Goal: Information Seeking & Learning: Compare options

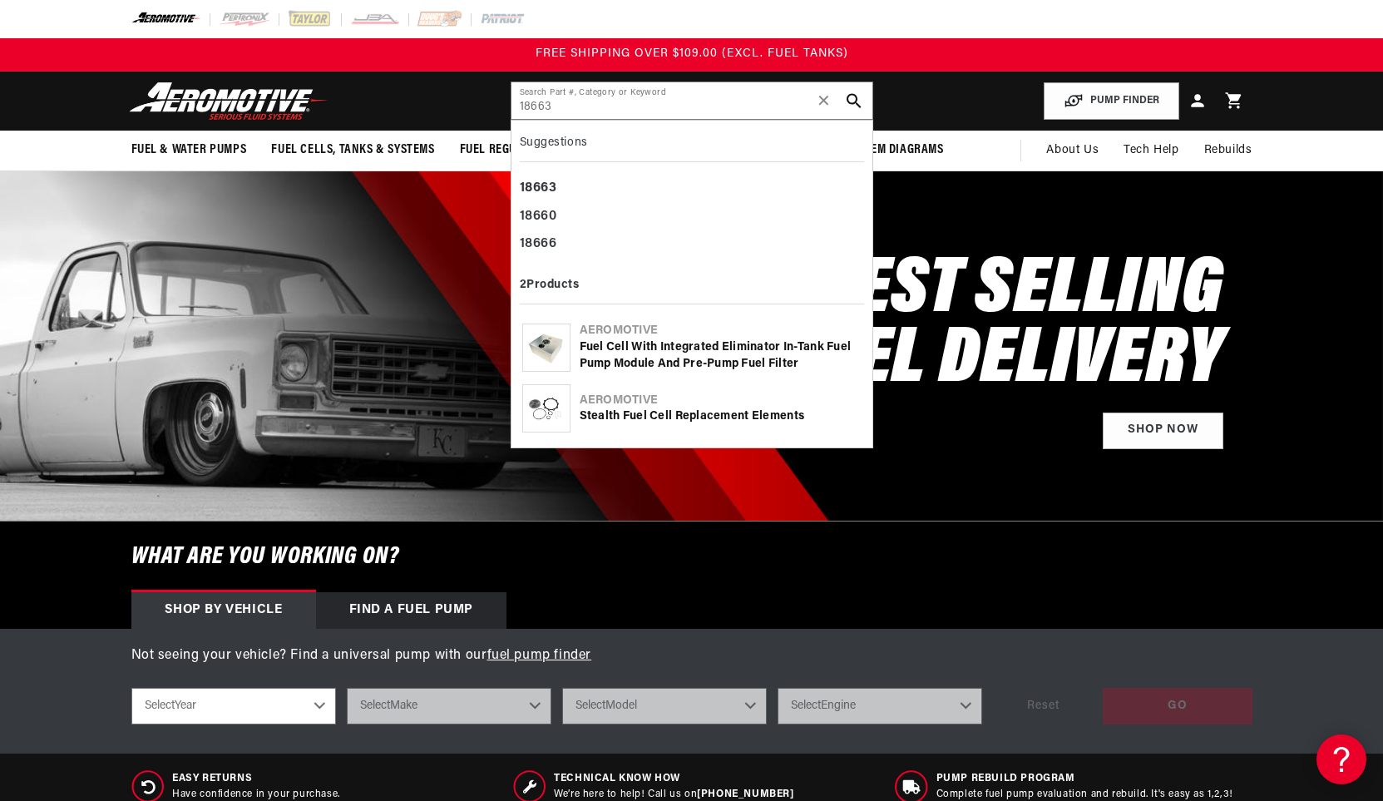
type input "18663"
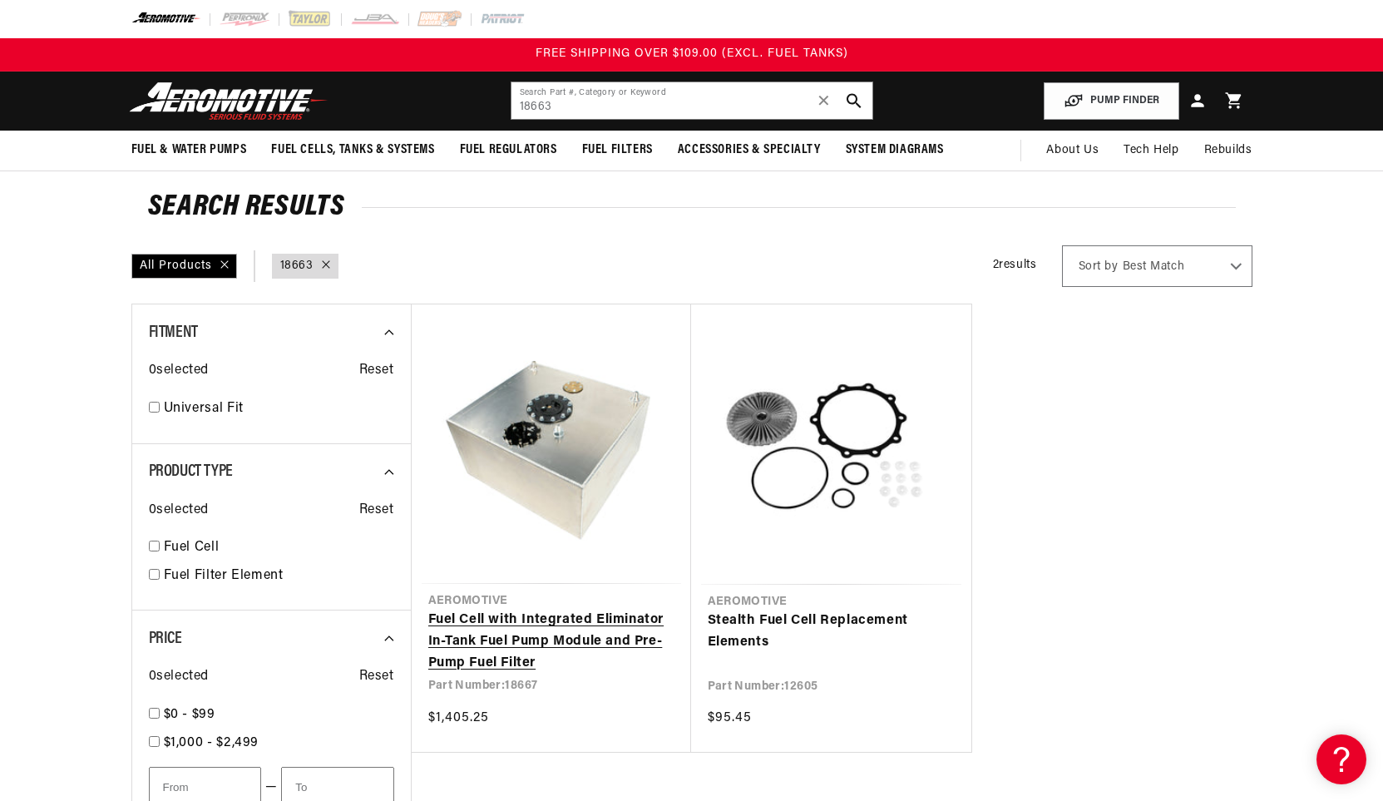
click at [534, 630] on link "Fuel Cell with Integrated Eliminator In-Tank Fuel Pump Module and Pre-Pump Fuel…" at bounding box center [551, 642] width 246 height 64
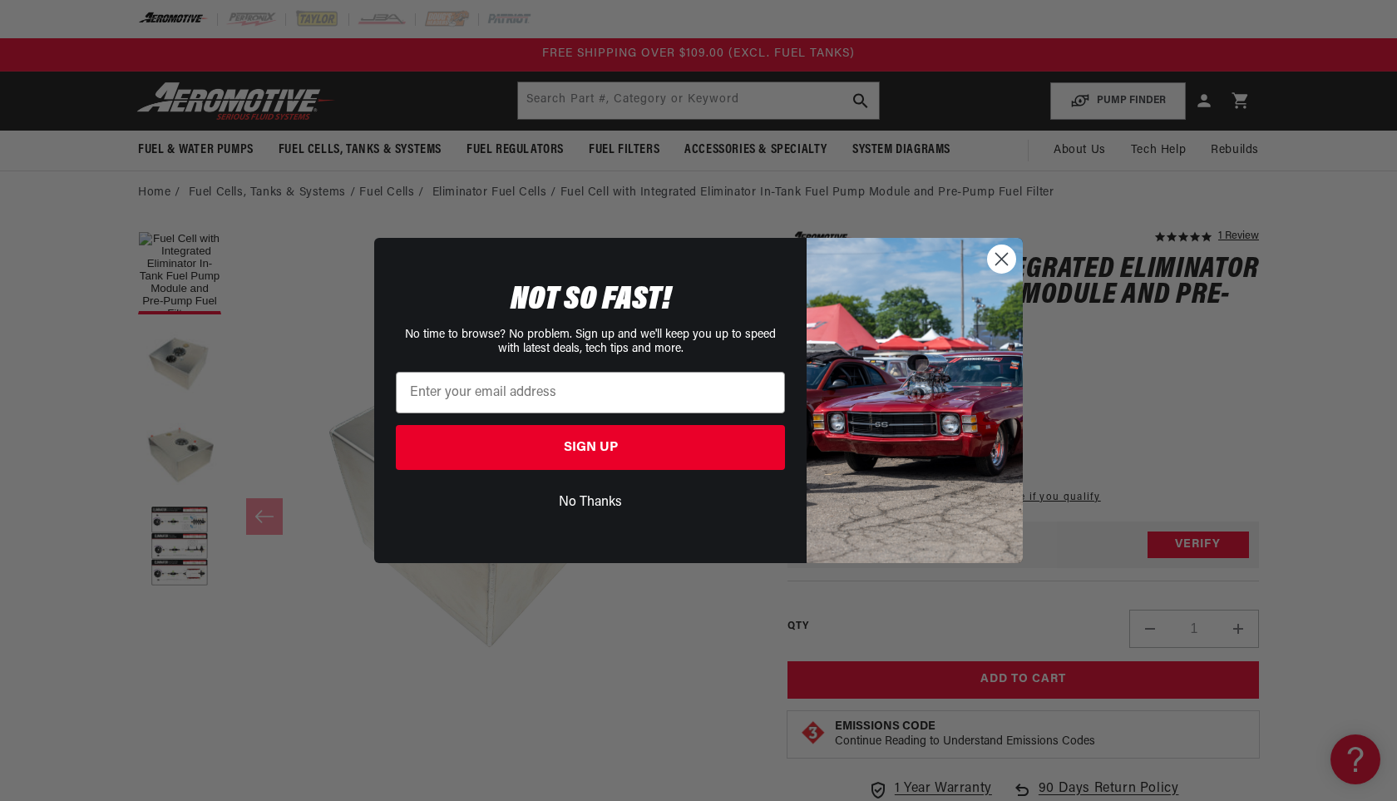
click at [1002, 261] on circle "Close dialog" at bounding box center [1001, 258] width 27 height 27
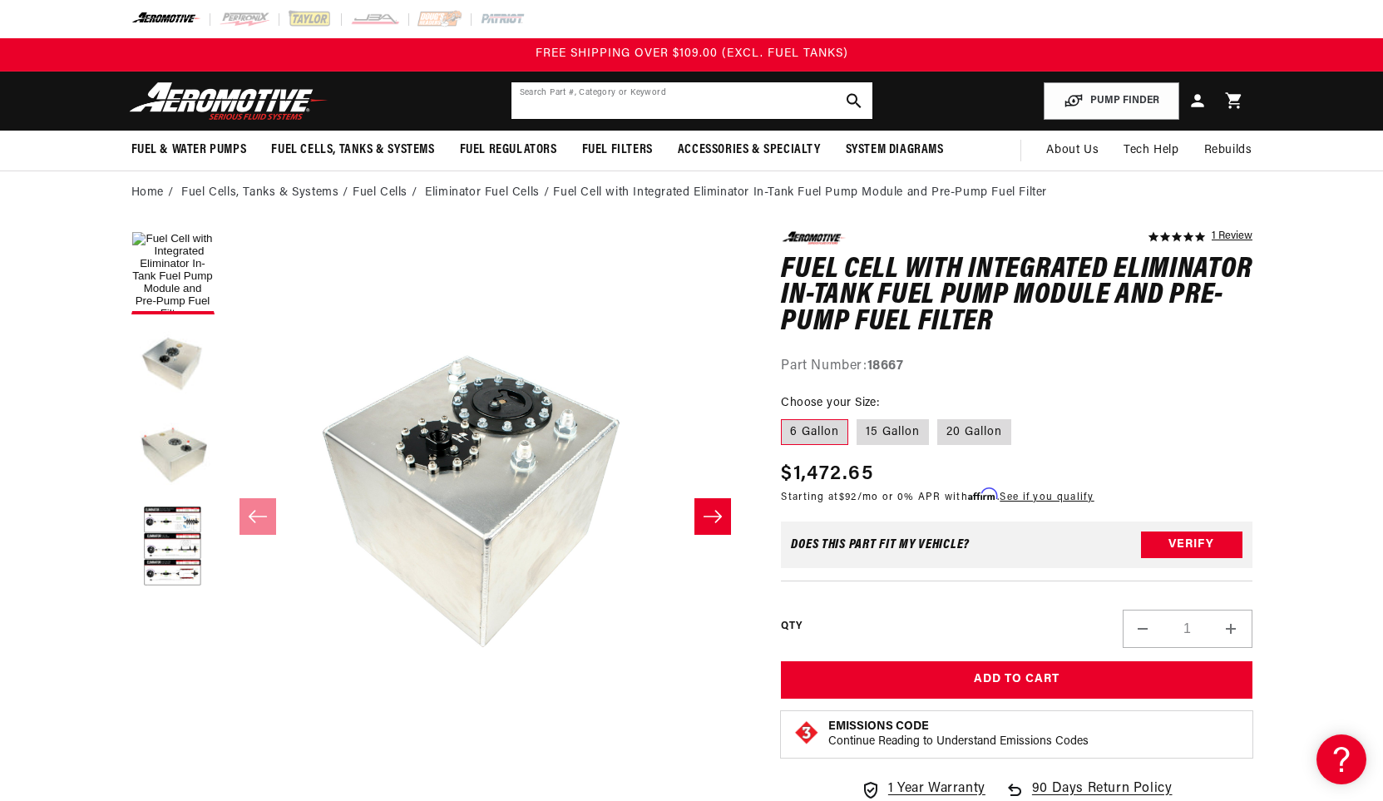
click at [611, 96] on input "text" at bounding box center [691, 100] width 361 height 37
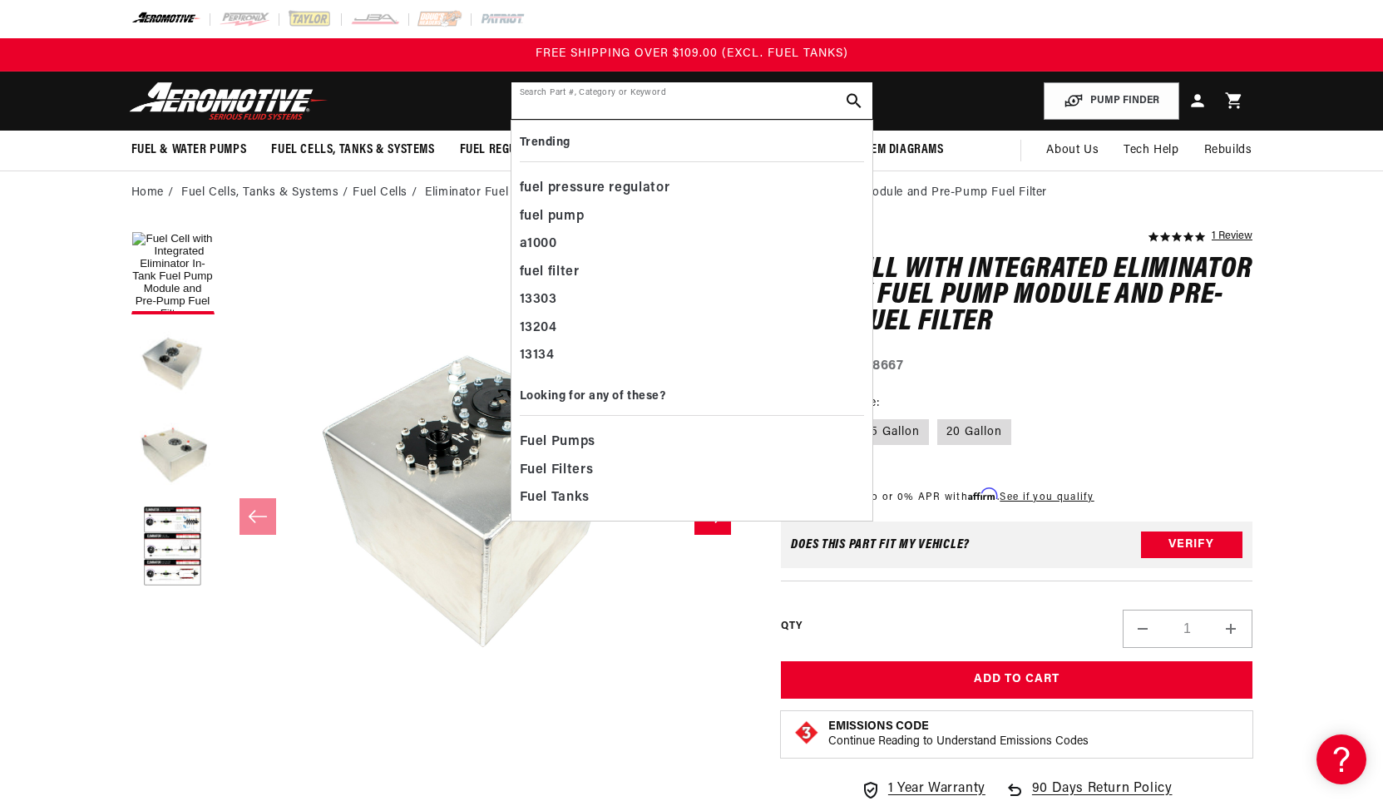
paste input "18663"
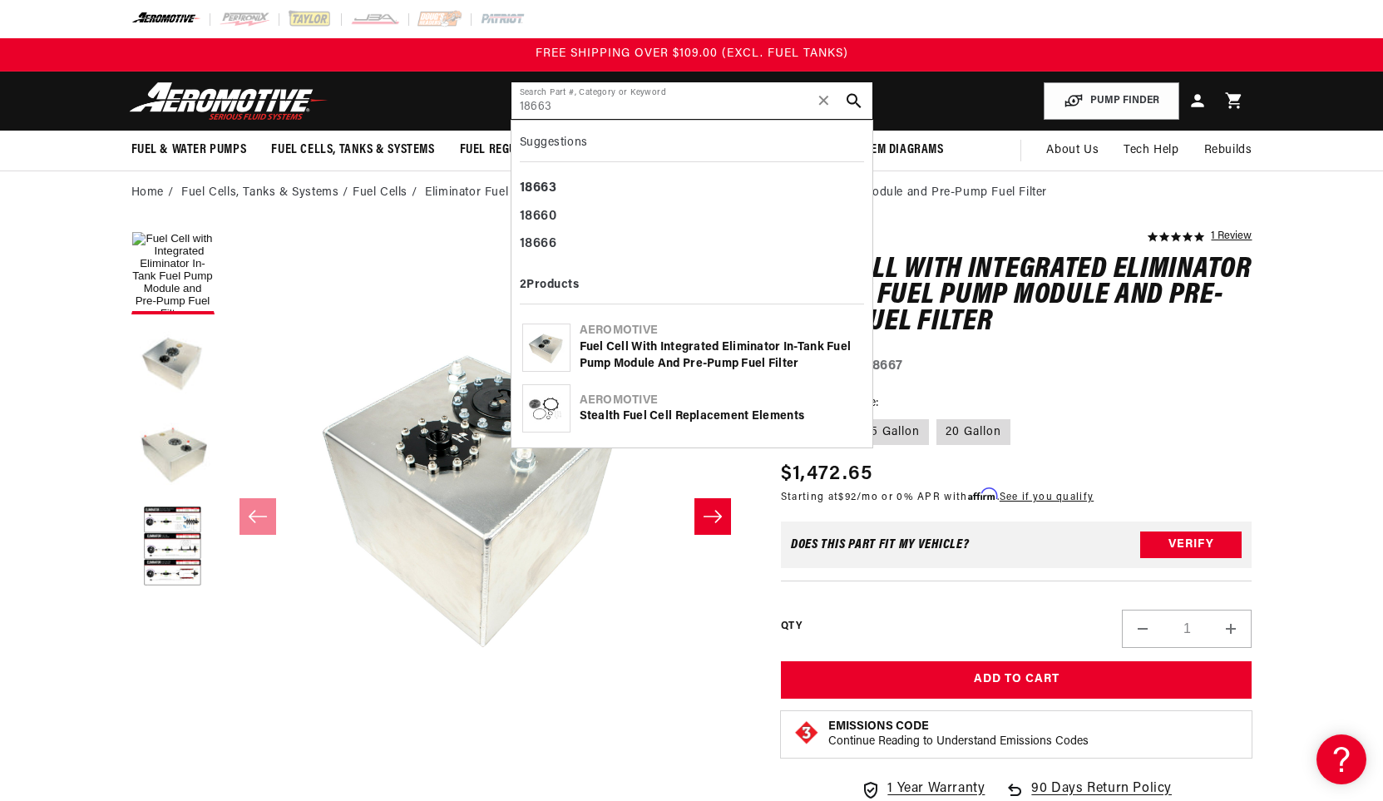
type input "18663"
click at [1229, 391] on div "5.0 star rating 1 Review Fuel Cell with Integrated Eliminator In-Tank Fuel Pump…" at bounding box center [1017, 523] width 472 height 585
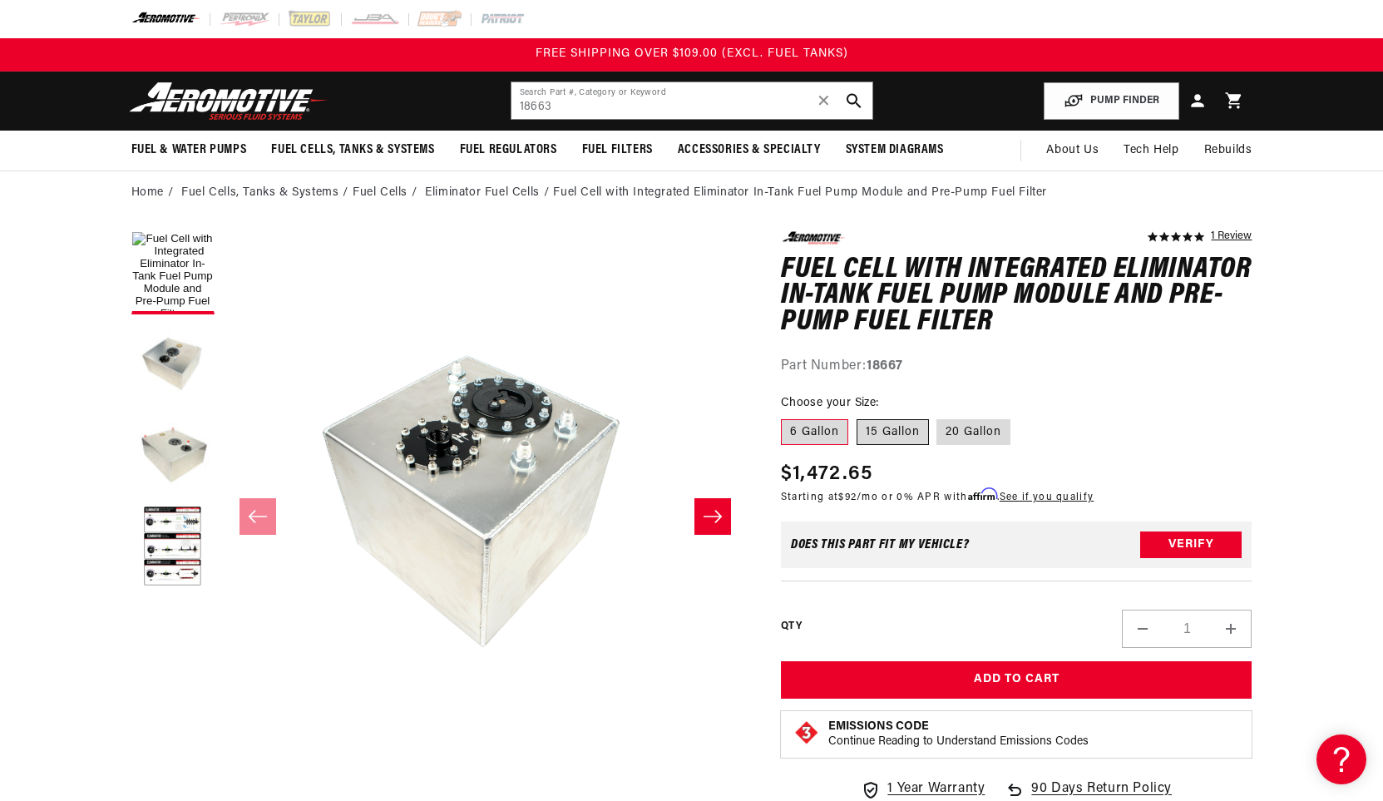
click at [900, 430] on label "15 Gallon" at bounding box center [893, 432] width 72 height 27
click at [857, 417] on input "15 Gallon" at bounding box center [857, 416] width 1 height 1
radio input "true"
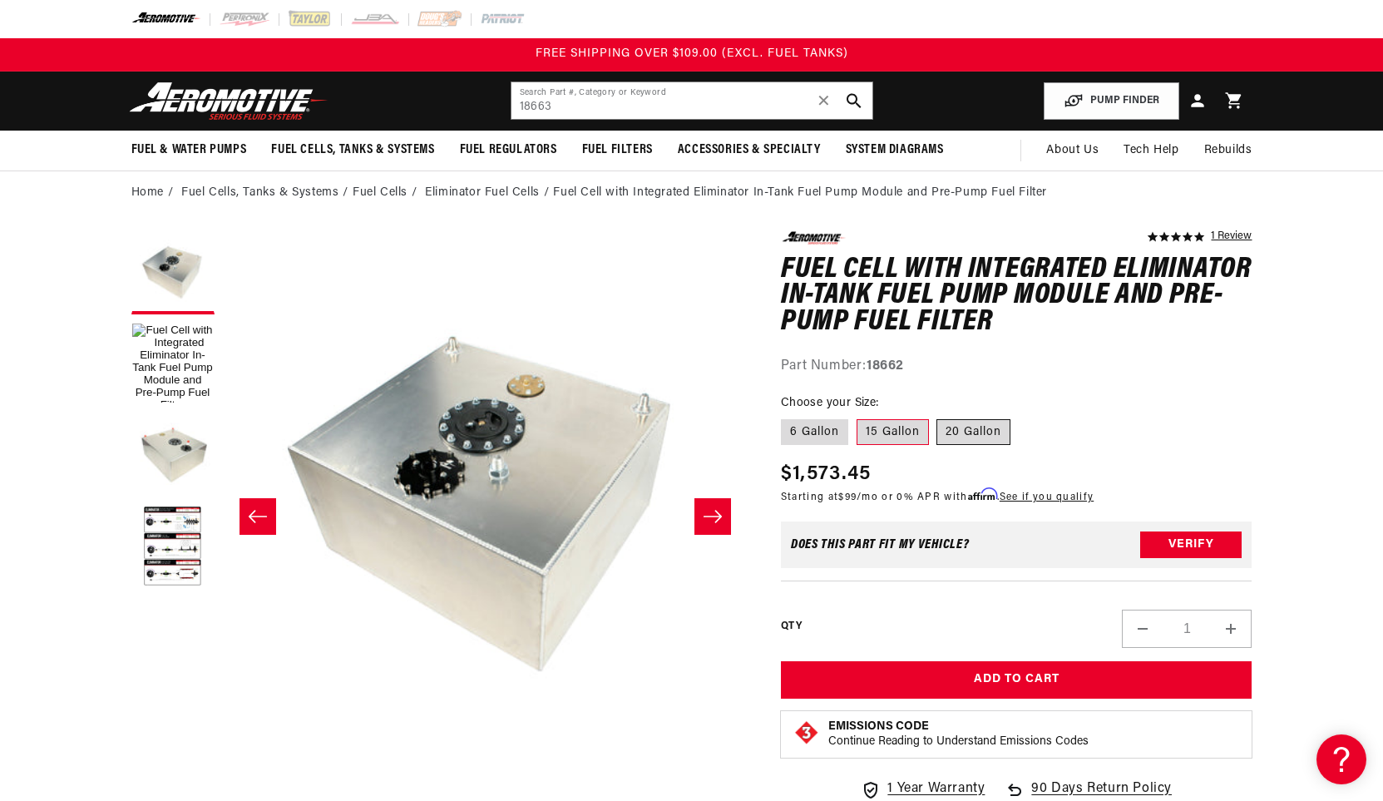
click at [972, 429] on label "20 Gallon" at bounding box center [973, 432] width 74 height 27
click at [938, 417] on input "20 Gallon" at bounding box center [937, 416] width 1 height 1
radio input "true"
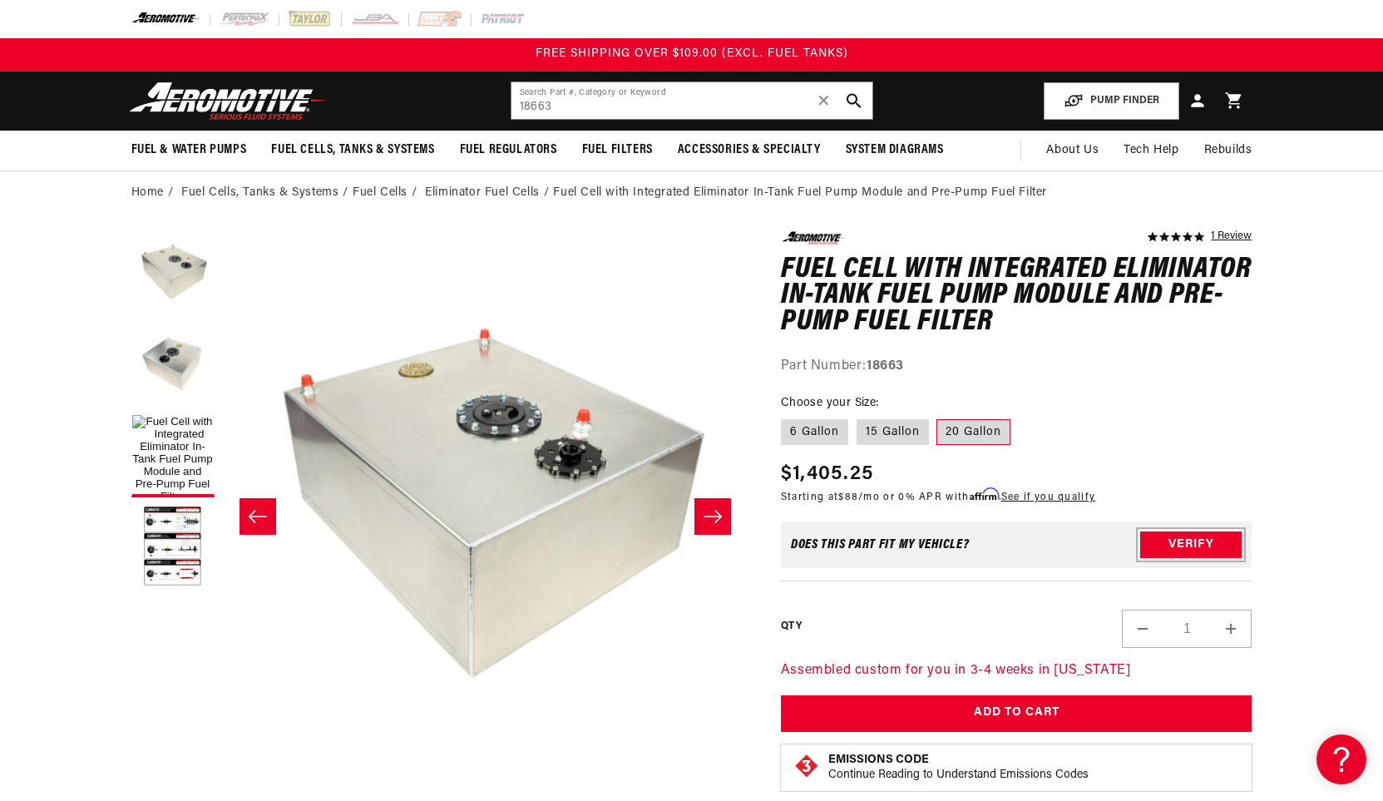
click at [1177, 546] on button "Verify" at bounding box center [1190, 544] width 101 height 27
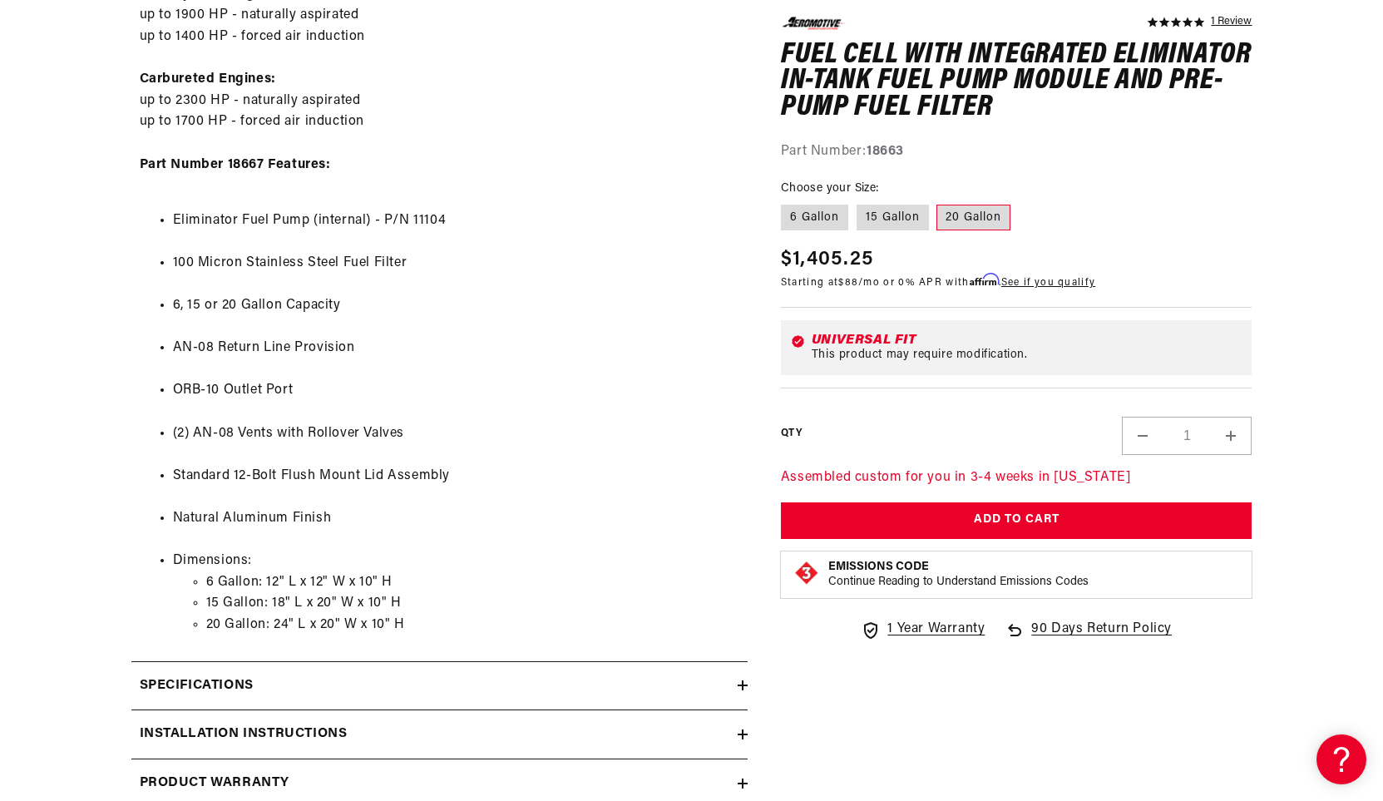
scroll to position [1247, 0]
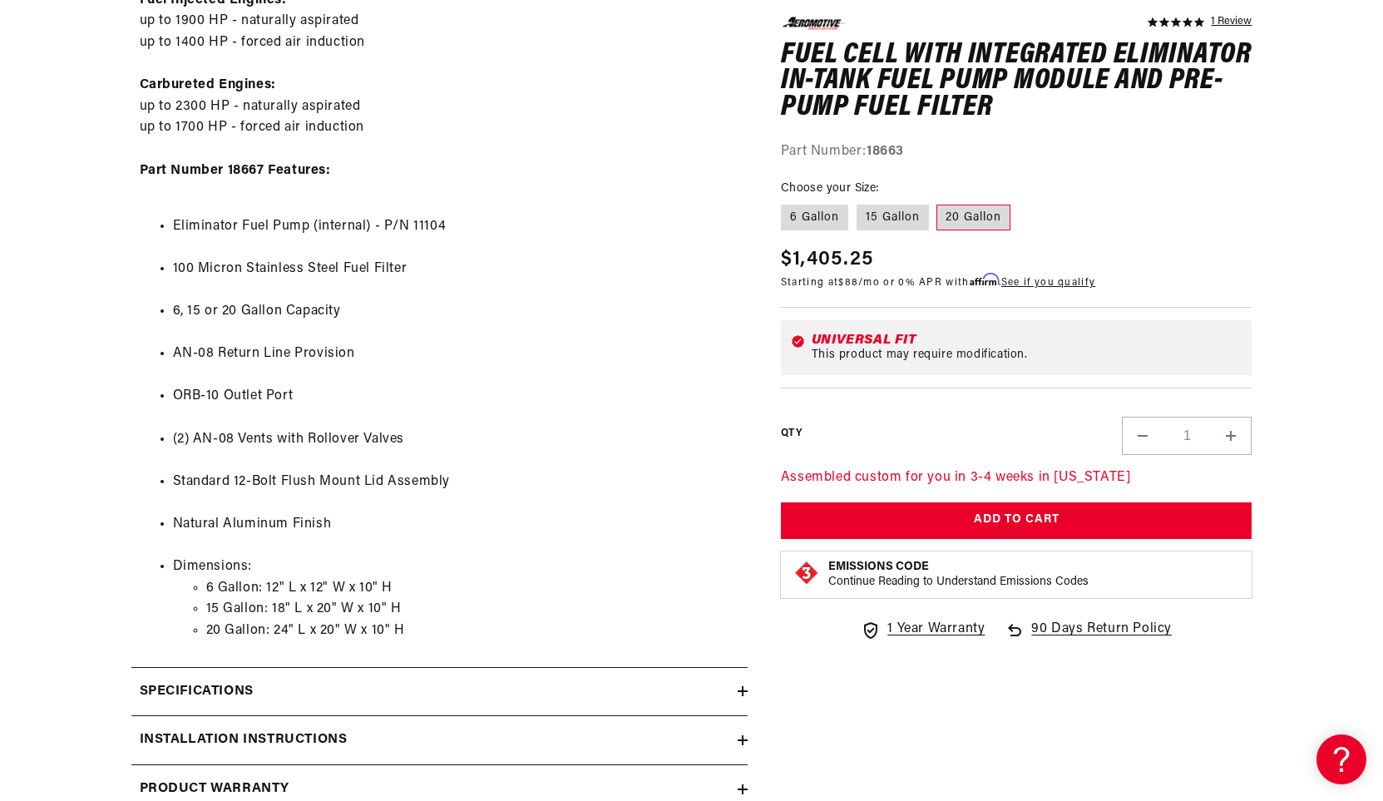
click at [424, 225] on li "Eliminator Fuel Pump (internal) - P/N 11104" at bounding box center [456, 237] width 566 height 42
copy li "11104"
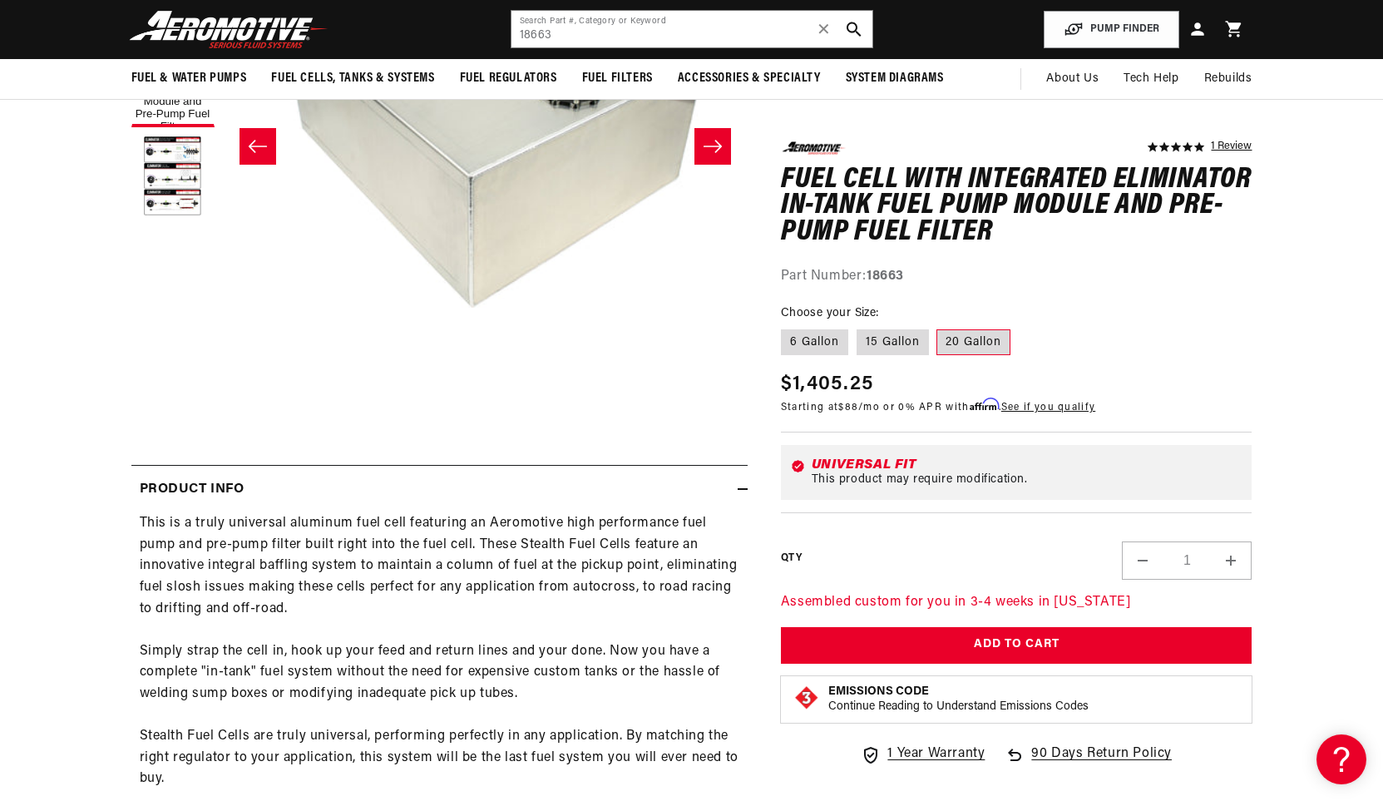
scroll to position [166, 0]
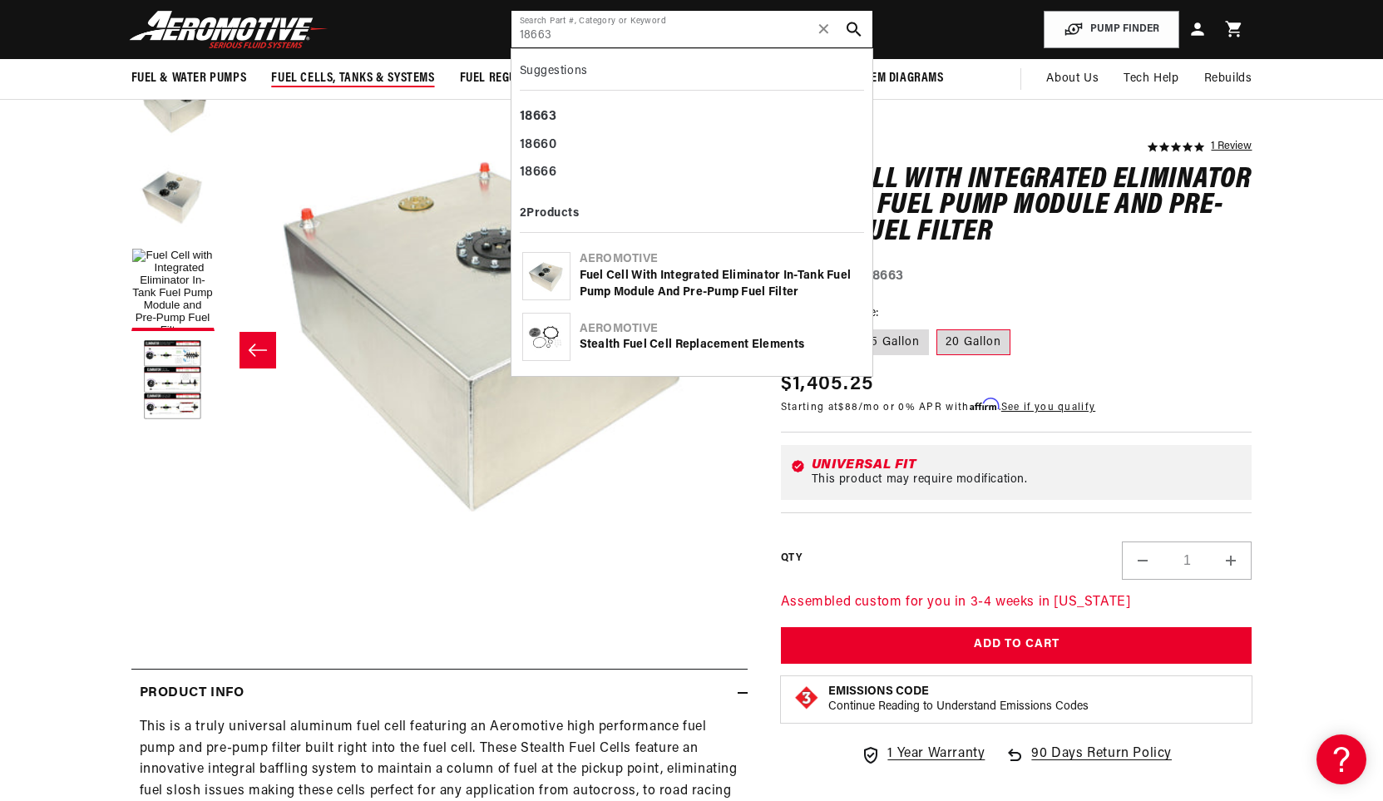
drag, startPoint x: 591, startPoint y: 33, endPoint x: 429, endPoint y: 85, distance: 170.2
click at [348, 39] on header "Fuel & Water Pumps Back In-Tank In-Line Fuel Pumps" at bounding box center [692, 29] width 1204 height 59
paste input "1104"
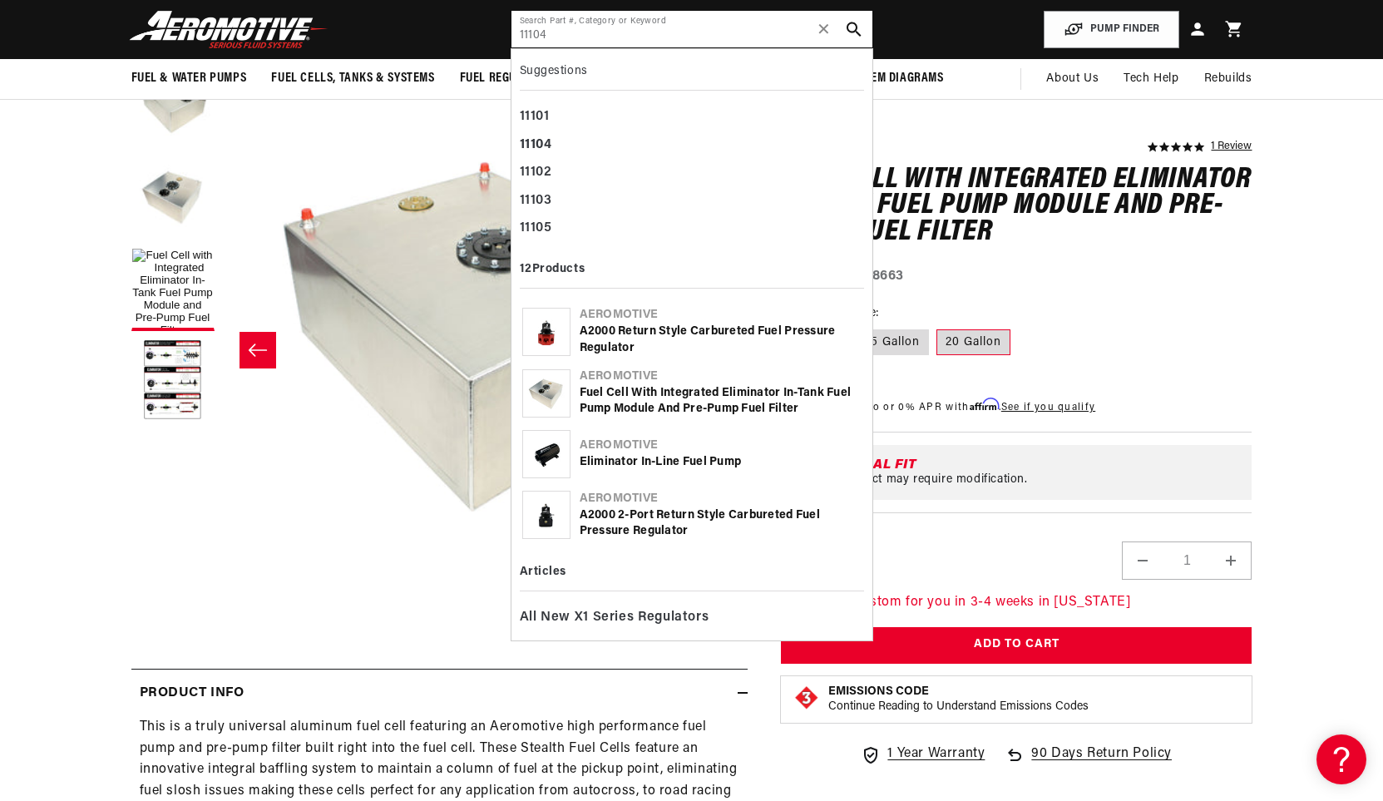
type input "11104"
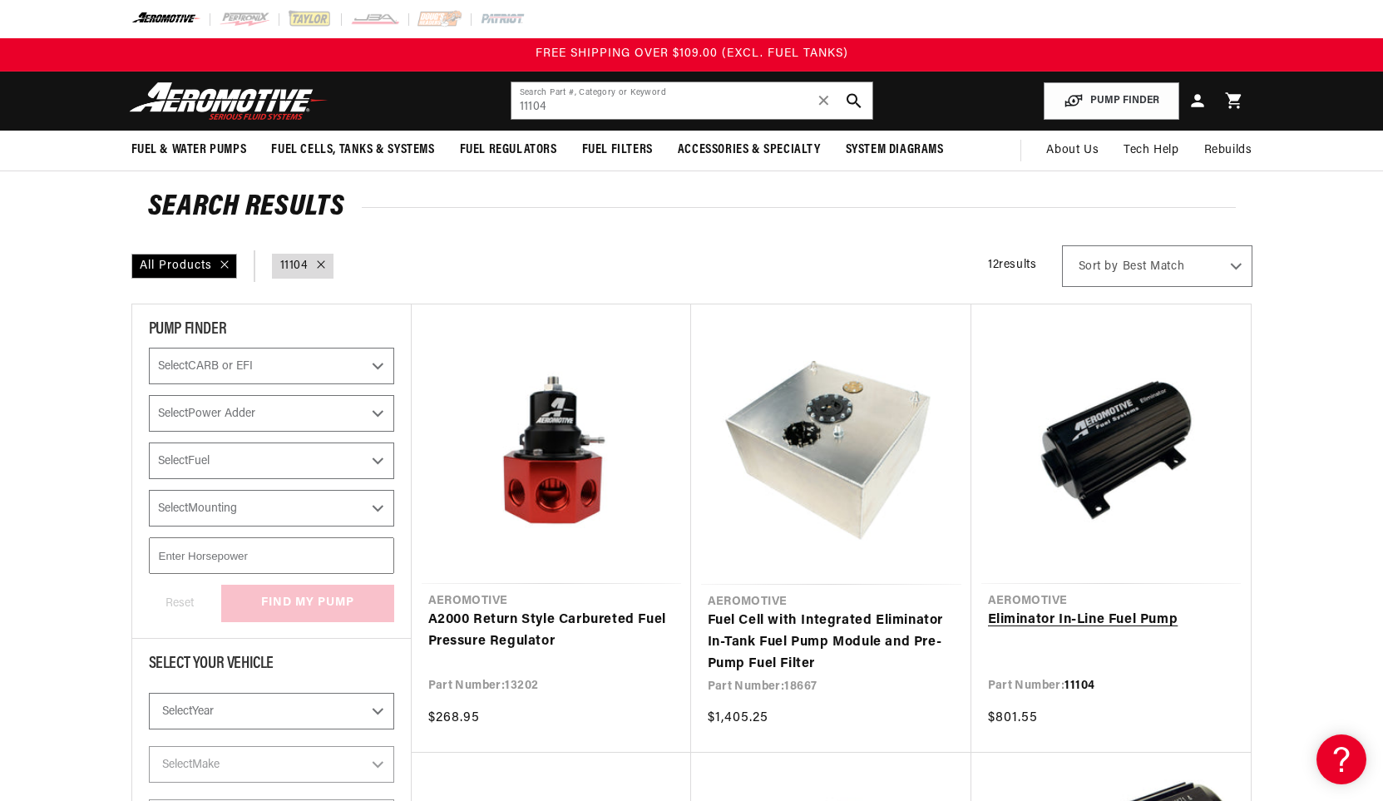
click at [1065, 620] on link "Eliminator In-Line Fuel Pump" at bounding box center [1111, 621] width 246 height 22
click at [850, 644] on link "Fuel Cell with Integrated Eliminator In-Tank Fuel Pump Module and Pre-Pump Fuel…" at bounding box center [831, 642] width 247 height 64
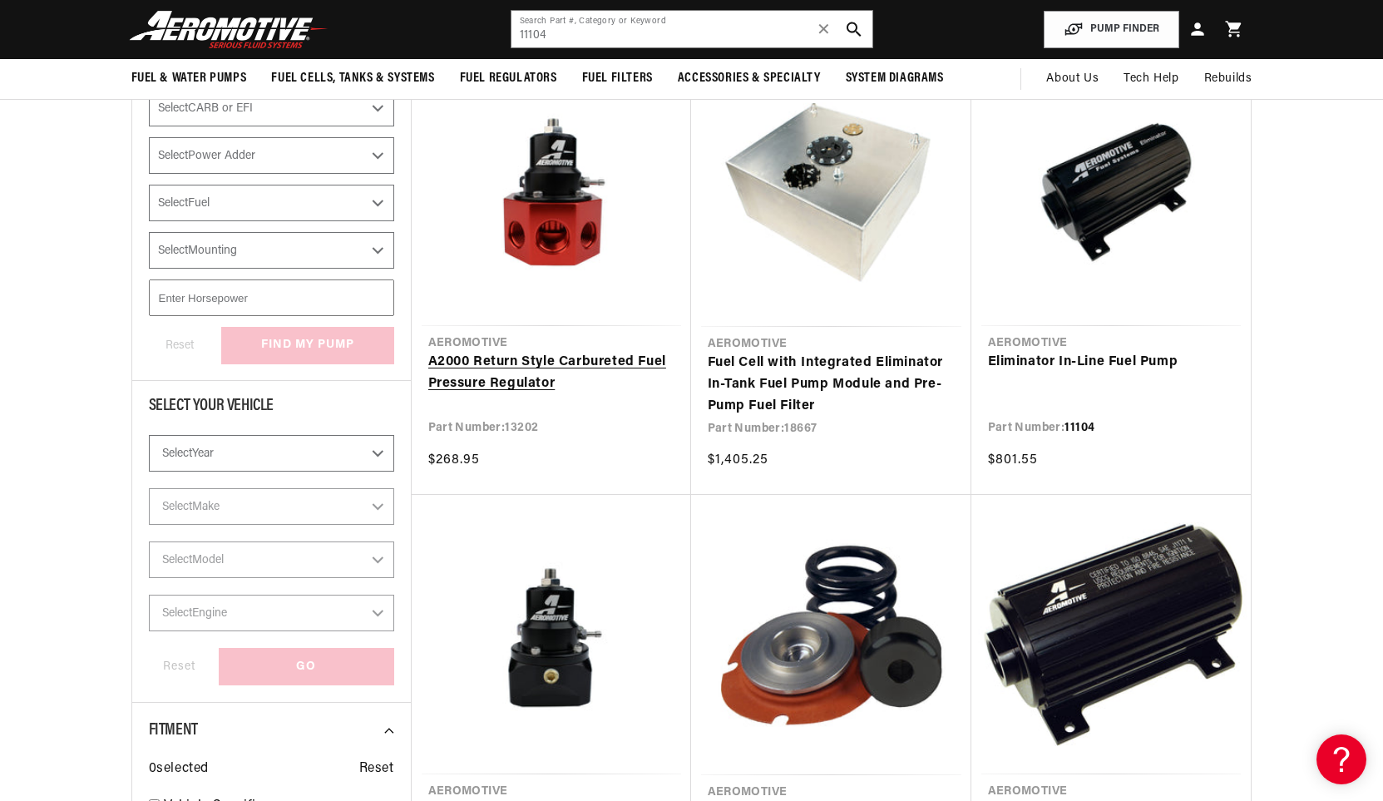
scroll to position [166, 0]
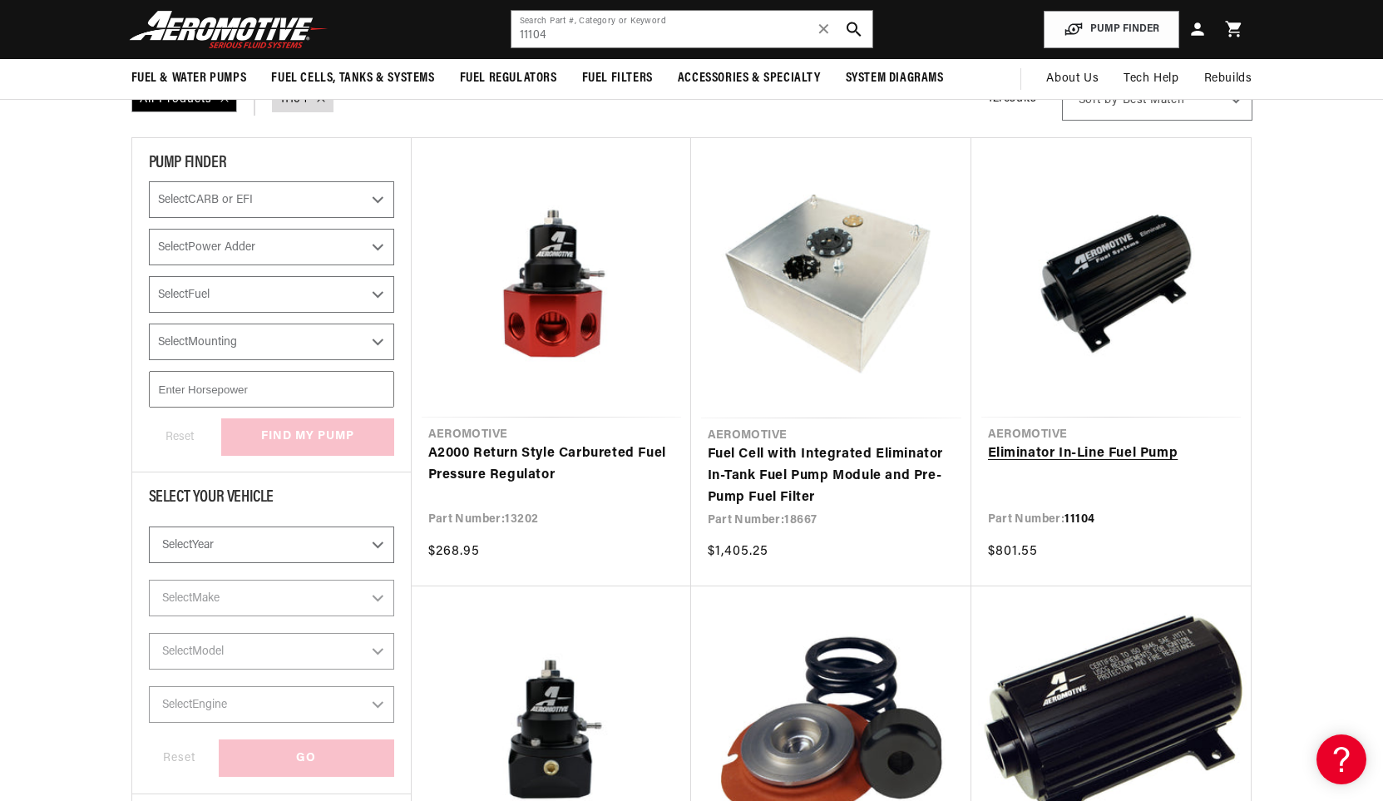
click at [1076, 443] on link "Eliminator In-Line Fuel Pump" at bounding box center [1111, 454] width 246 height 22
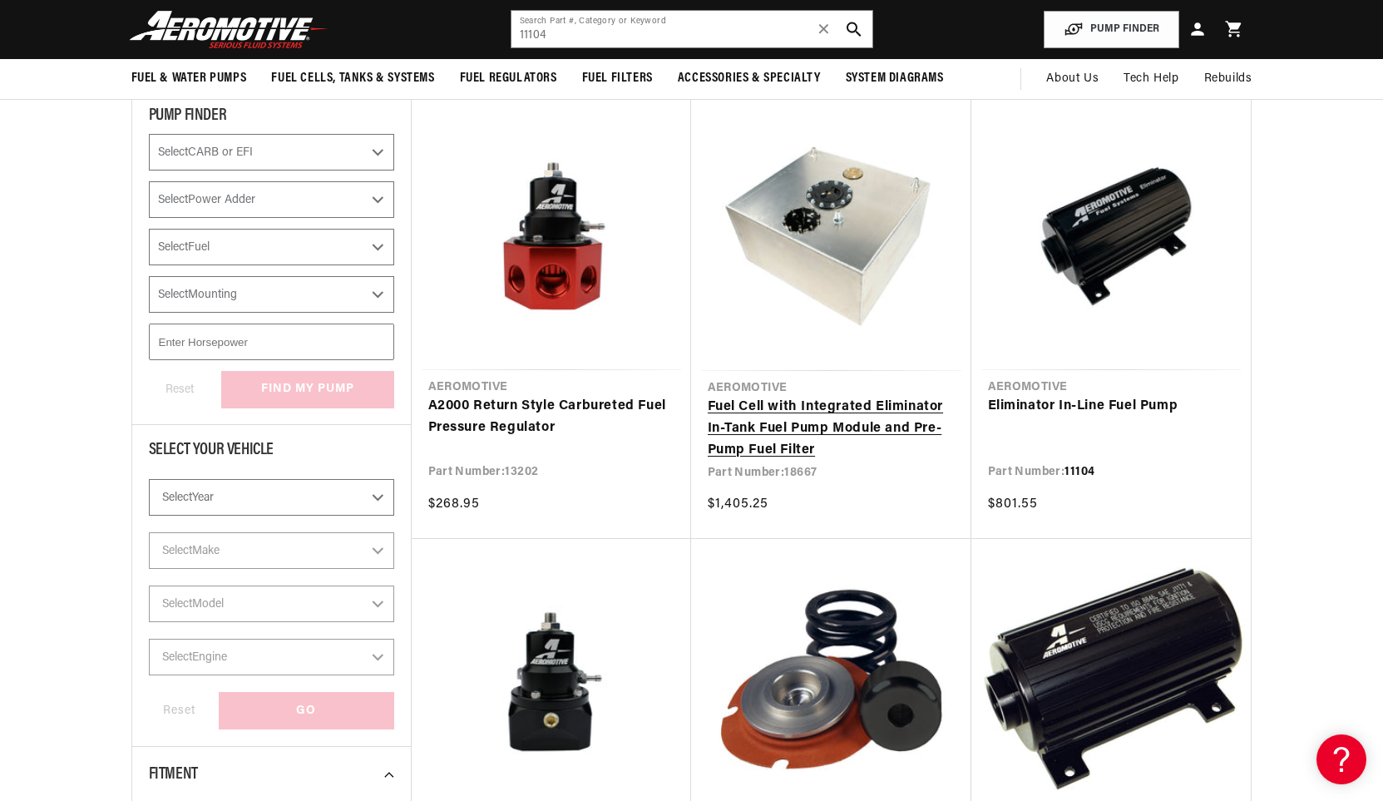
scroll to position [0, 0]
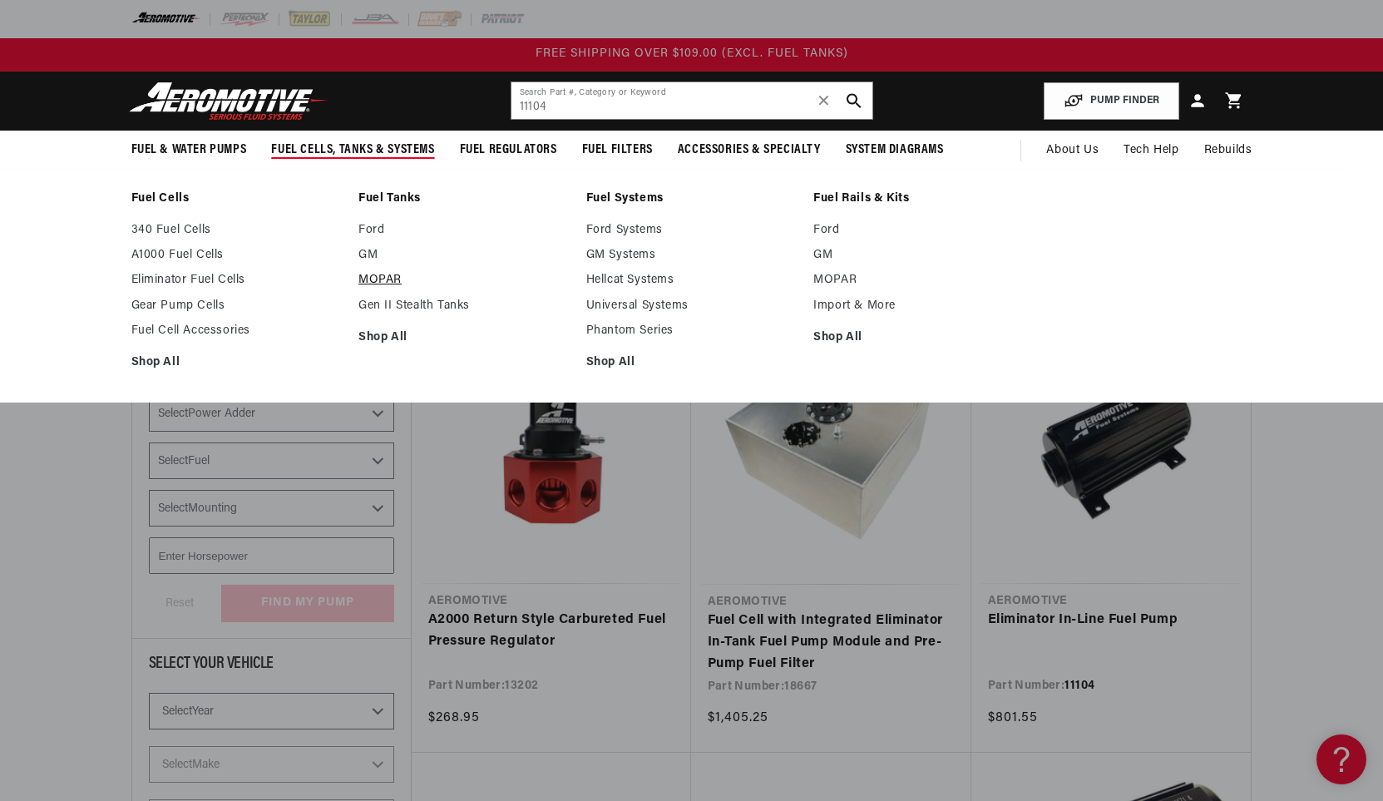
click at [384, 284] on link "MOPAR" at bounding box center [463, 280] width 211 height 15
click at [210, 283] on link "Eliminator Fuel Cells" at bounding box center [236, 280] width 211 height 15
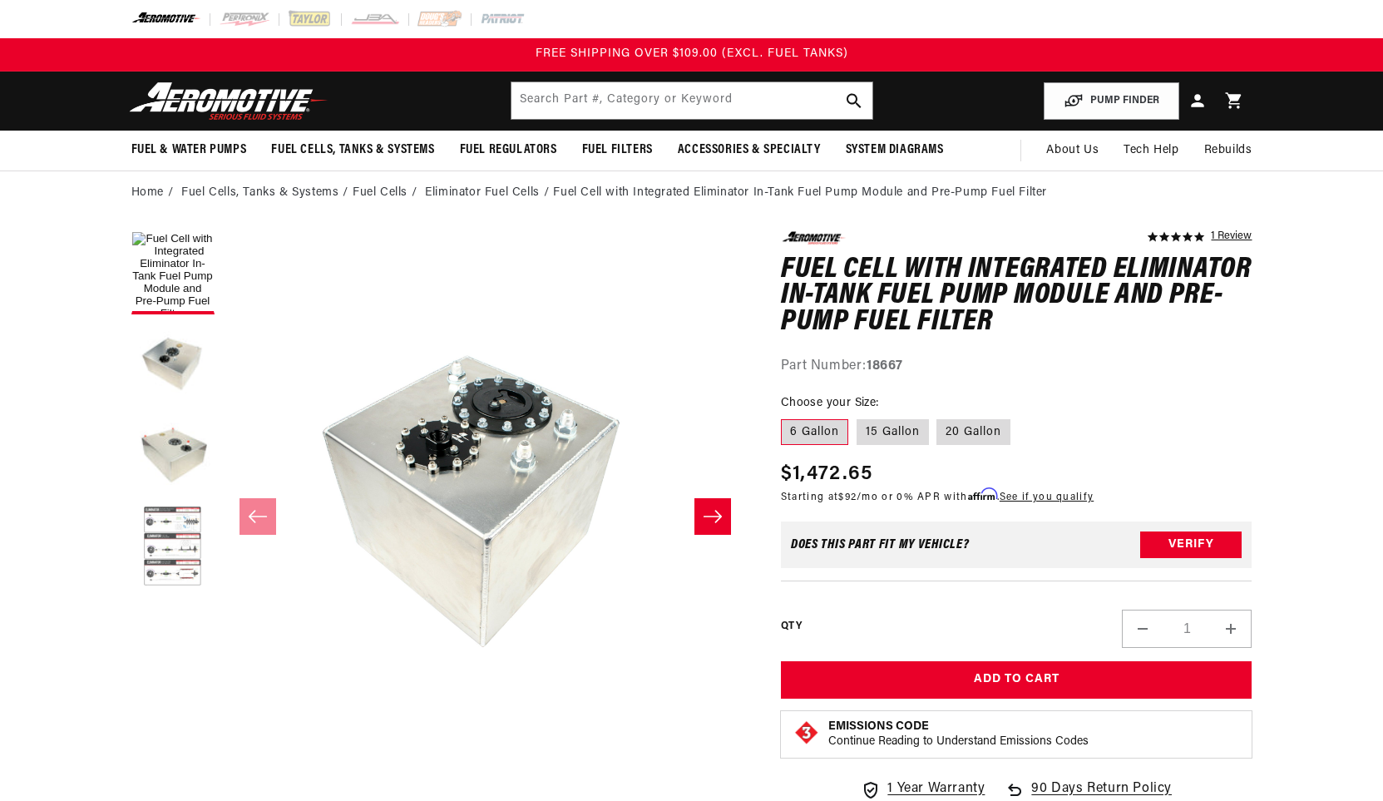
click at [187, 550] on button "Load image 4 in gallery view" at bounding box center [172, 547] width 83 height 83
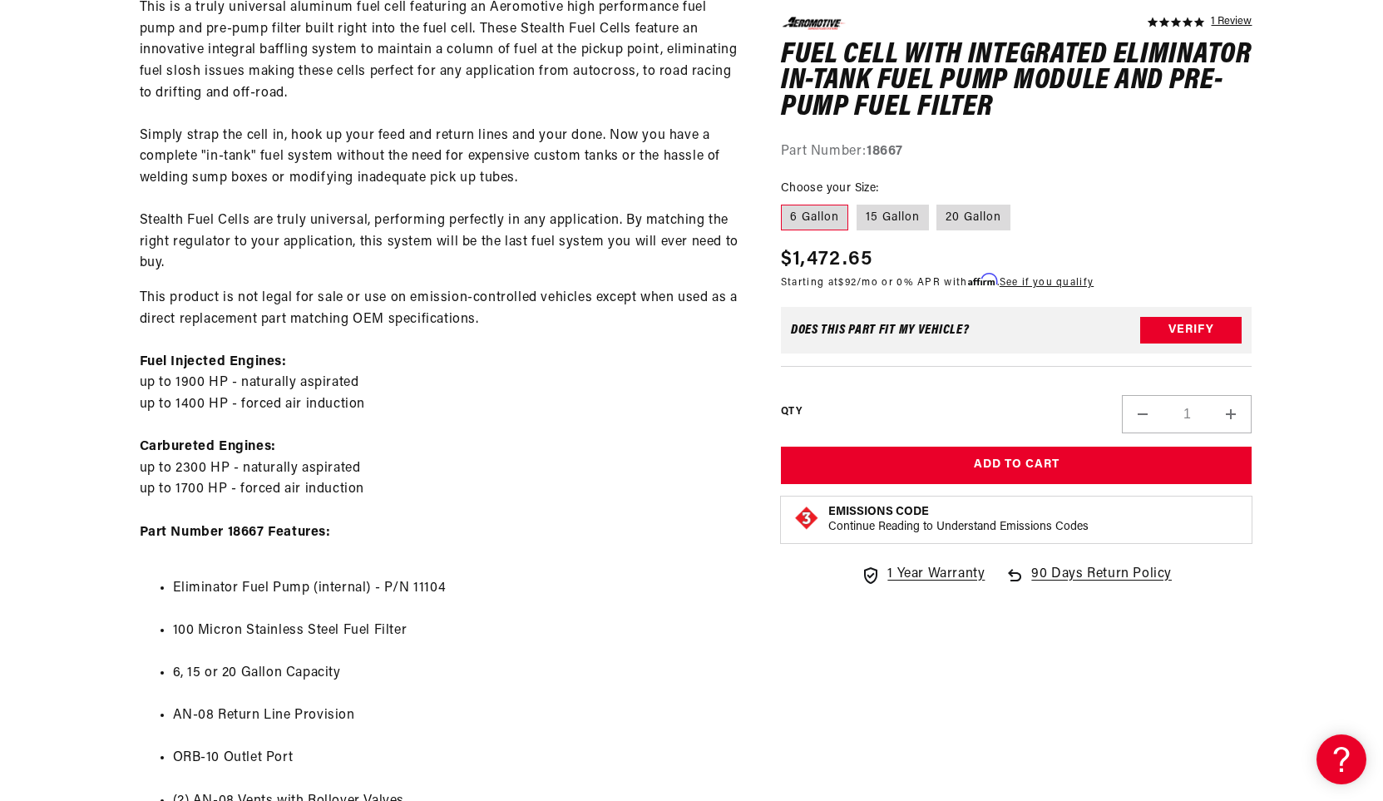
scroll to position [915, 0]
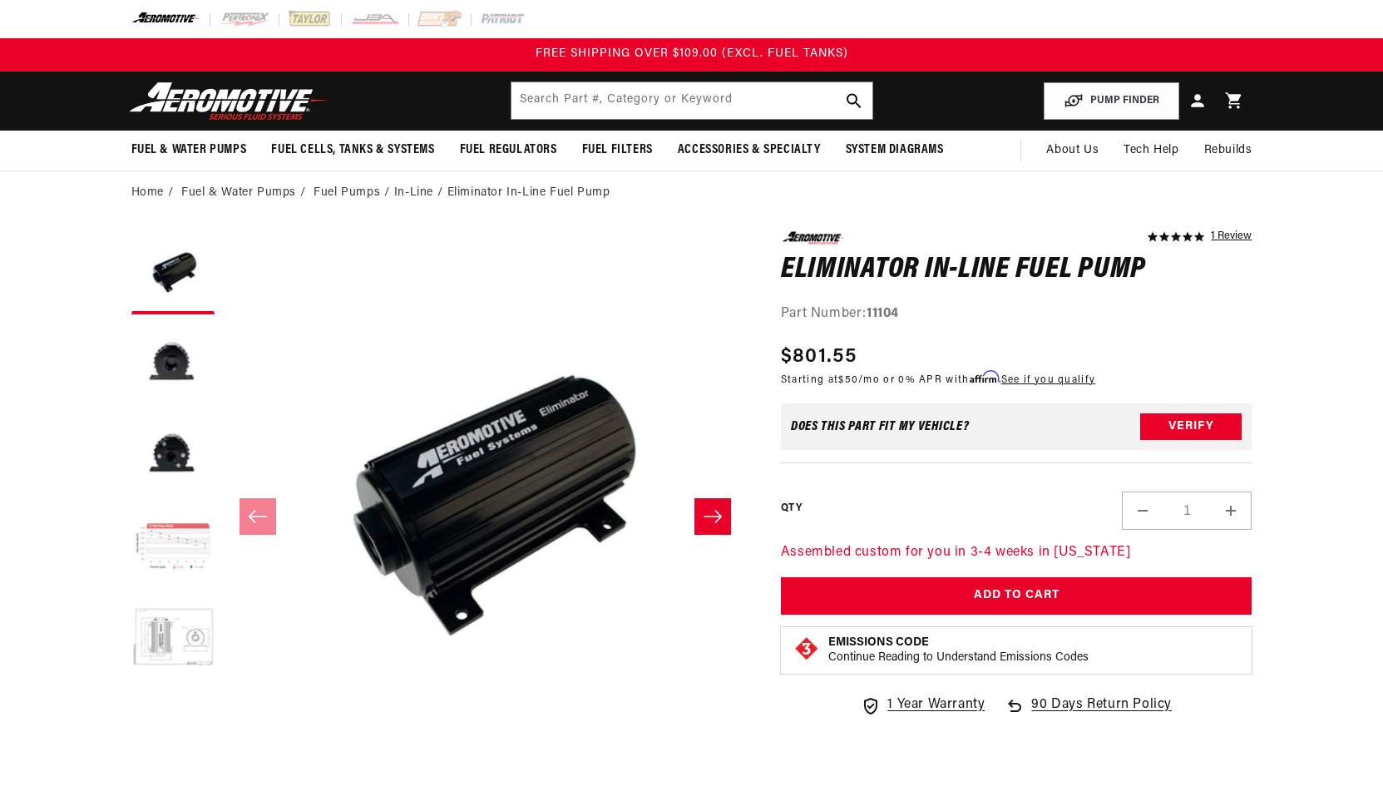
scroll to position [1, 0]
click at [203, 618] on button "Load image 5 in gallery view" at bounding box center [172, 638] width 83 height 83
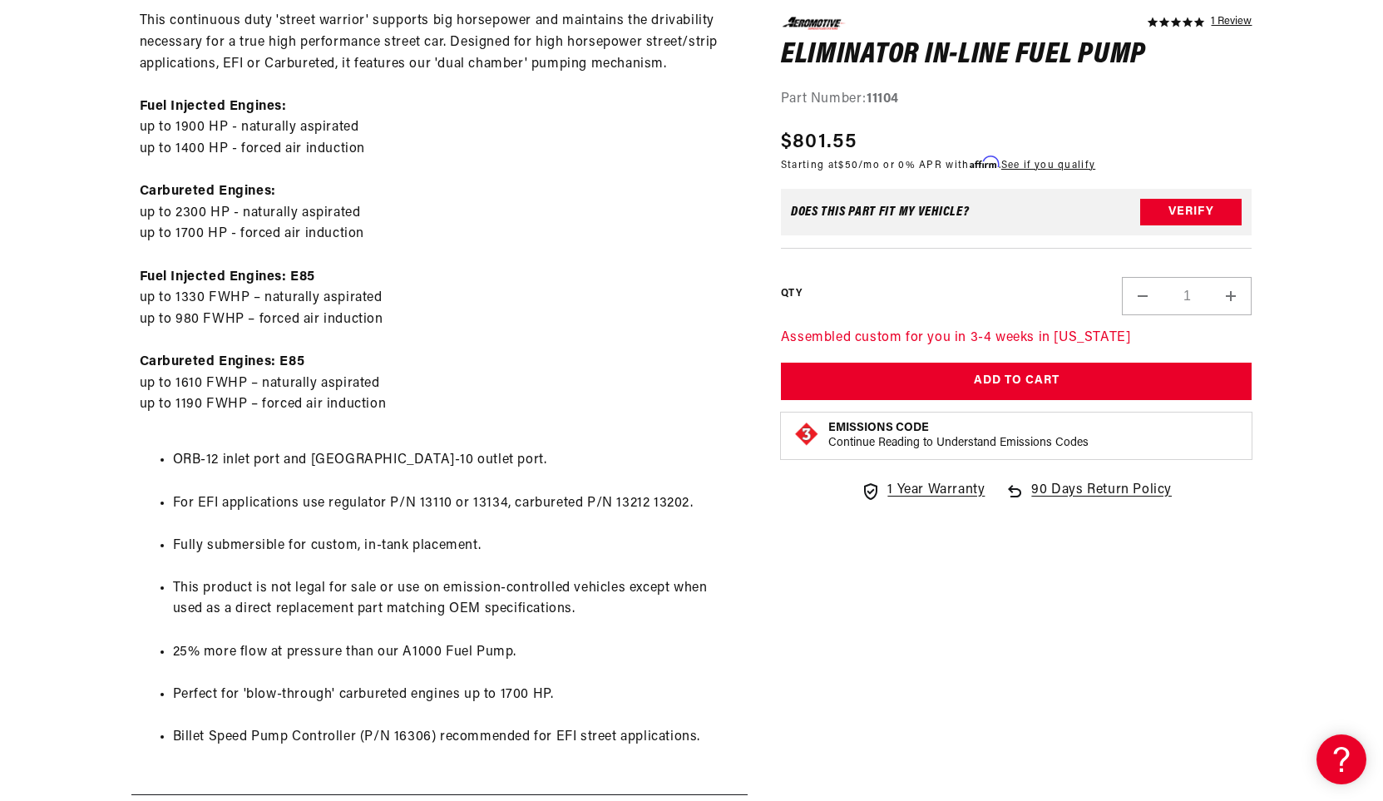
scroll to position [1164, 0]
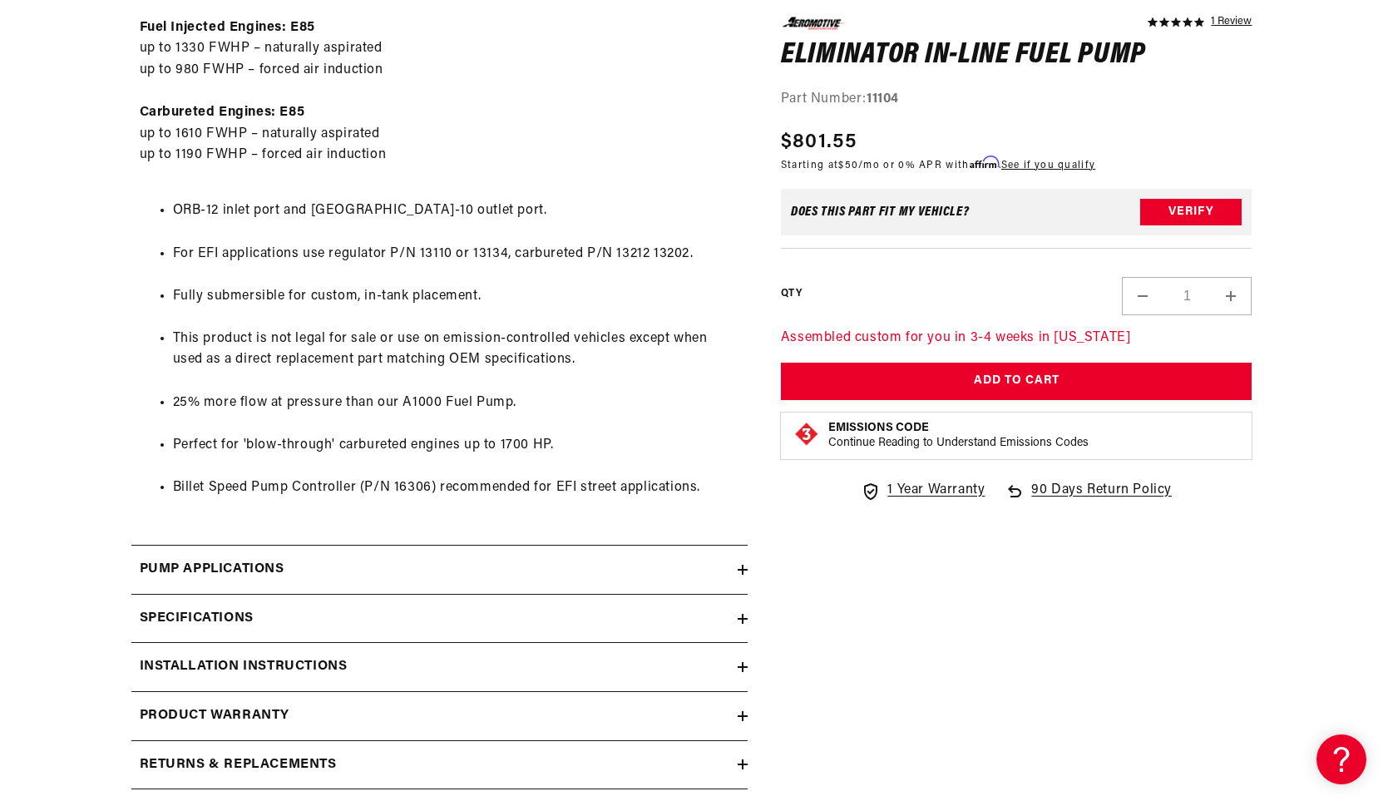
click at [380, 576] on div "Pump Applications" at bounding box center [434, 570] width 606 height 22
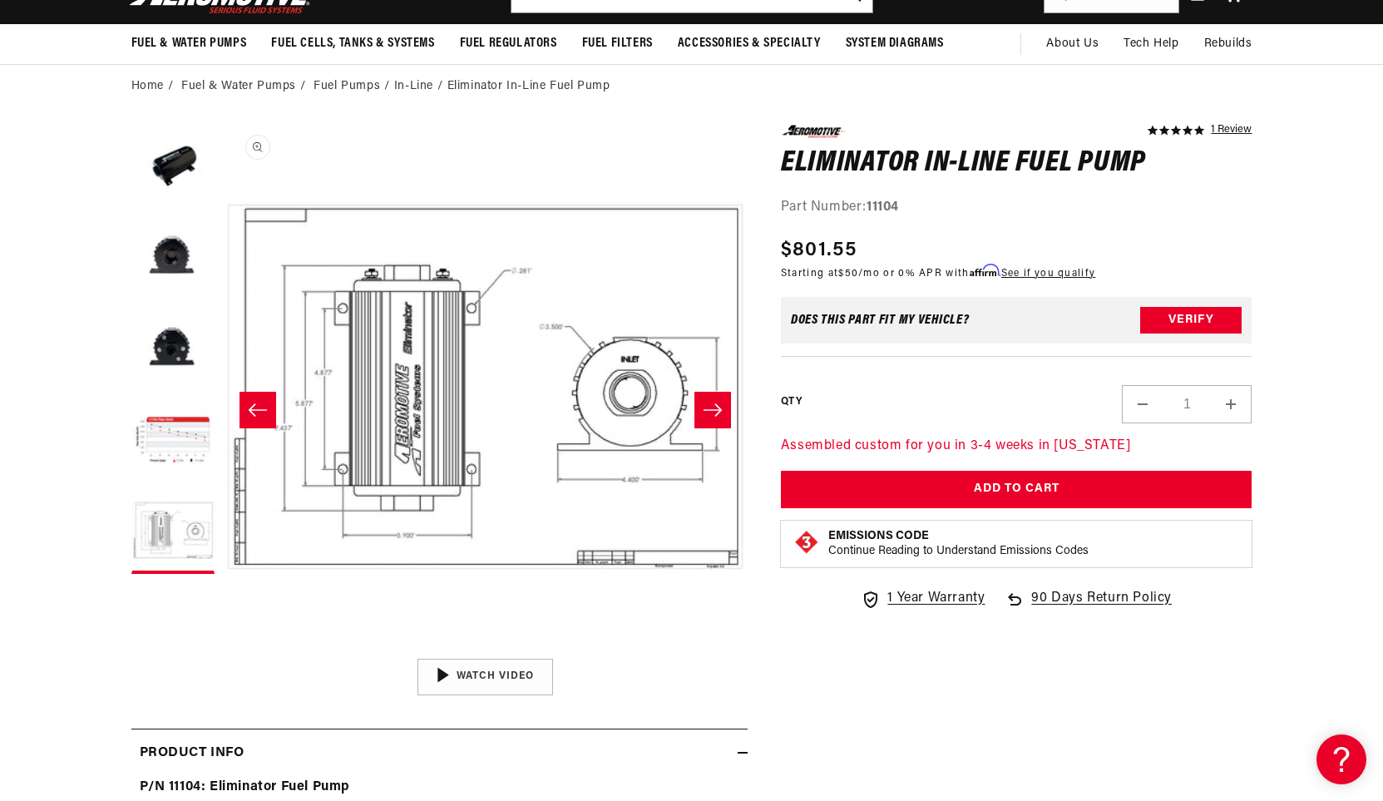
scroll to position [0, 0]
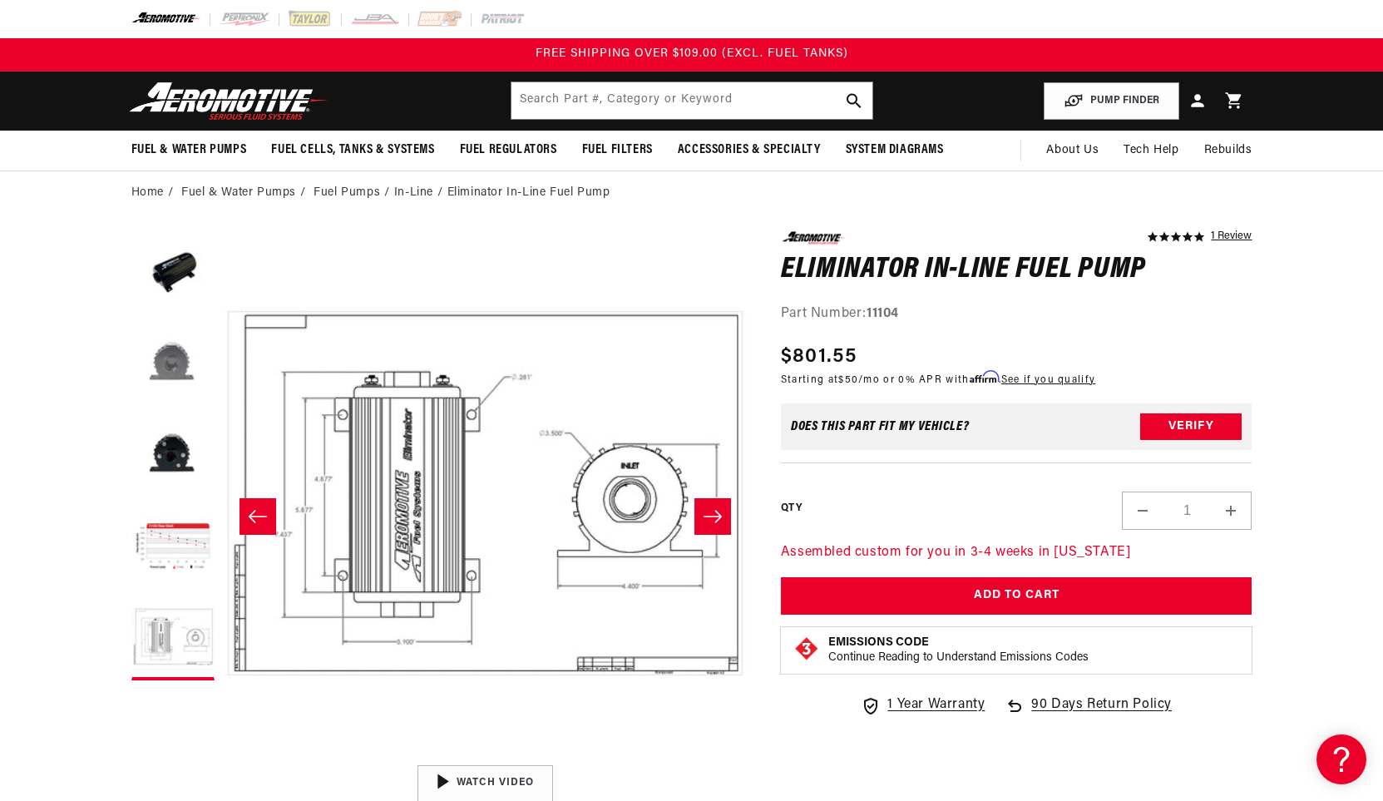
click at [174, 358] on button "Load image 2 in gallery view" at bounding box center [172, 364] width 83 height 83
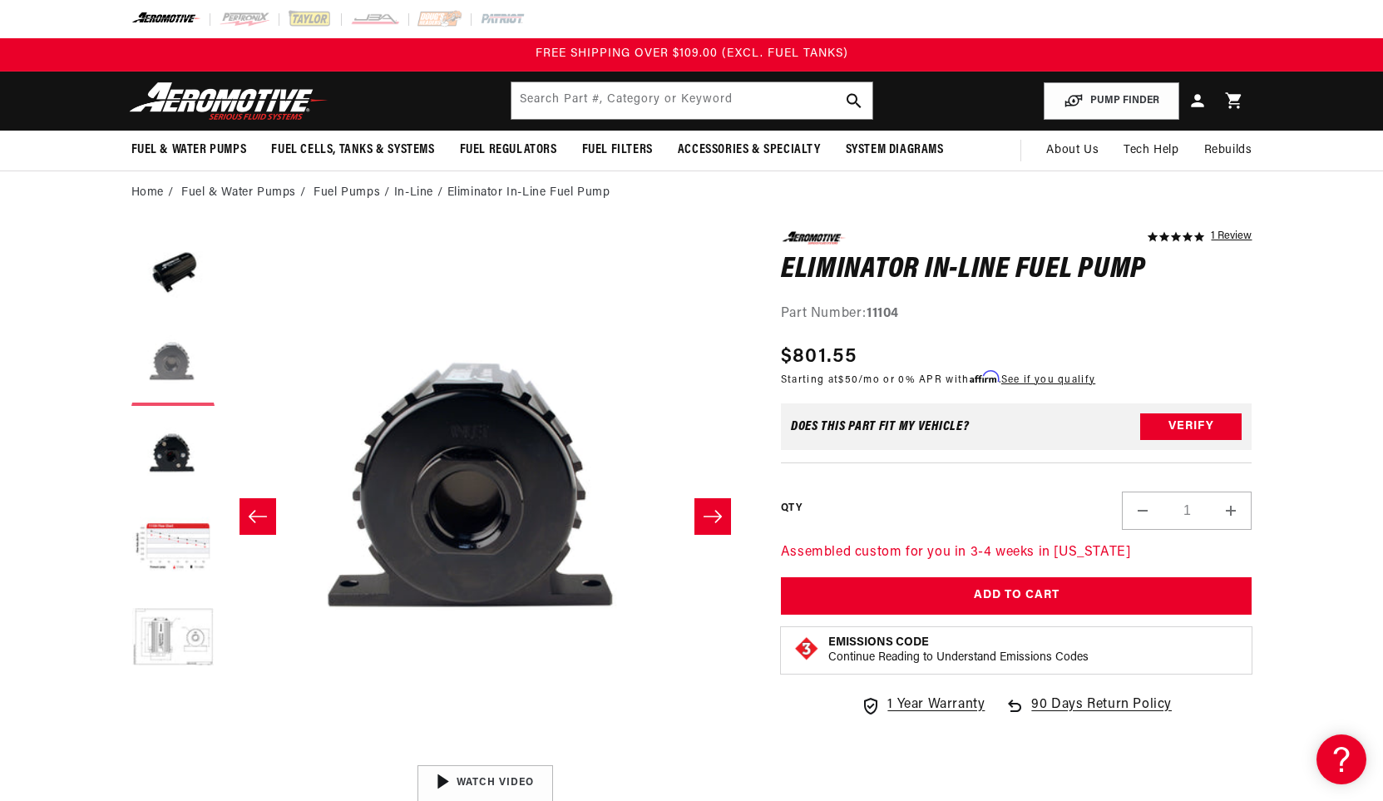
scroll to position [1, 525]
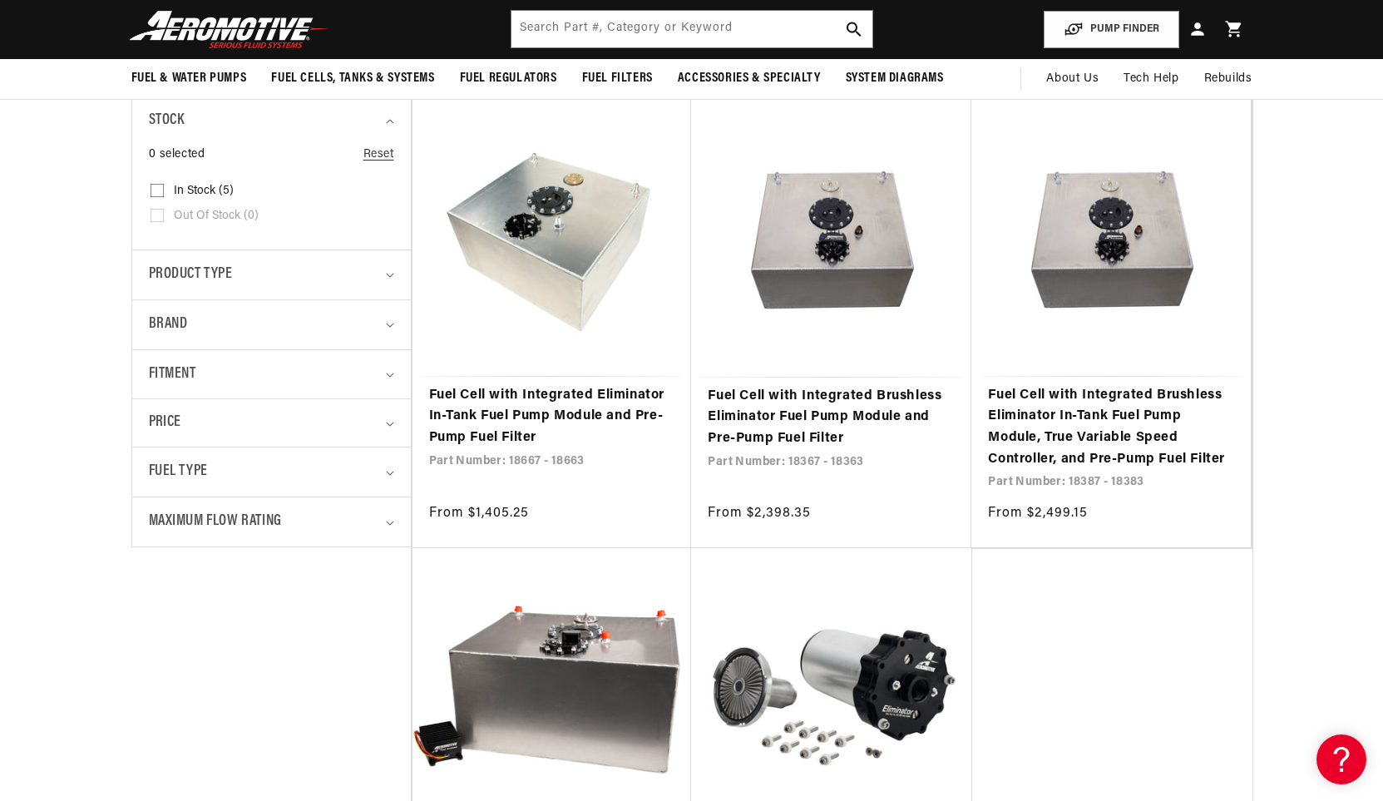
scroll to position [249, 0]
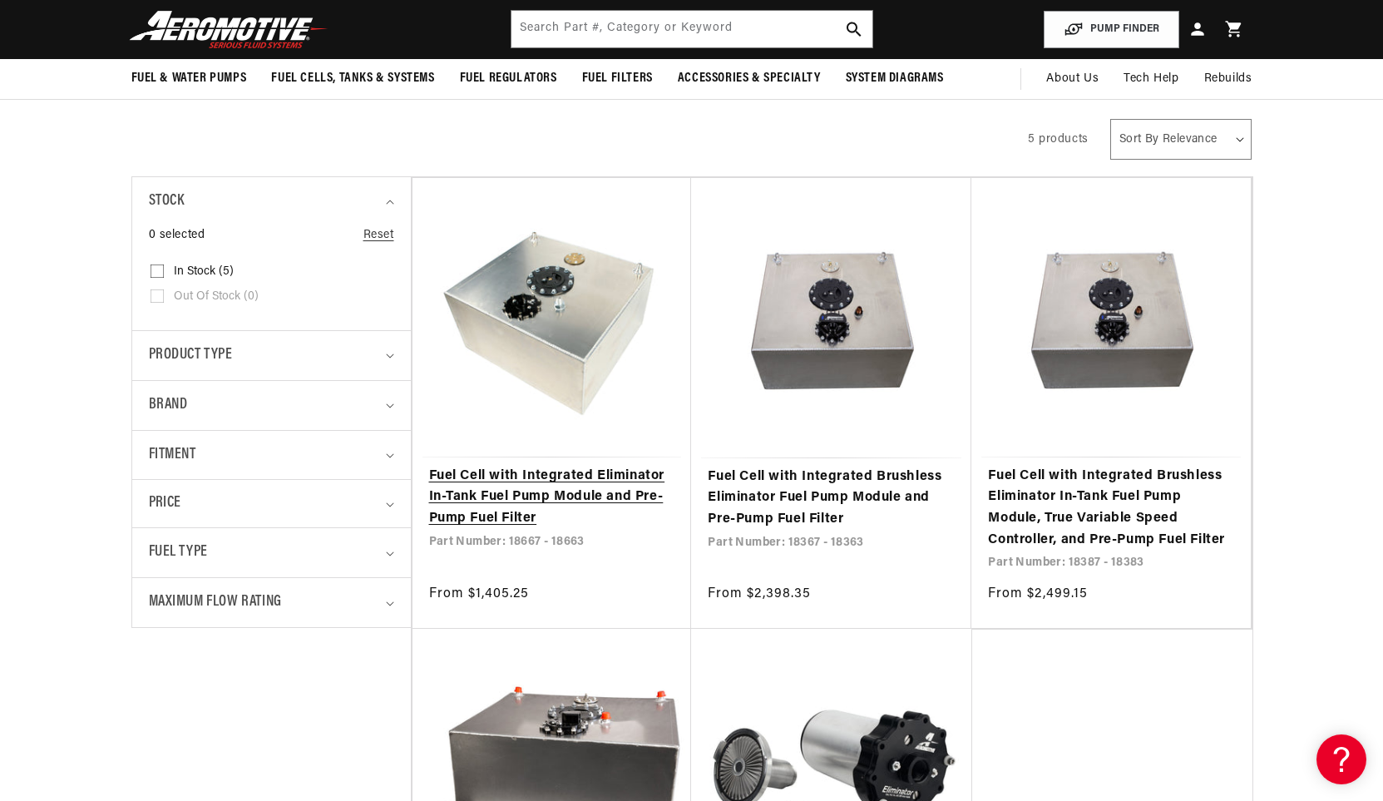
click at [574, 521] on link "Fuel Cell with Integrated Eliminator In-Tank Fuel Pump Module and Pre-Pump Fuel…" at bounding box center [552, 498] width 246 height 64
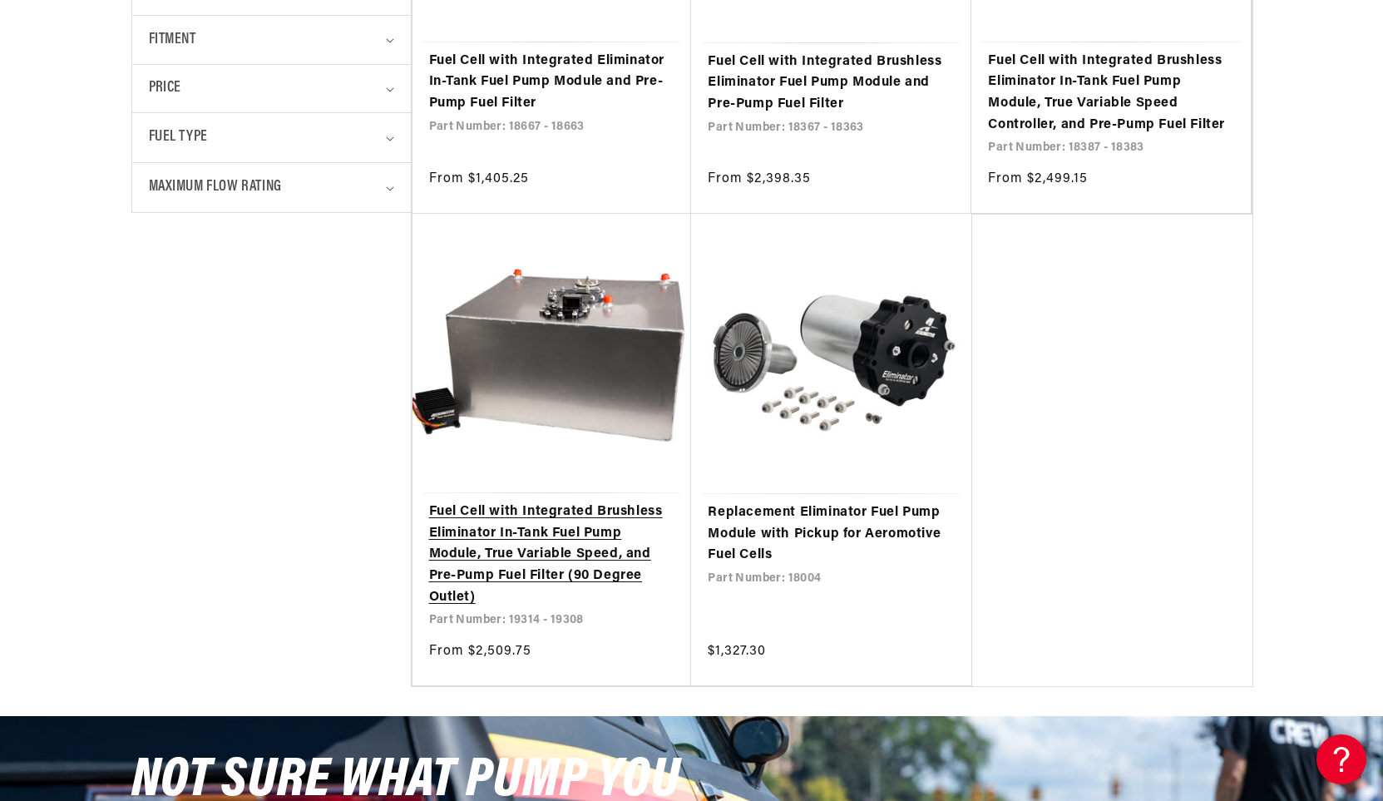
scroll to position [665, 0]
click at [547, 527] on link "Fuel Cell with Integrated Brushless Eliminator In-Tank Fuel Pump Module, True V…" at bounding box center [552, 554] width 246 height 106
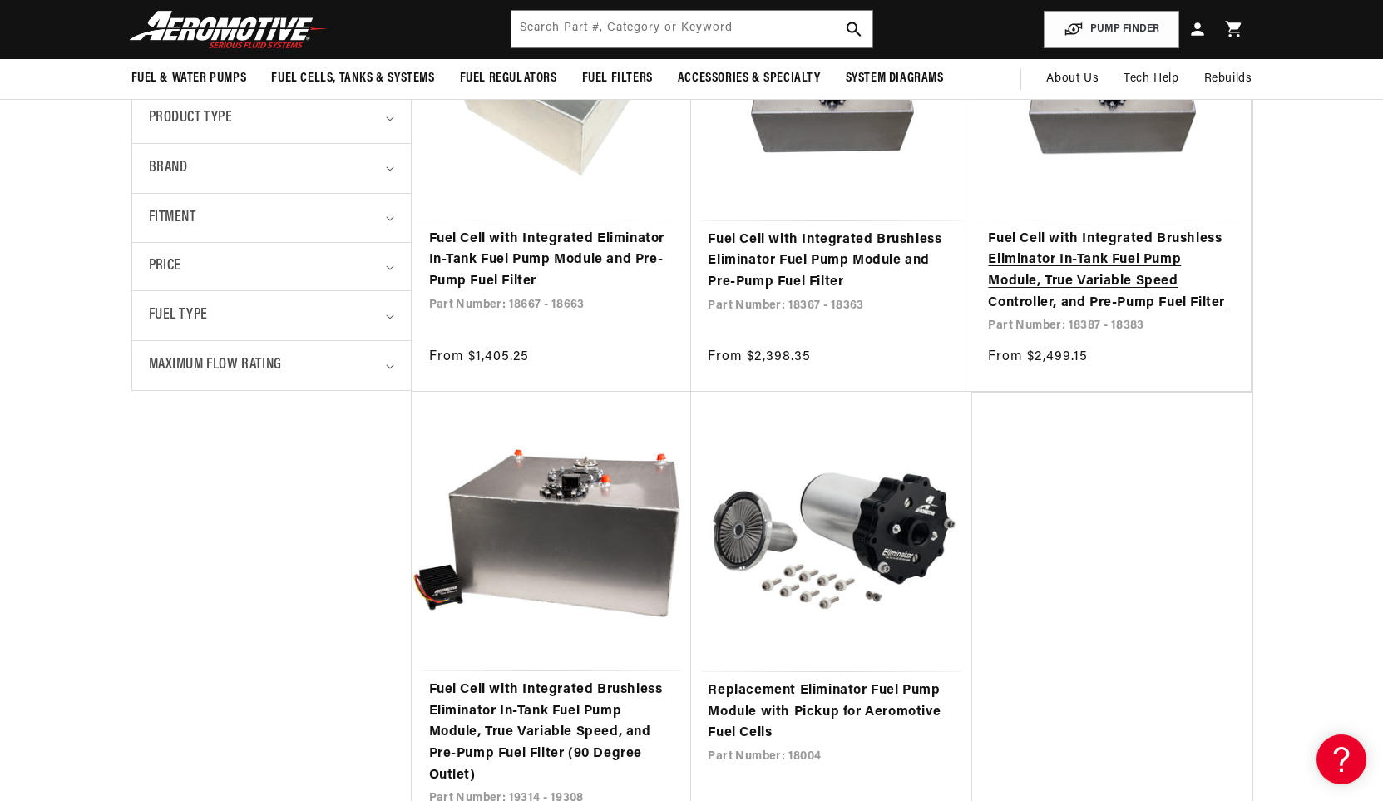
scroll to position [333, 0]
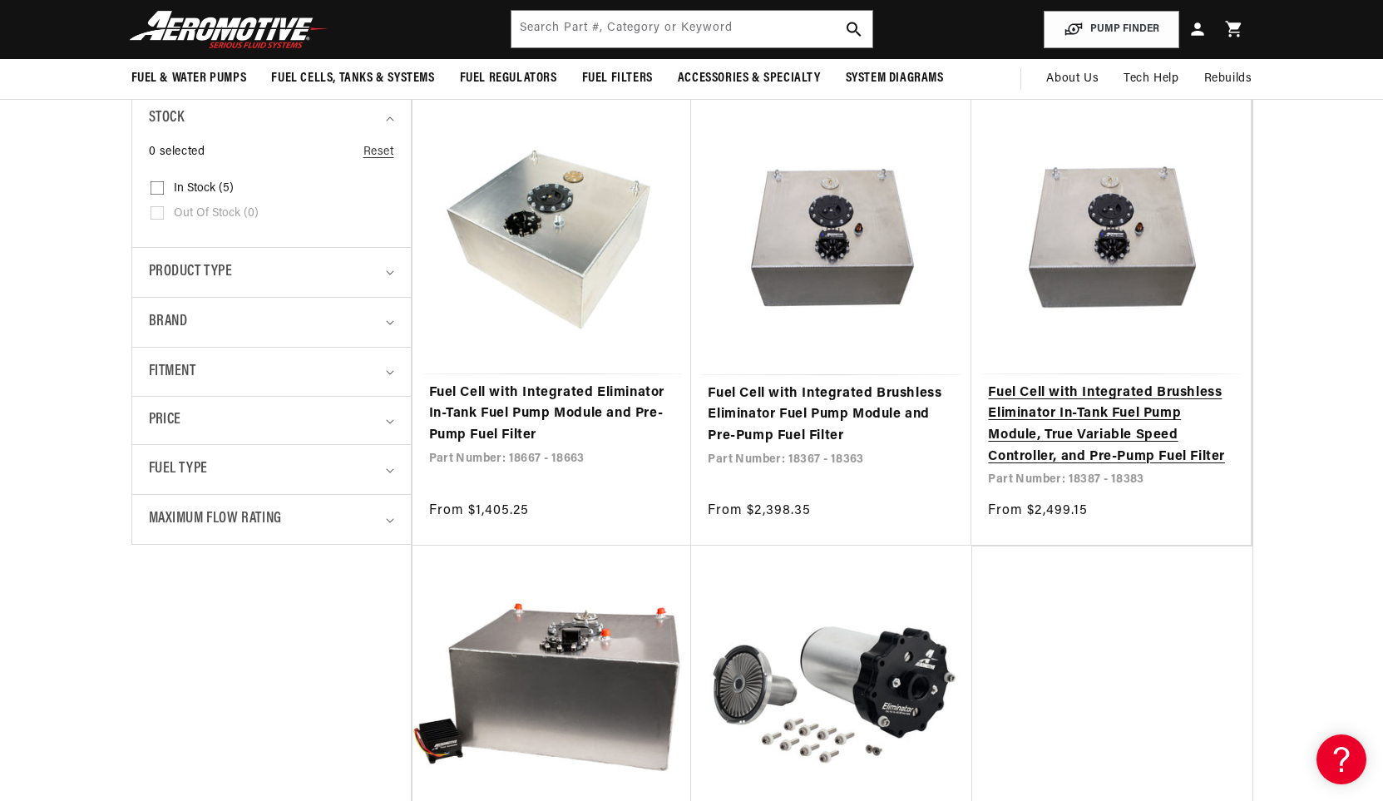
click at [1168, 452] on link "Fuel Cell with Integrated Brushless Eliminator In-Tank Fuel Pump Module, True V…" at bounding box center [1111, 425] width 246 height 85
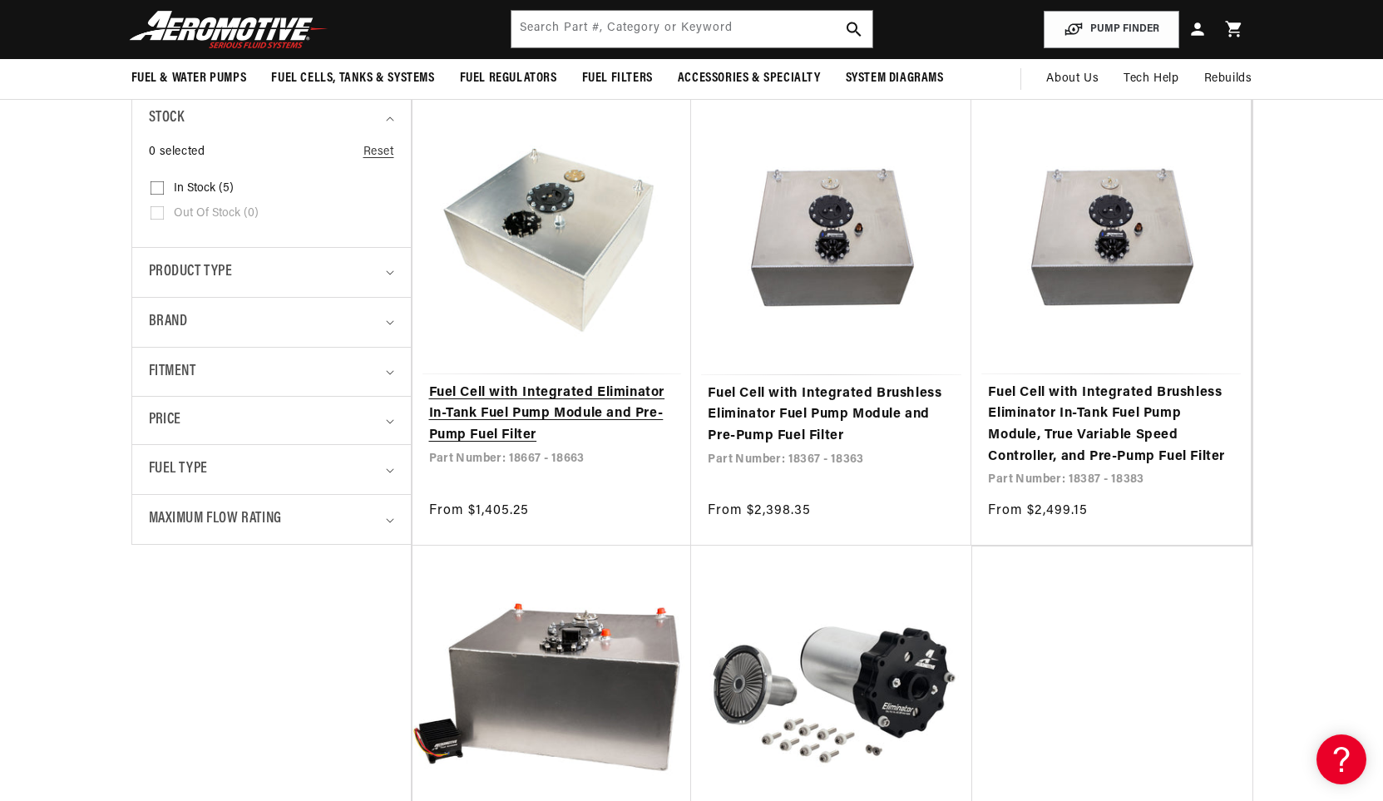
click at [555, 403] on link "Fuel Cell with Integrated Eliminator In-Tank Fuel Pump Module and Pre-Pump Fuel…" at bounding box center [552, 415] width 246 height 64
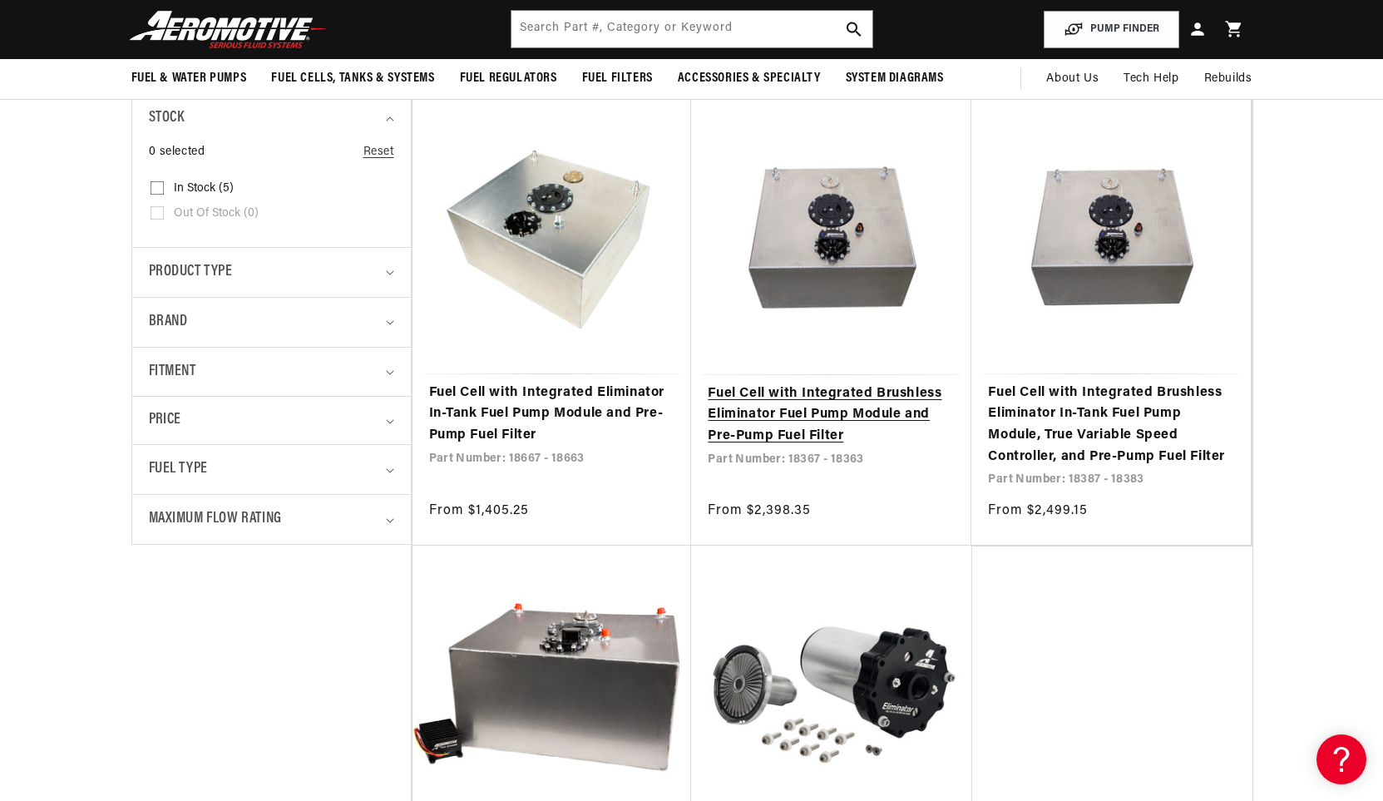
click at [858, 403] on link "Fuel Cell with Integrated Brushless Eliminator Fuel Pump Module and Pre-Pump Fu…" at bounding box center [831, 415] width 247 height 64
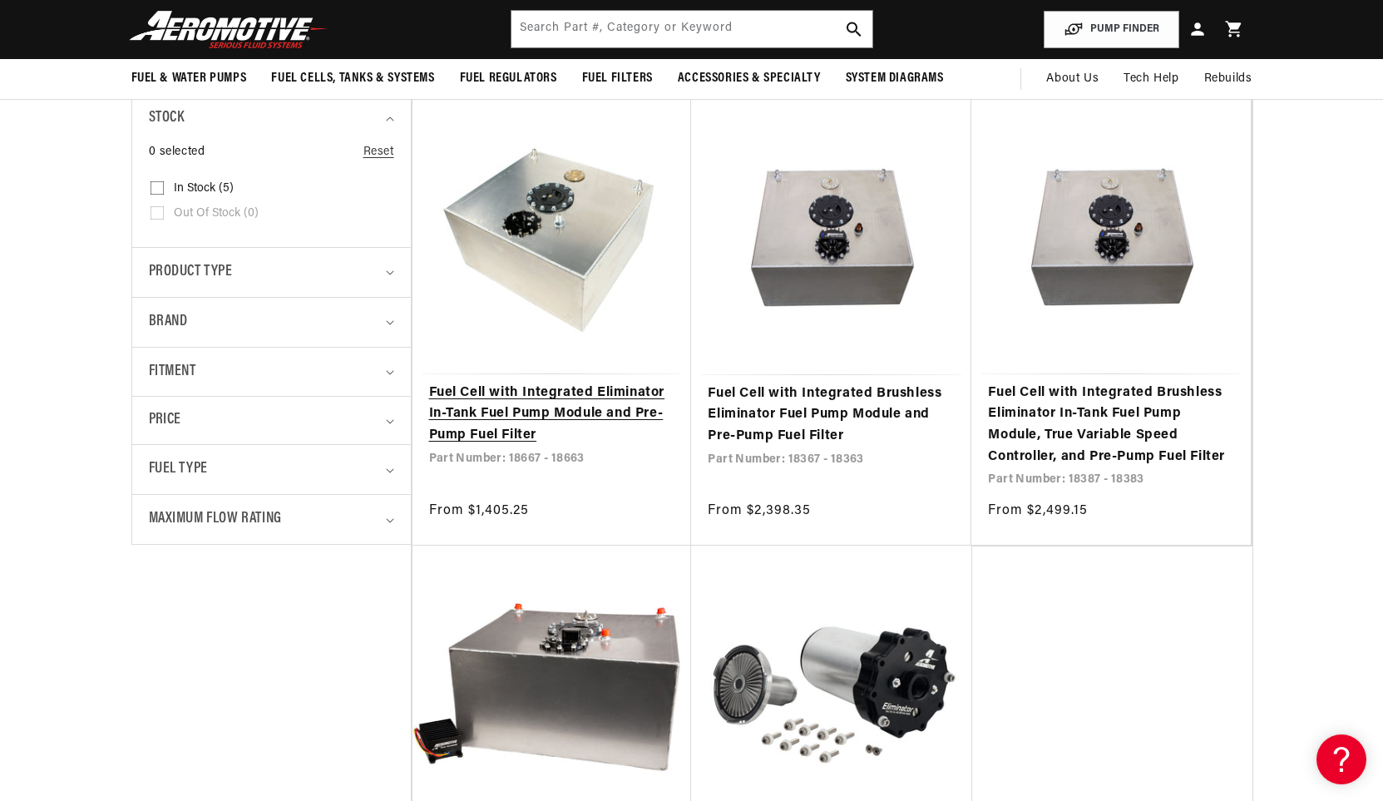
click at [494, 418] on link "Fuel Cell with Integrated Eliminator In-Tank Fuel Pump Module and Pre-Pump Fuel…" at bounding box center [552, 415] width 246 height 64
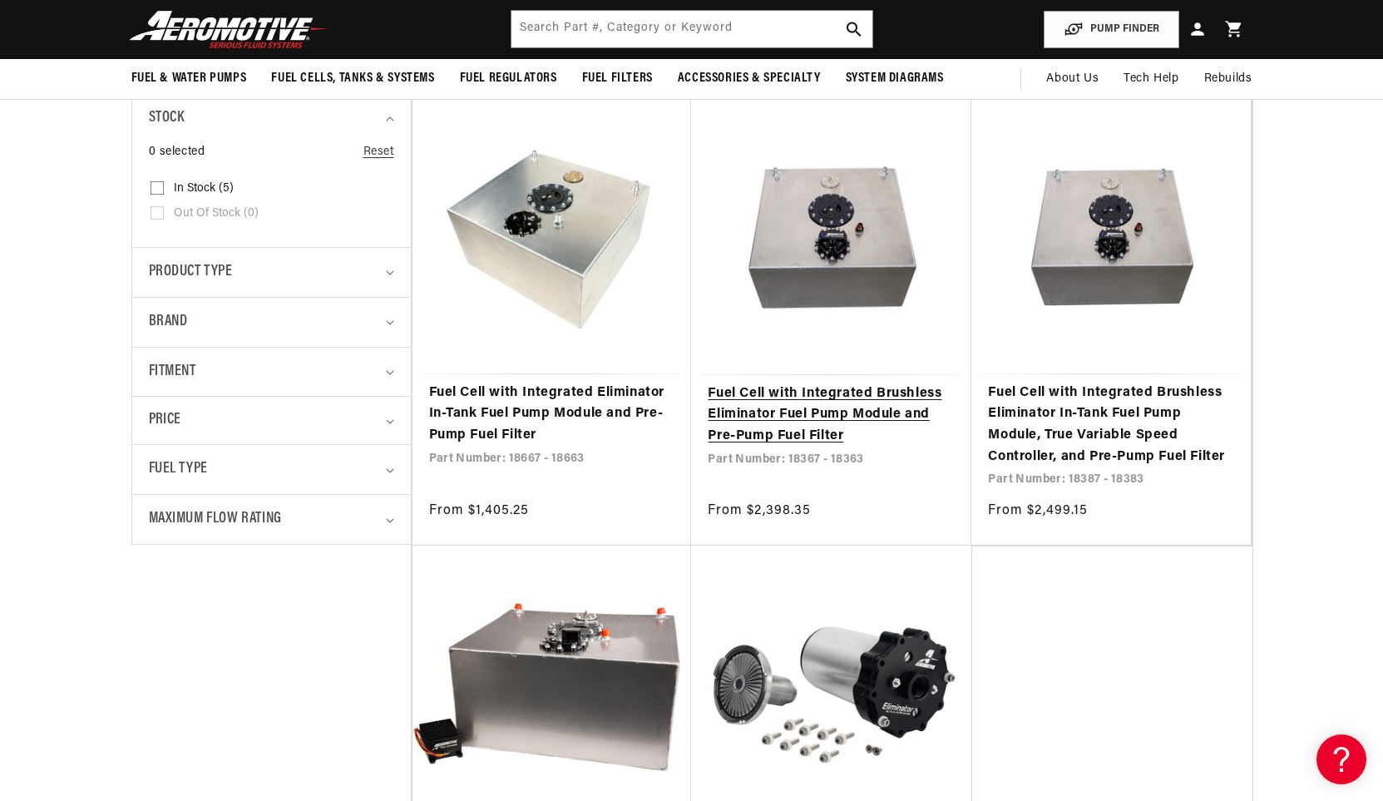
click at [764, 439] on link "Fuel Cell with Integrated Brushless Eliminator Fuel Pump Module and Pre-Pump Fu…" at bounding box center [831, 415] width 247 height 64
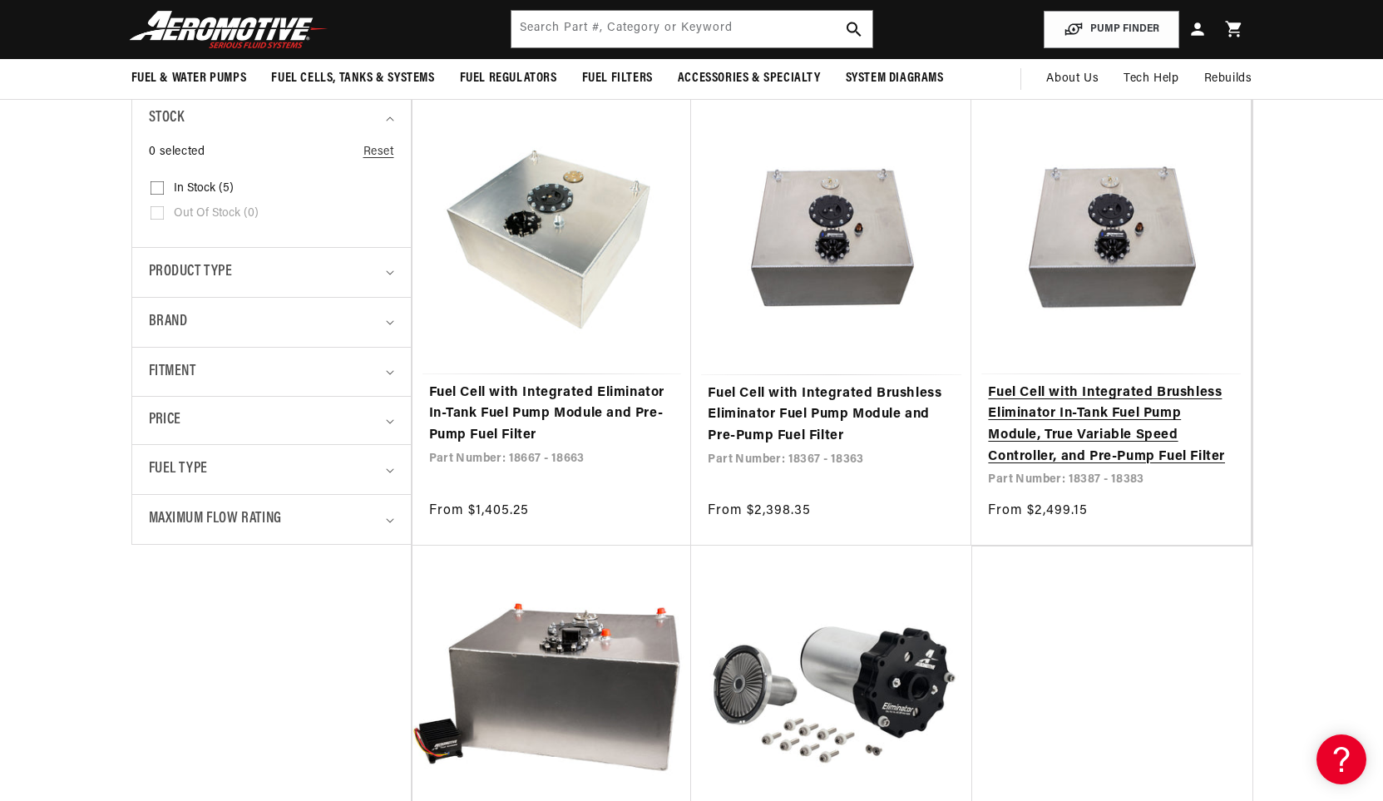
click at [1053, 436] on link "Fuel Cell with Integrated Brushless Eliminator In-Tank Fuel Pump Module, True V…" at bounding box center [1111, 425] width 246 height 85
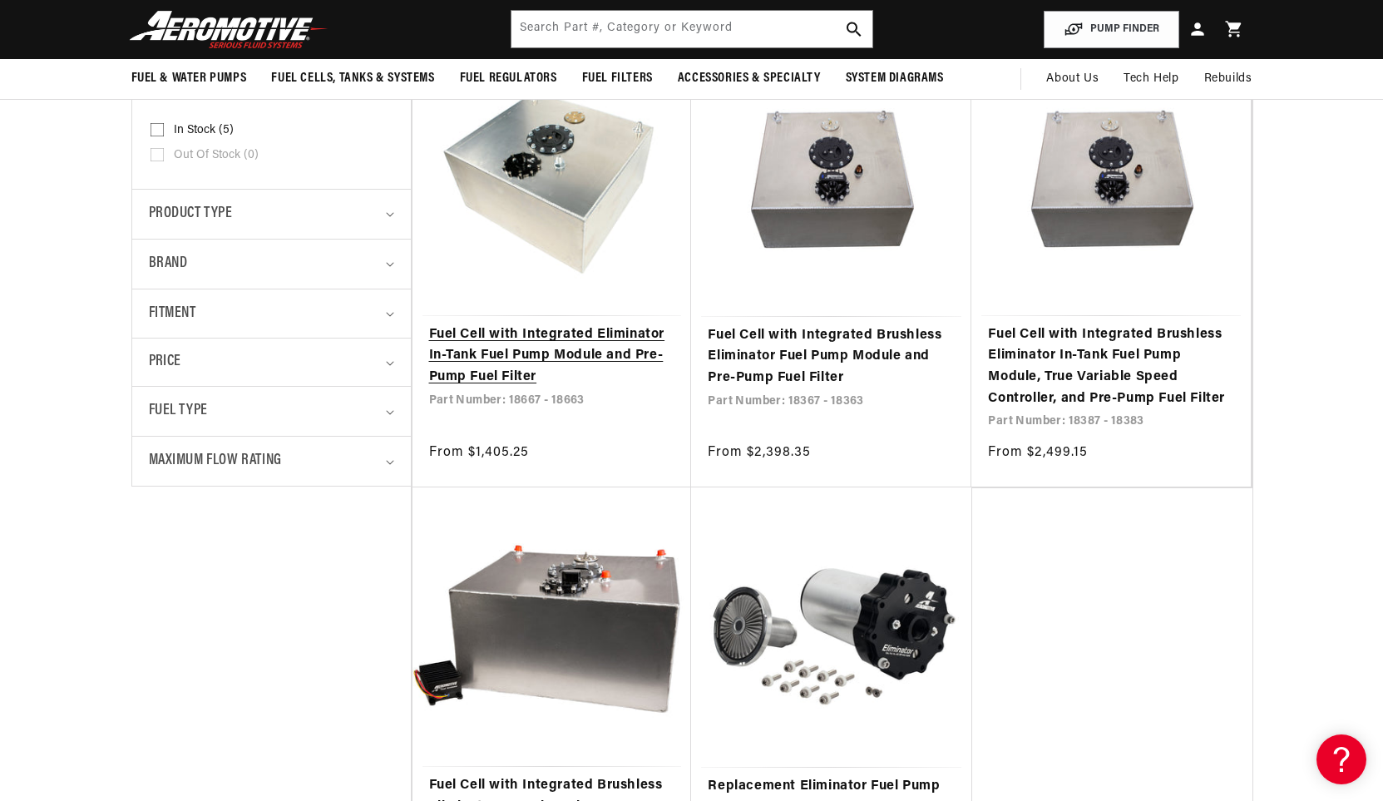
scroll to position [83, 0]
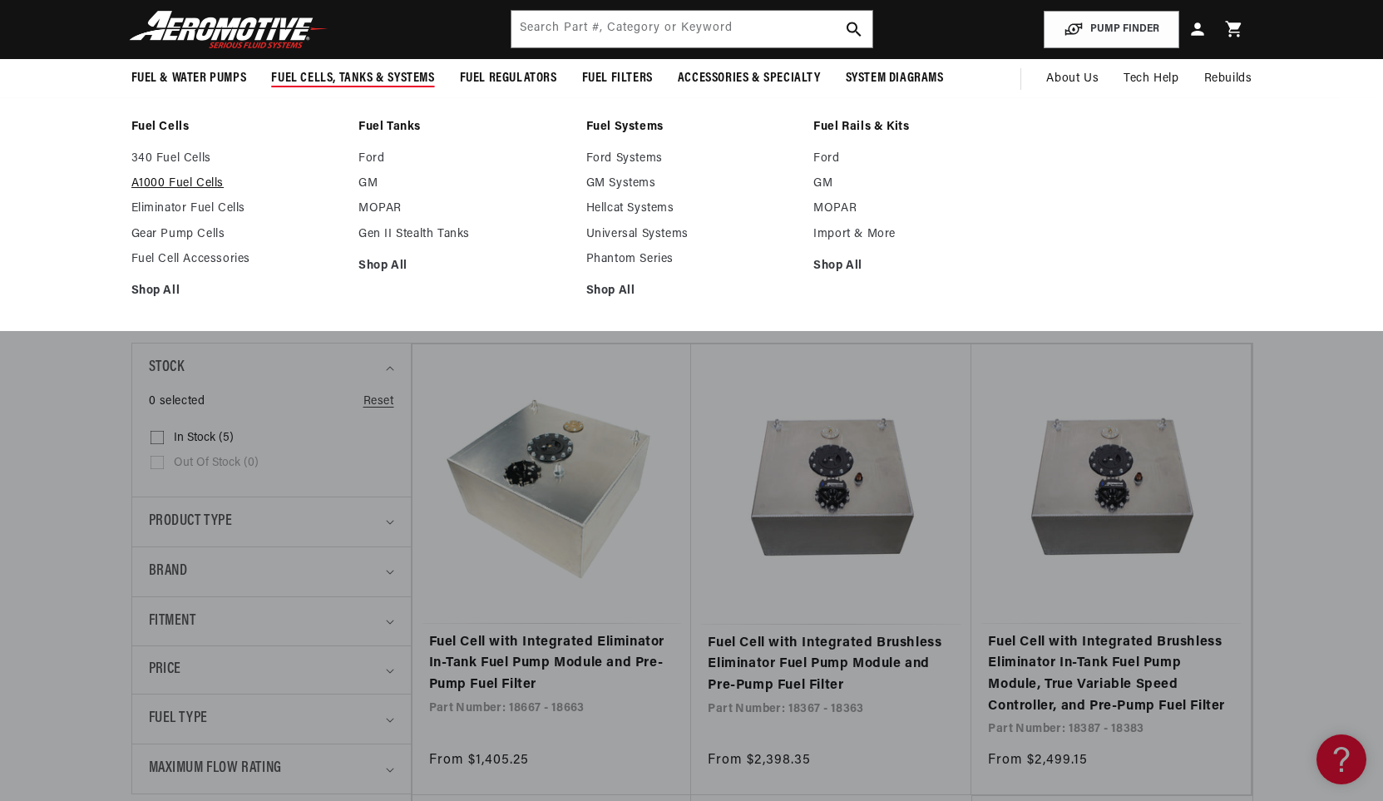
click at [205, 177] on link "A1000 Fuel Cells" at bounding box center [236, 183] width 211 height 15
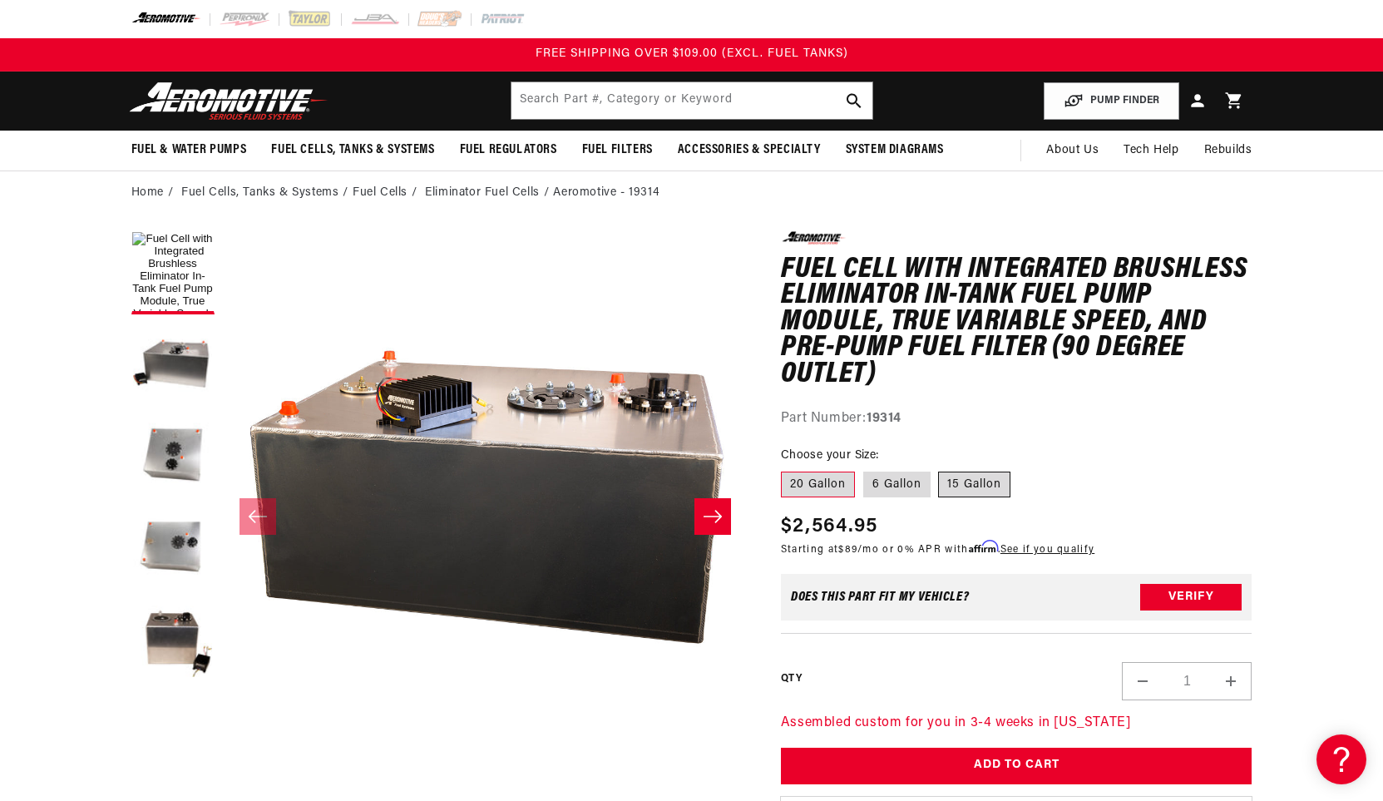
click at [956, 485] on label "15 Gallon" at bounding box center [974, 485] width 72 height 27
click at [940, 469] on input "15 Gallon" at bounding box center [939, 468] width 1 height 1
radio input "true"
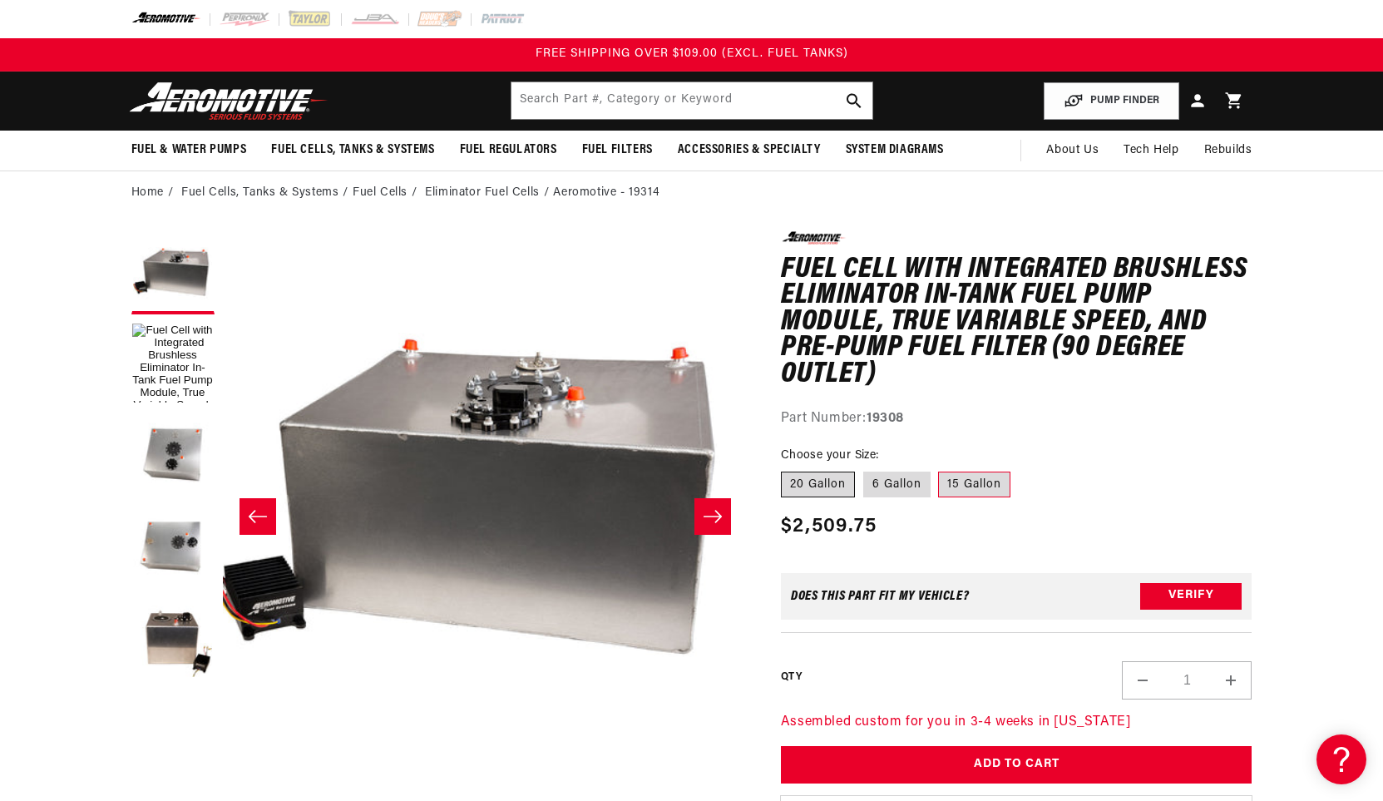
scroll to position [1, 0]
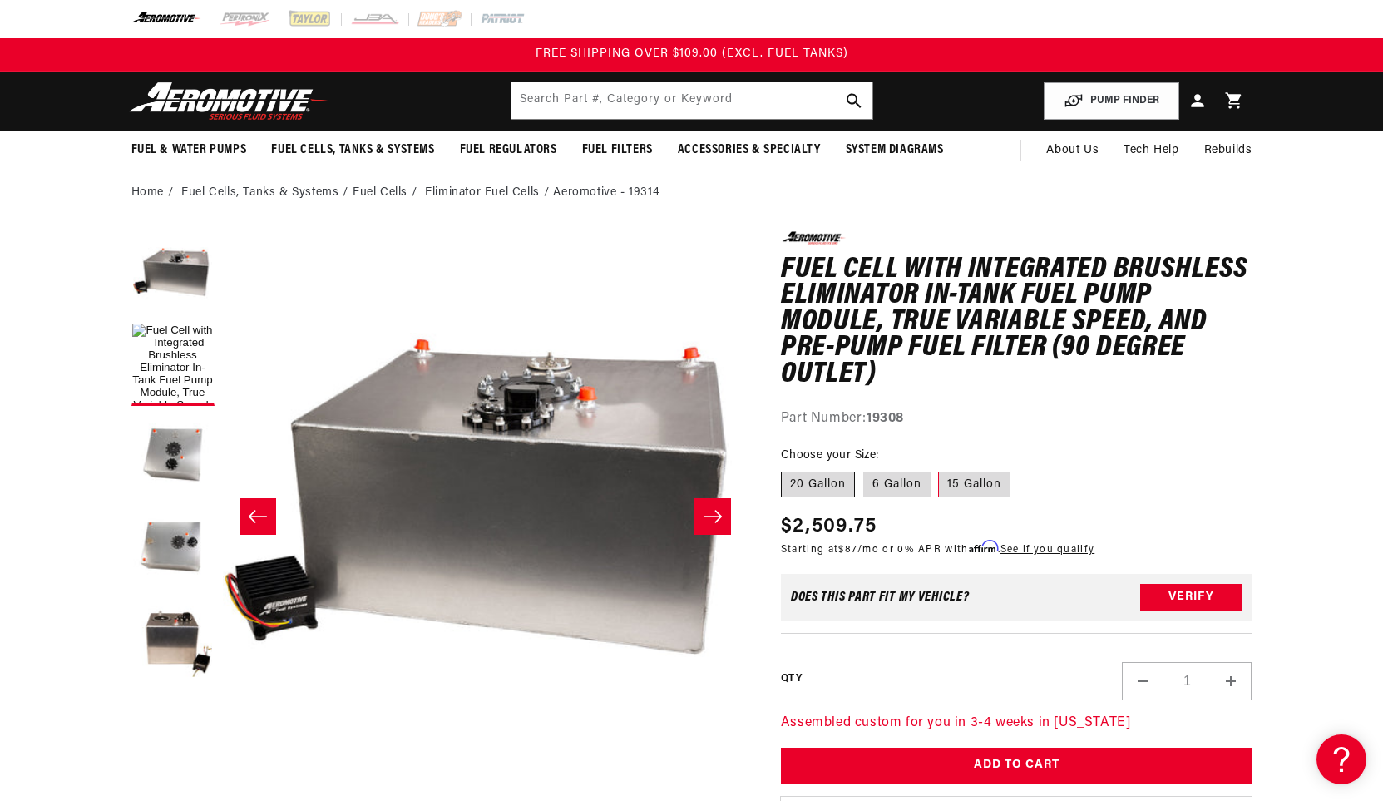
click at [805, 477] on label "20 Gallon" at bounding box center [818, 485] width 74 height 27
click at [786, 469] on input "20 Gallon" at bounding box center [785, 468] width 1 height 1
radio input "true"
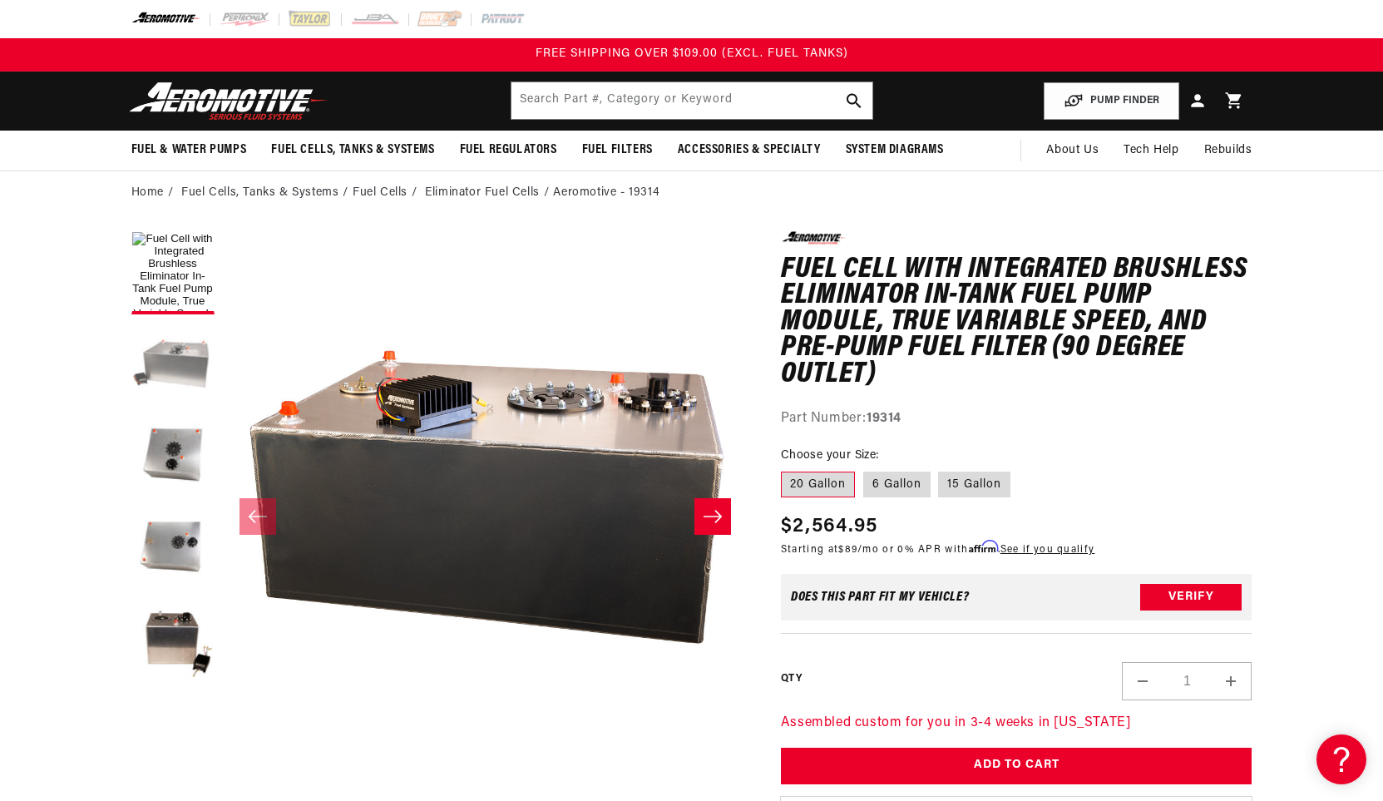
click at [185, 346] on button "Load image 2 in gallery view" at bounding box center [172, 364] width 83 height 83
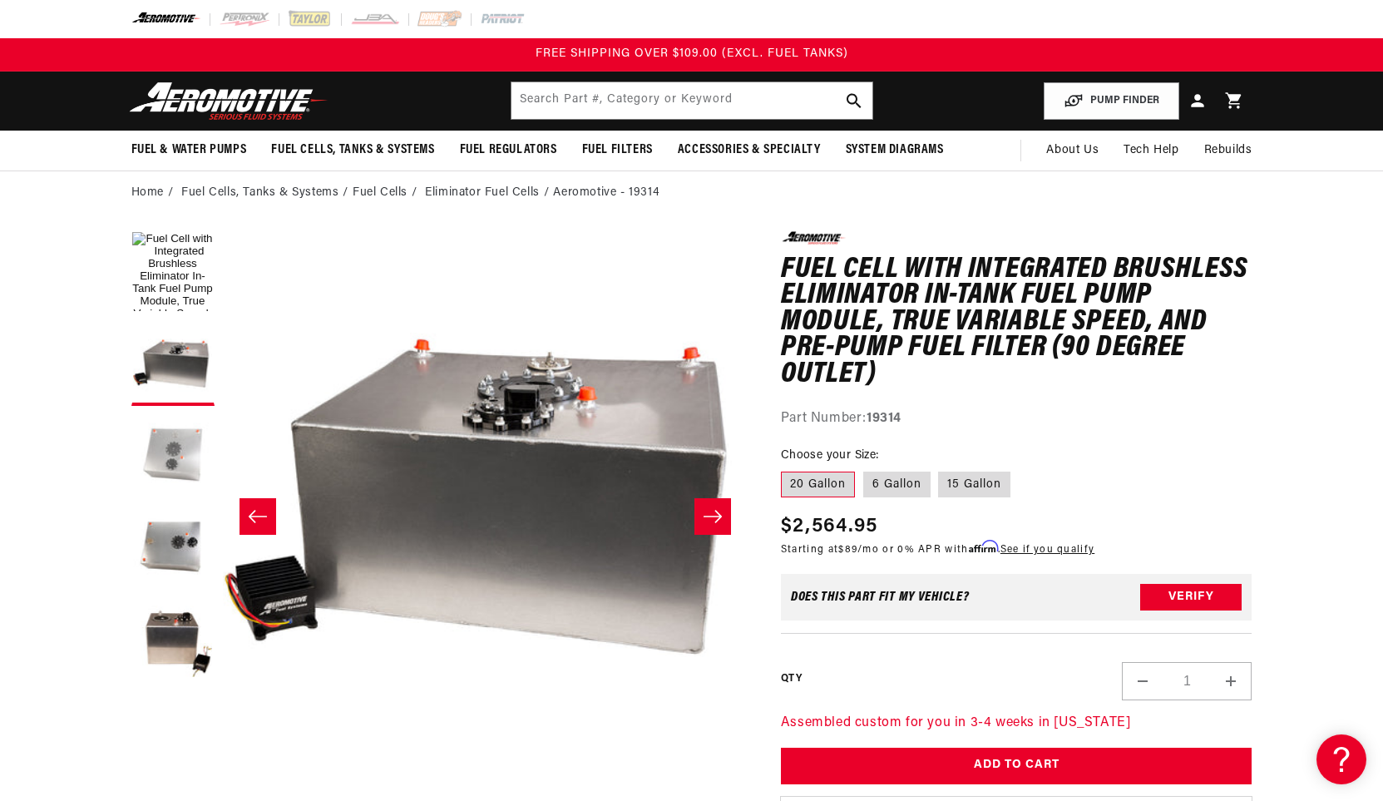
click at [146, 444] on button "Load image 3 in gallery view" at bounding box center [172, 455] width 83 height 83
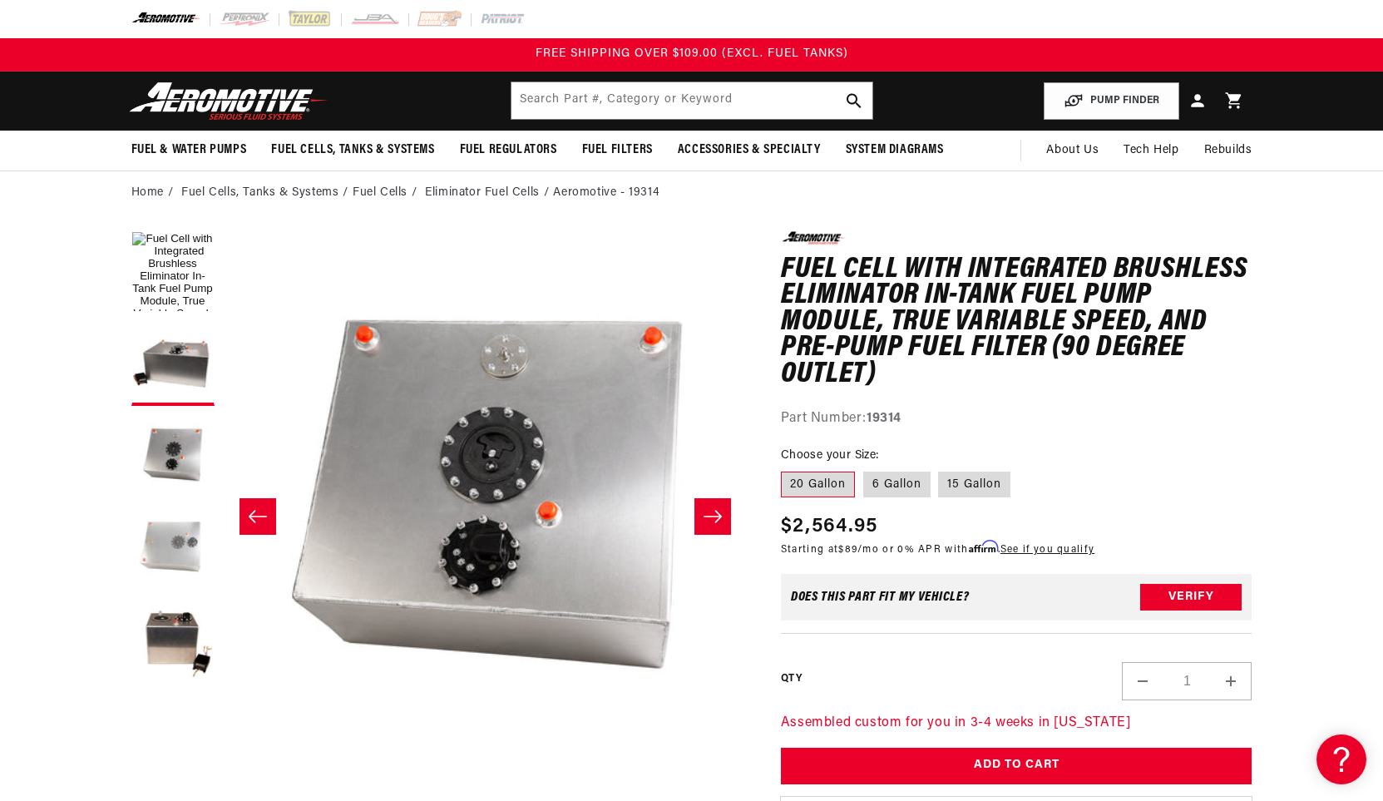
click at [168, 559] on button "Load image 4 in gallery view" at bounding box center [172, 547] width 83 height 83
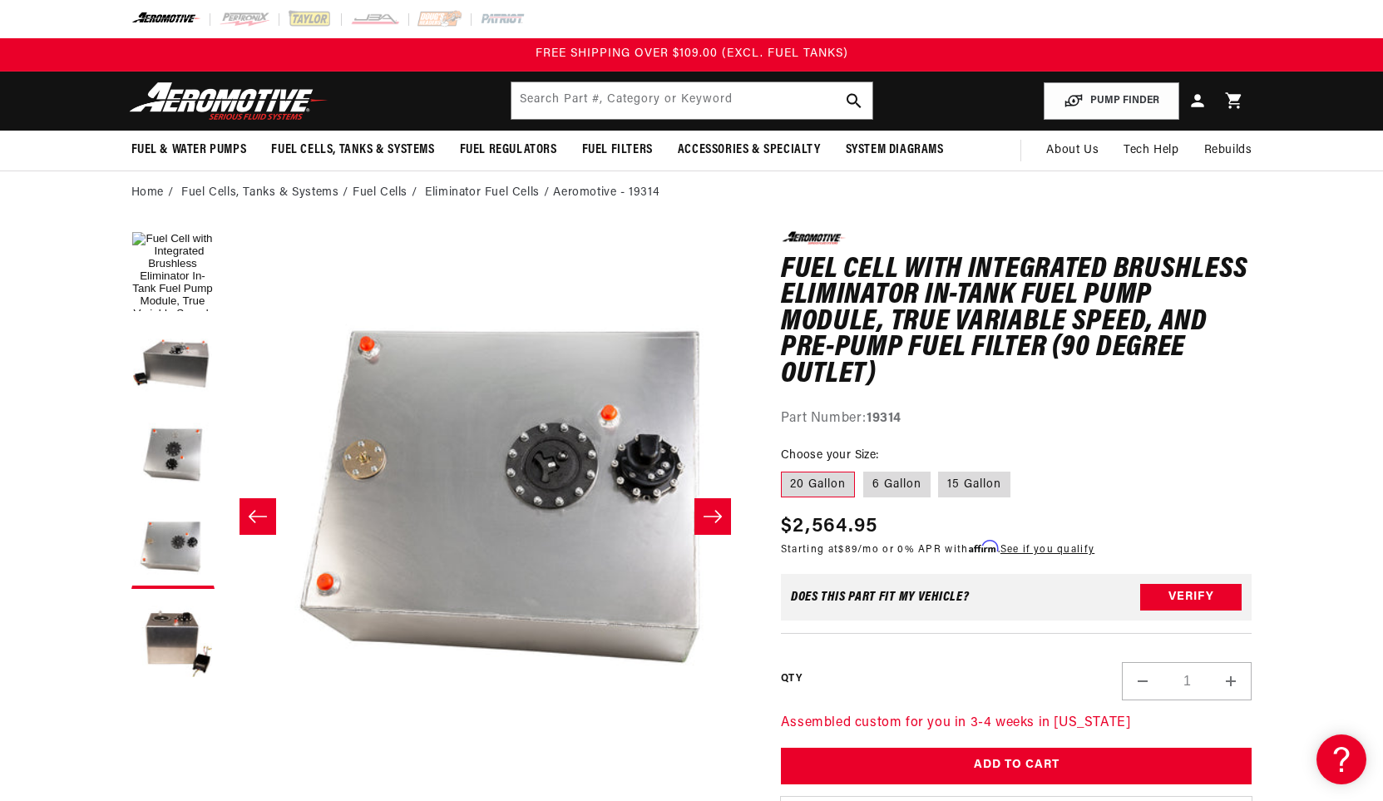
scroll to position [1, 1575]
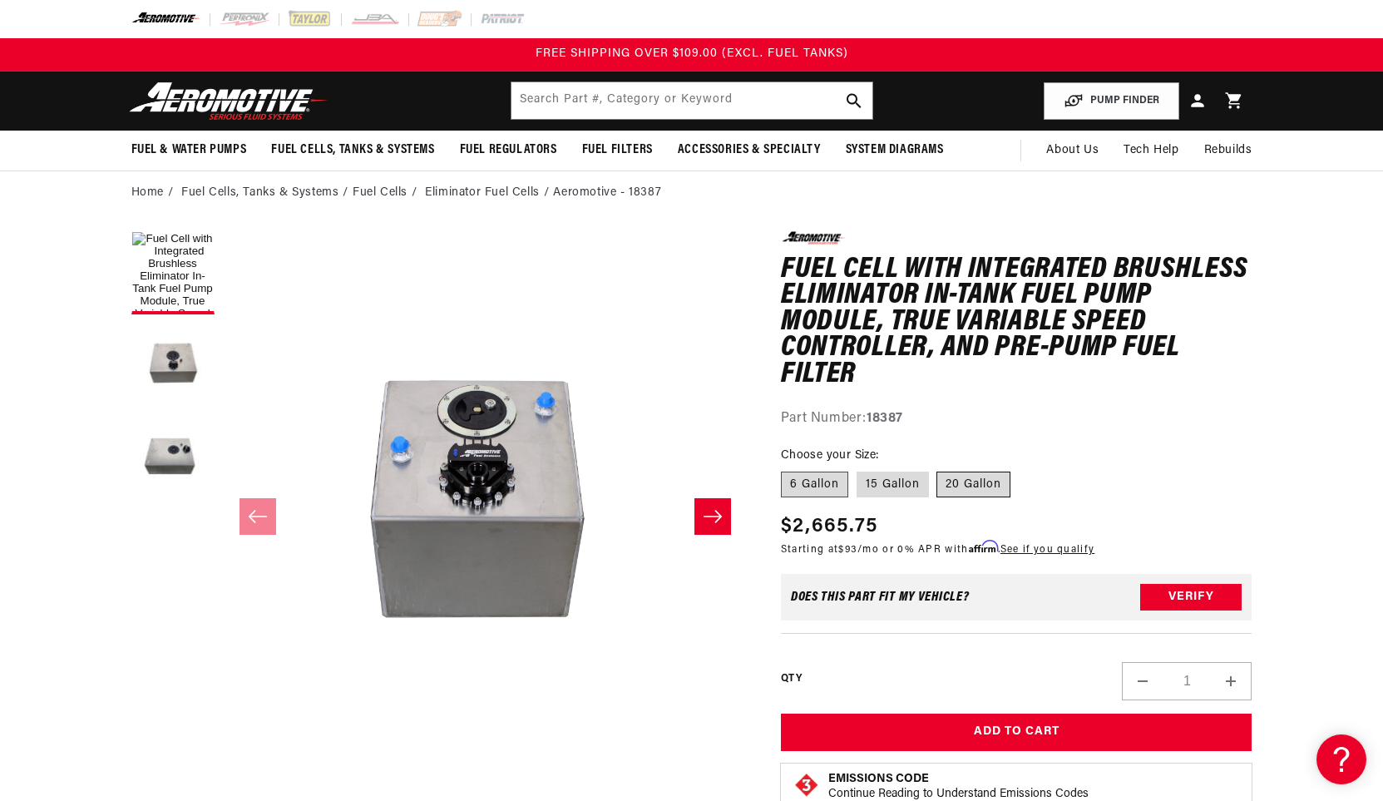
click at [970, 482] on label "20 Gallon" at bounding box center [973, 485] width 74 height 27
click at [938, 469] on input "20 Gallon" at bounding box center [937, 468] width 1 height 1
radio input "true"
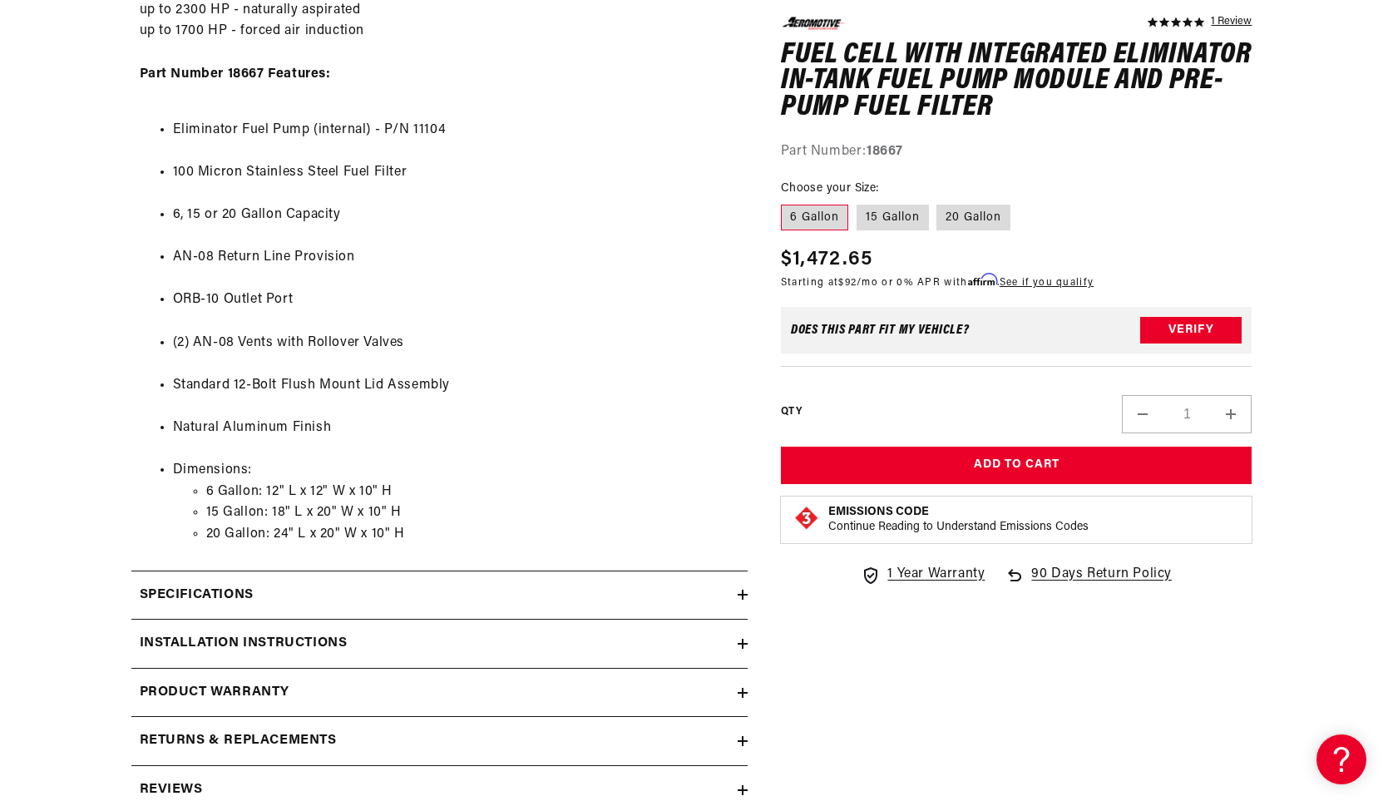
scroll to position [1580, 0]
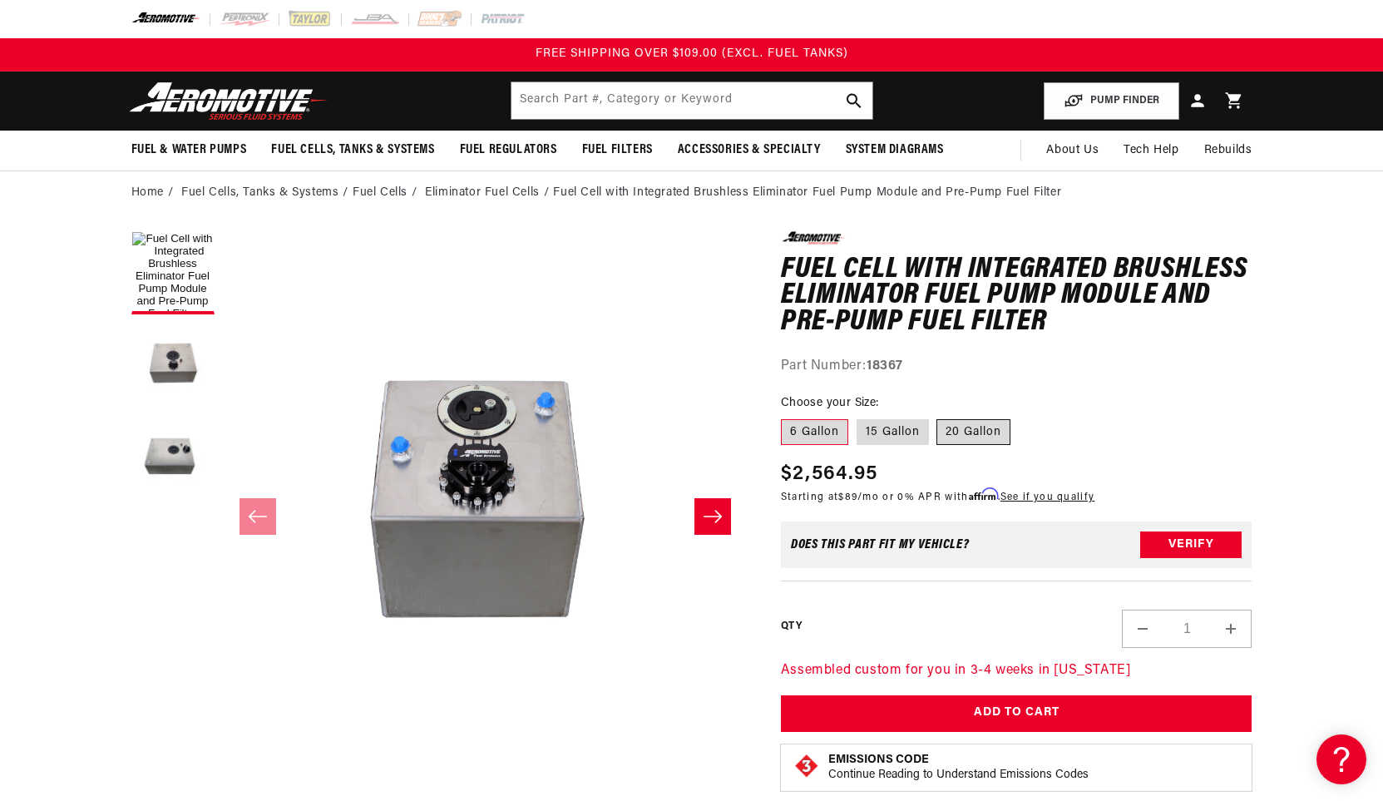
click at [974, 437] on label "20 Gallon" at bounding box center [973, 432] width 74 height 27
click at [938, 417] on input "20 Gallon" at bounding box center [937, 416] width 1 height 1
radio input "true"
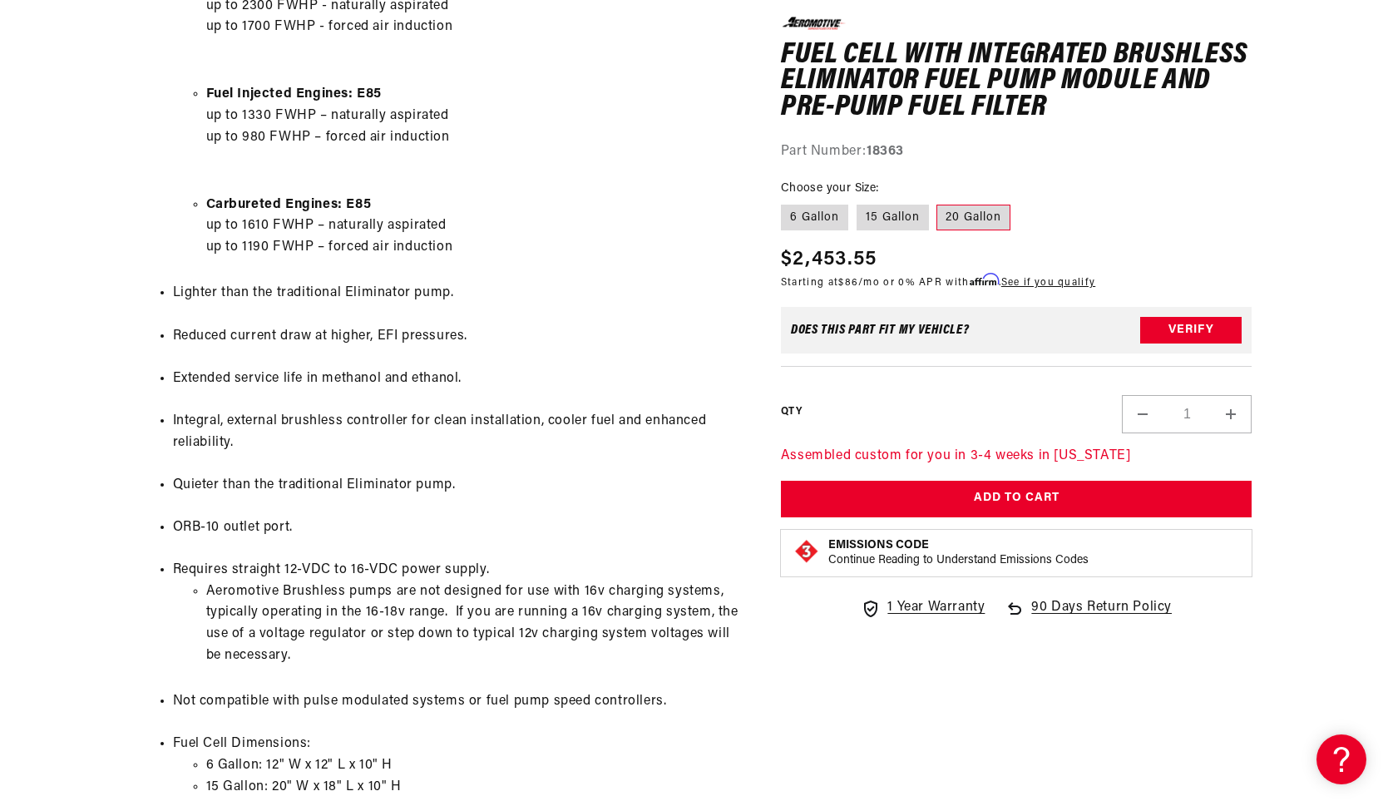
scroll to position [1663, 0]
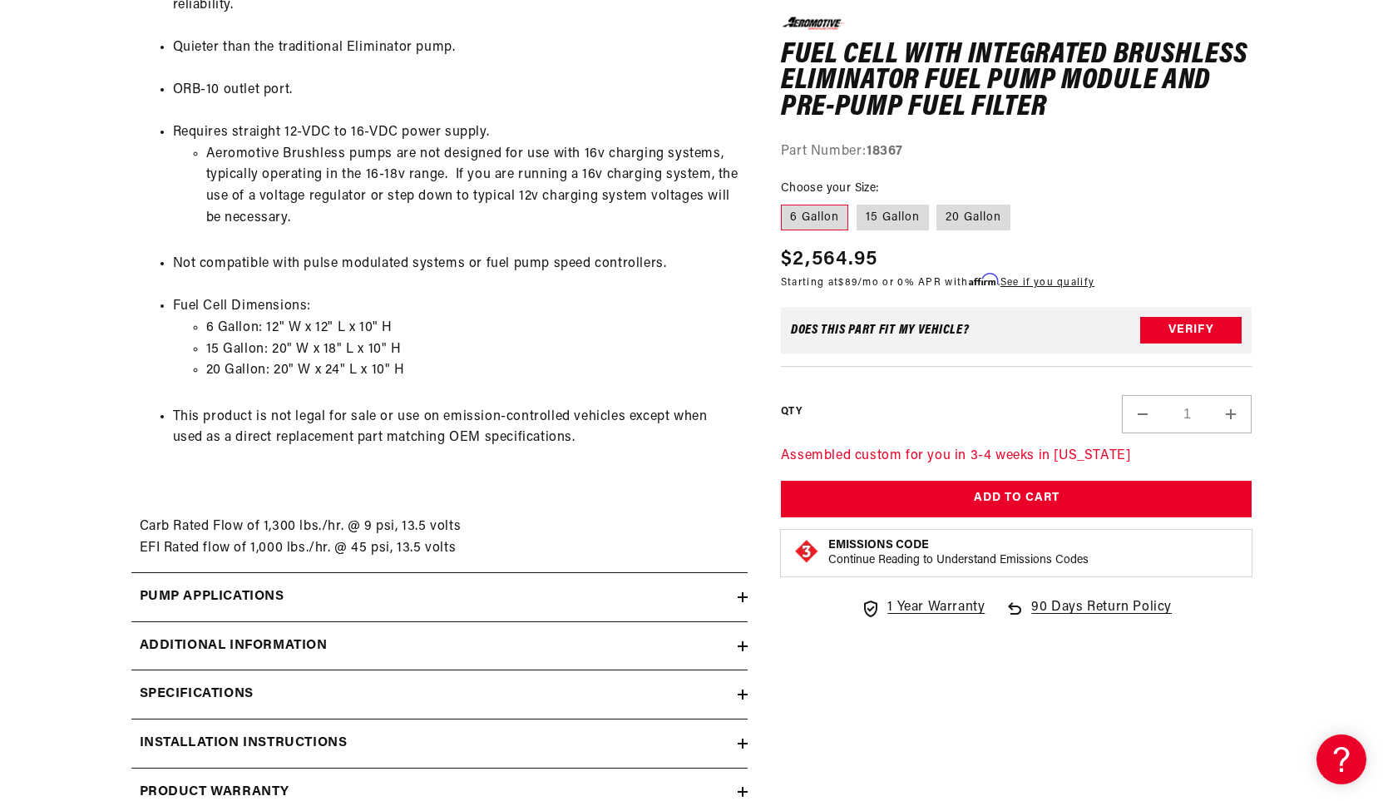
scroll to position [1830, 0]
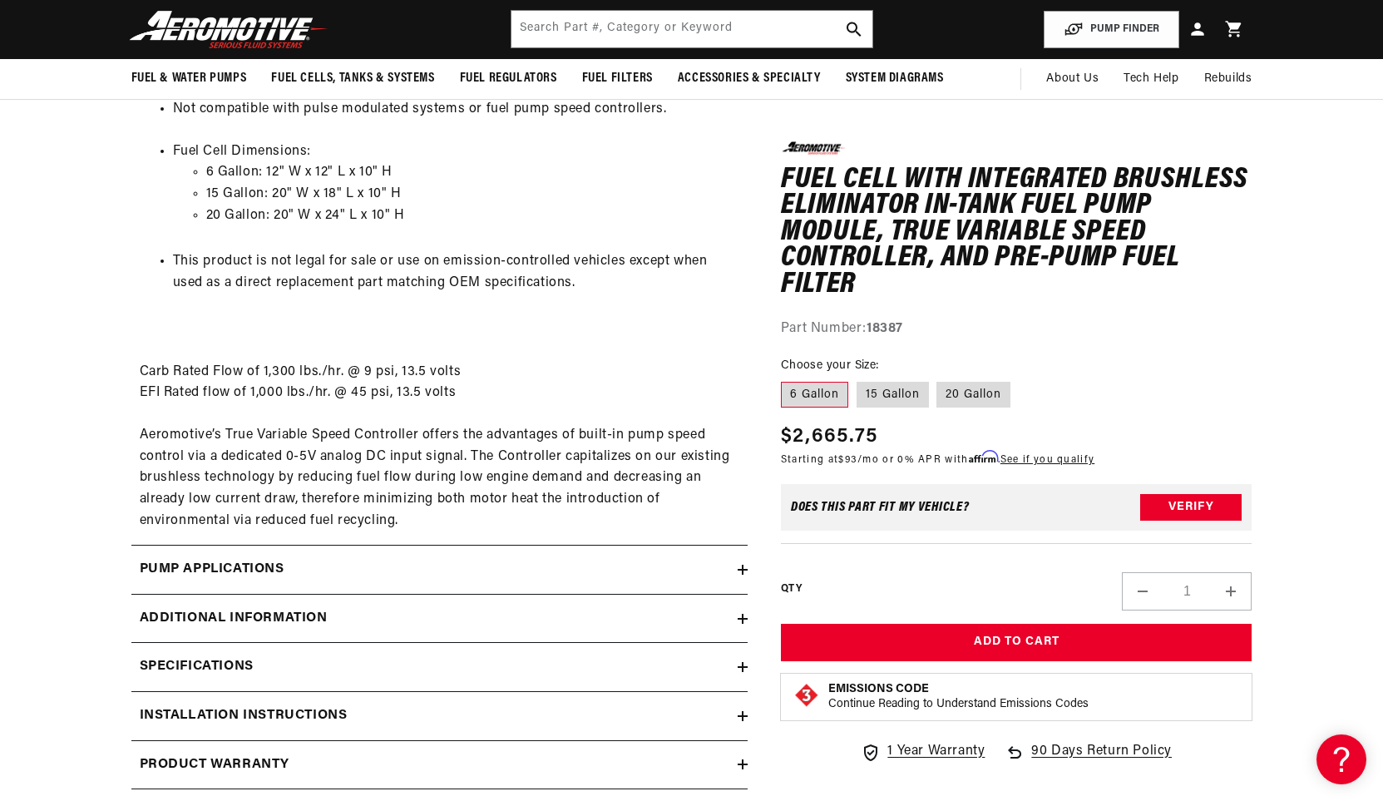
scroll to position [1746, 0]
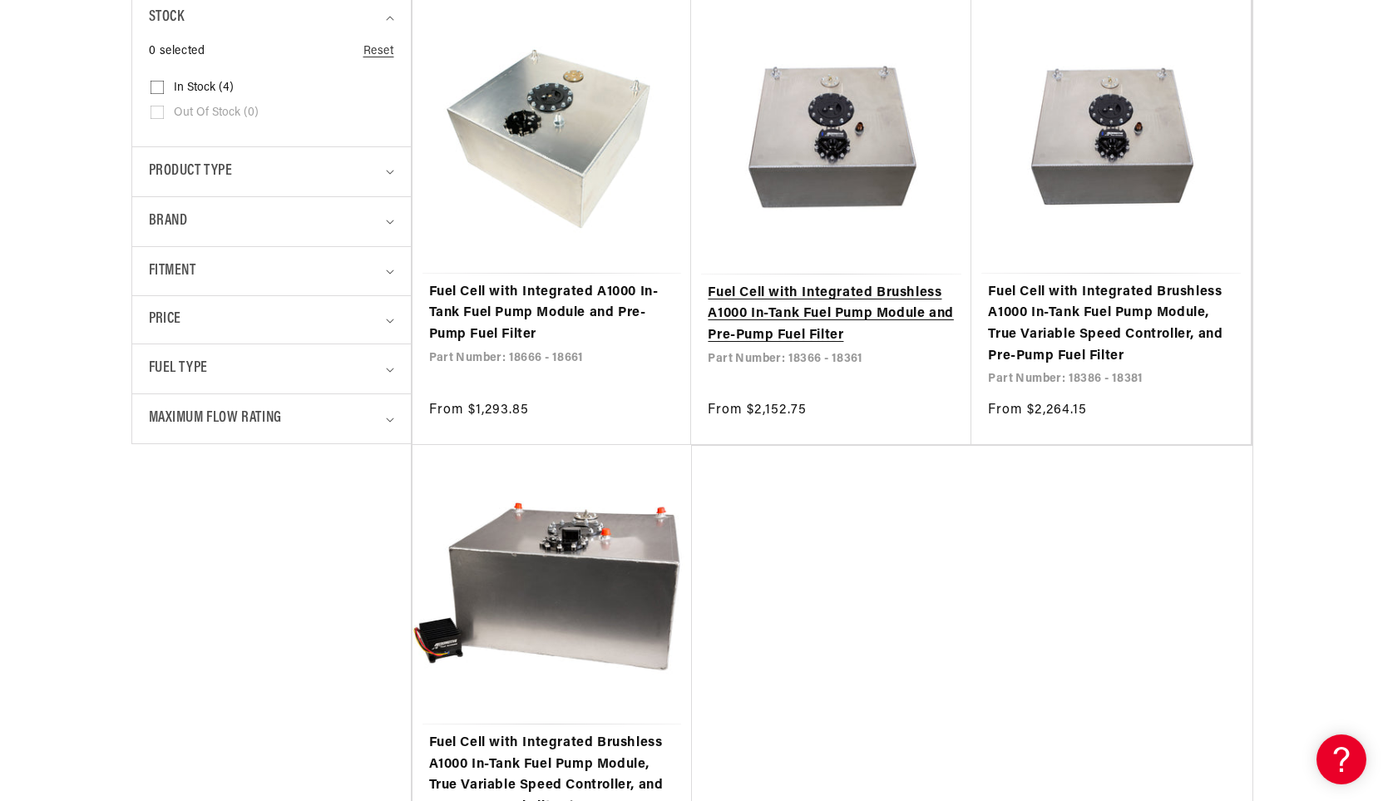
scroll to position [582, 0]
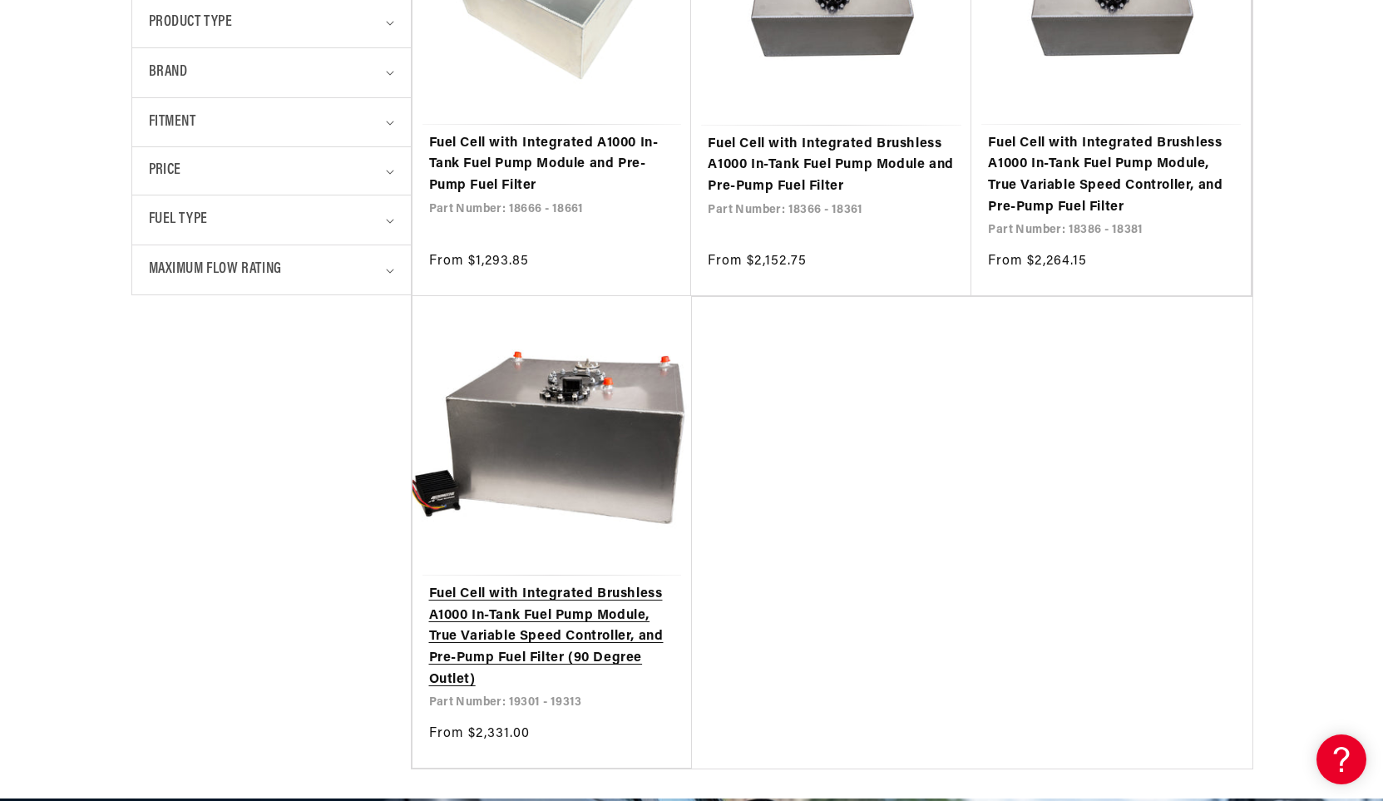
click at [603, 628] on link "Fuel Cell with Integrated Brushless A1000 In-Tank Fuel Pump Module, True Variab…" at bounding box center [552, 637] width 246 height 106
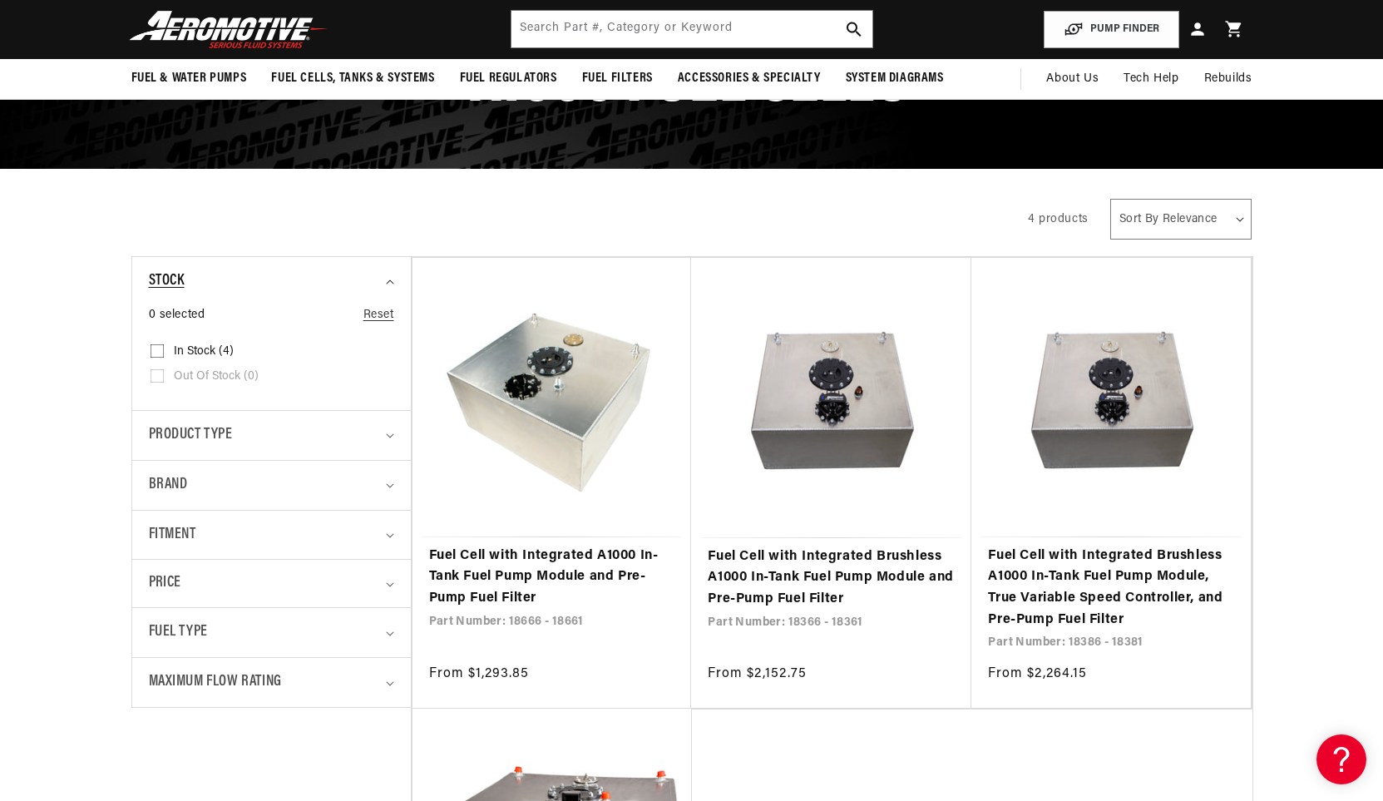
scroll to position [0, 0]
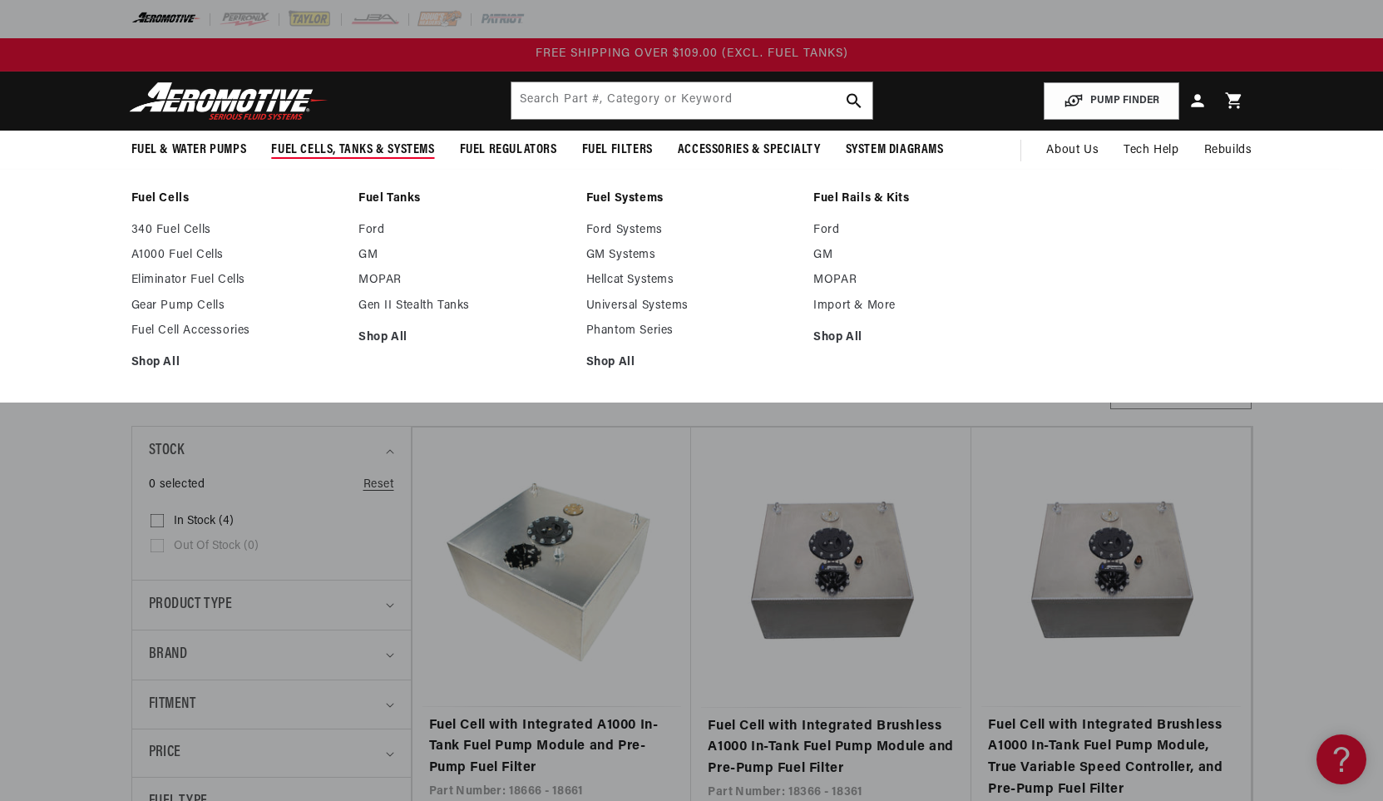
click at [203, 297] on ul "340 Fuel Cells A1000 Fuel Cells Eliminator Fuel Cells Gear Pump Cells Fuel Cell…" at bounding box center [236, 296] width 211 height 147
click at [206, 303] on link "Gear Pump Cells" at bounding box center [236, 306] width 211 height 15
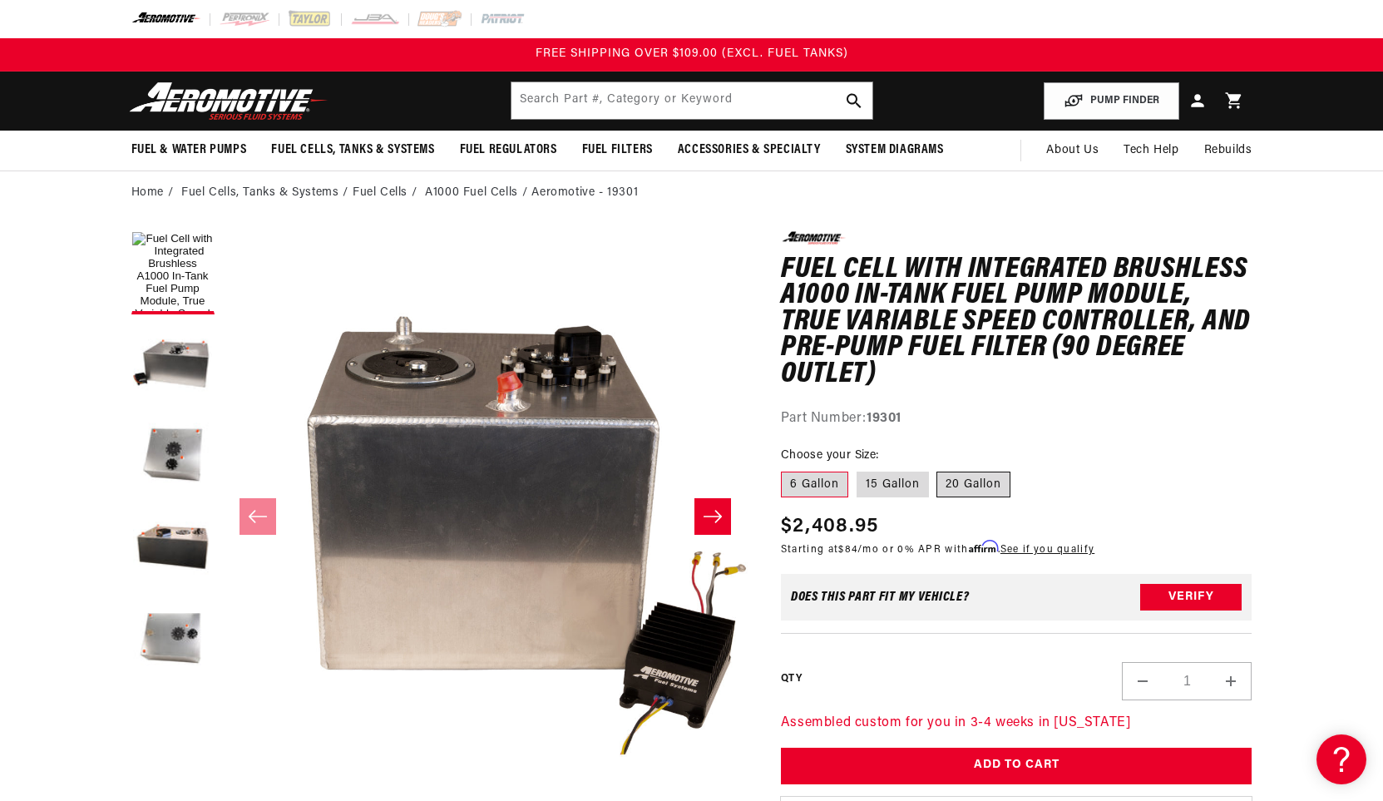
click at [992, 483] on label "20 Gallon" at bounding box center [973, 485] width 74 height 27
click at [938, 469] on input "20 Gallon" at bounding box center [937, 468] width 1 height 1
radio input "true"
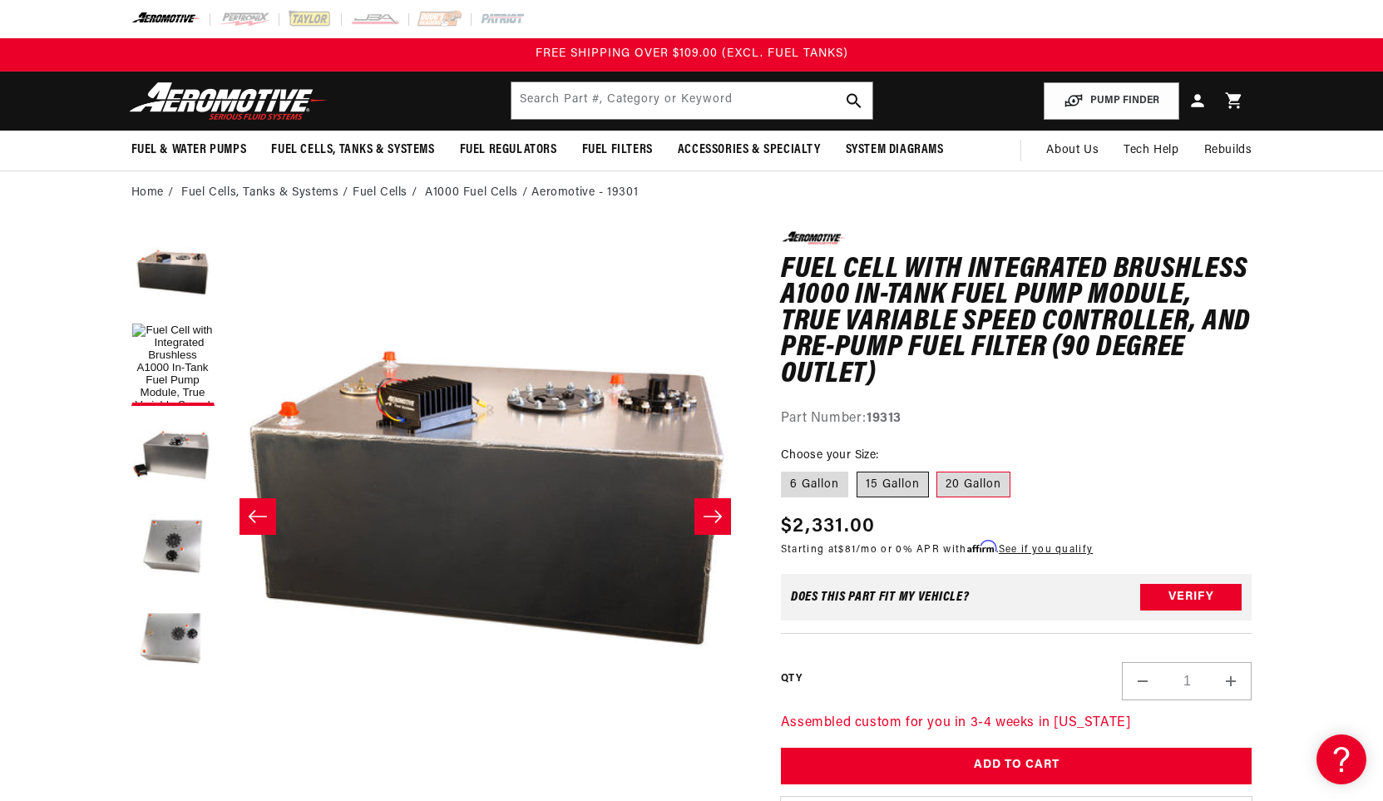
click at [873, 487] on label "15 Gallon" at bounding box center [893, 485] width 72 height 27
click at [857, 469] on input "15 Gallon" at bounding box center [857, 468] width 1 height 1
radio input "true"
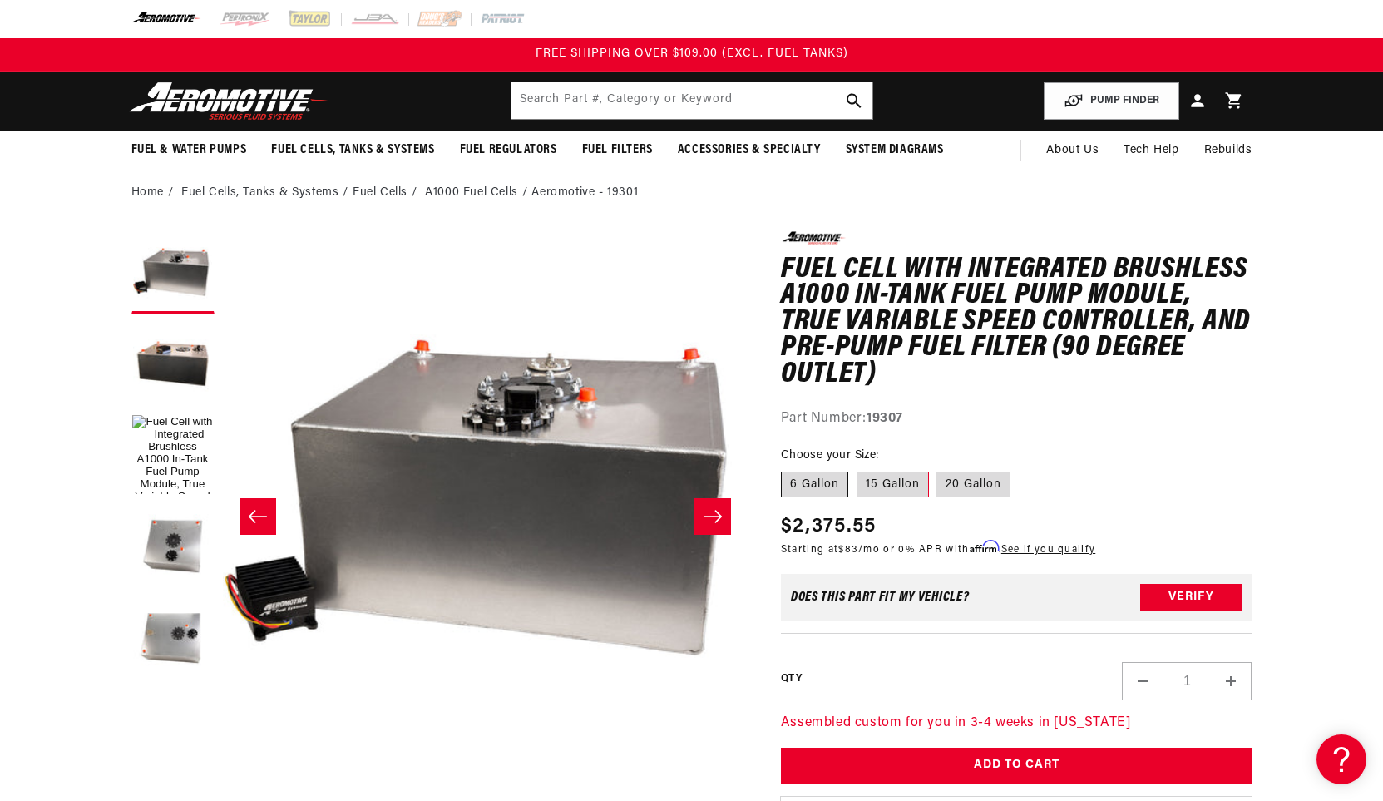
click at [828, 481] on label "6 Gallon" at bounding box center [814, 485] width 67 height 27
click at [786, 469] on input "6 Gallon" at bounding box center [785, 468] width 1 height 1
radio input "true"
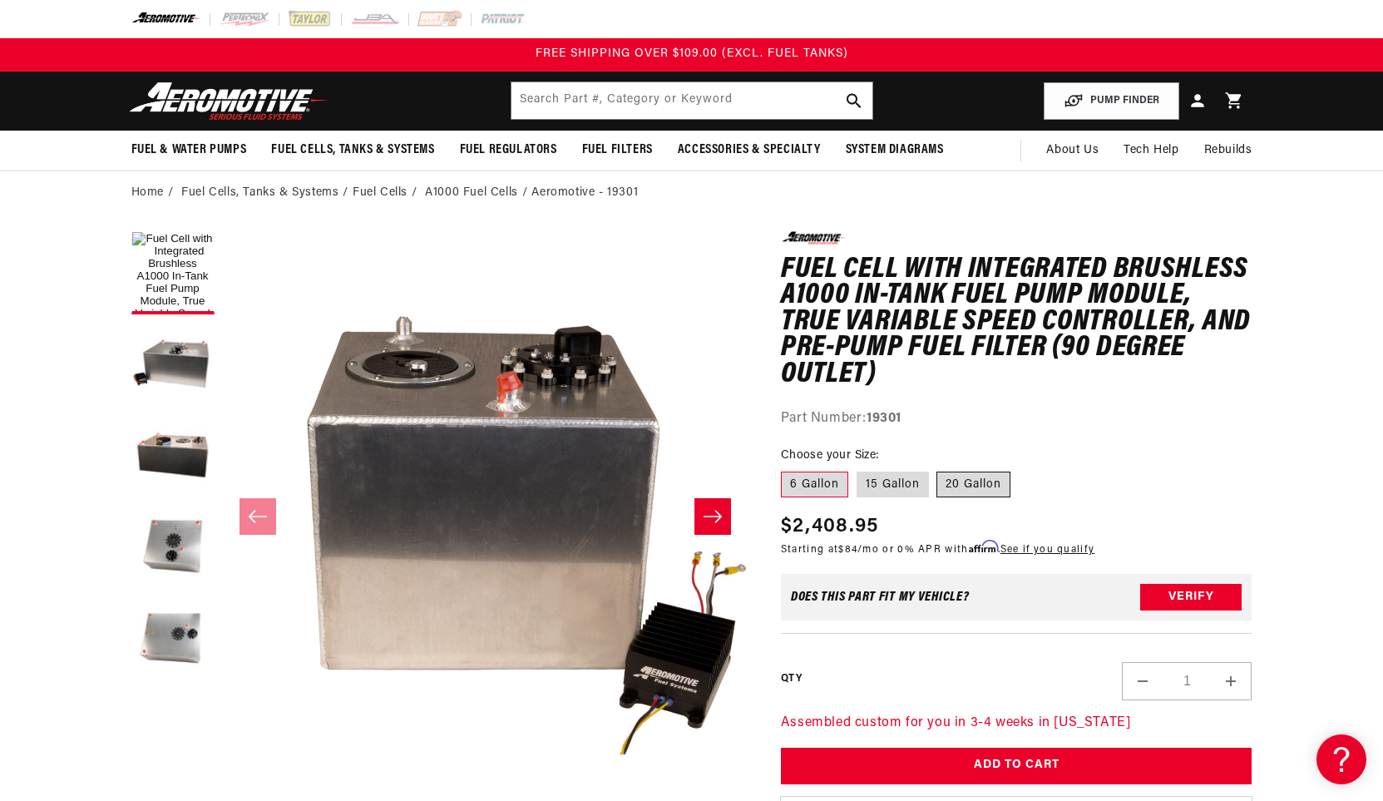
click at [990, 483] on label "20 Gallon" at bounding box center [973, 485] width 74 height 27
click at [938, 469] on input "20 Gallon" at bounding box center [937, 468] width 1 height 1
radio input "true"
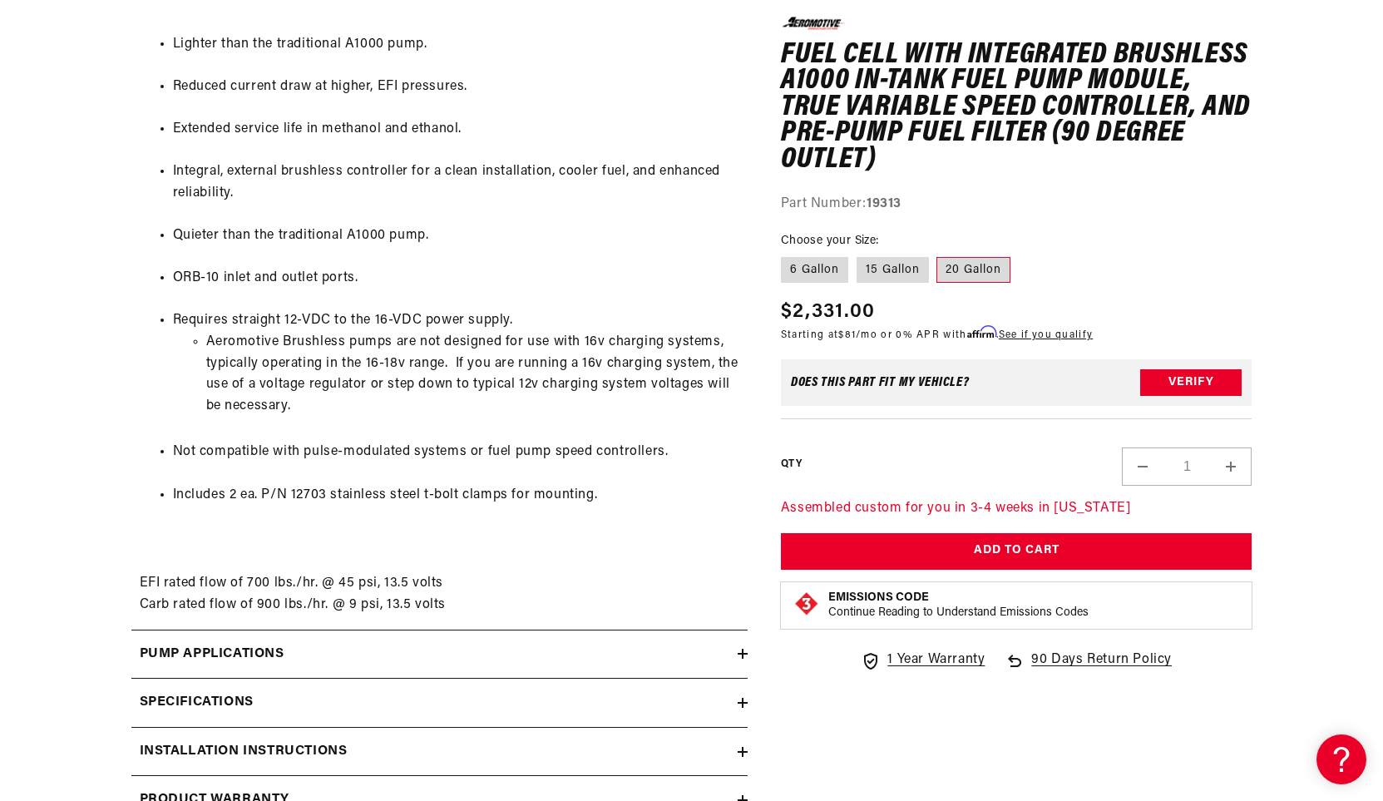
scroll to position [1746, 0]
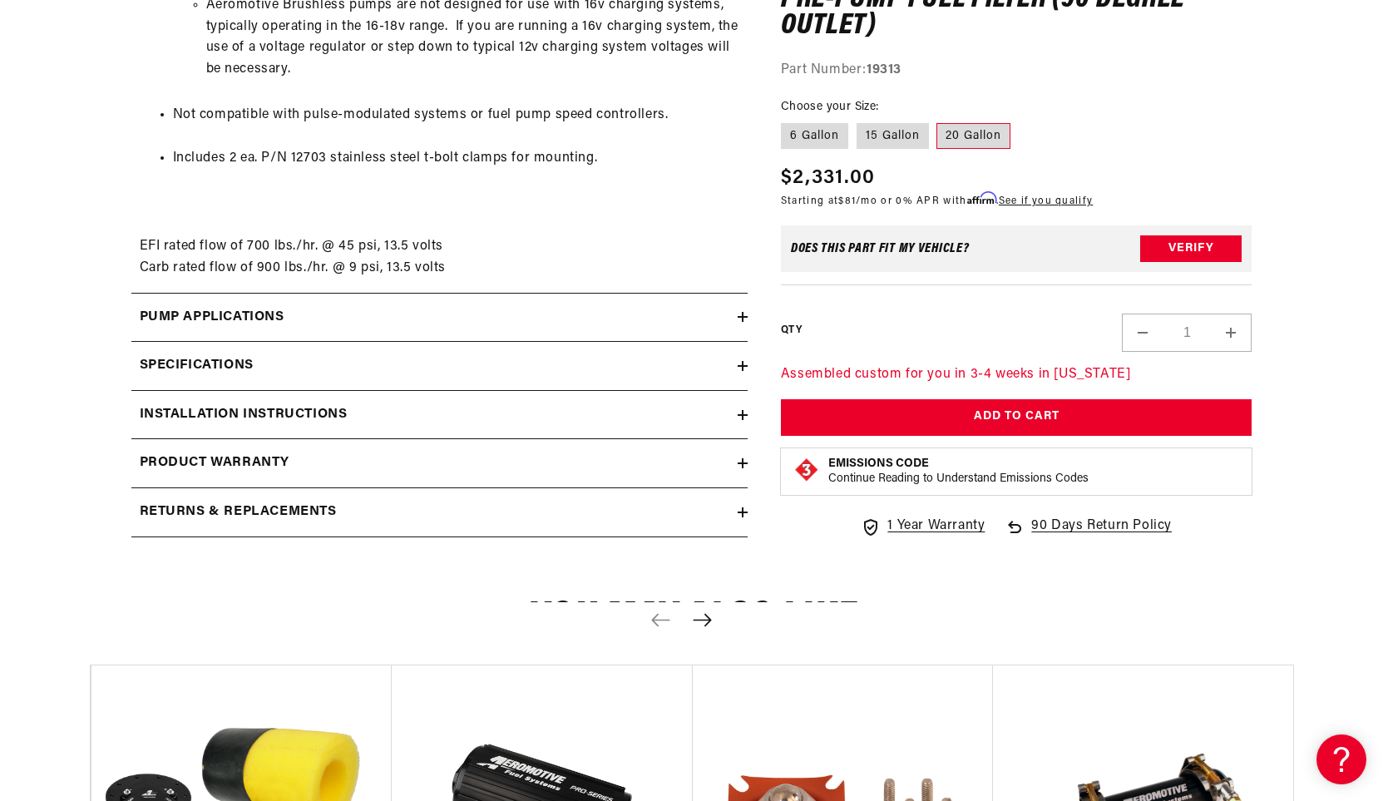
click at [358, 361] on div "Specifications" at bounding box center [434, 366] width 606 height 22
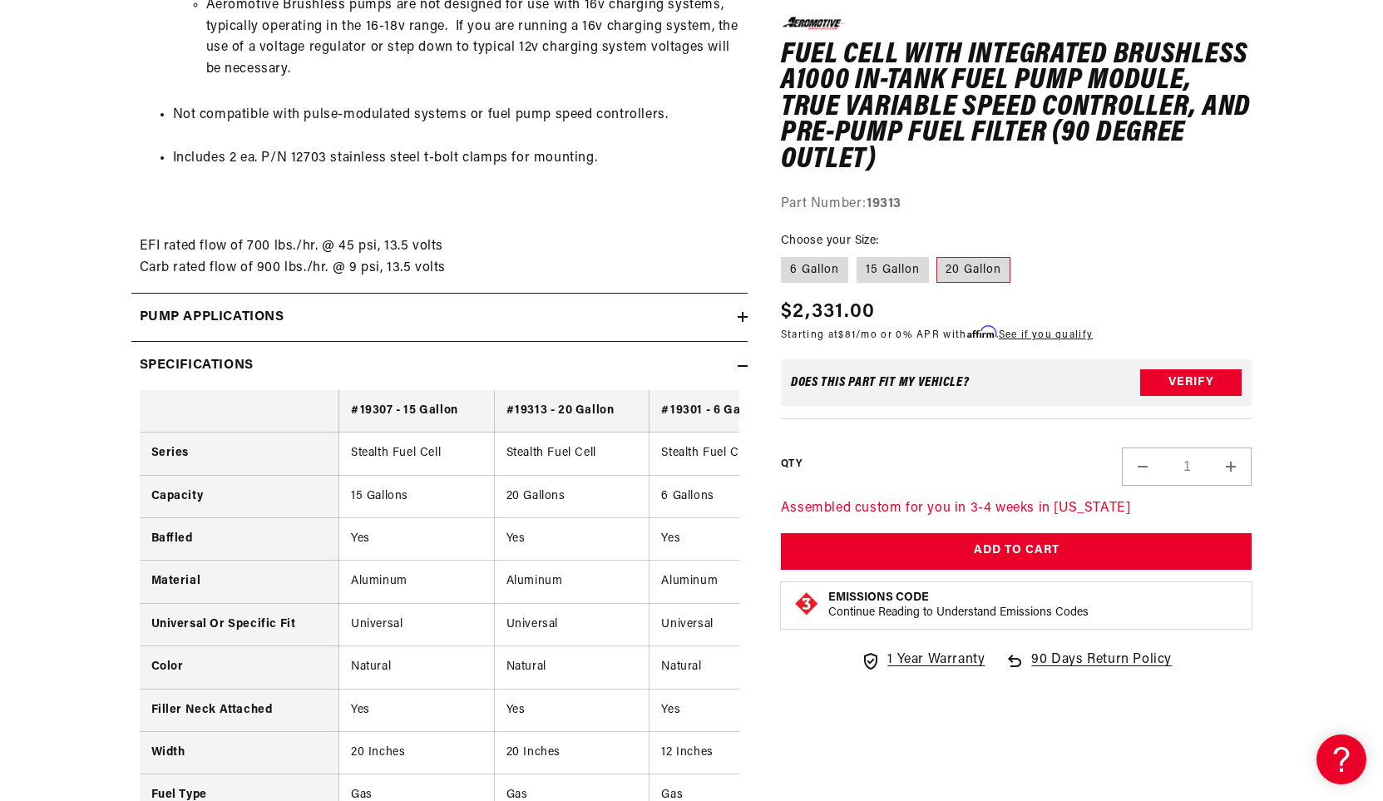
click at [358, 361] on div "Specifications" at bounding box center [434, 366] width 606 height 22
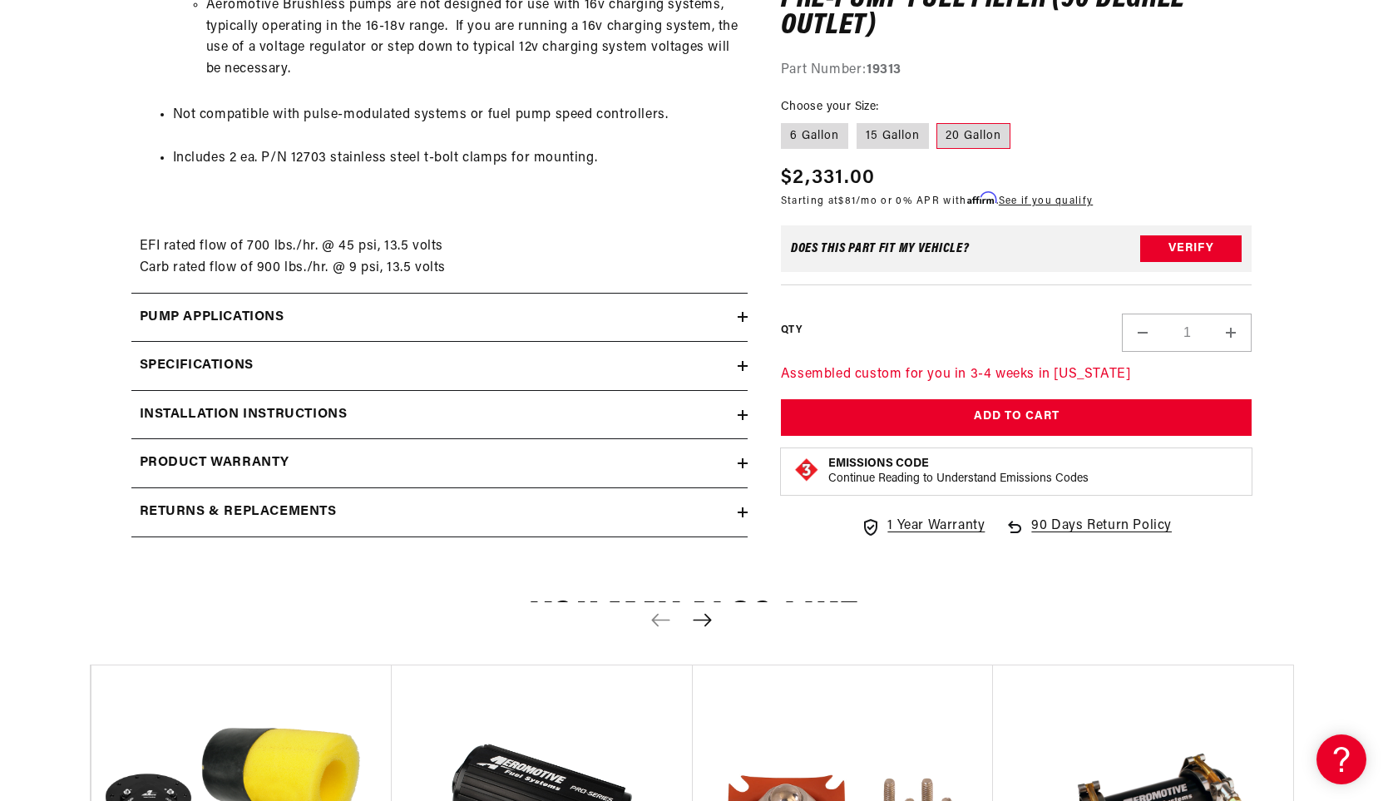
click at [372, 325] on div "Pump Applications" at bounding box center [434, 318] width 606 height 22
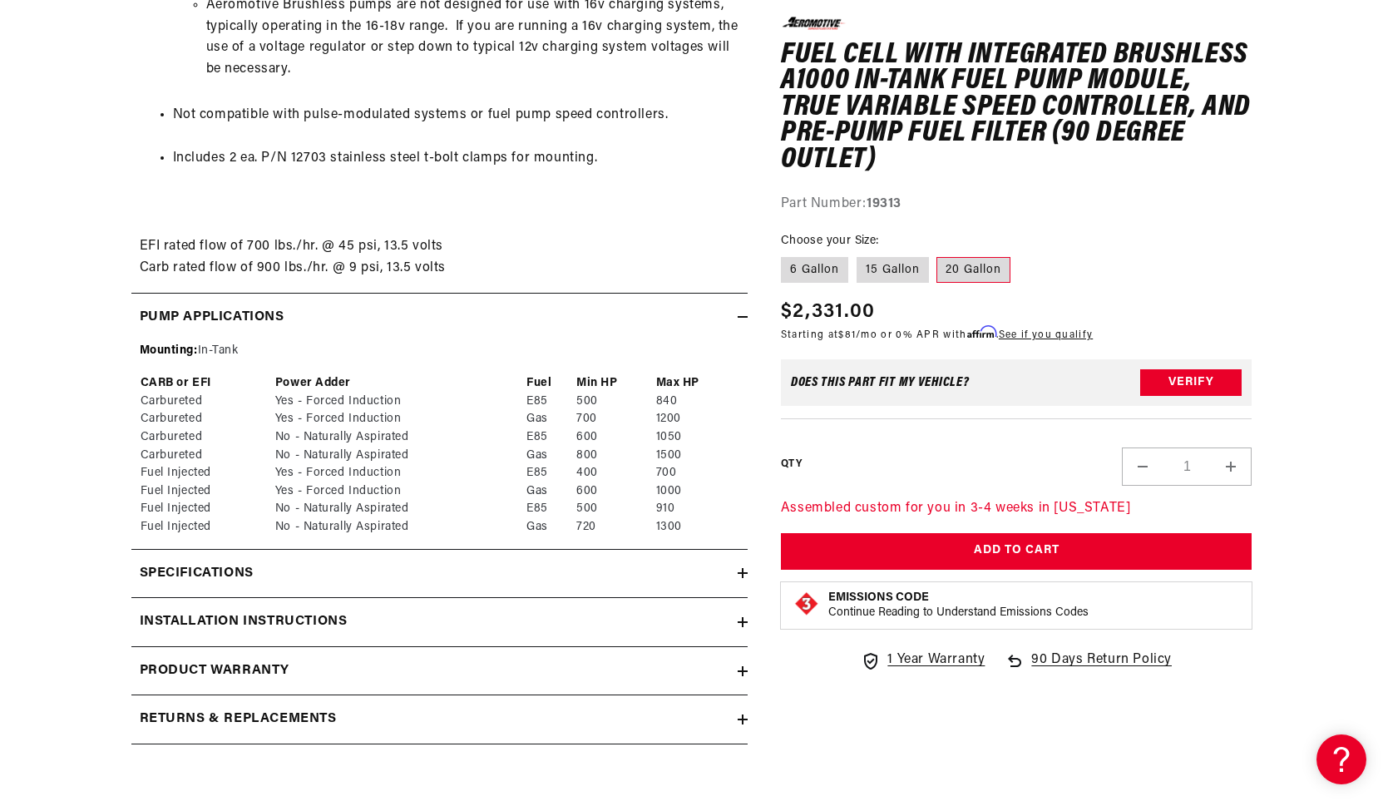
click at [372, 324] on div "Pump Applications" at bounding box center [434, 318] width 606 height 22
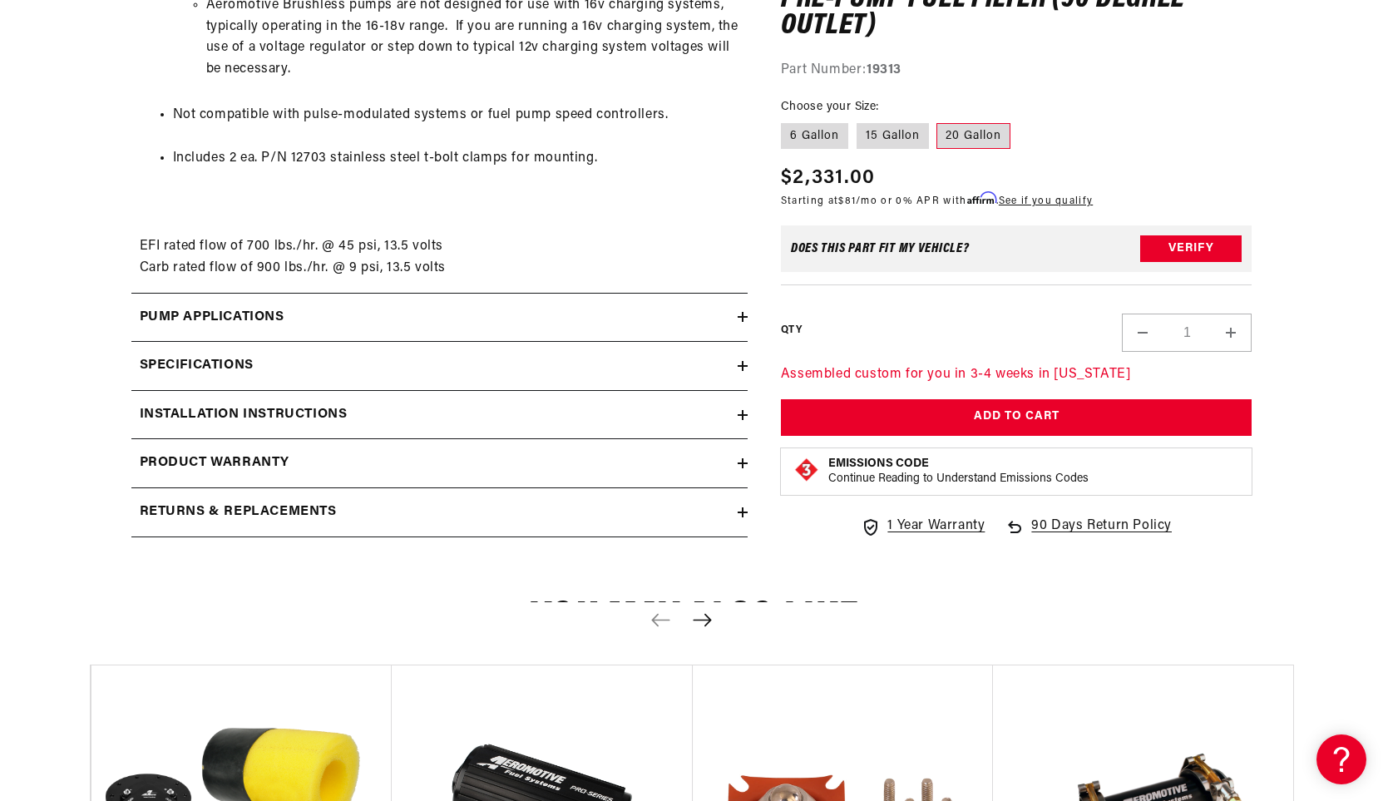
click at [361, 363] on div "Specifications" at bounding box center [434, 366] width 606 height 22
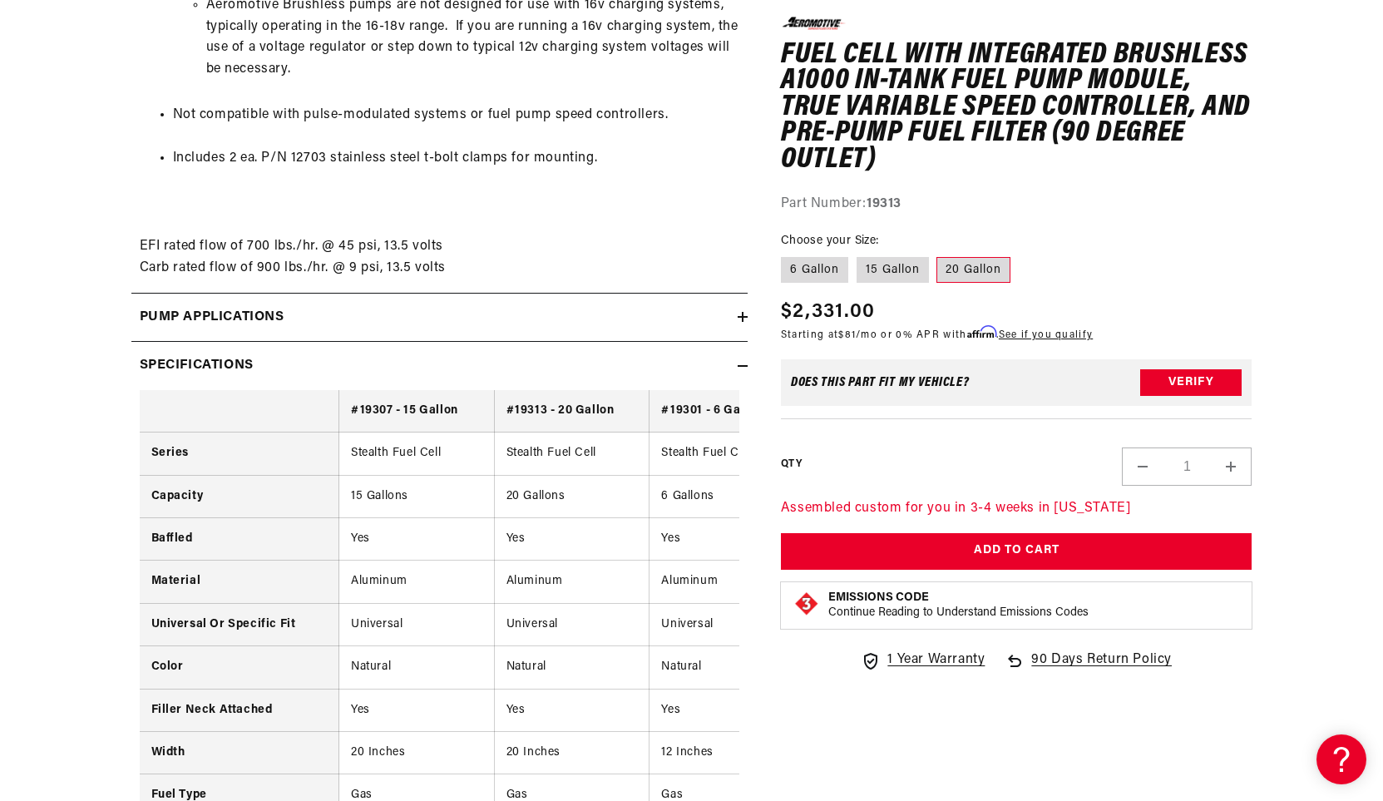
click at [361, 363] on div "Specifications" at bounding box center [434, 366] width 606 height 22
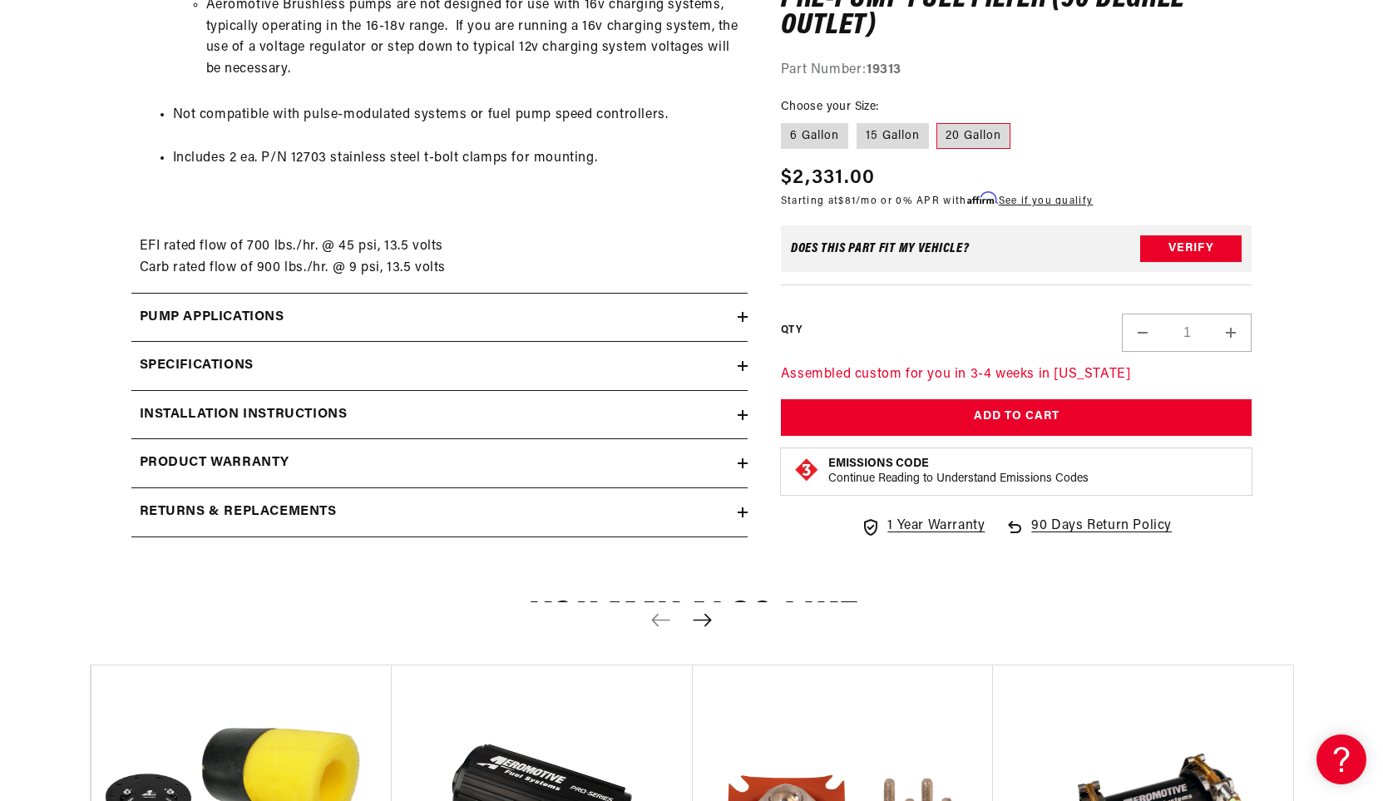
click at [346, 320] on div "Pump Applications" at bounding box center [434, 318] width 606 height 22
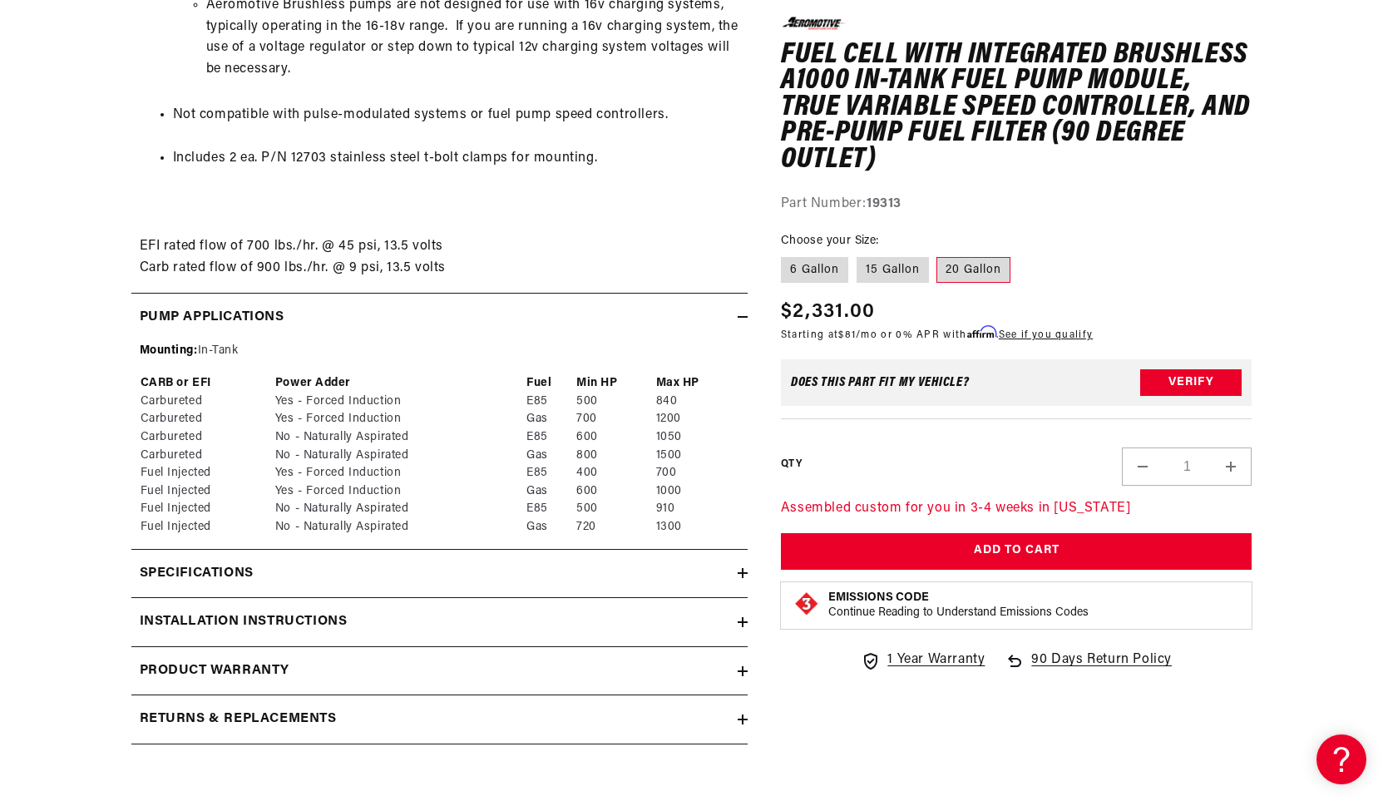
click at [511, 249] on p "EFI rated flow of 700 lbs./hr. @ 45 psi, 13.5 volts Carb rated flow of 900 lbs.…" at bounding box center [440, 236] width 600 height 85
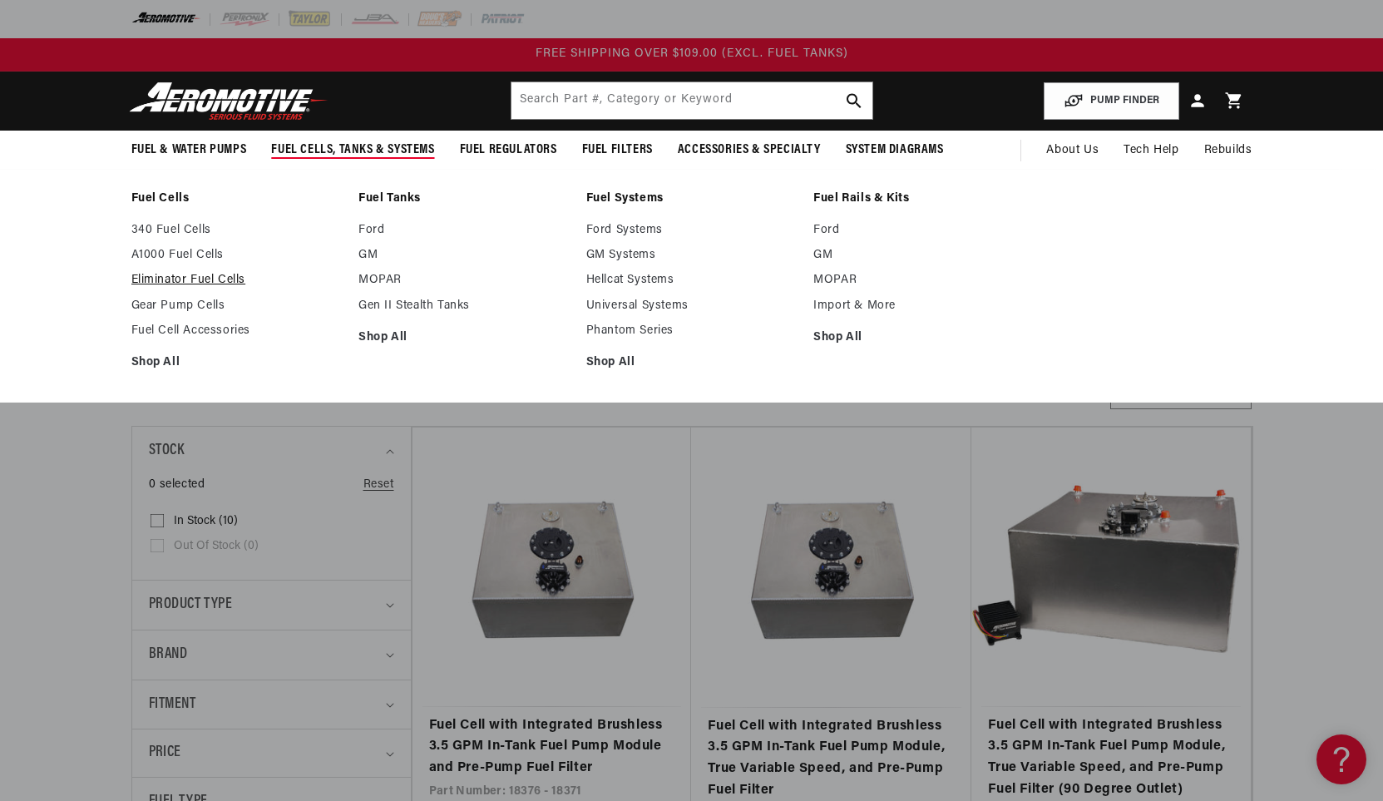
click at [219, 283] on link "Eliminator Fuel Cells" at bounding box center [236, 280] width 211 height 15
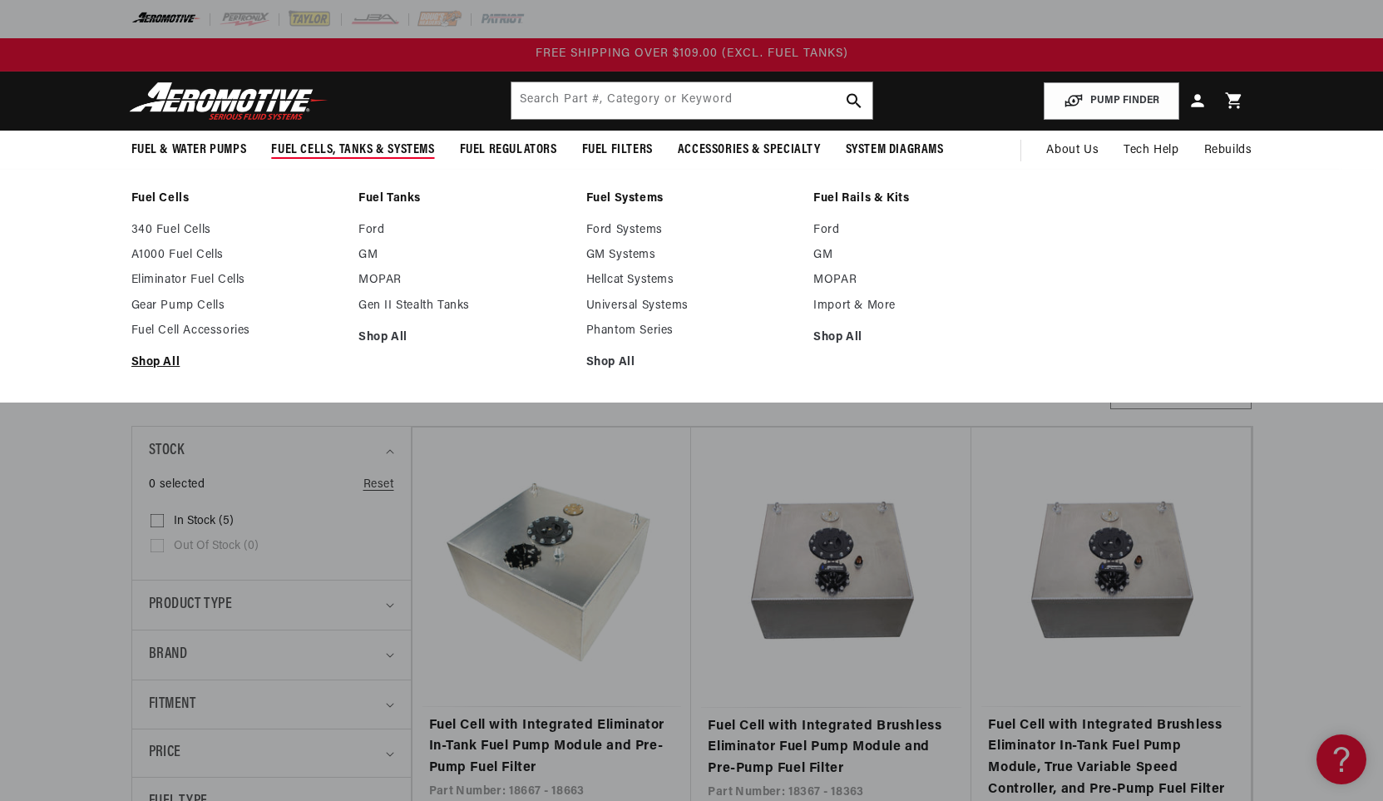
click at [153, 356] on link "Shop All" at bounding box center [236, 362] width 211 height 15
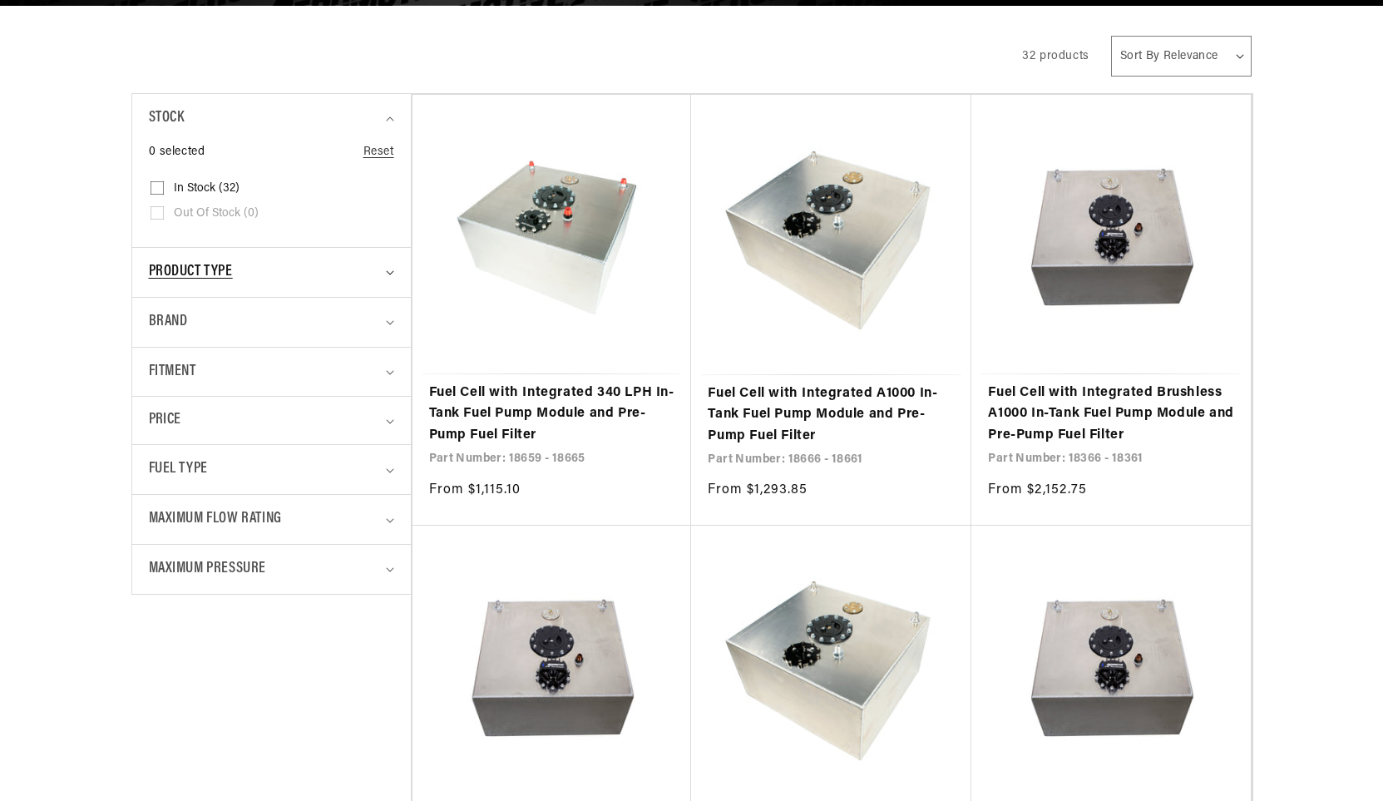
scroll to position [333, 0]
click at [245, 265] on div "Product type" at bounding box center [264, 272] width 231 height 24
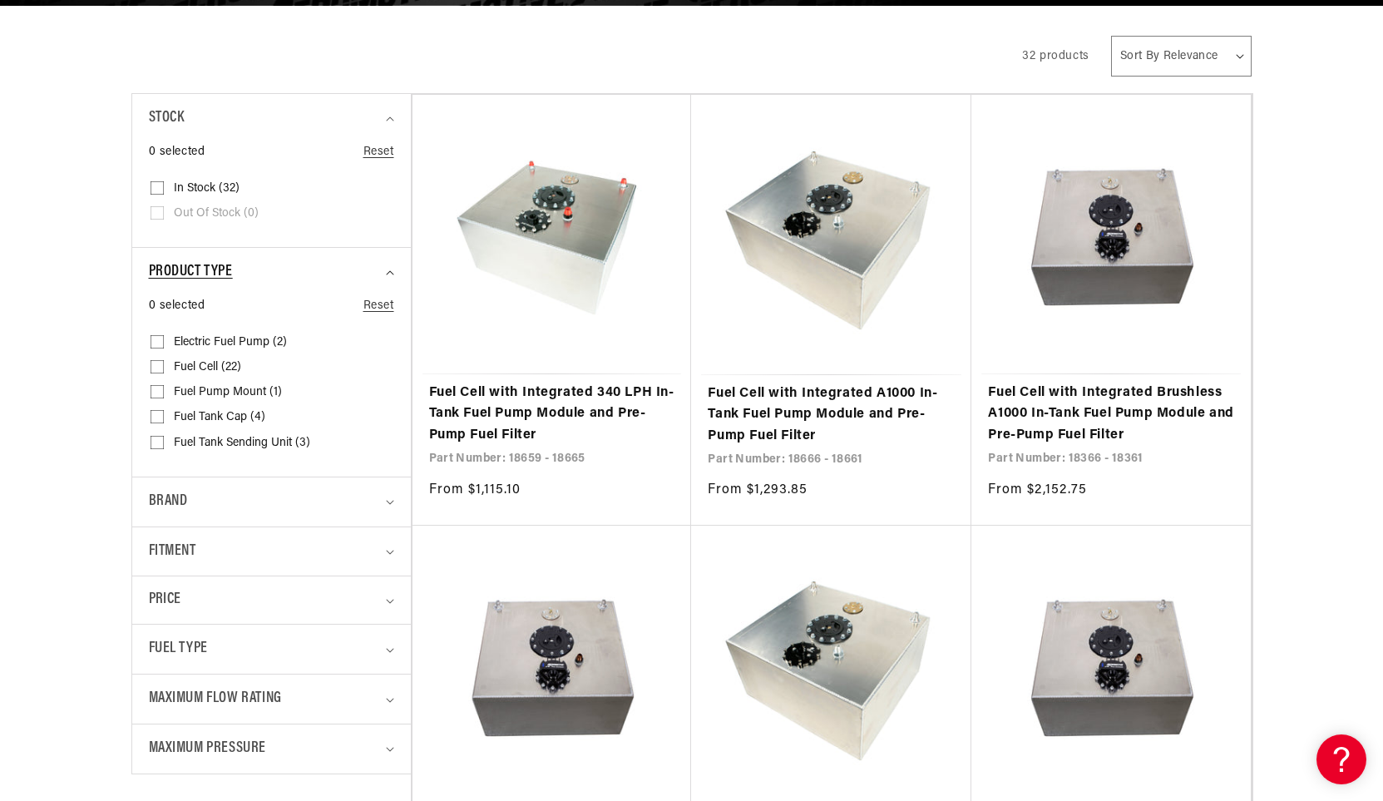
click at [225, 279] on span "Product type" at bounding box center [191, 272] width 84 height 24
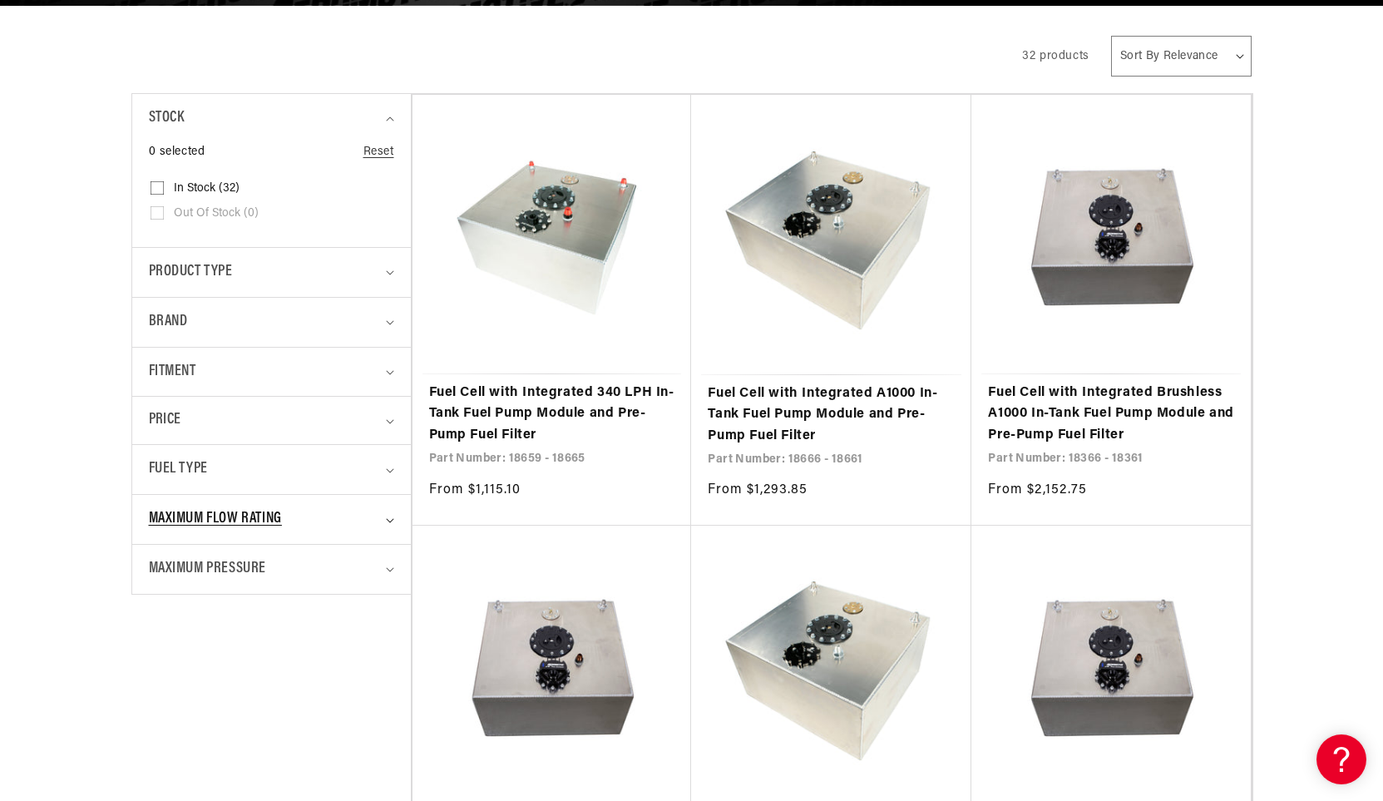
click at [294, 519] on div "Maximum Flow Rating" at bounding box center [264, 519] width 231 height 24
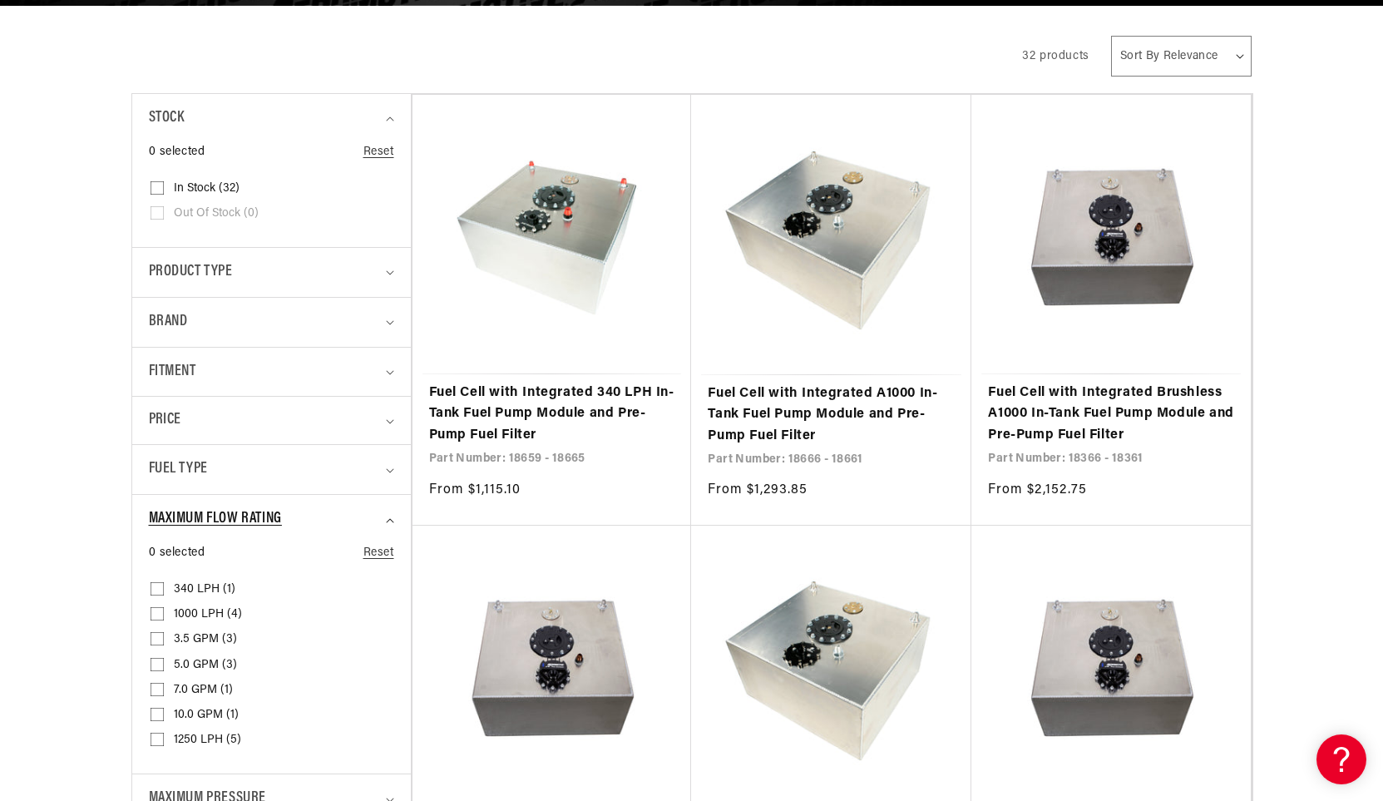
click at [279, 513] on span "Maximum Flow Rating" at bounding box center [215, 519] width 133 height 24
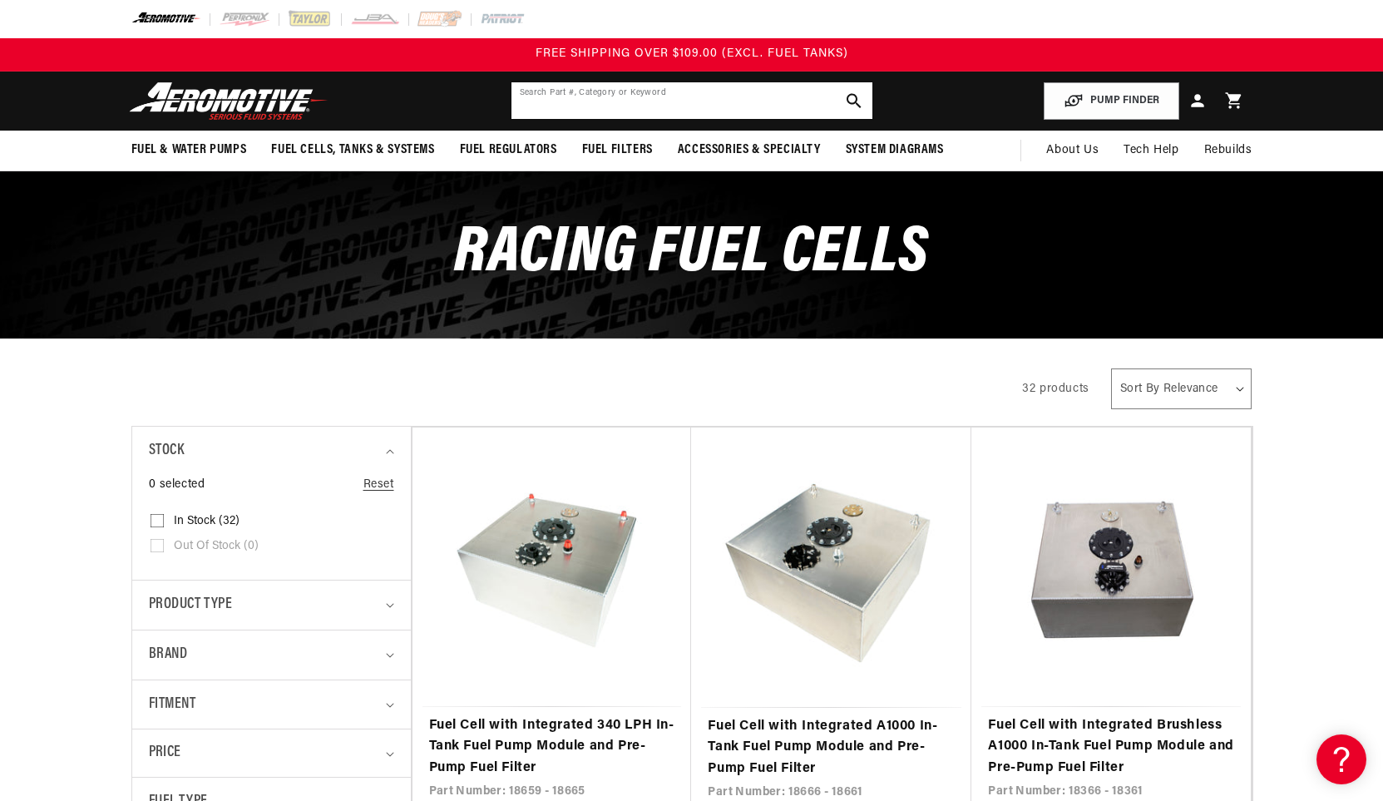
click at [749, 91] on input "text" at bounding box center [691, 100] width 361 height 37
paste input "19315"
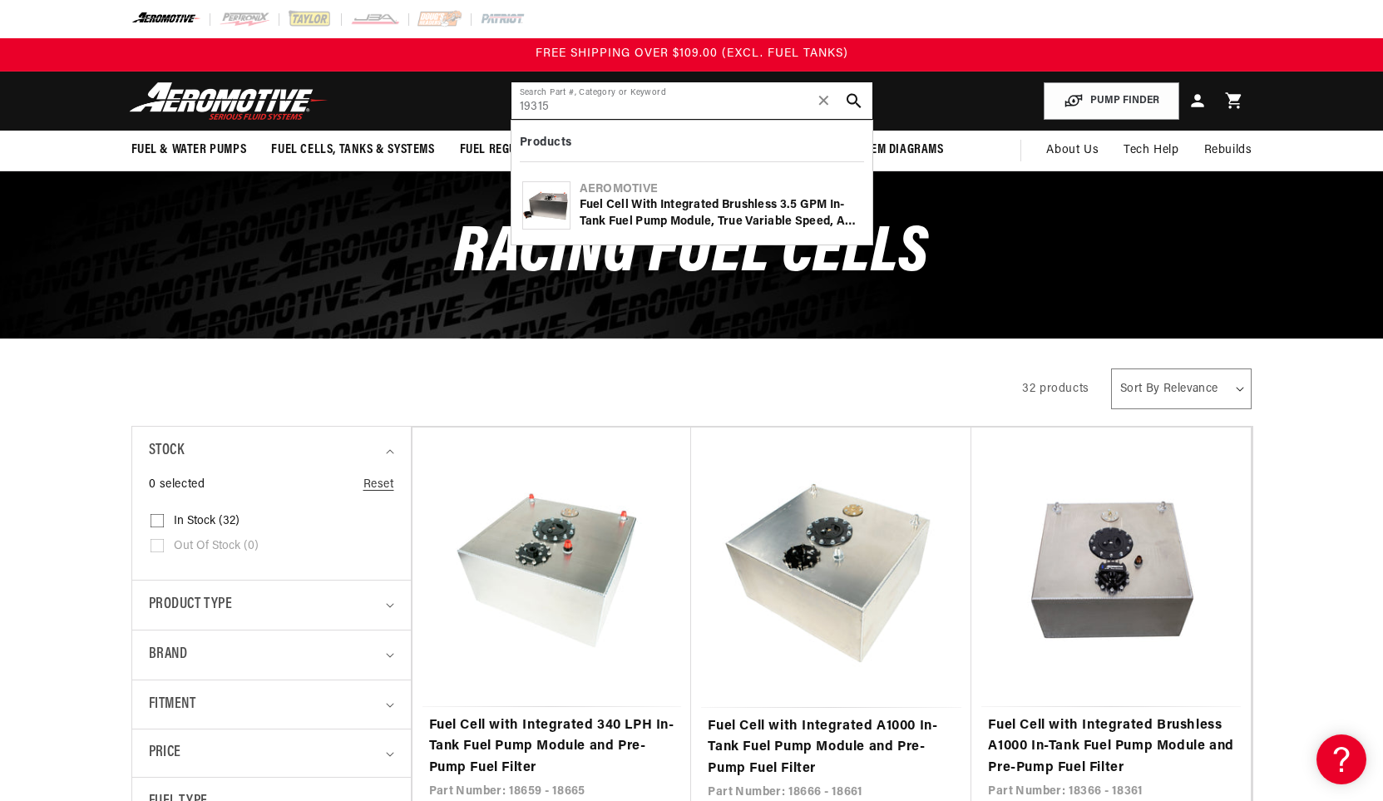
type input "19315"
click at [729, 209] on div "Fuel Cell with Integrated Brushless 3.5 GPM In-Tank Fuel Pump Module, True Vari…" at bounding box center [721, 213] width 282 height 32
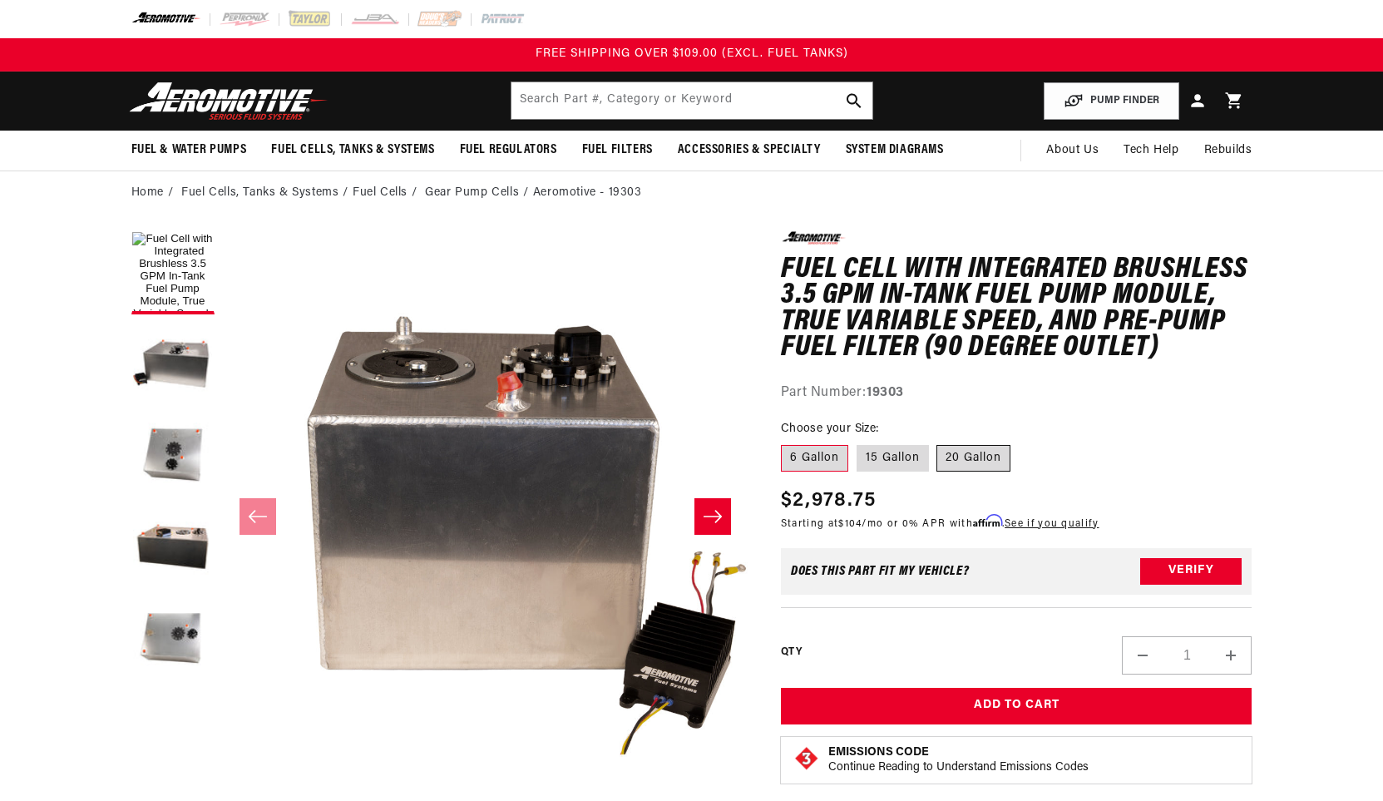
click at [975, 460] on label "20 Gallon" at bounding box center [973, 458] width 74 height 27
click at [938, 442] on input "20 Gallon" at bounding box center [937, 442] width 1 height 1
radio input "true"
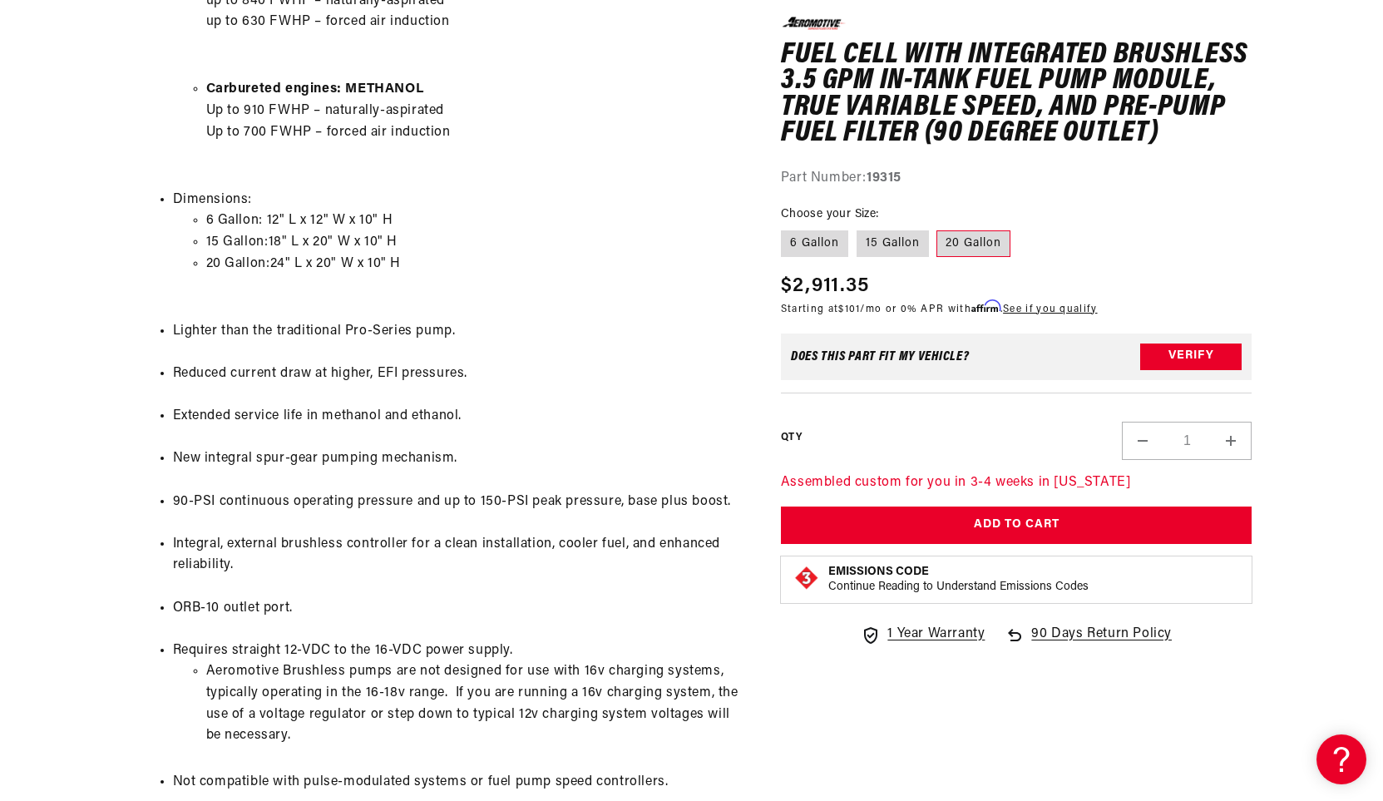
scroll to position [1580, 0]
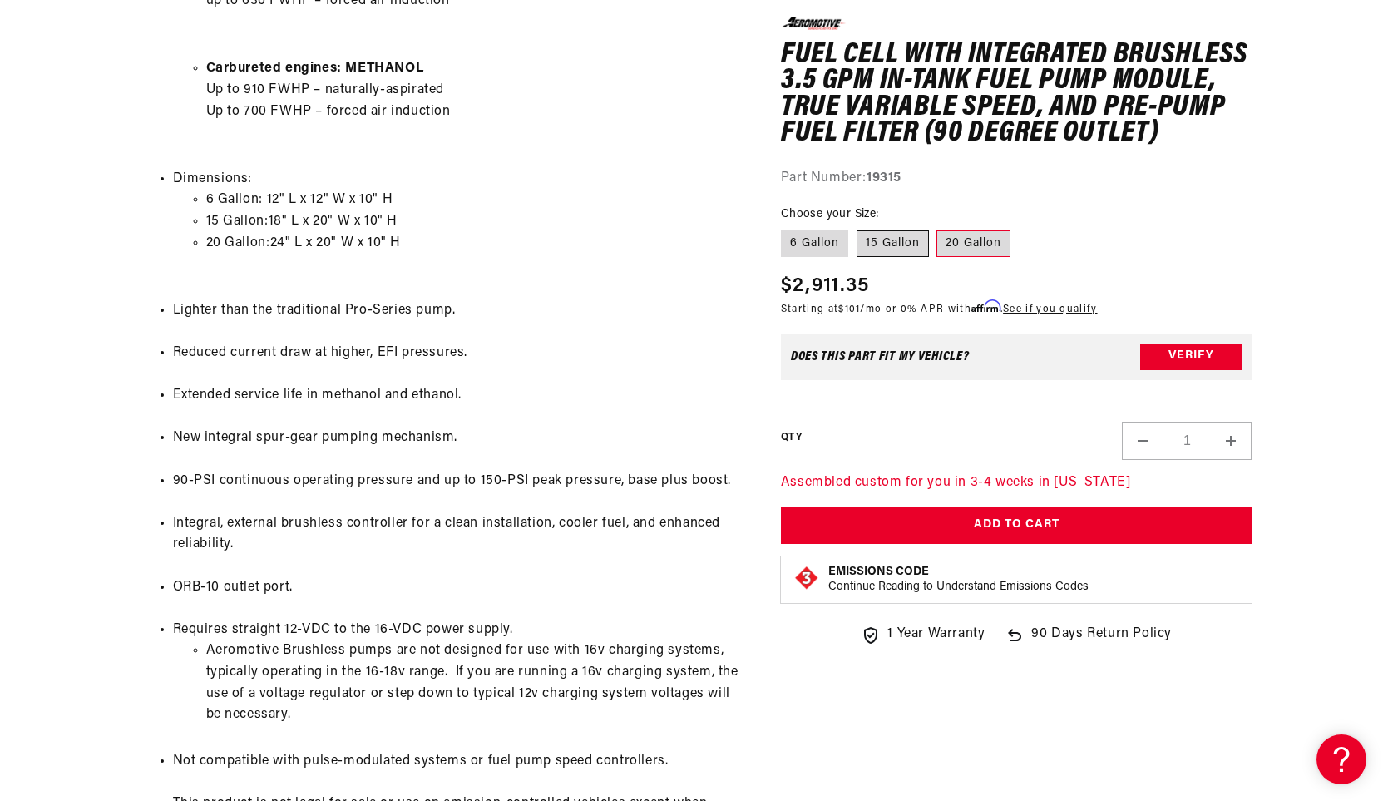
click at [911, 240] on label "15 Gallon" at bounding box center [893, 243] width 72 height 27
click at [857, 228] on input "15 Gallon" at bounding box center [857, 227] width 1 height 1
radio input "true"
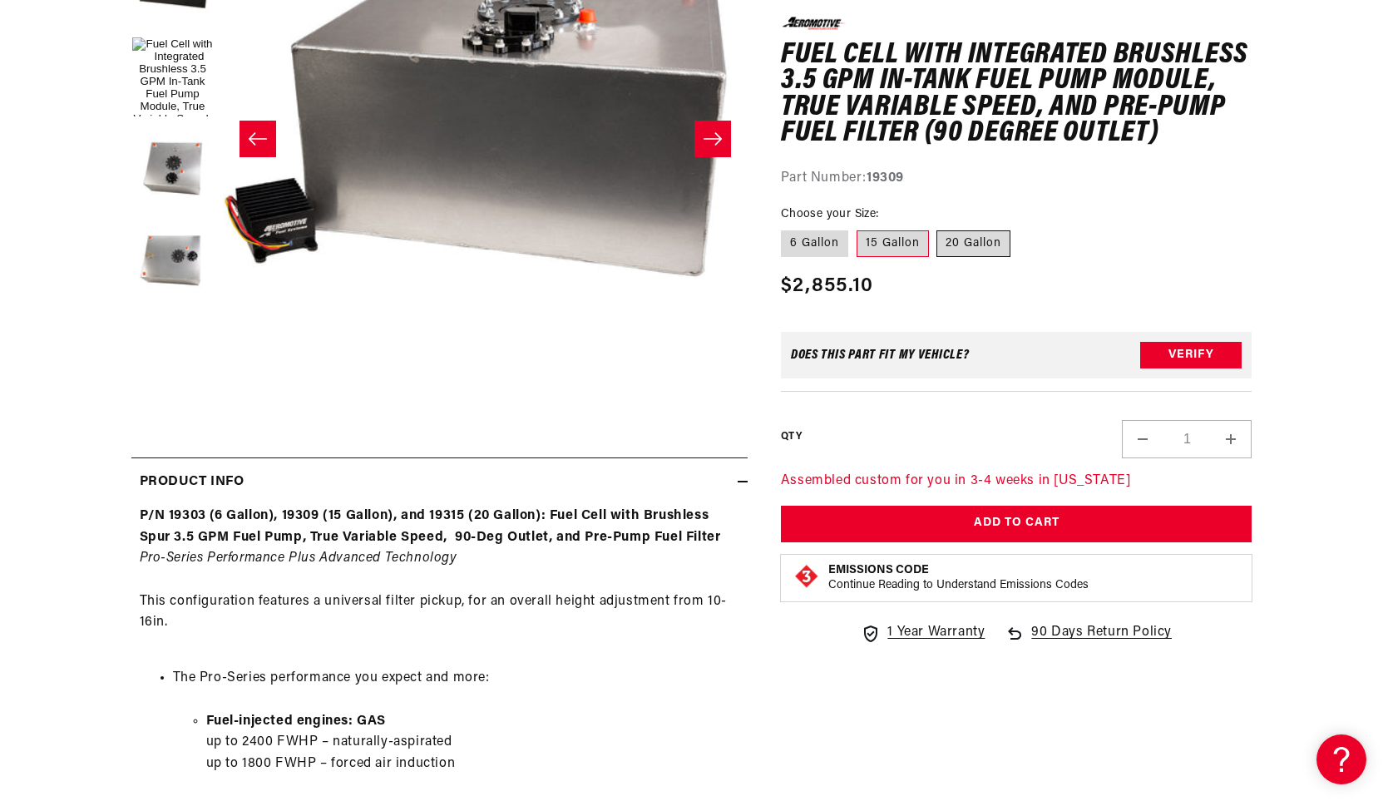
scroll to position [232, 0]
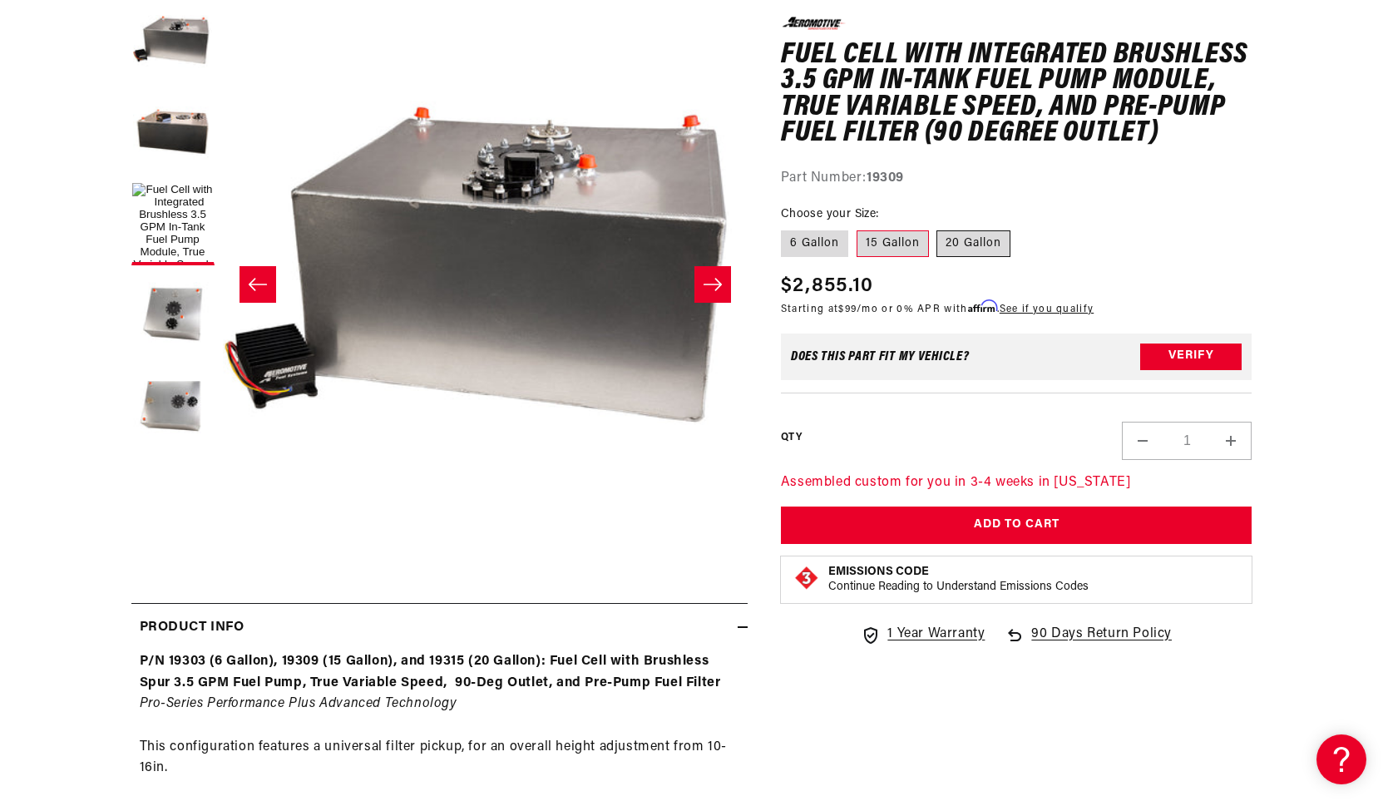
click at [976, 245] on label "20 Gallon" at bounding box center [973, 243] width 74 height 27
click at [938, 228] on input "20 Gallon" at bounding box center [937, 227] width 1 height 1
radio input "true"
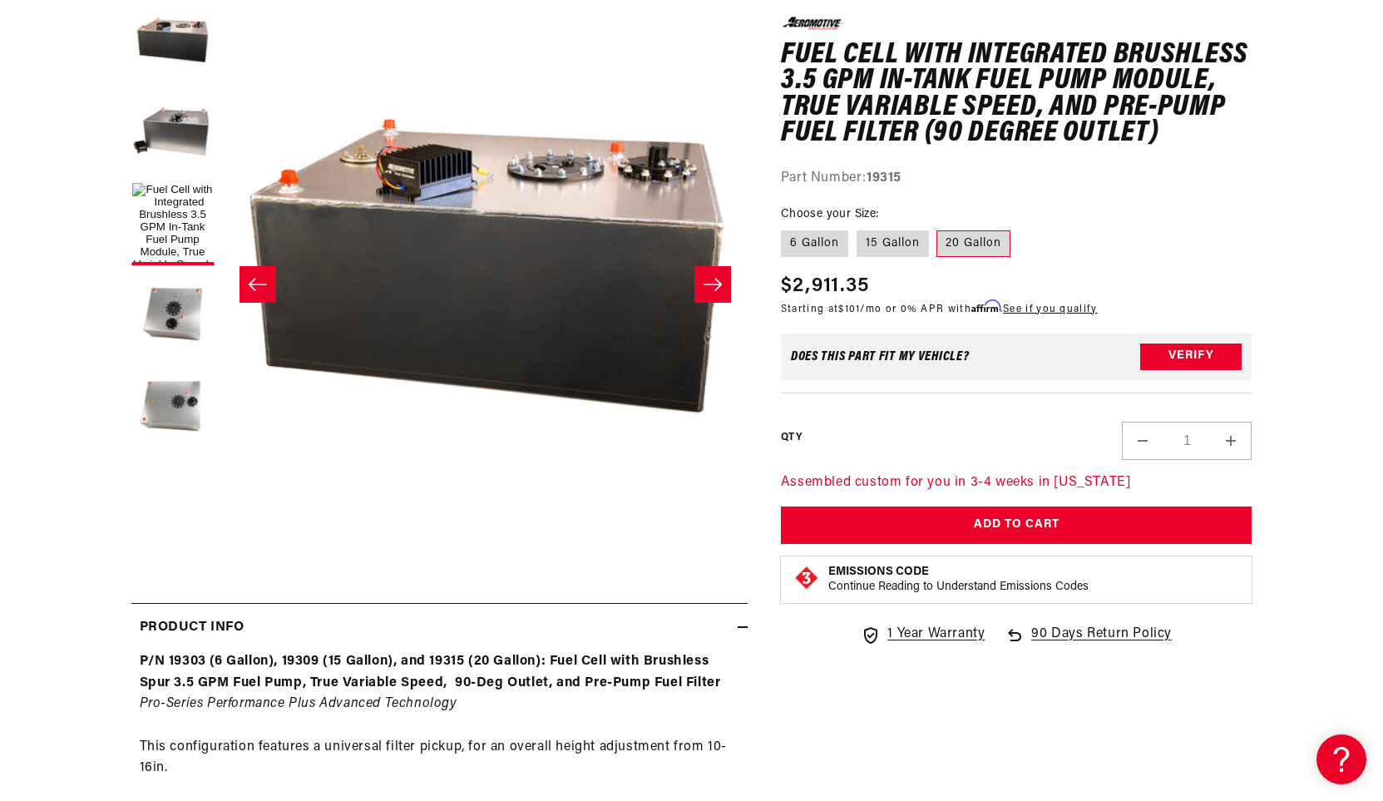
click at [262, 289] on icon "Slide left" at bounding box center [258, 284] width 20 height 17
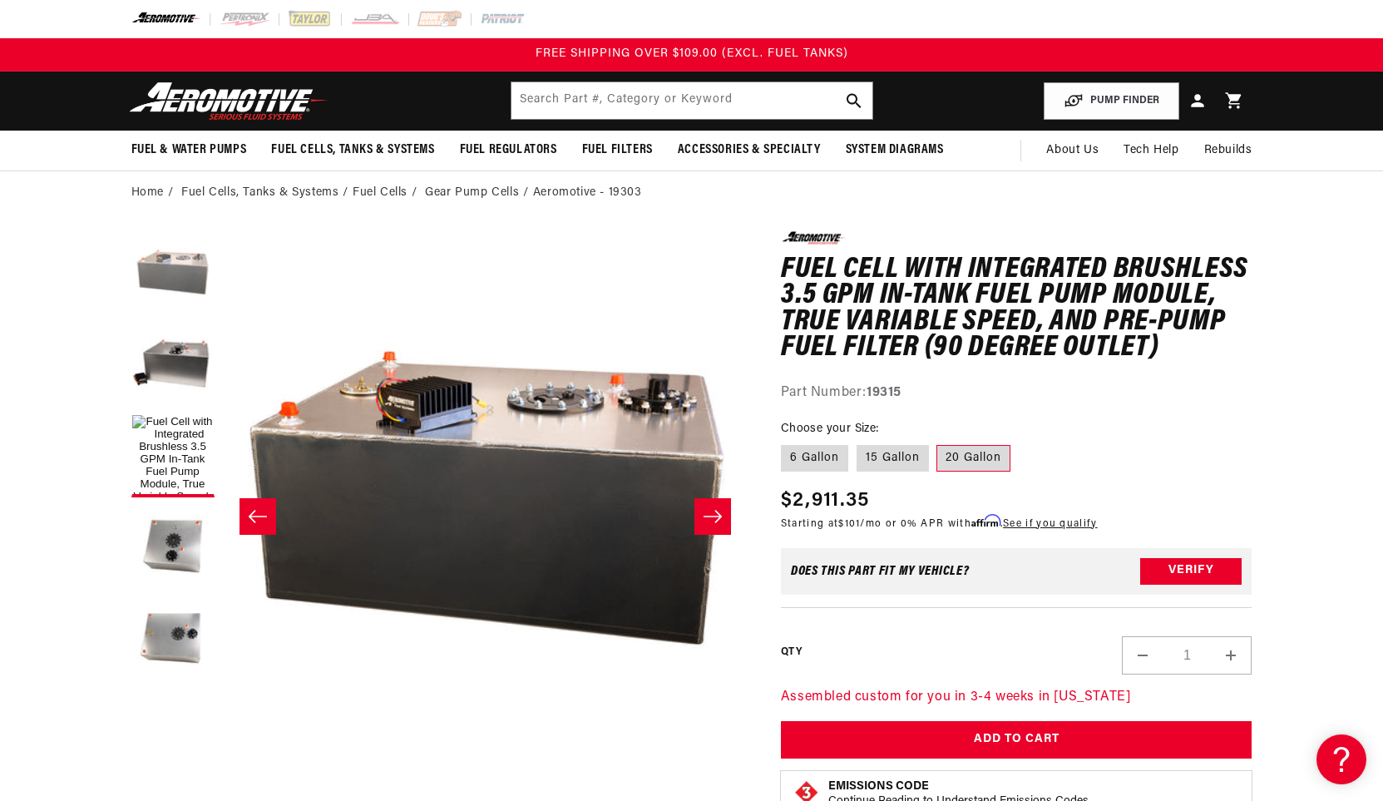
click at [167, 254] on button "Load image 4 in gallery view" at bounding box center [172, 272] width 83 height 83
drag, startPoint x: 175, startPoint y: 429, endPoint x: 169, endPoint y: 442, distance: 14.1
click at [175, 430] on button "Load image 1 in gallery view" at bounding box center [172, 455] width 83 height 83
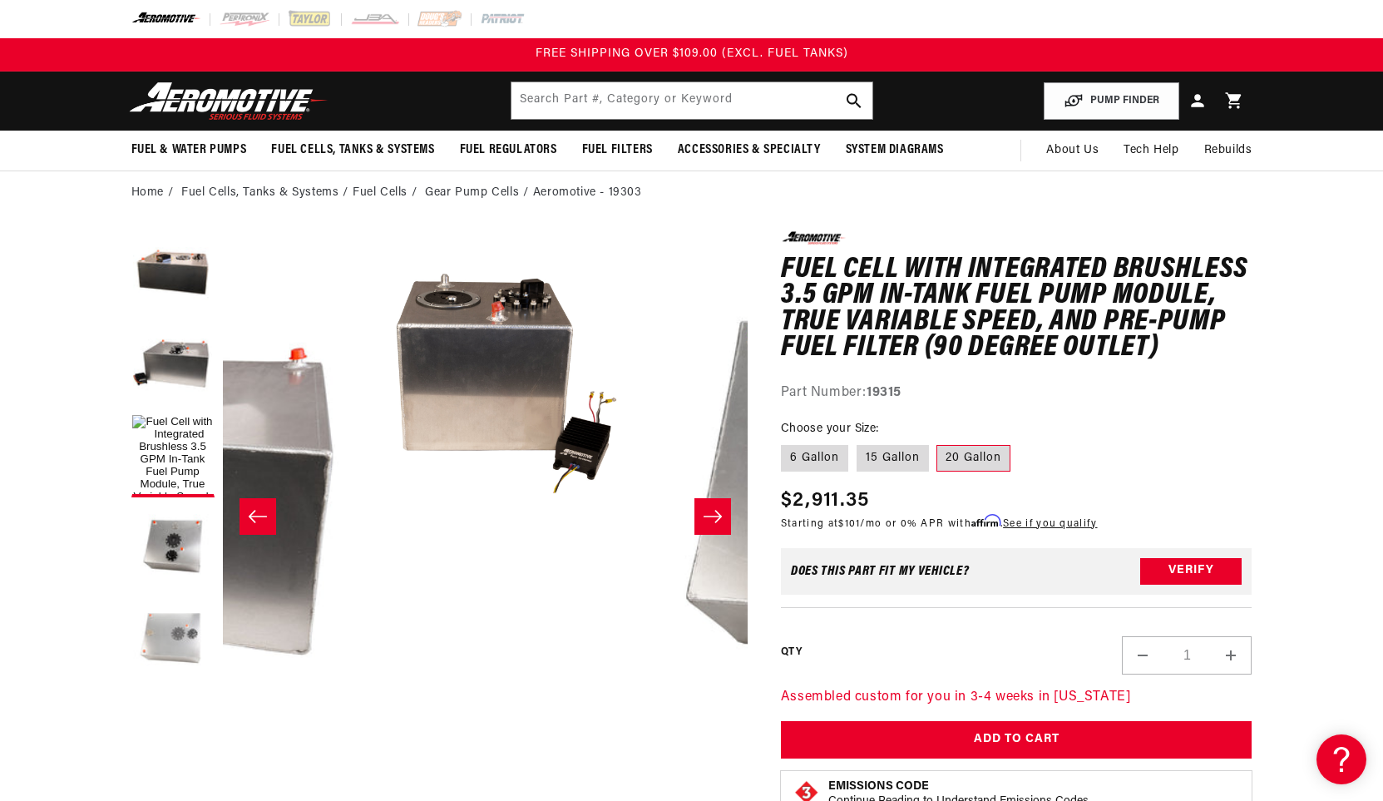
click at [160, 627] on button "Load image 5 in gallery view" at bounding box center [172, 638] width 83 height 83
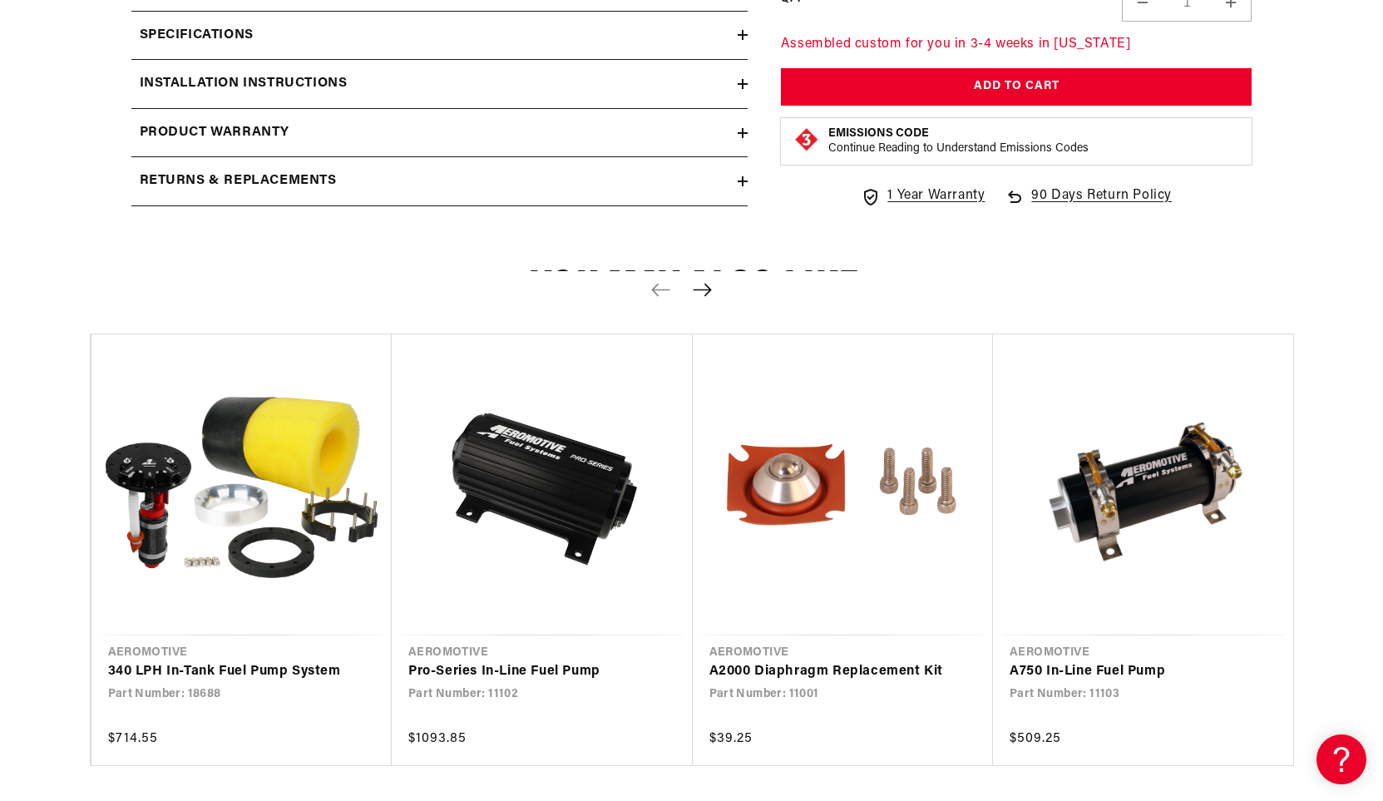
scroll to position [2578, 0]
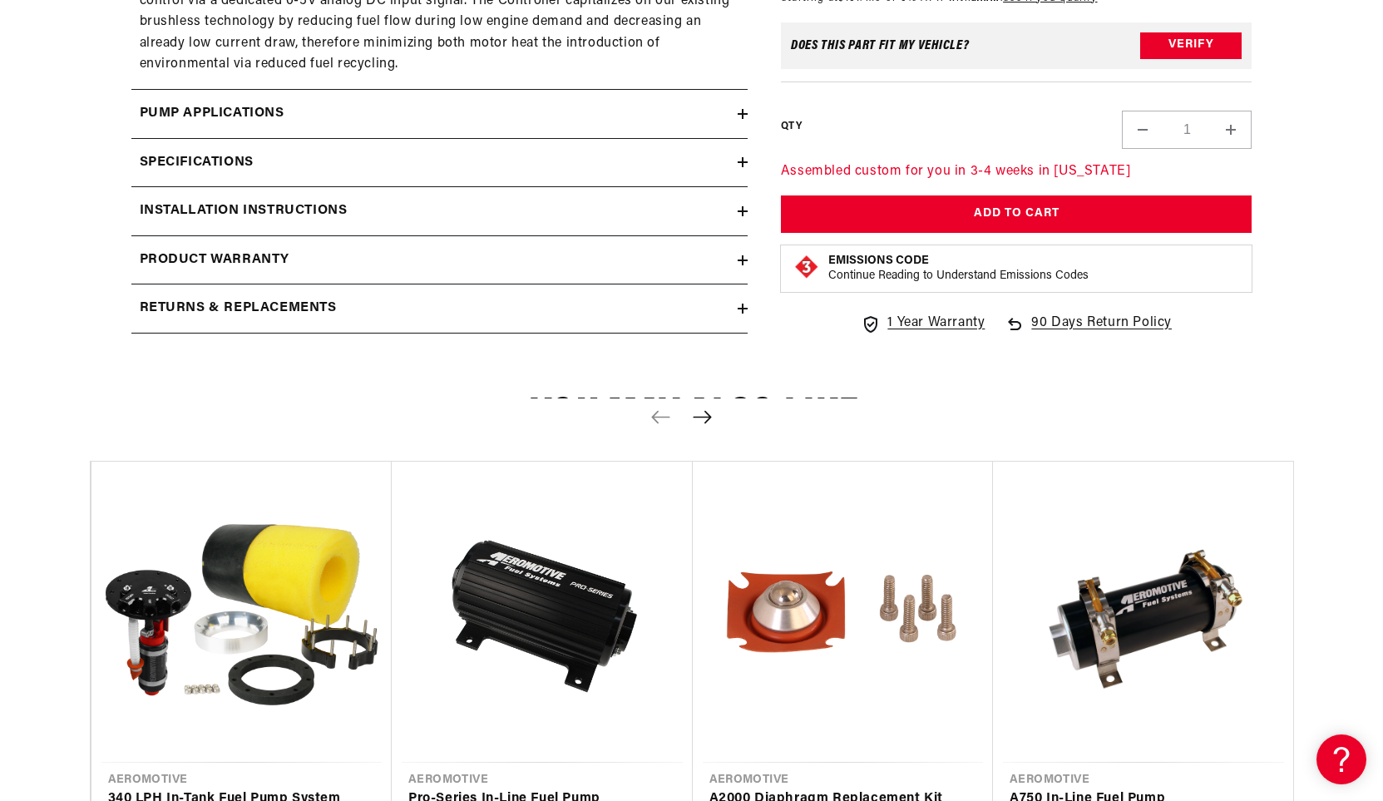
click at [294, 104] on div "Pump Applications" at bounding box center [434, 114] width 606 height 22
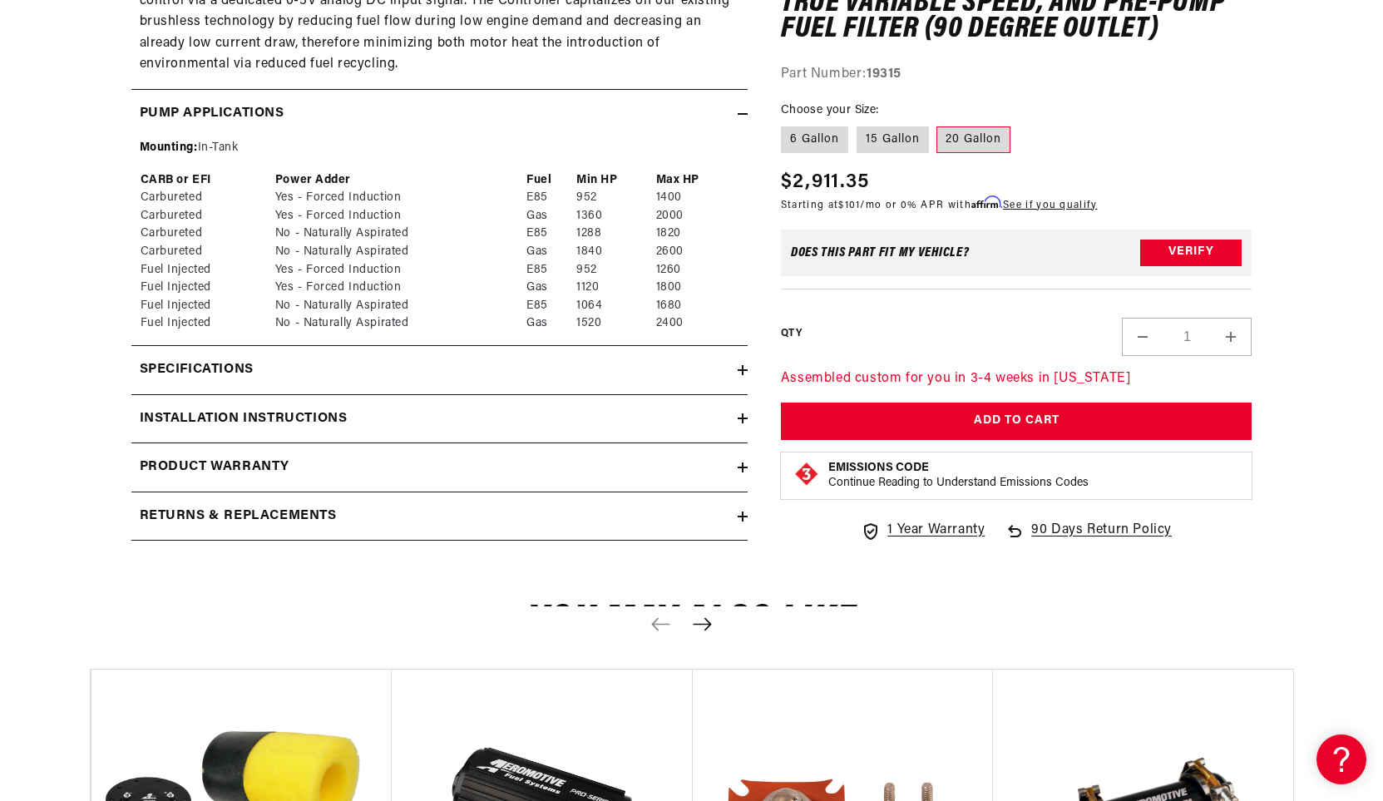
click at [354, 374] on div "Specifications" at bounding box center [434, 370] width 606 height 22
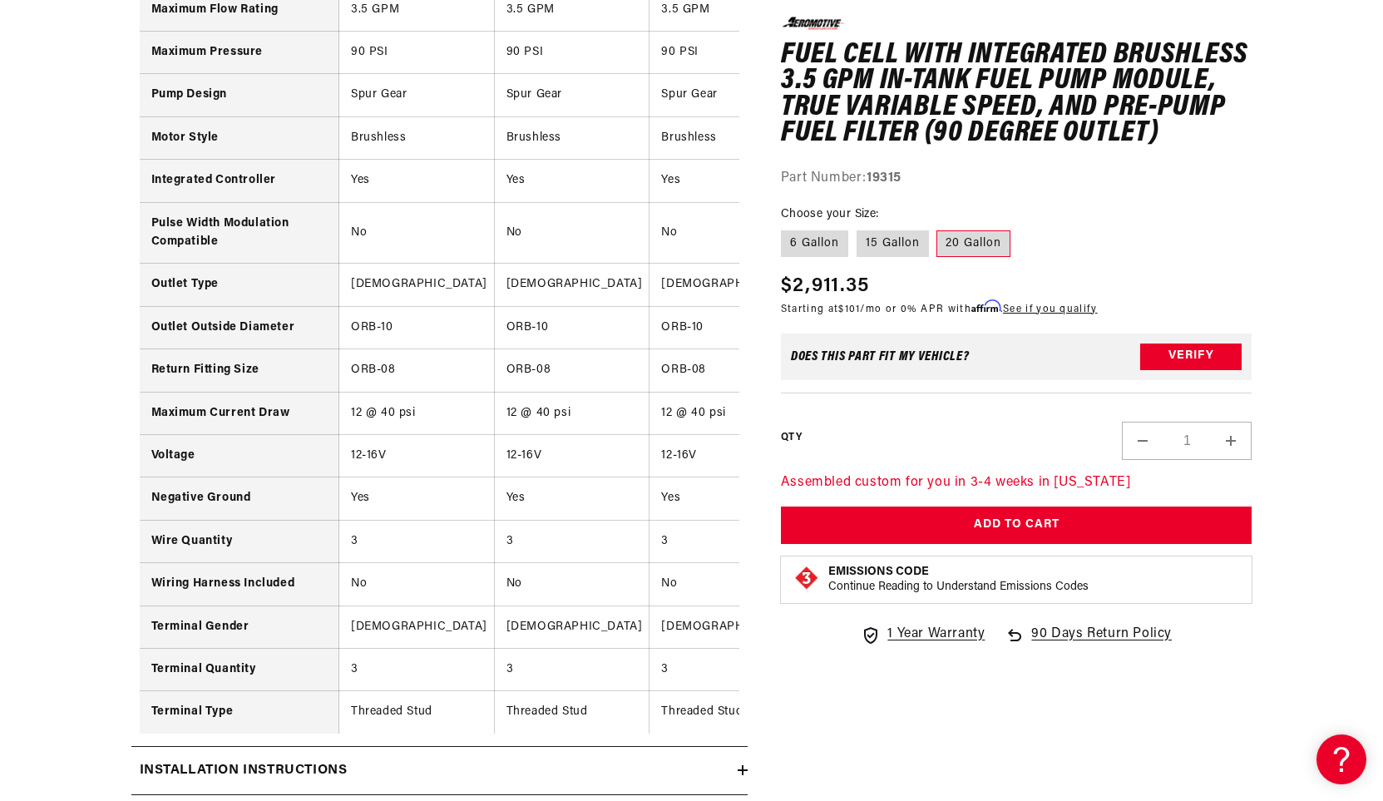
scroll to position [3992, 0]
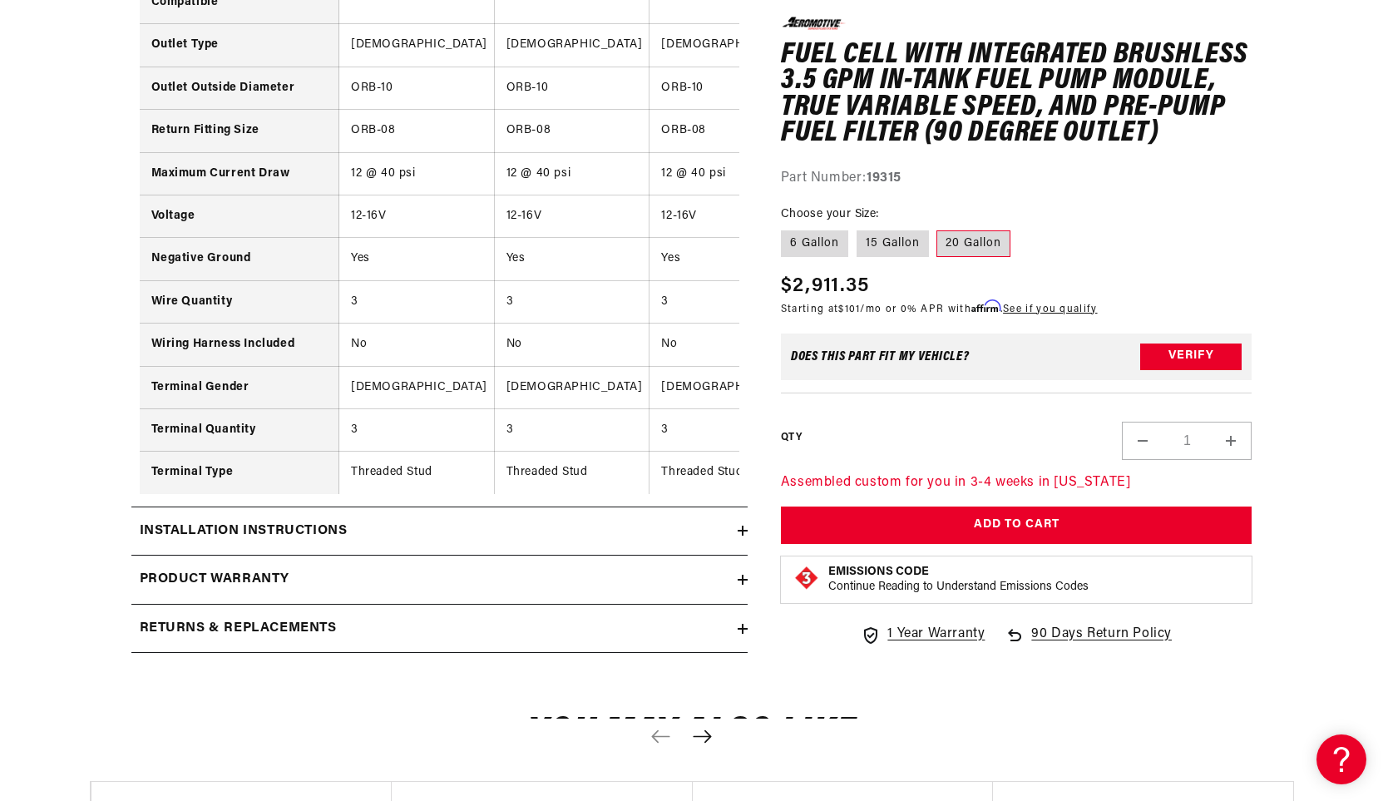
click at [282, 556] on summary "Installation Instructions" at bounding box center [439, 531] width 616 height 48
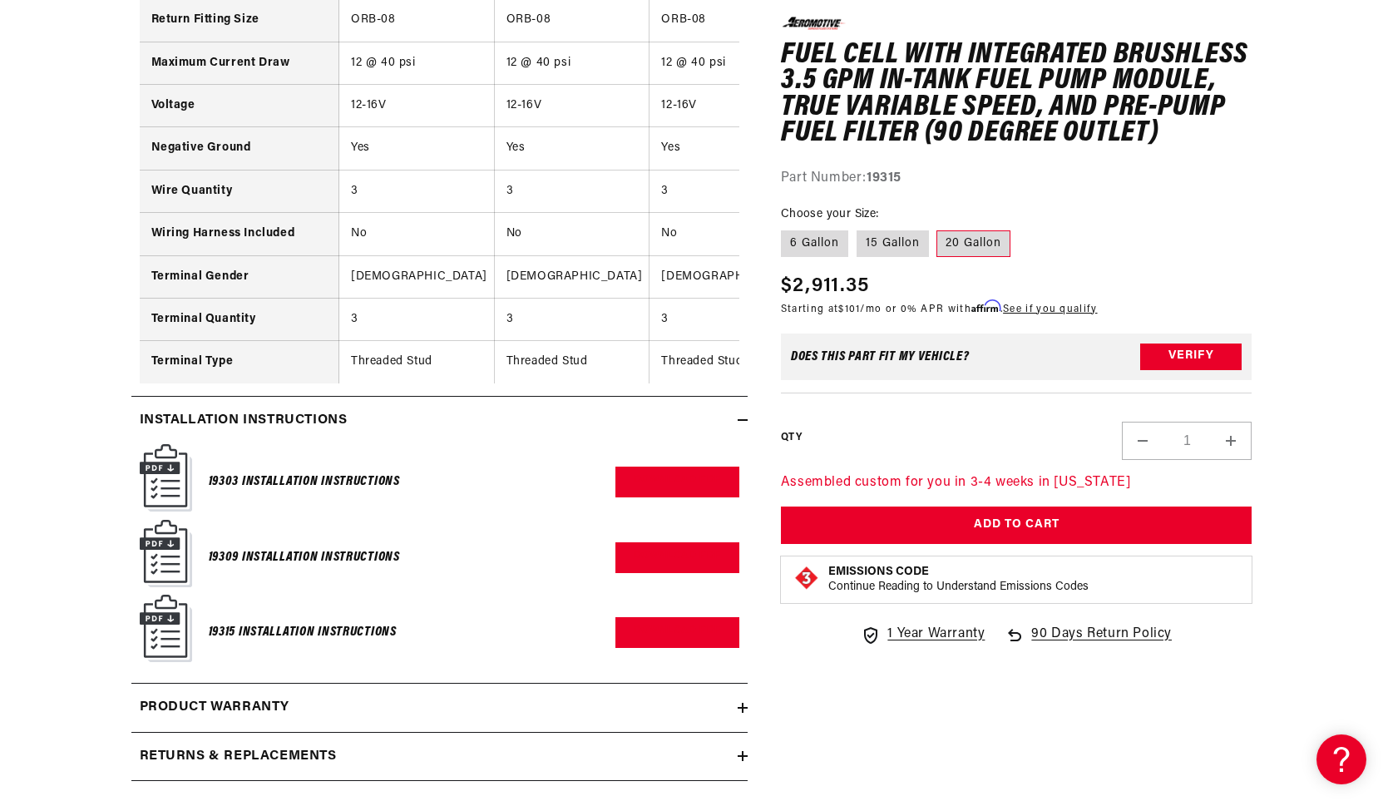
scroll to position [4408, 0]
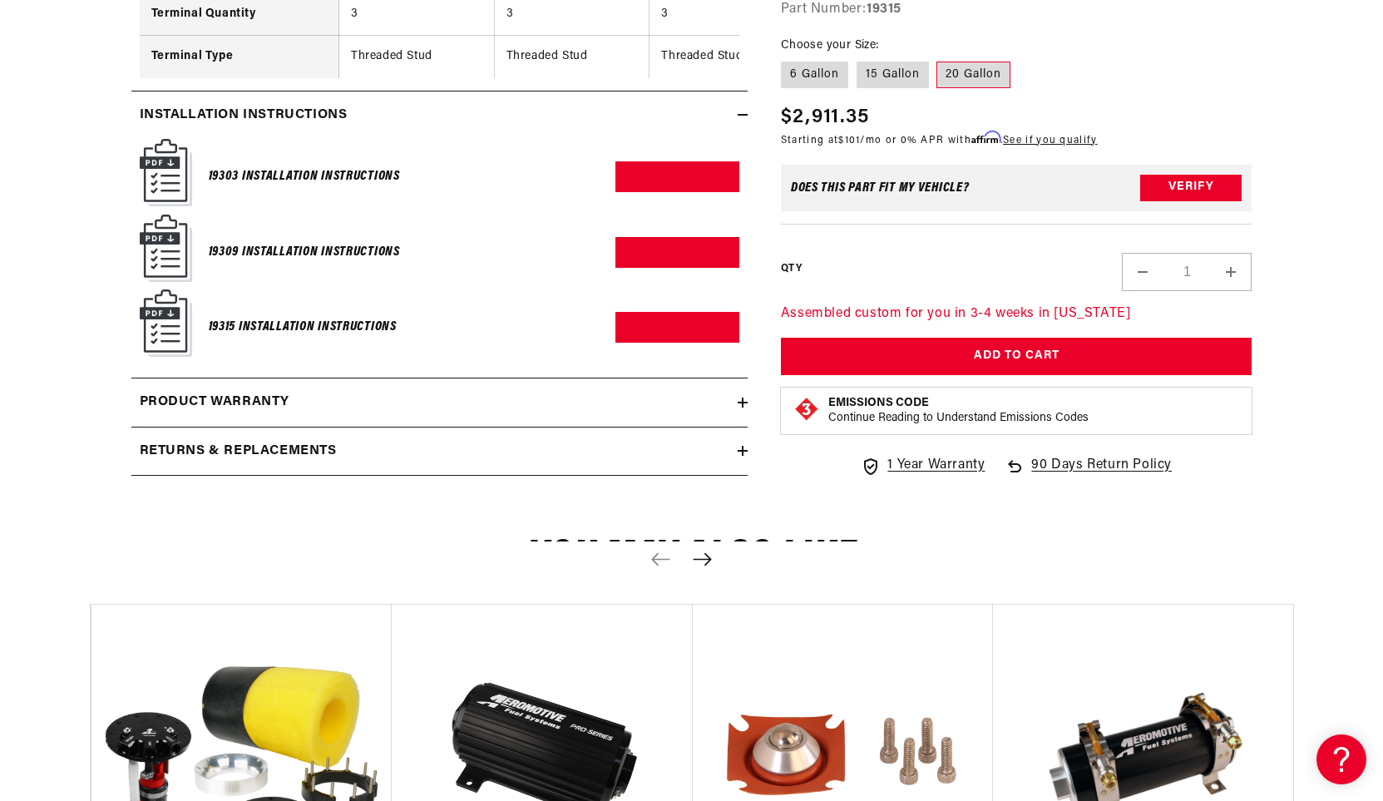
click at [259, 413] on h2 "Product warranty" at bounding box center [215, 403] width 151 height 22
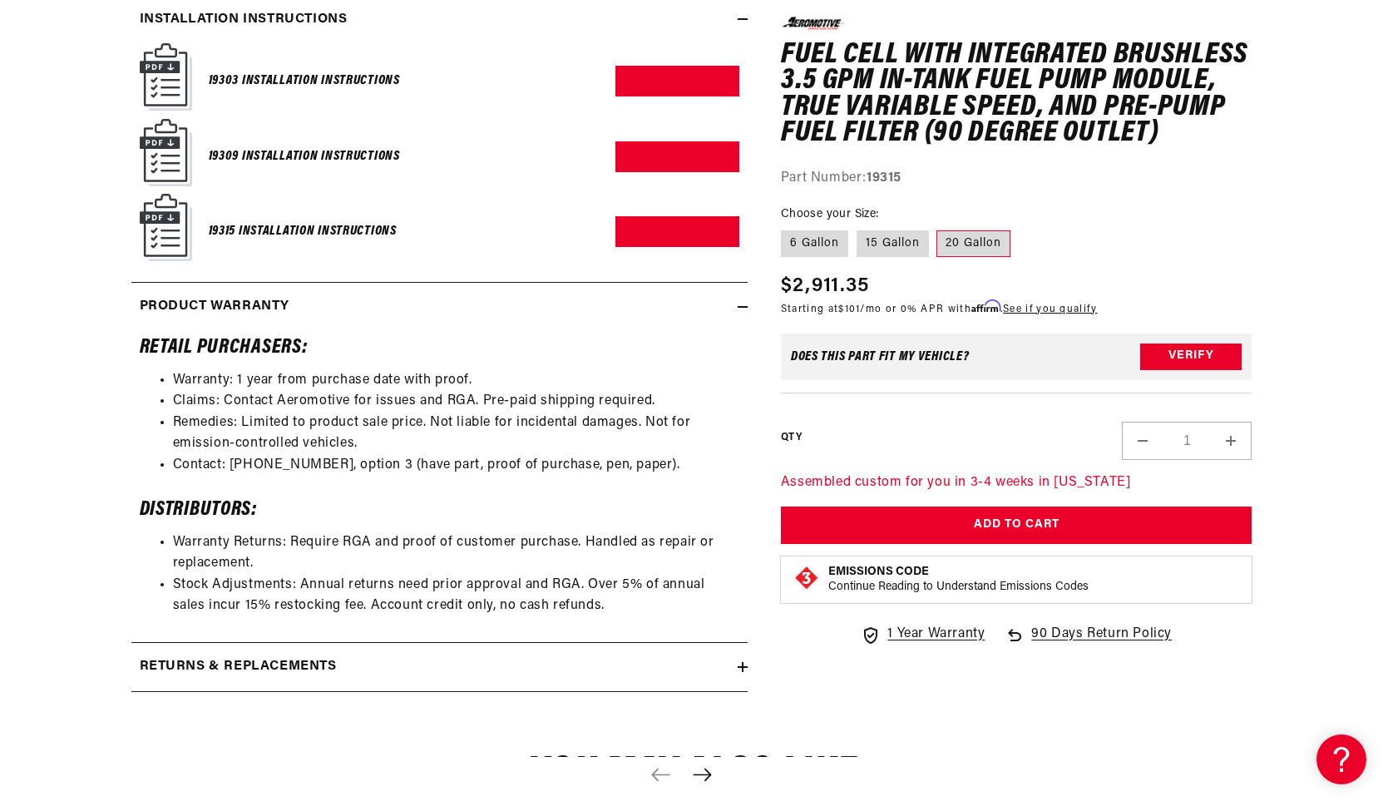
scroll to position [4657, 0]
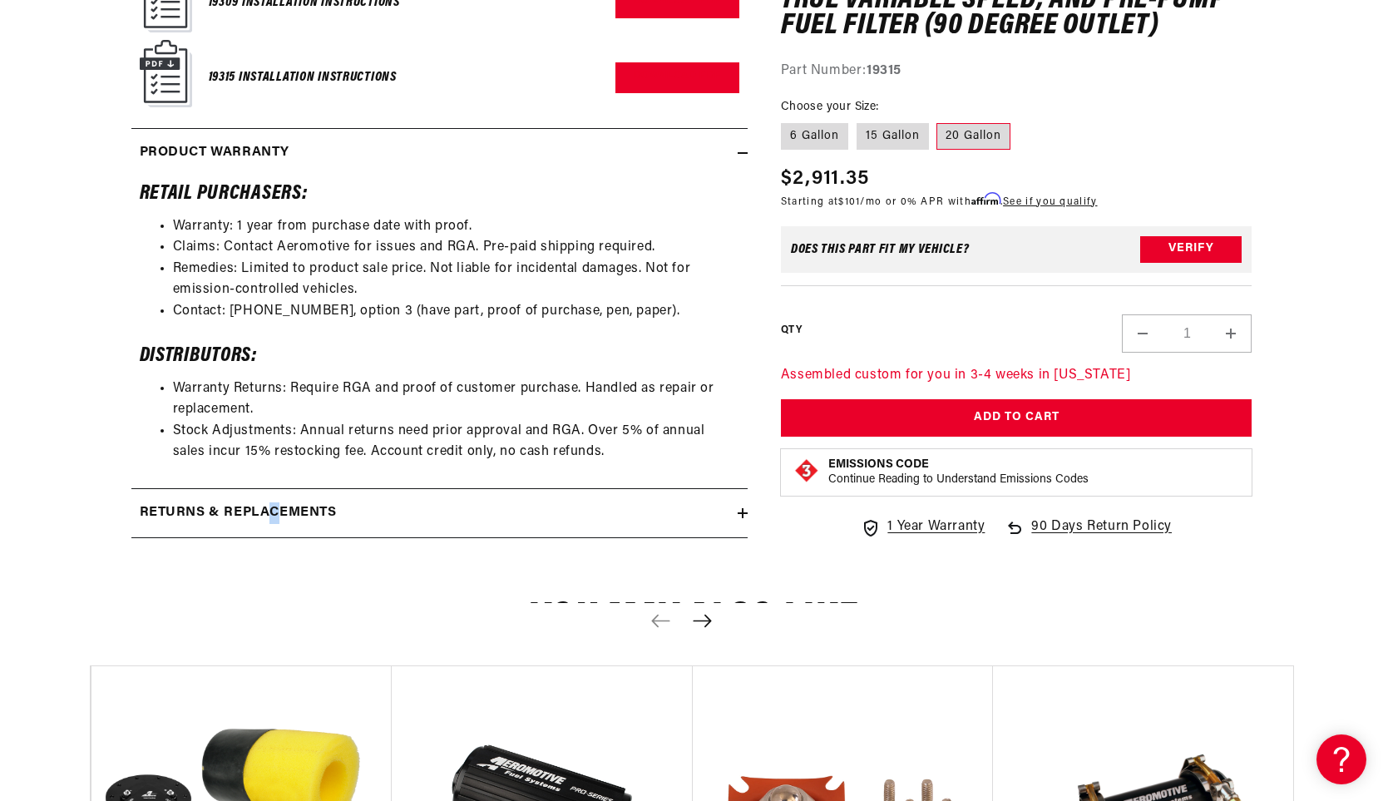
click at [274, 537] on summary "Returns & replacements" at bounding box center [439, 513] width 616 height 48
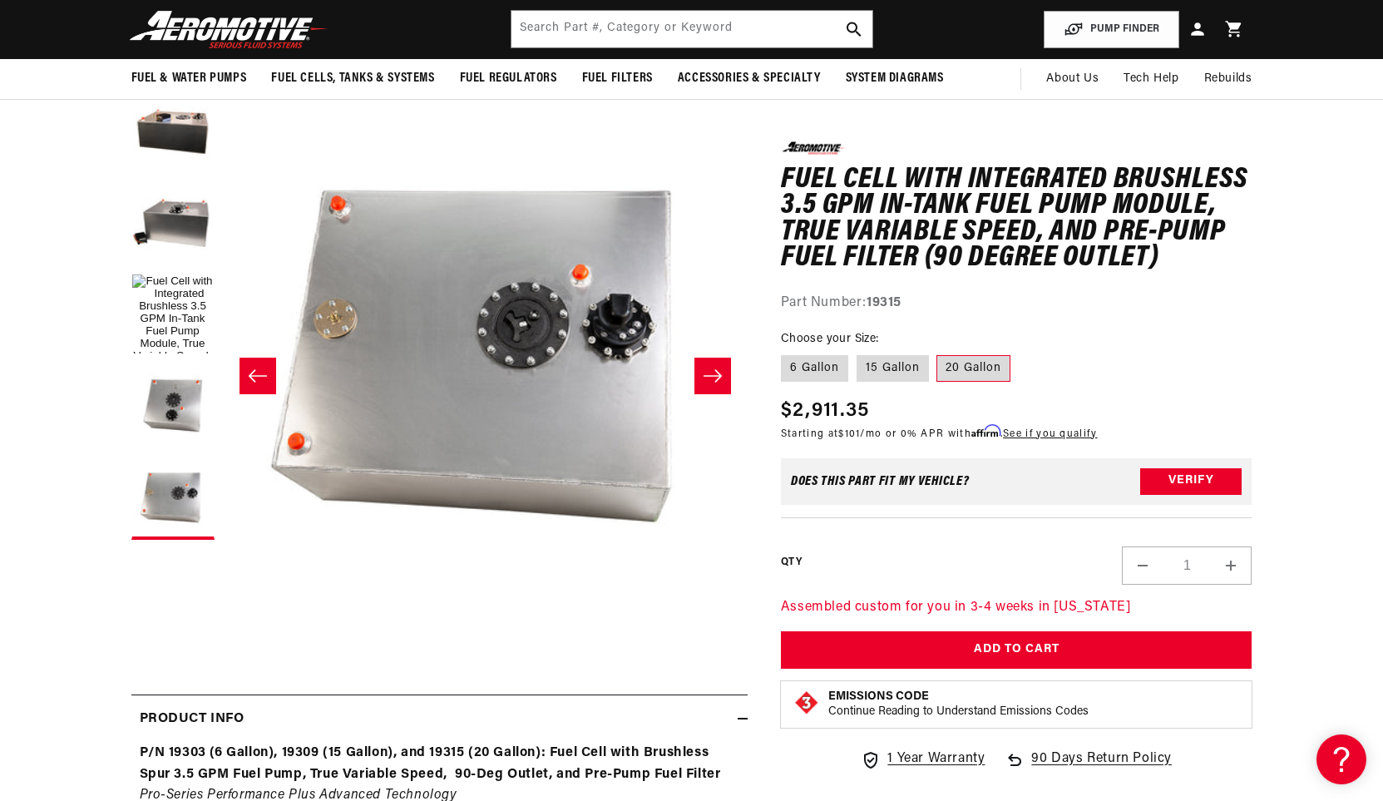
scroll to position [0, 0]
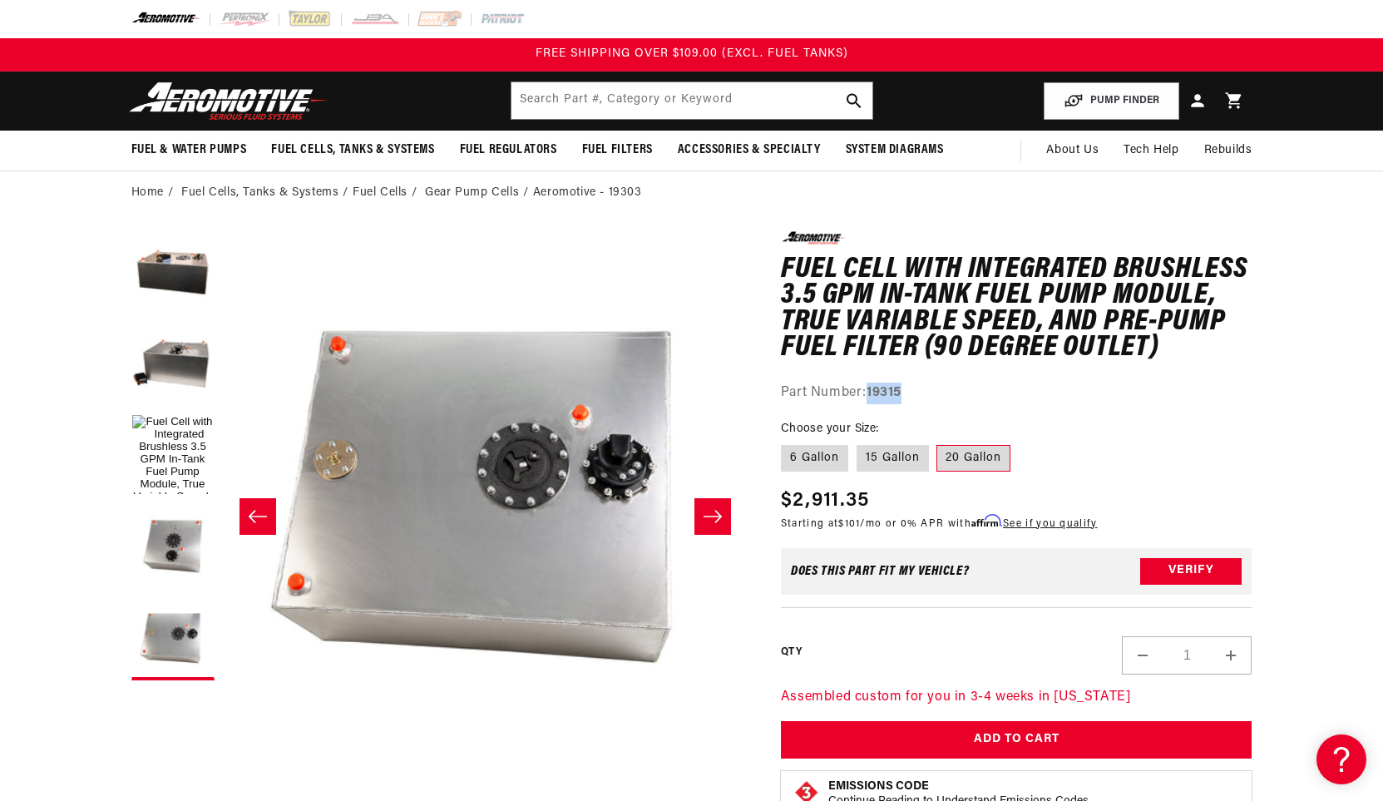
drag, startPoint x: 917, startPoint y: 393, endPoint x: 872, endPoint y: 389, distance: 45.9
click at [872, 389] on div "Part Number: 19315" at bounding box center [1017, 394] width 472 height 22
copy strong "19315"
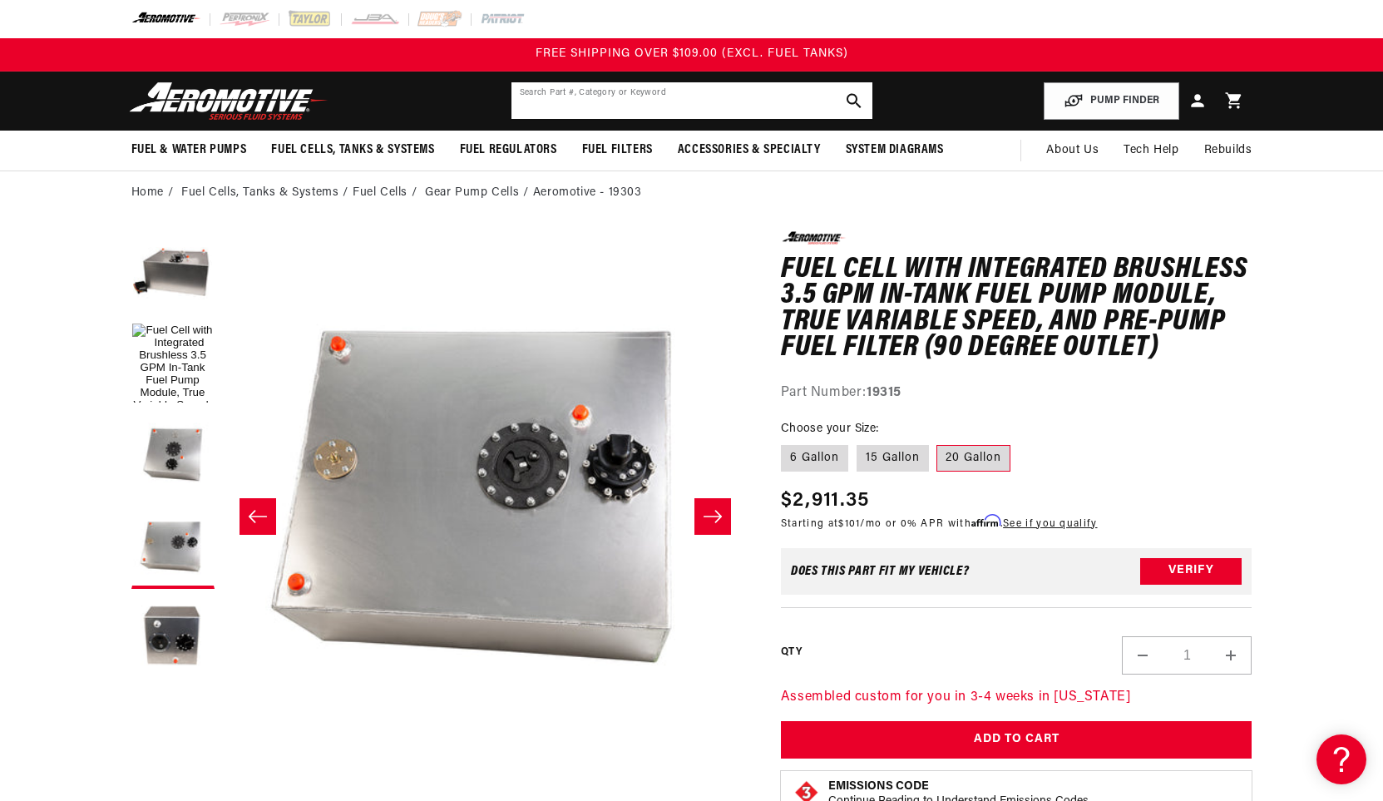
click at [647, 100] on input "text" at bounding box center [691, 100] width 361 height 37
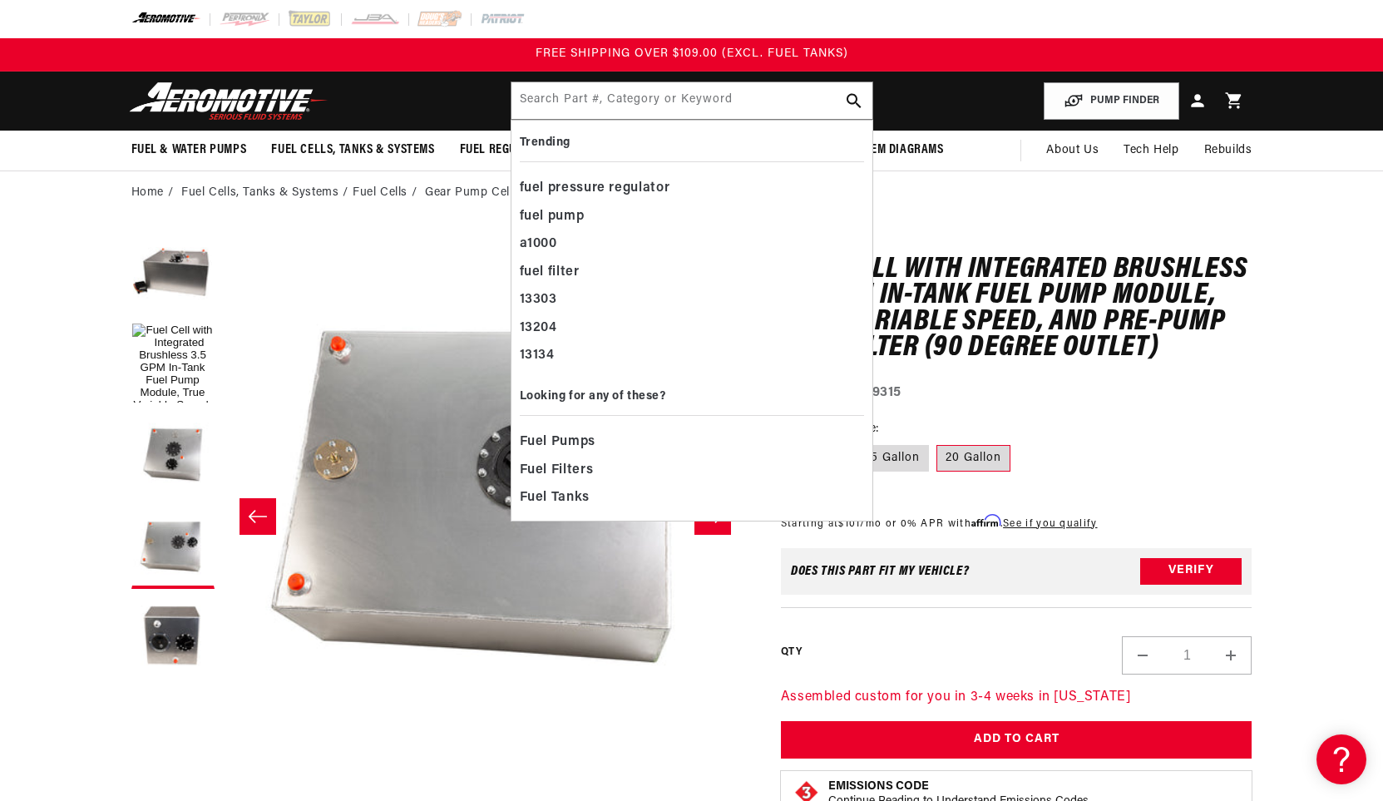
click at [1124, 432] on fieldset "Choose your Size: 6 Gallon 15 Gallon 20 Gallon" at bounding box center [1017, 446] width 472 height 53
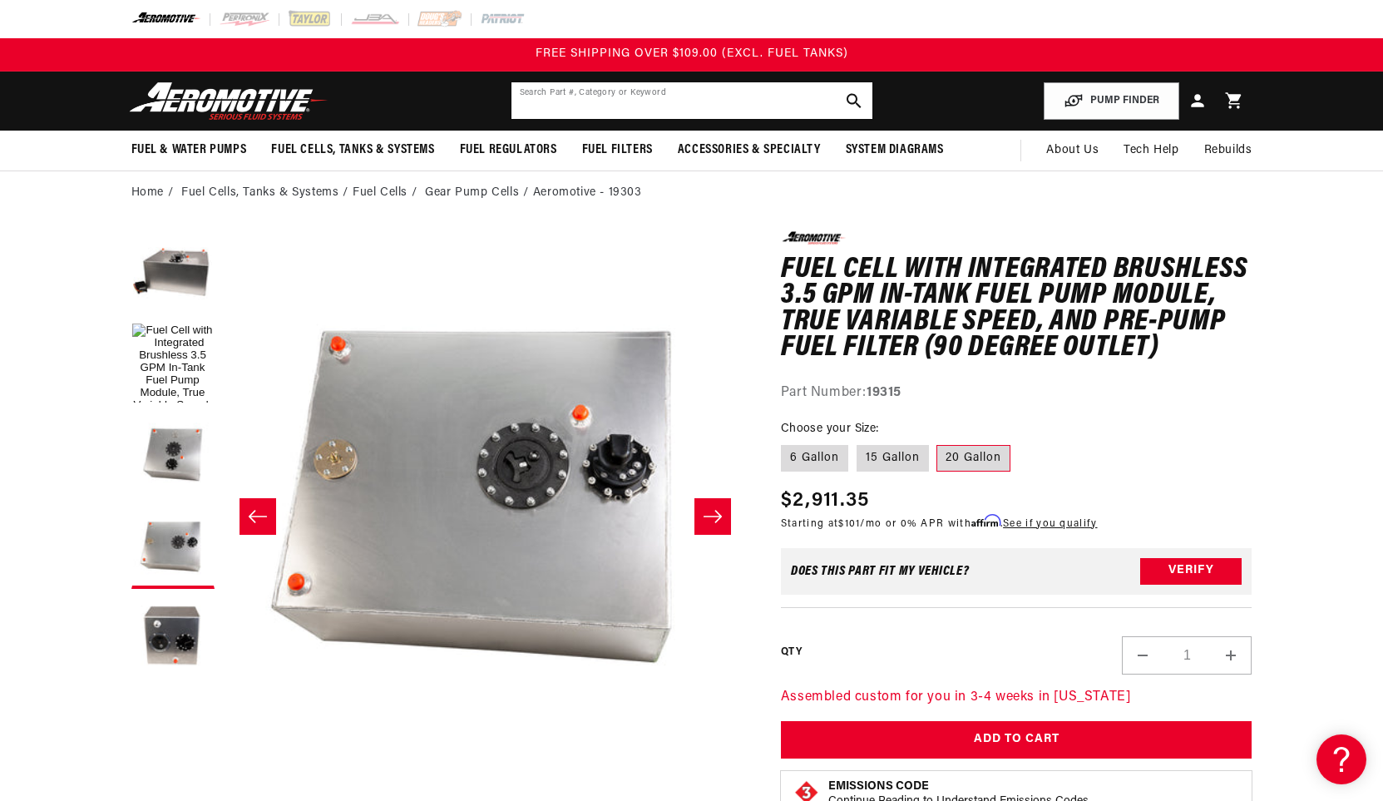
click at [616, 108] on input "text" at bounding box center [691, 100] width 361 height 37
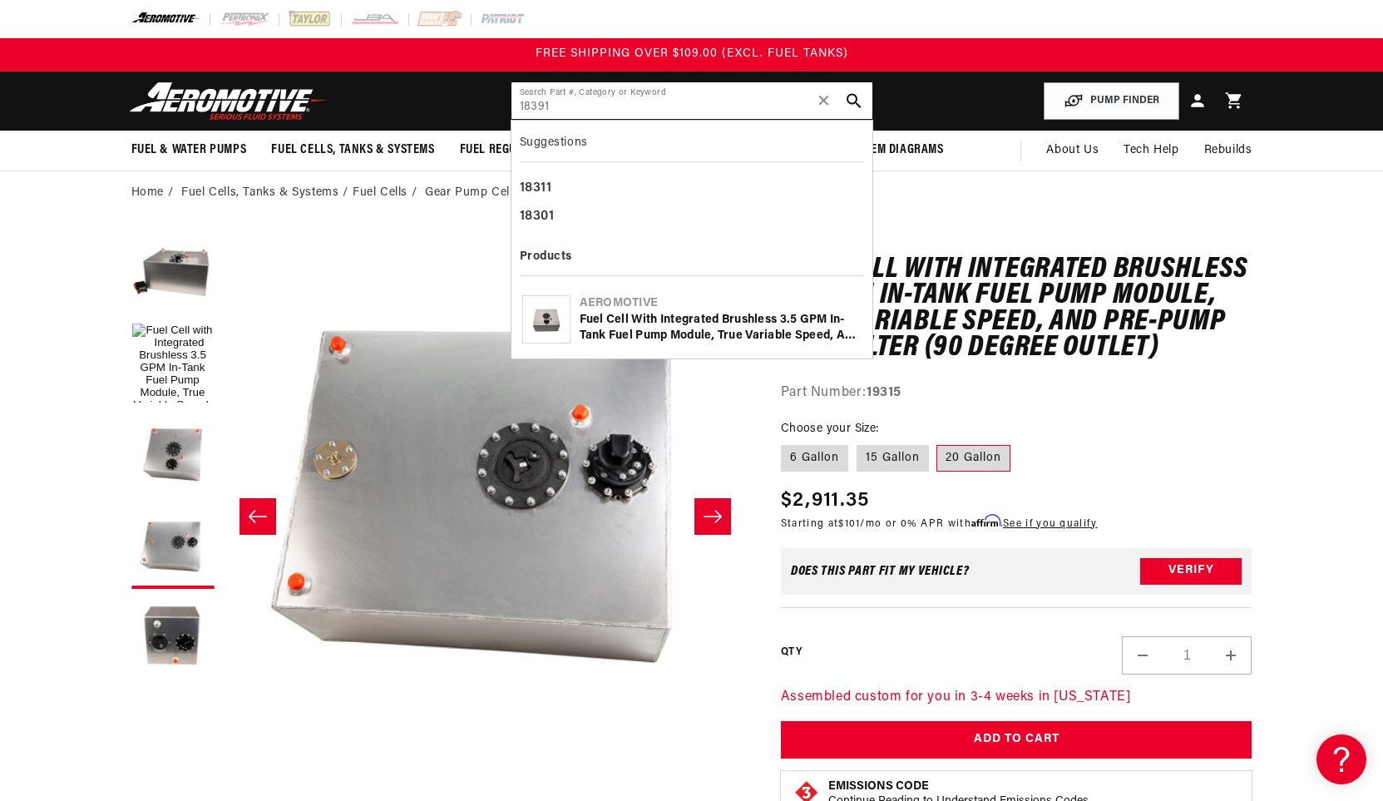
type input "18391"
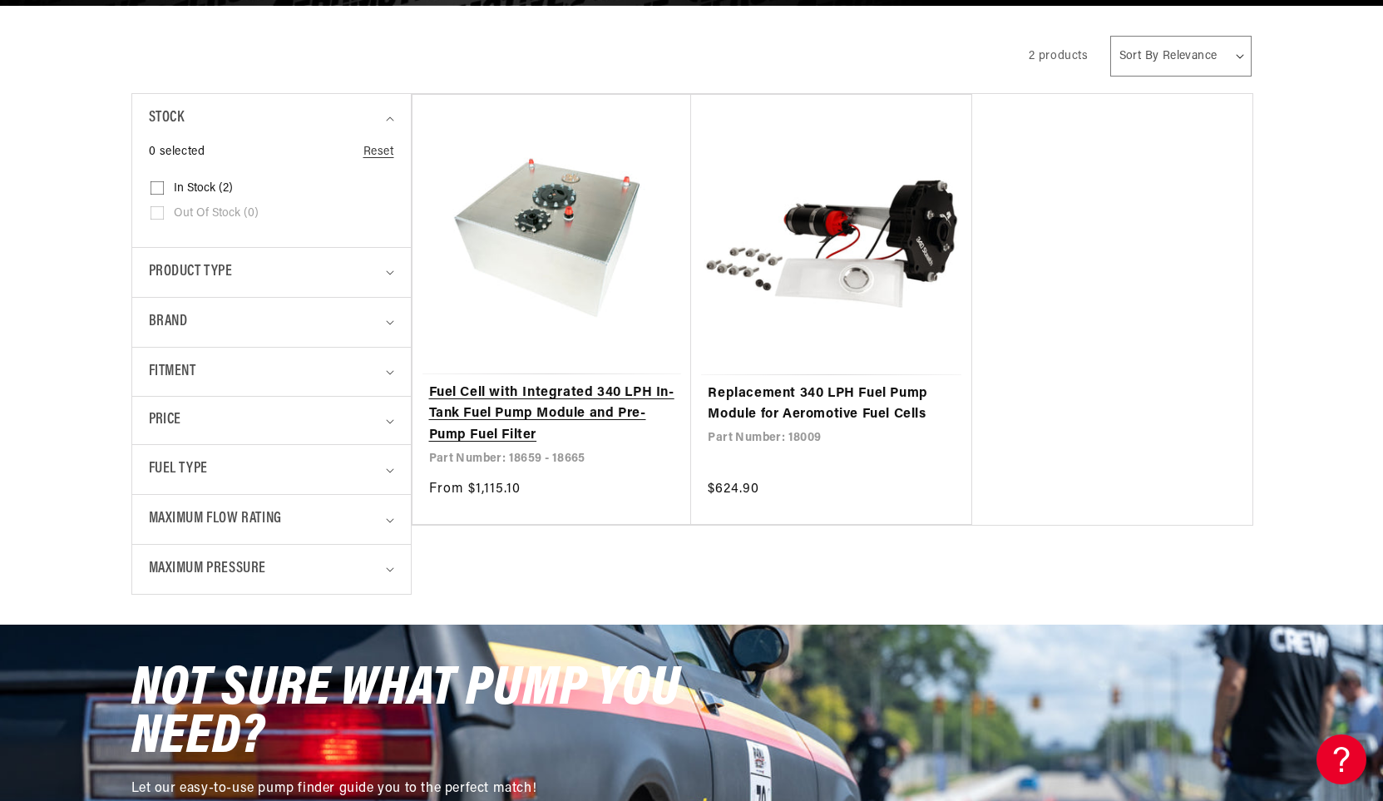
click at [538, 399] on link "Fuel Cell with Integrated 340 LPH In-Tank Fuel Pump Module and Pre-Pump Fuel Fi…" at bounding box center [552, 415] width 246 height 64
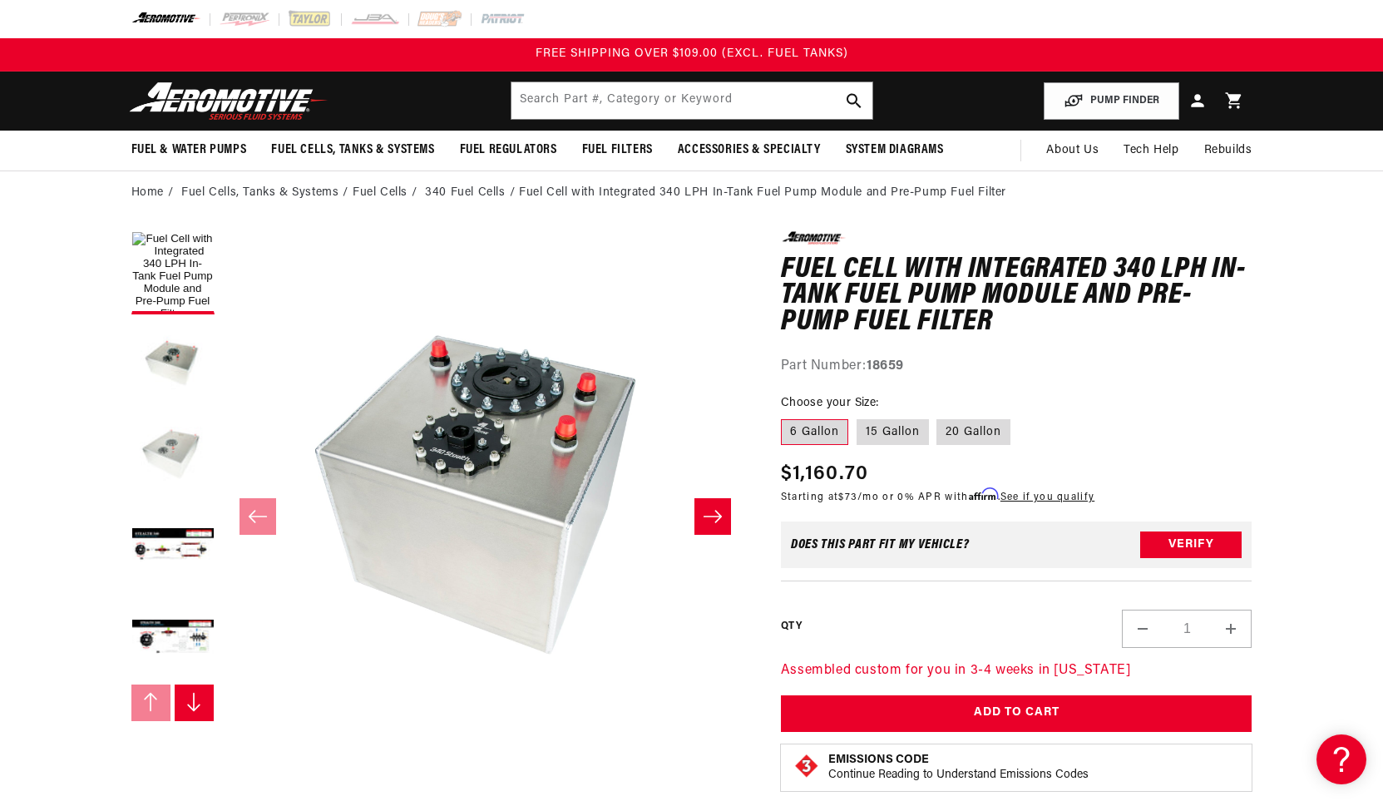
click at [165, 447] on button "Load image 3 in gallery view" at bounding box center [172, 455] width 83 height 83
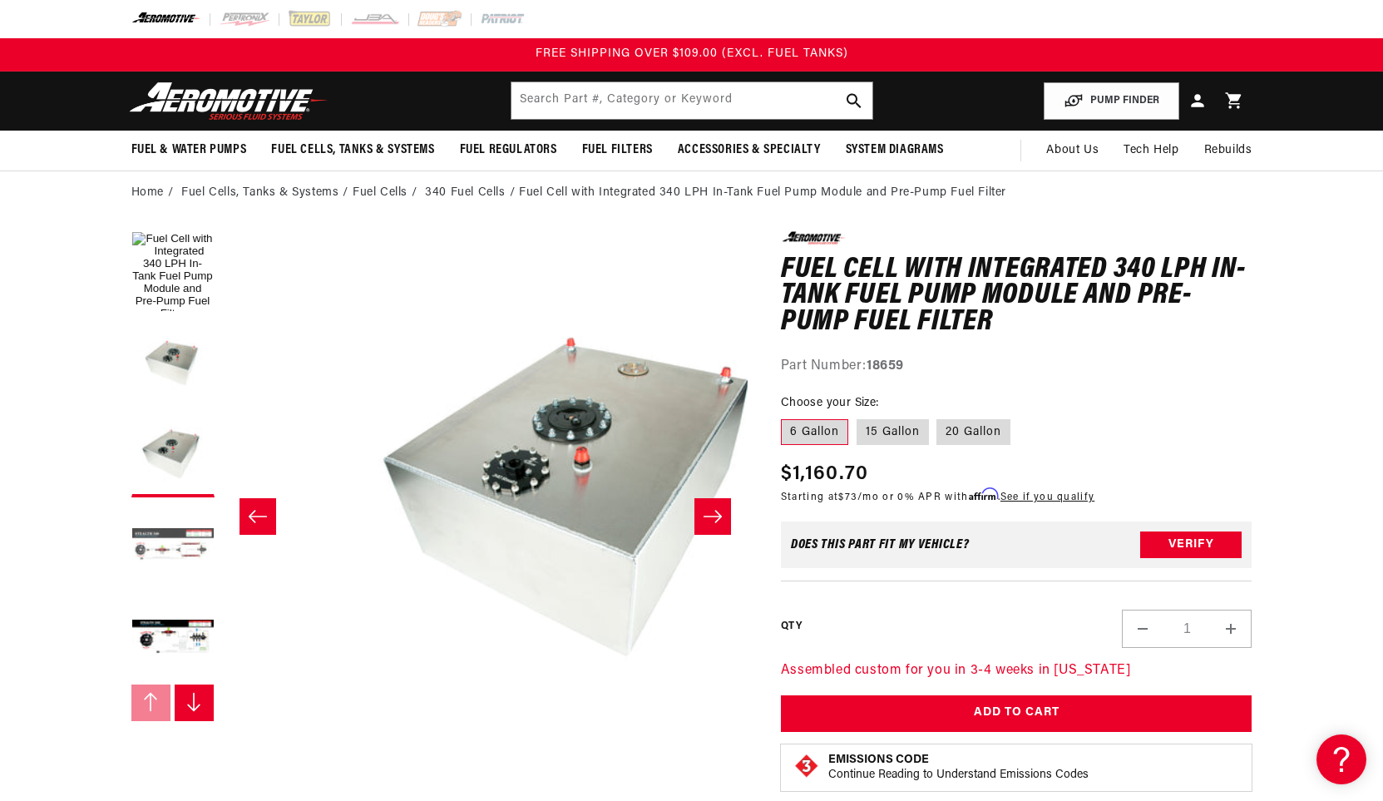
click at [178, 568] on button "Load image 4 in gallery view" at bounding box center [172, 547] width 83 height 83
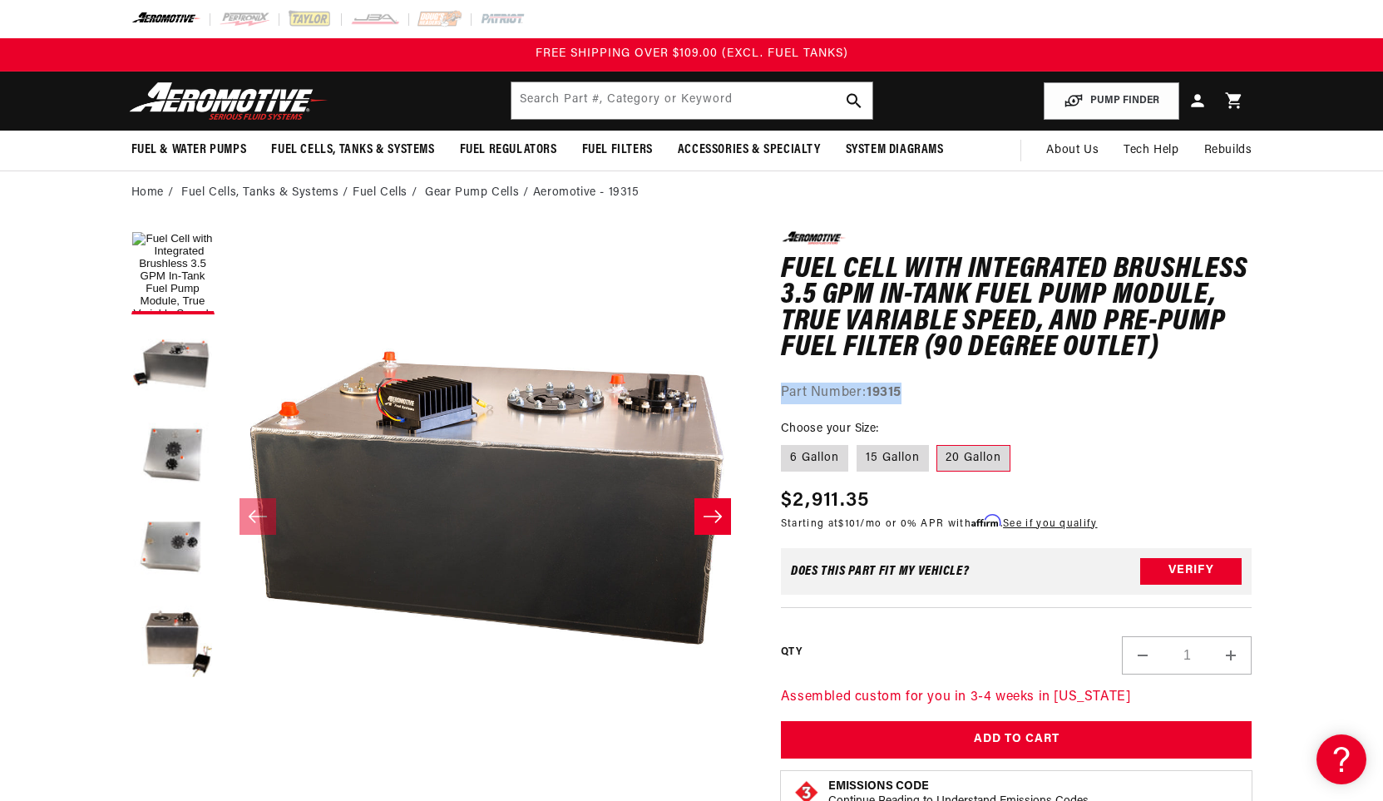
drag, startPoint x: 1167, startPoint y: 346, endPoint x: 1182, endPoint y: 362, distance: 21.8
click at [1182, 362] on div "0.0 star rating Write a review Fuel Cell with Integrated Brushless 3.5 GPM In-T…" at bounding box center [1017, 317] width 472 height 172
click at [1176, 354] on h1 "Fuel Cell with Integrated Brushless 3.5 GPM In-Tank Fuel Pump Module, True Vari…" at bounding box center [1017, 309] width 472 height 105
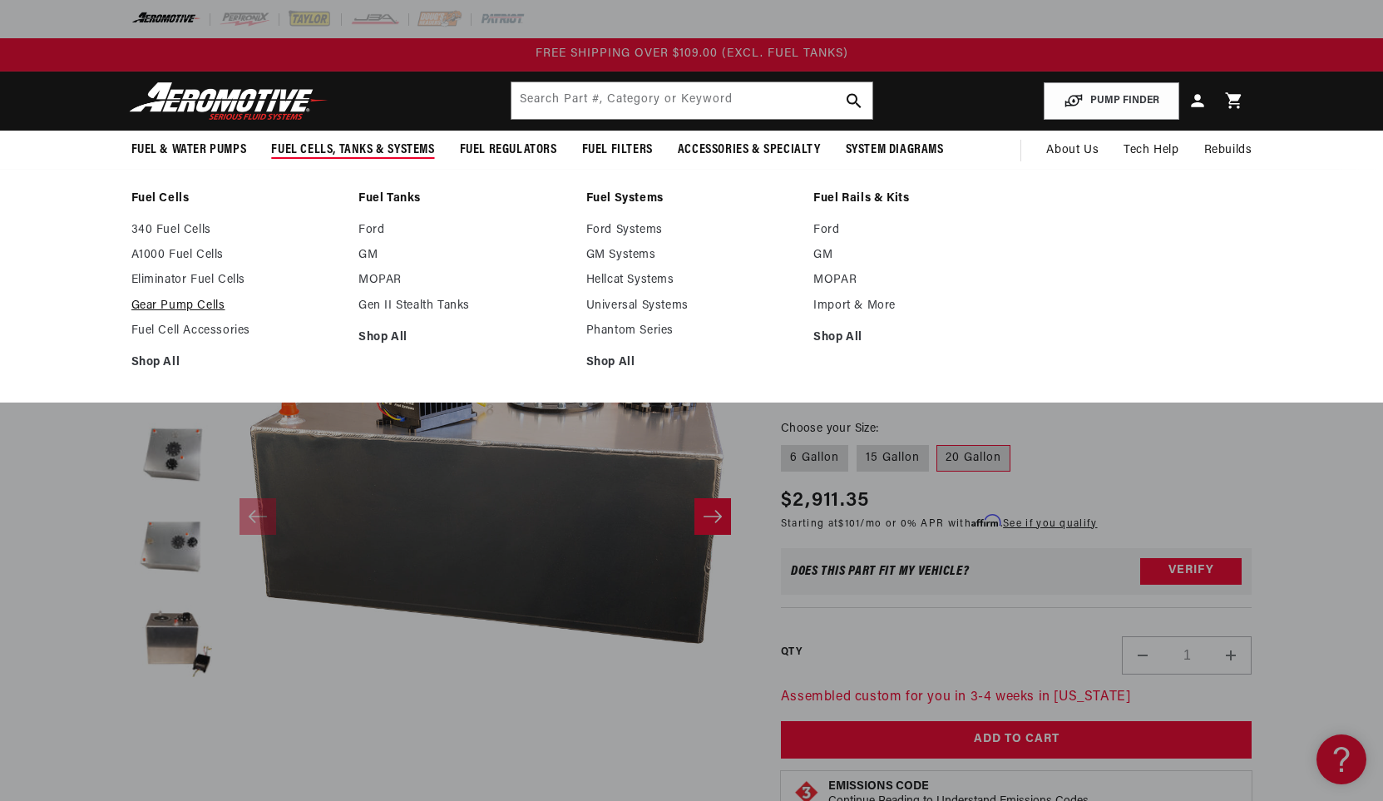
click at [201, 304] on link "Gear Pump Cells" at bounding box center [236, 306] width 211 height 15
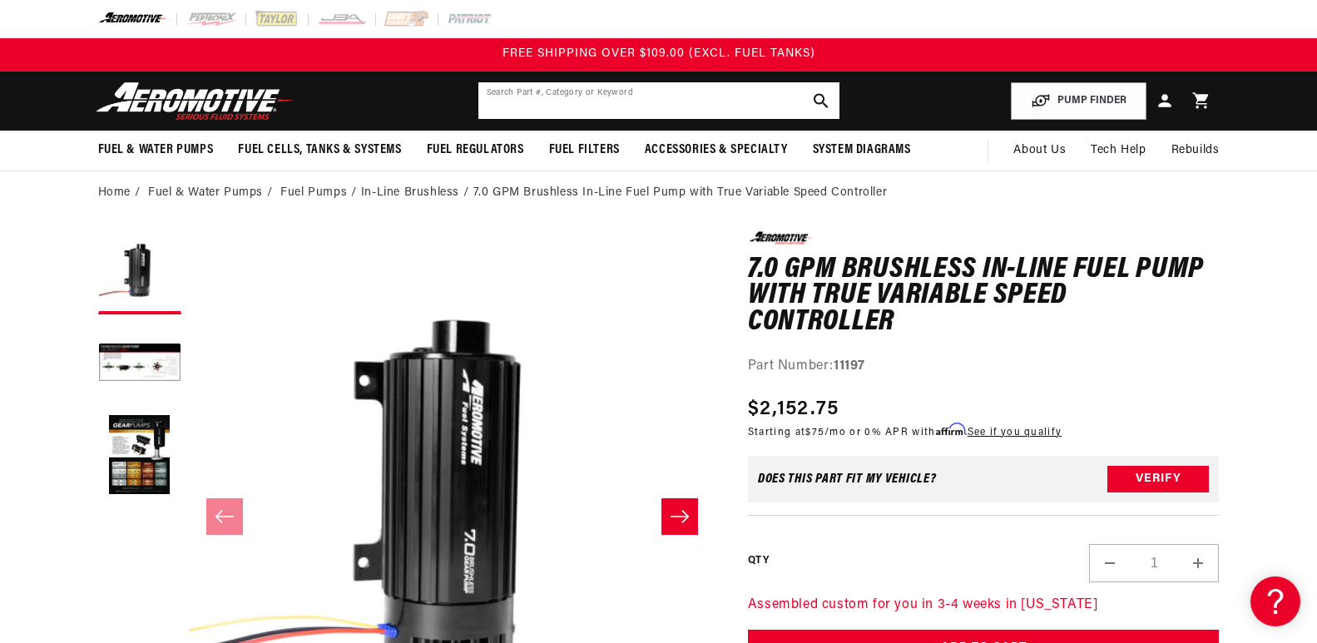
click at [635, 101] on input "text" at bounding box center [658, 100] width 361 height 37
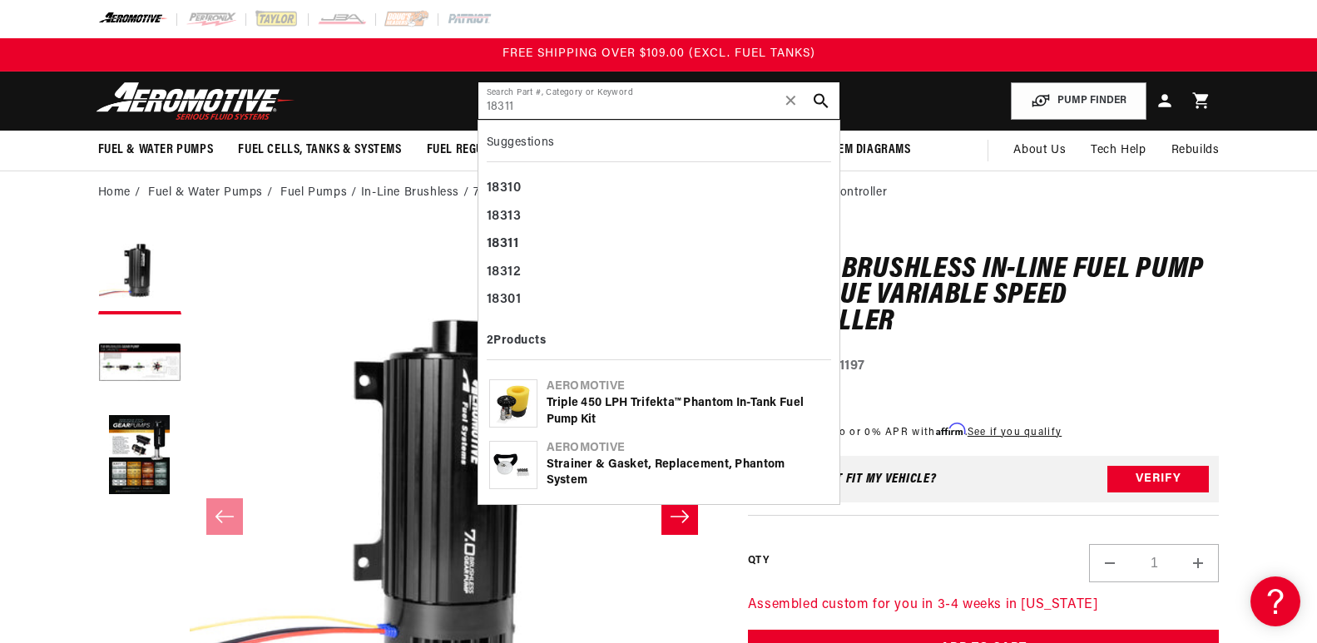
type input "18311"
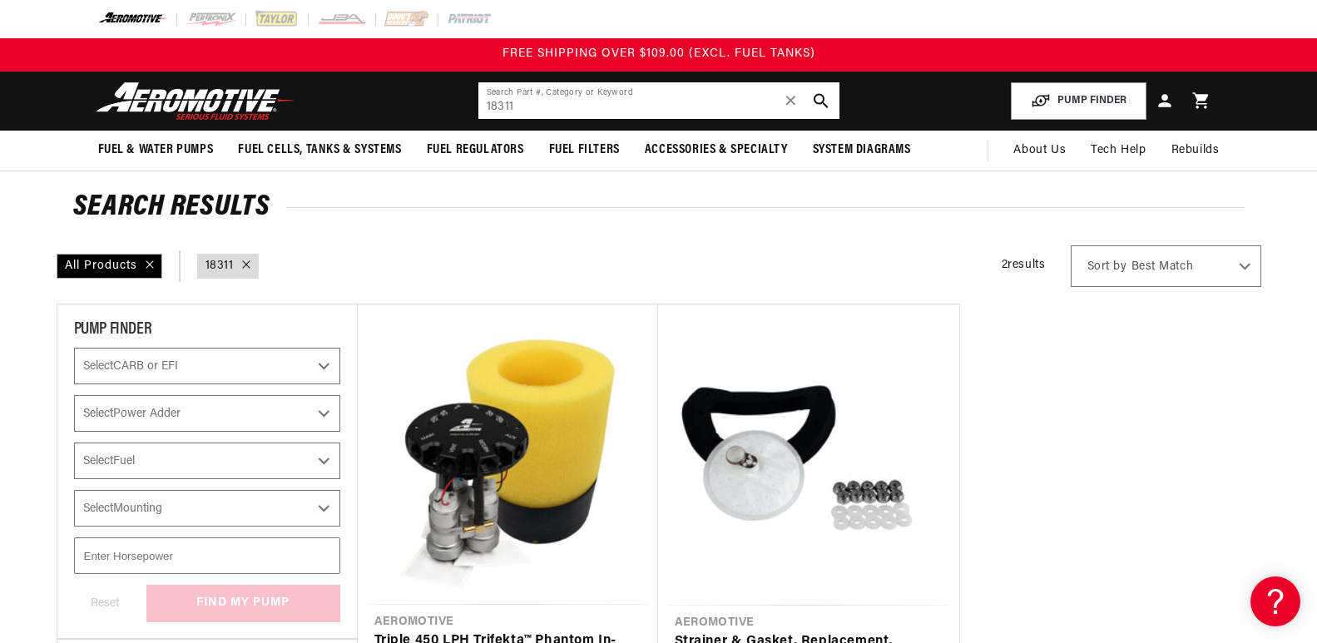
drag, startPoint x: 651, startPoint y: 107, endPoint x: 46, endPoint y: 49, distance: 608.2
click at [567, 106] on input "18311" at bounding box center [658, 100] width 361 height 37
click at [574, 111] on input "18311" at bounding box center [658, 100] width 361 height 37
drag, startPoint x: 574, startPoint y: 106, endPoint x: 419, endPoint y: 101, distance: 154.8
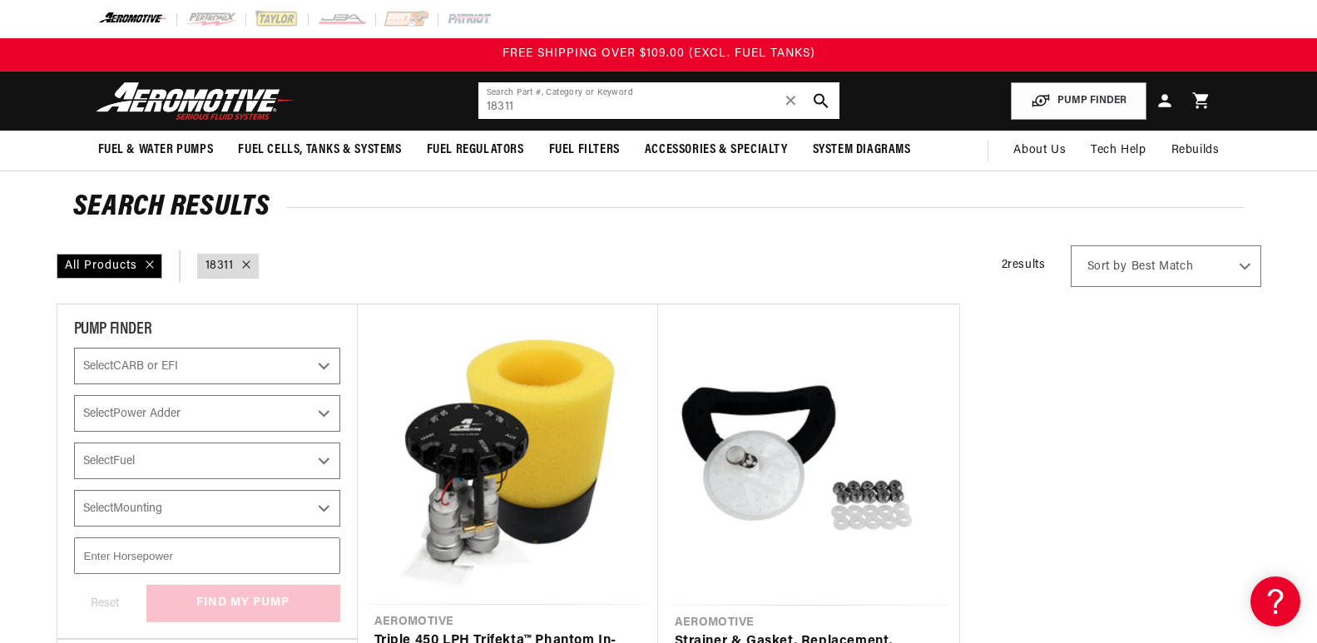
click at [424, 103] on header "Fuel & Water Pumps Back In-Tank In-Line Fuel Pumps" at bounding box center [659, 101] width 1204 height 59
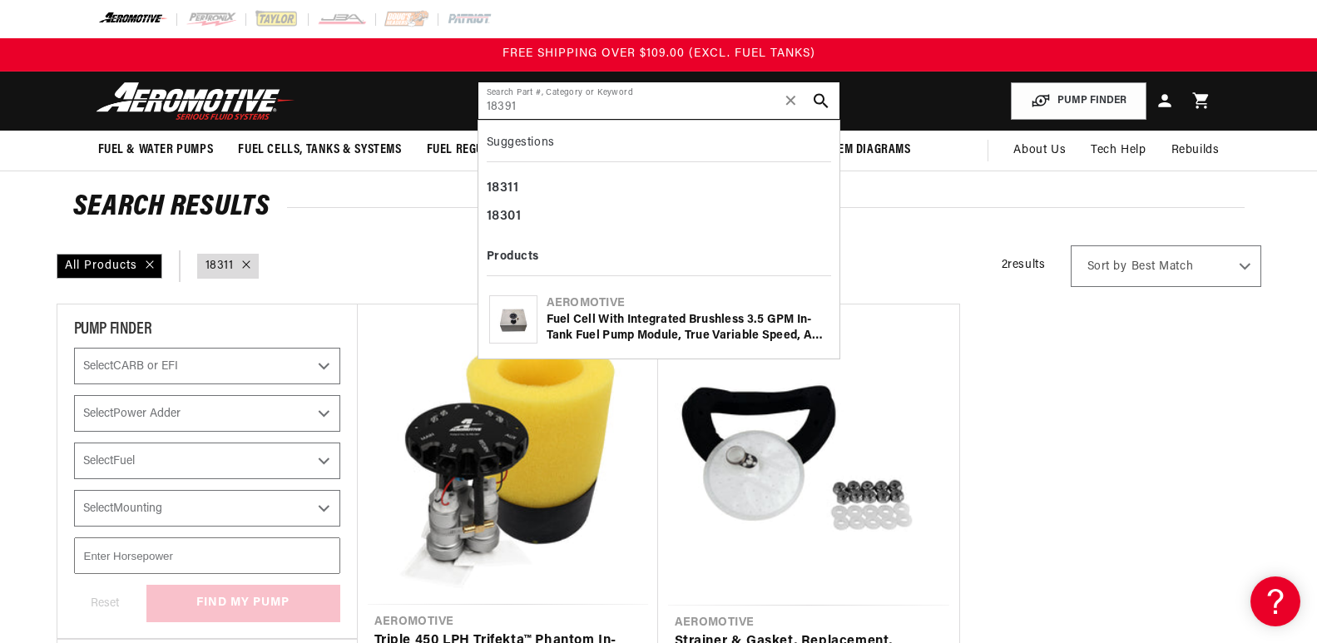
type input "18391"
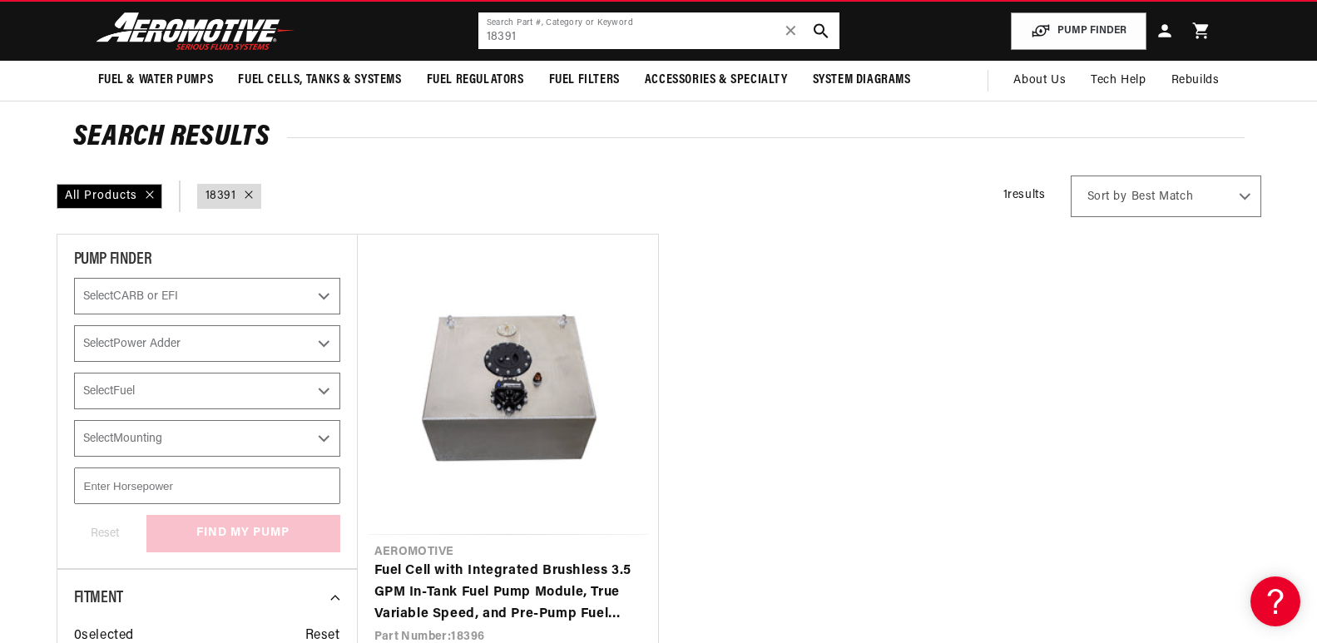
scroll to position [166, 0]
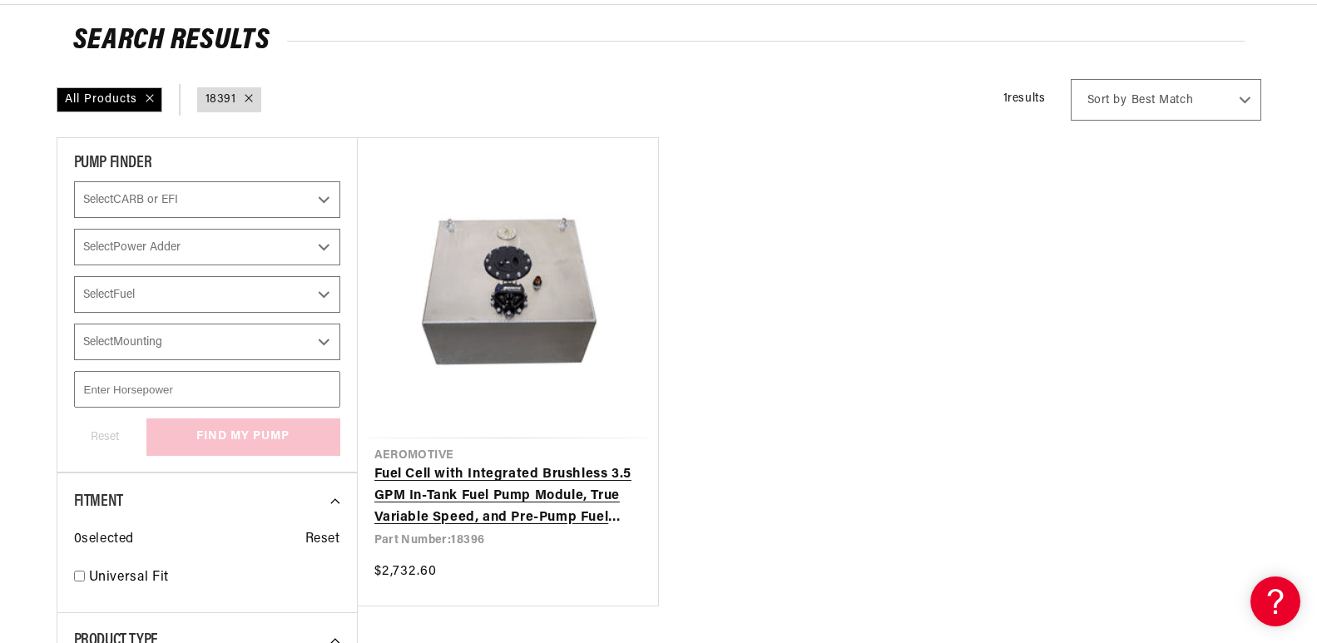
click at [576, 501] on link "Fuel Cell with Integrated Brushless 3.5 GPM In-Tank Fuel Pump Module, True Vari…" at bounding box center [507, 496] width 267 height 64
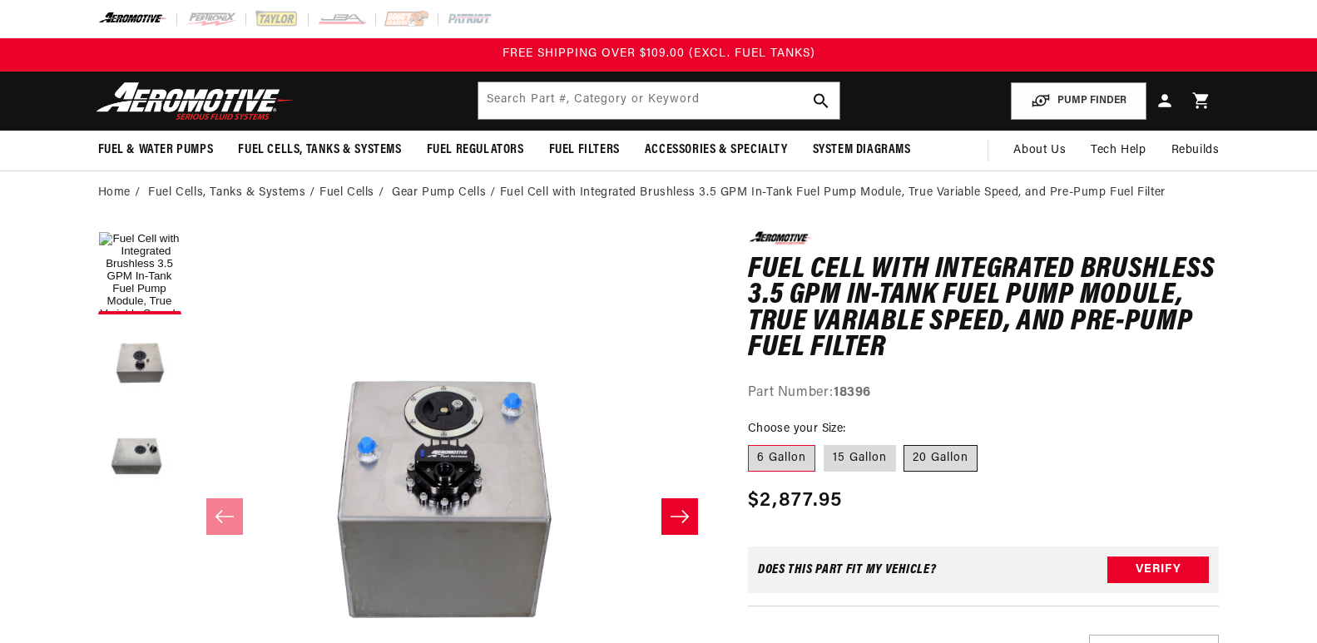
click at [950, 455] on label "20 Gallon" at bounding box center [940, 458] width 74 height 27
click at [905, 442] on input "20 Gallon" at bounding box center [904, 442] width 1 height 1
radio input "true"
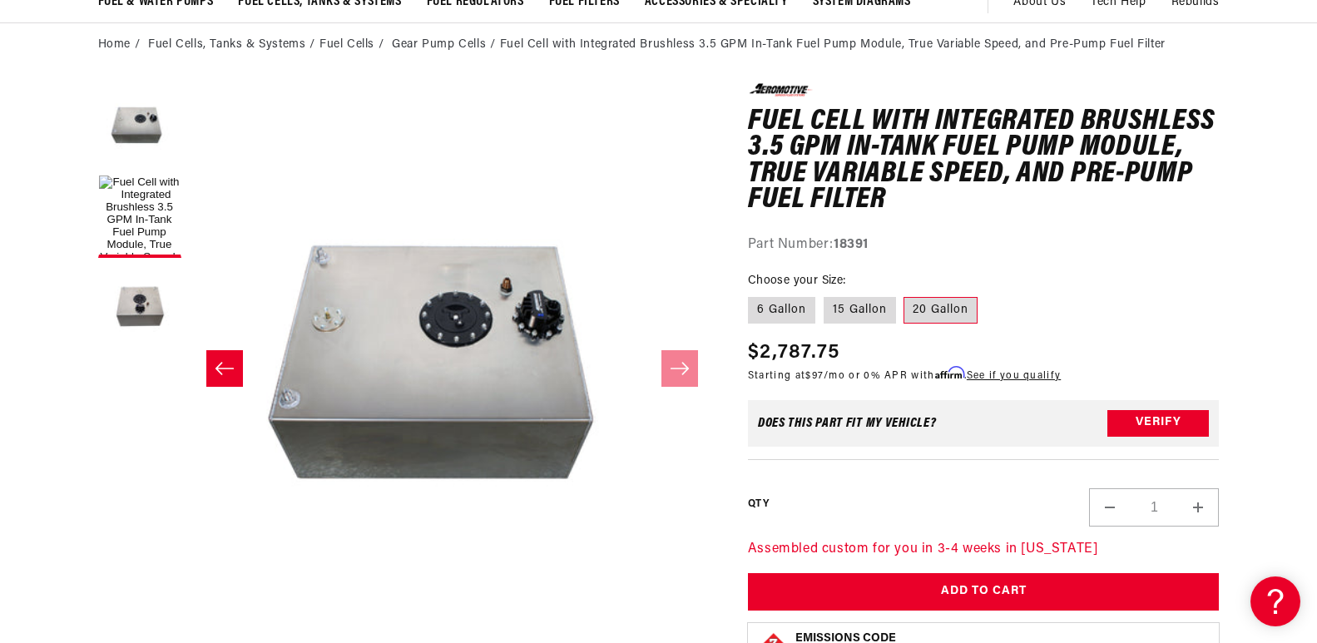
scroll to position [166, 0]
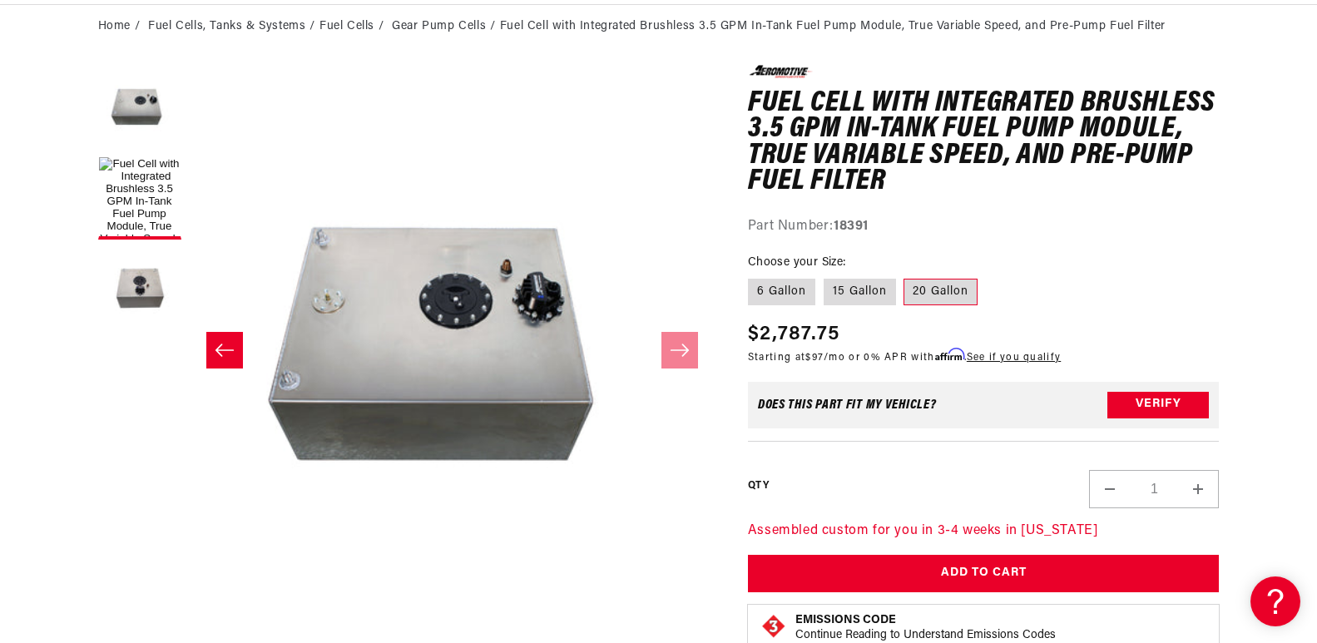
drag, startPoint x: 992, startPoint y: 296, endPoint x: 1007, endPoint y: 275, distance: 25.6
click at [1007, 275] on fieldset "Choose your Size: 6 Gallon 15 Gallon 20 Gallon" at bounding box center [984, 280] width 472 height 53
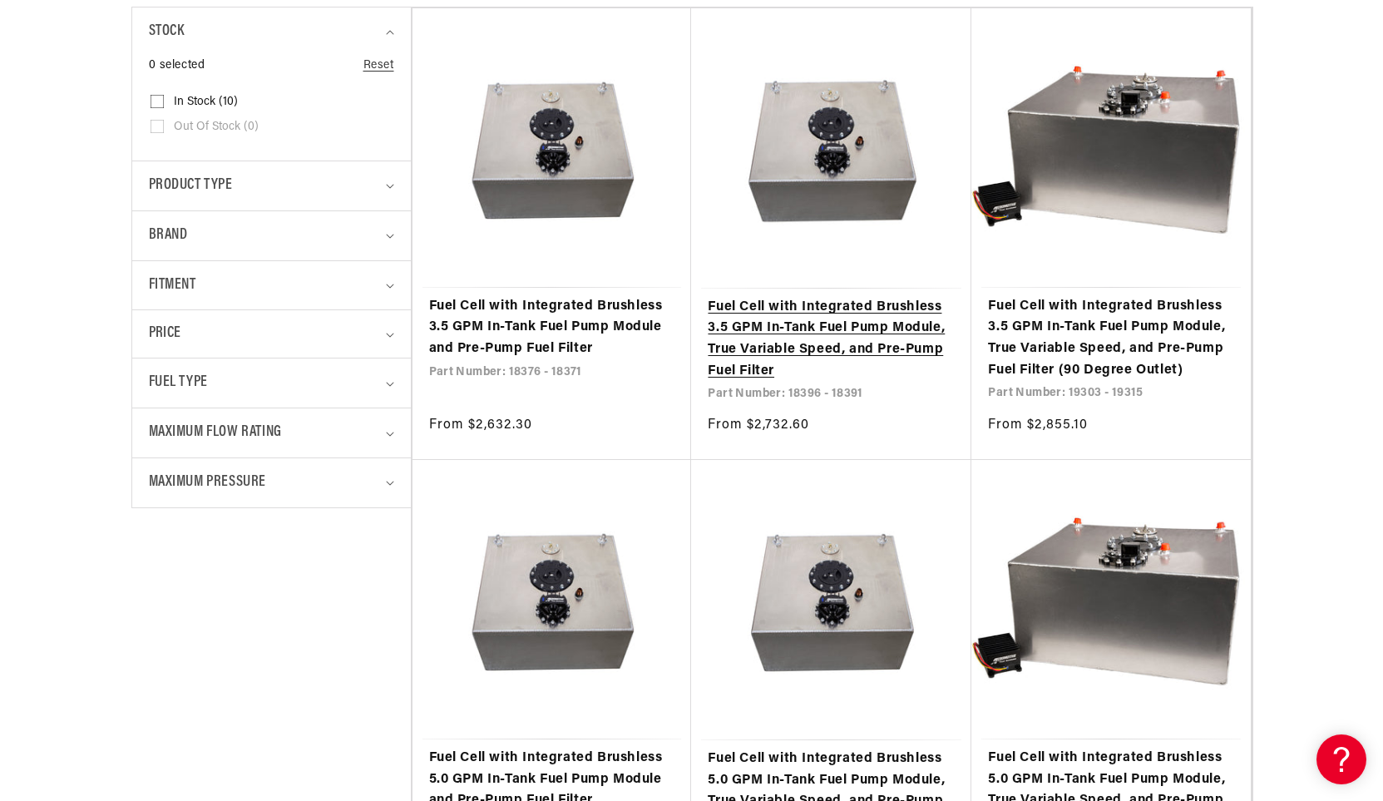
scroll to position [582, 0]
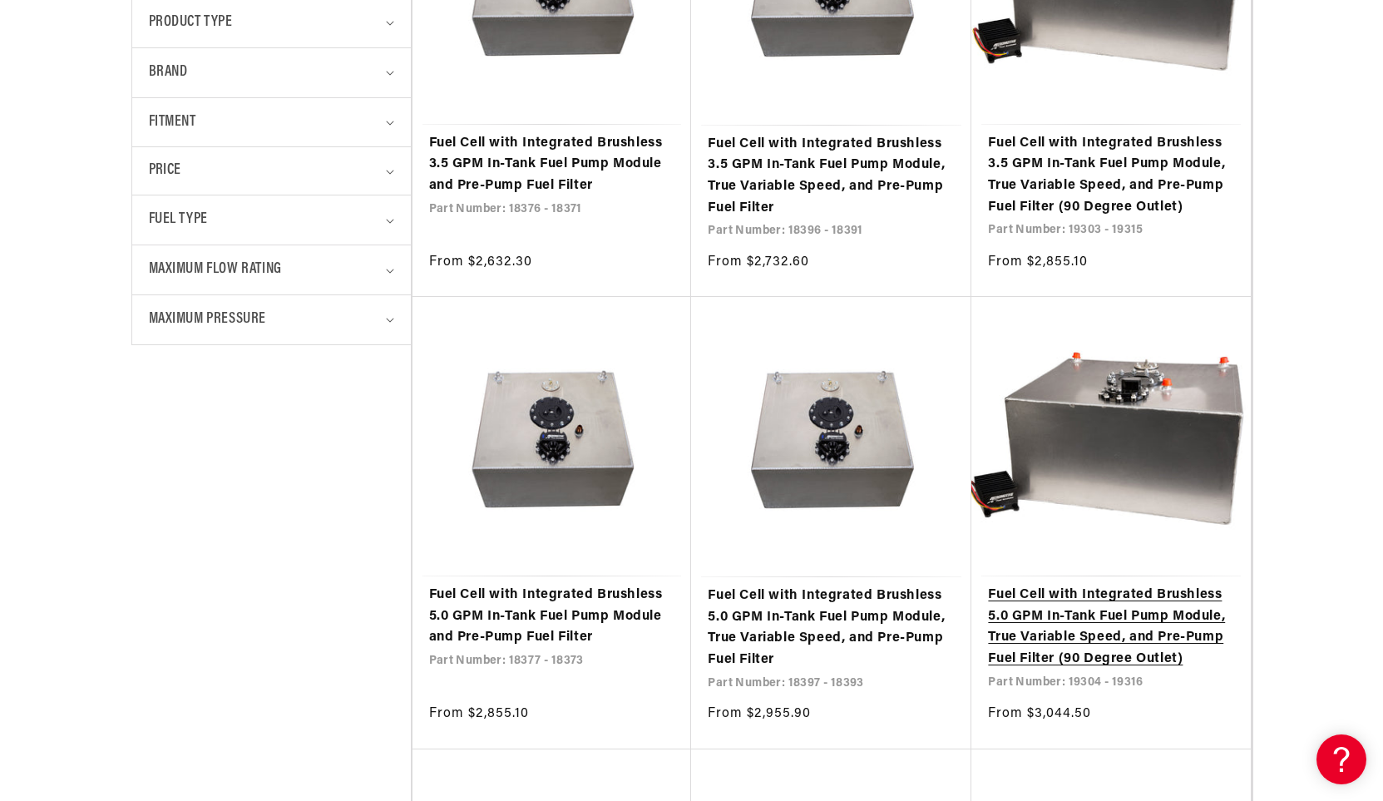
click at [1126, 652] on link "Fuel Cell with Integrated Brushless 5.0 GPM In-Tank Fuel Pump Module, True Vari…" at bounding box center [1111, 627] width 246 height 85
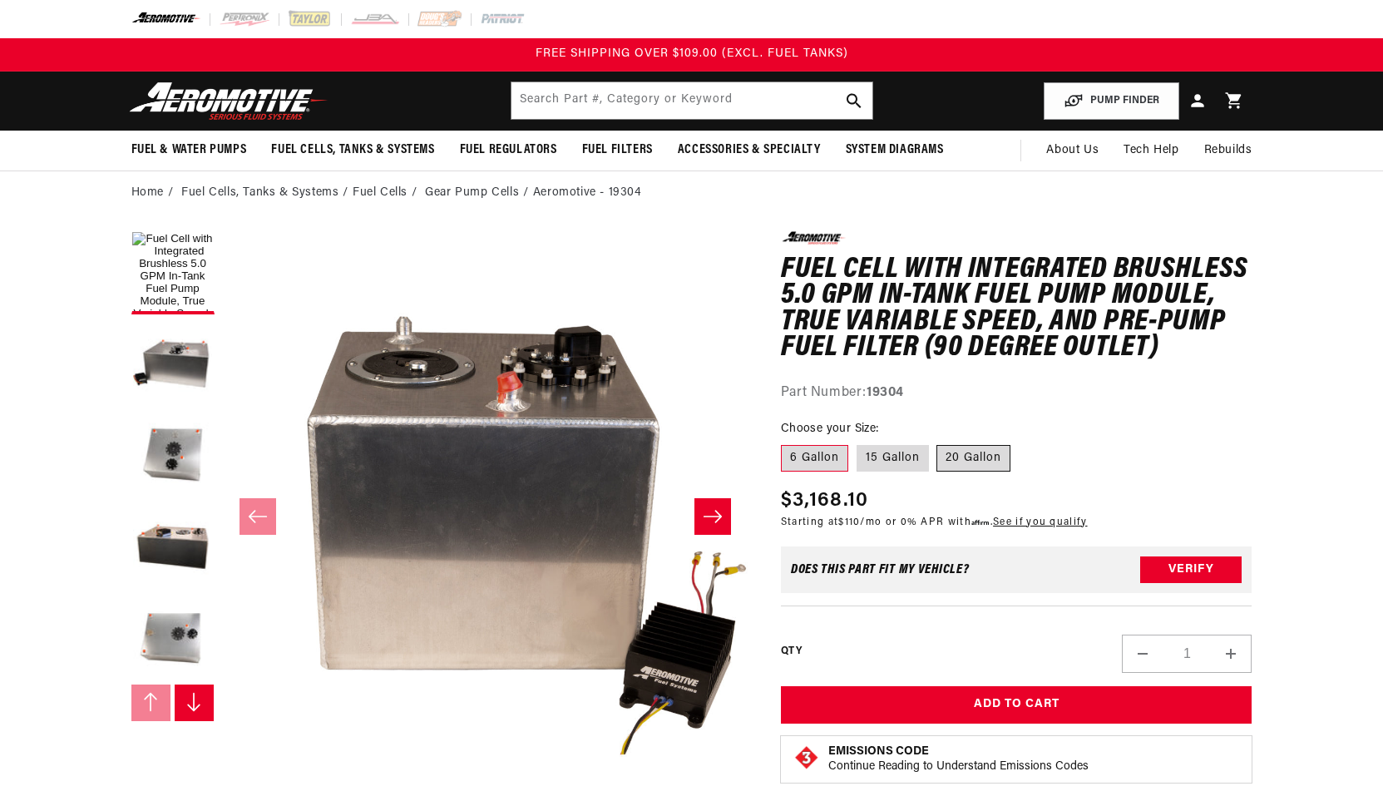
click at [976, 462] on label "20 Gallon" at bounding box center [973, 458] width 74 height 27
click at [938, 442] on input "20 Gallon" at bounding box center [937, 442] width 1 height 1
radio input "true"
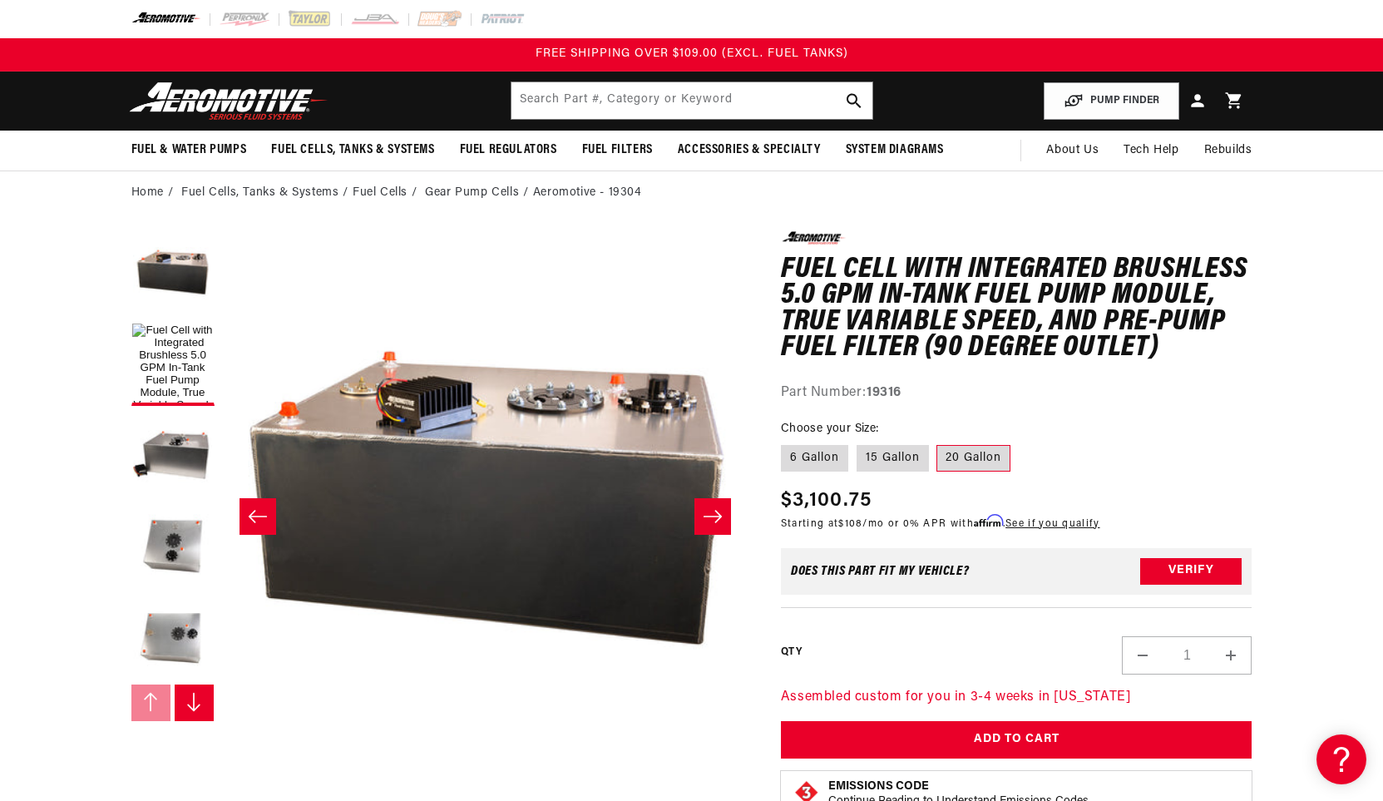
click at [194, 715] on button "Slide right" at bounding box center [195, 702] width 40 height 37
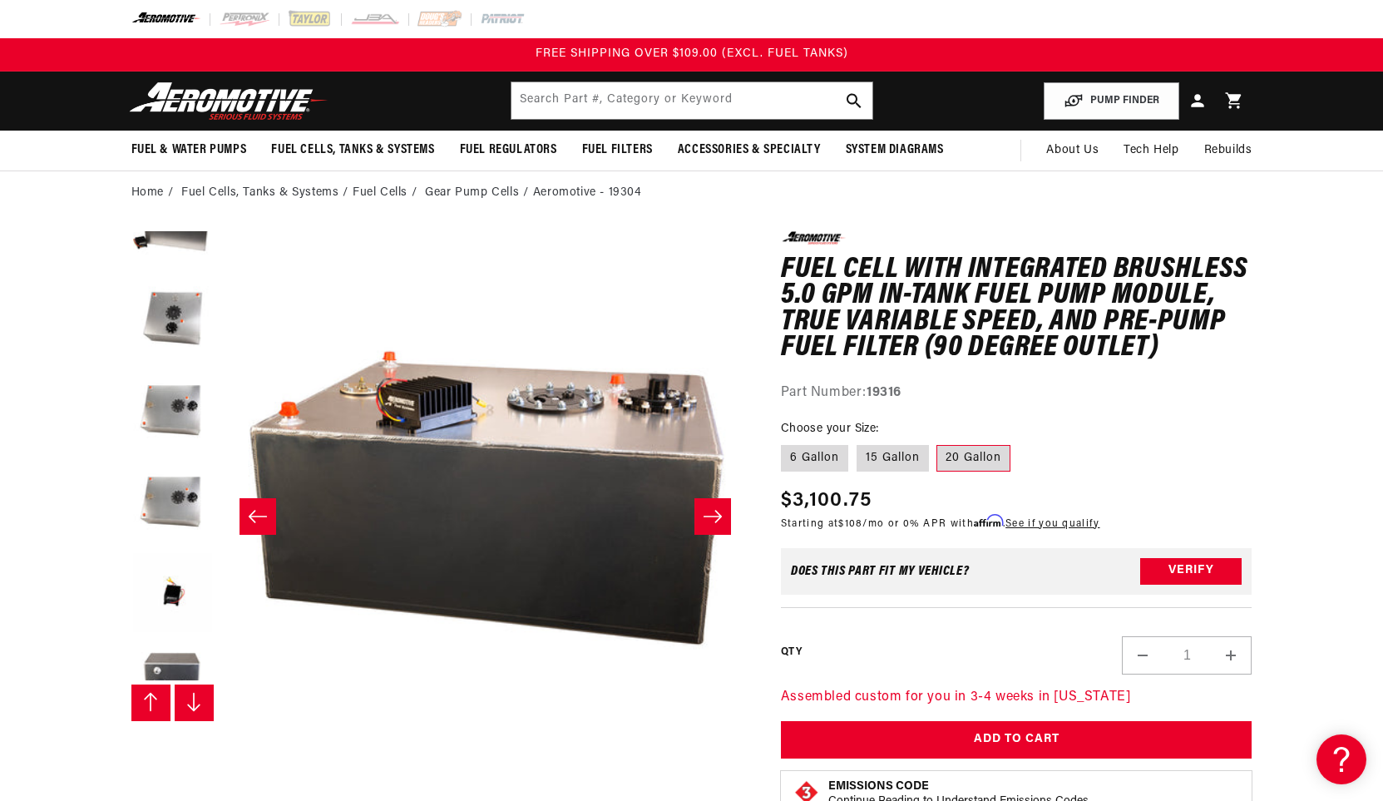
scroll to position [274, 0]
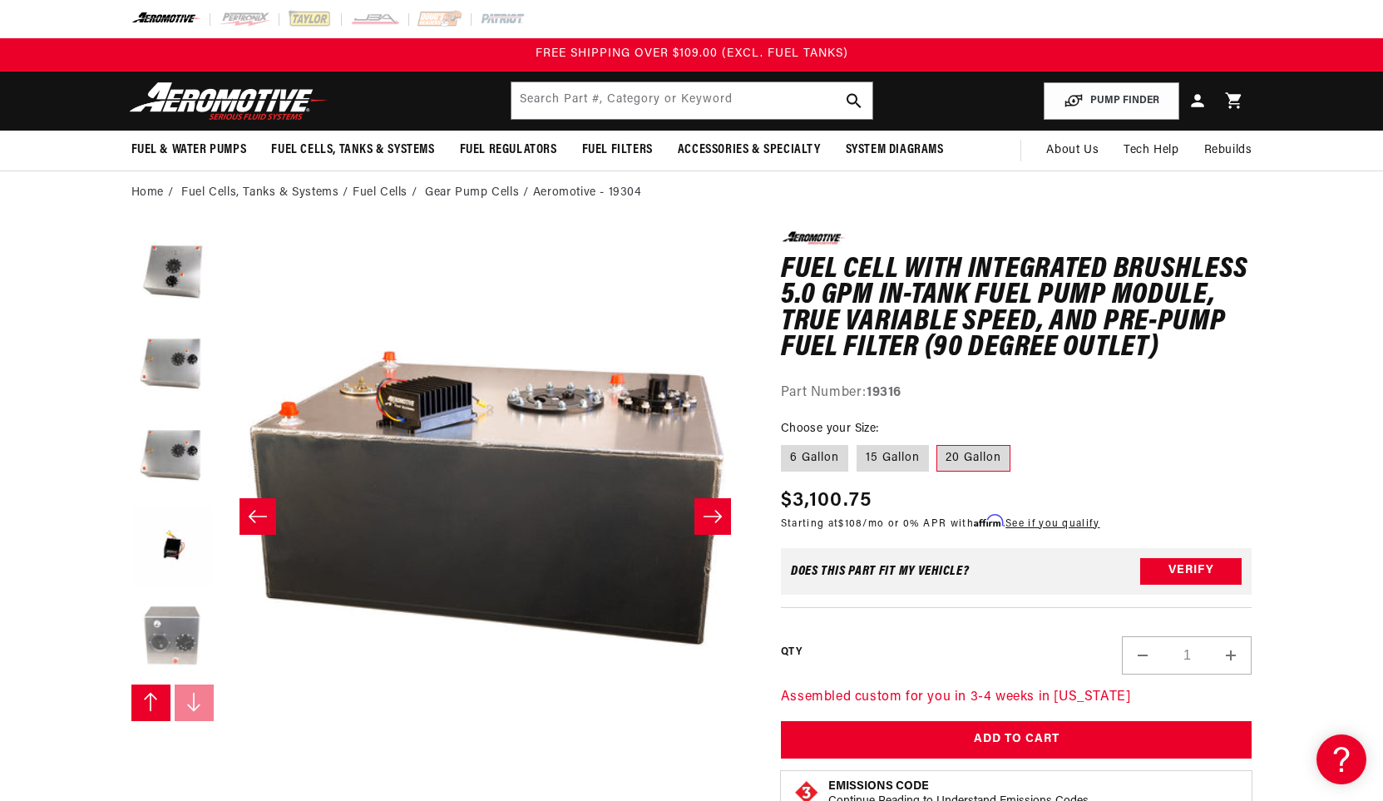
click at [180, 605] on button "Load image 8 in gallery view" at bounding box center [172, 638] width 83 height 83
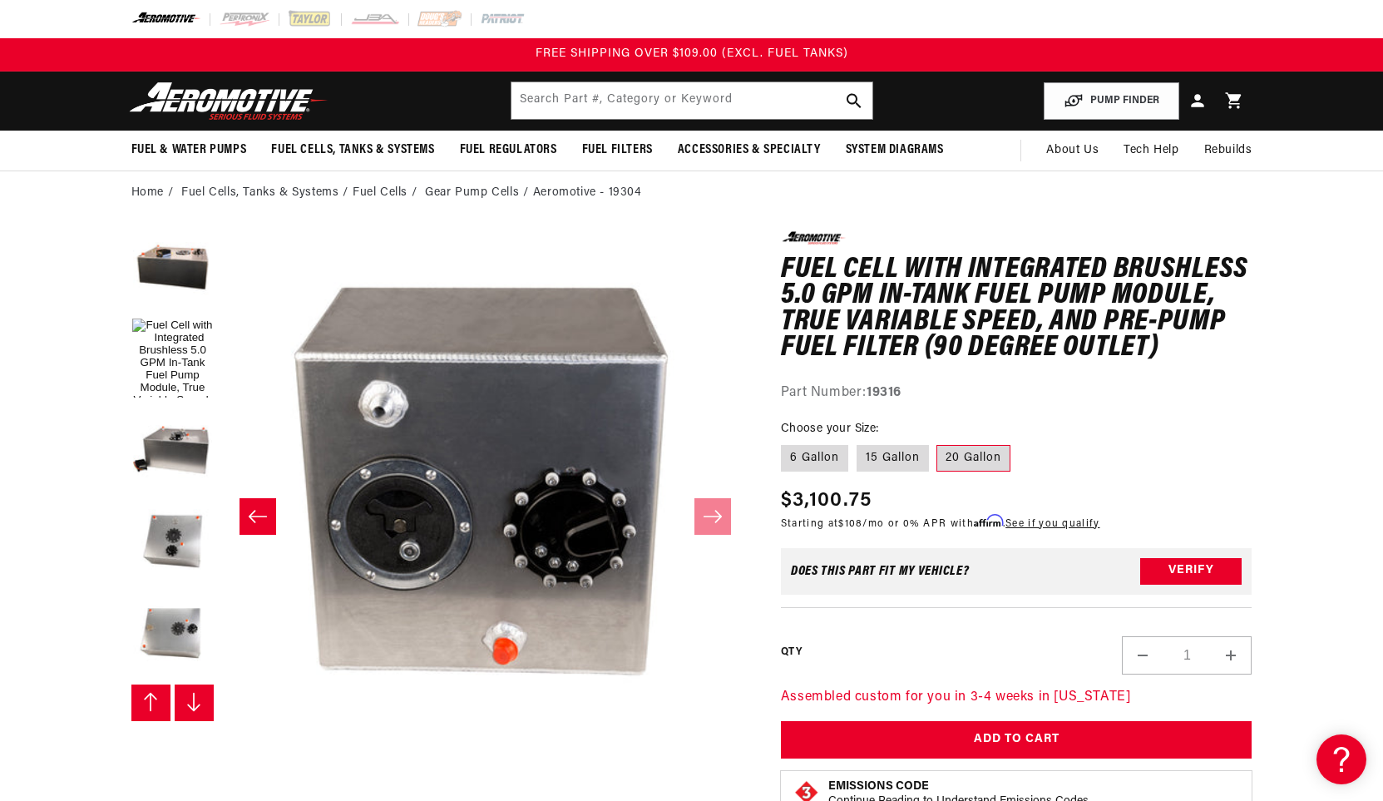
scroll to position [0, 0]
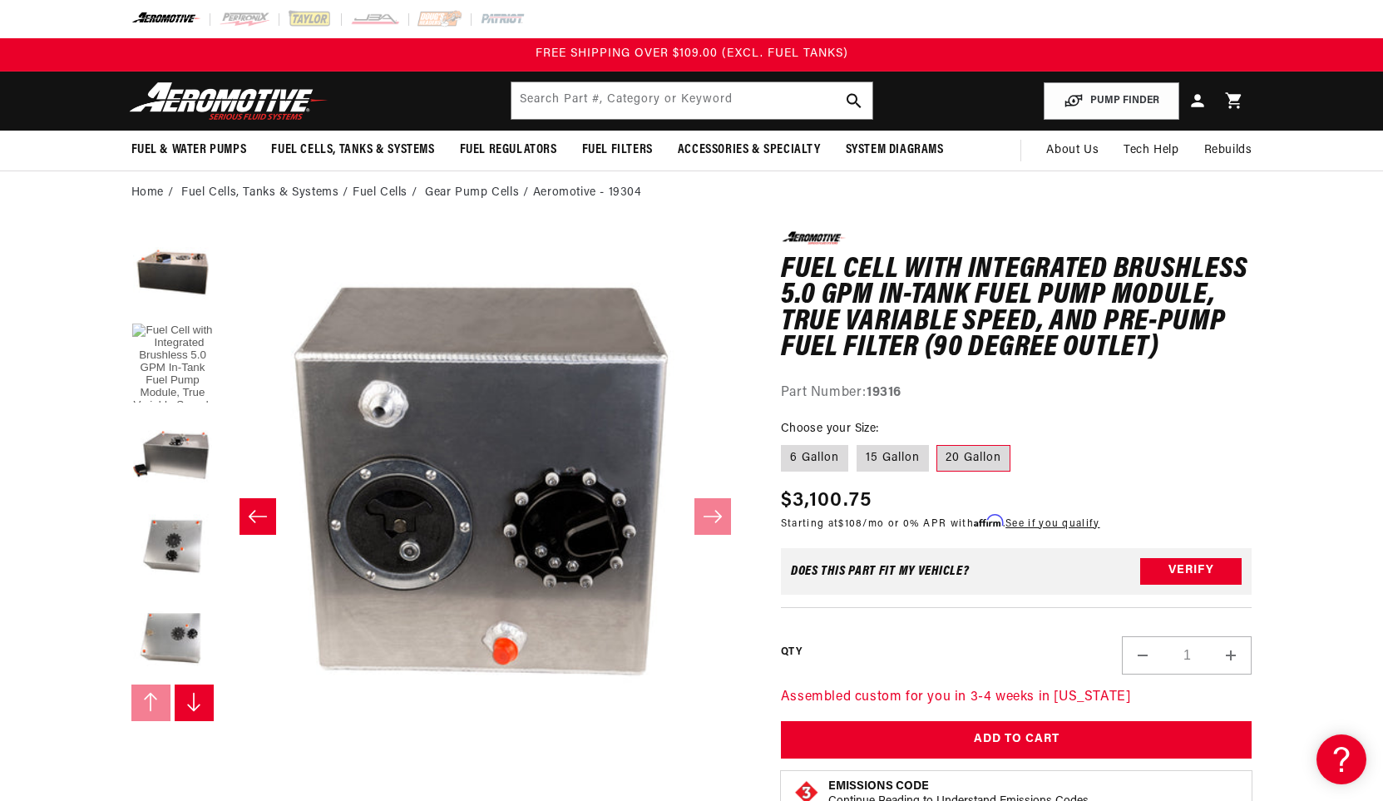
click at [172, 341] on button "Load image 1 in gallery view" at bounding box center [172, 364] width 83 height 83
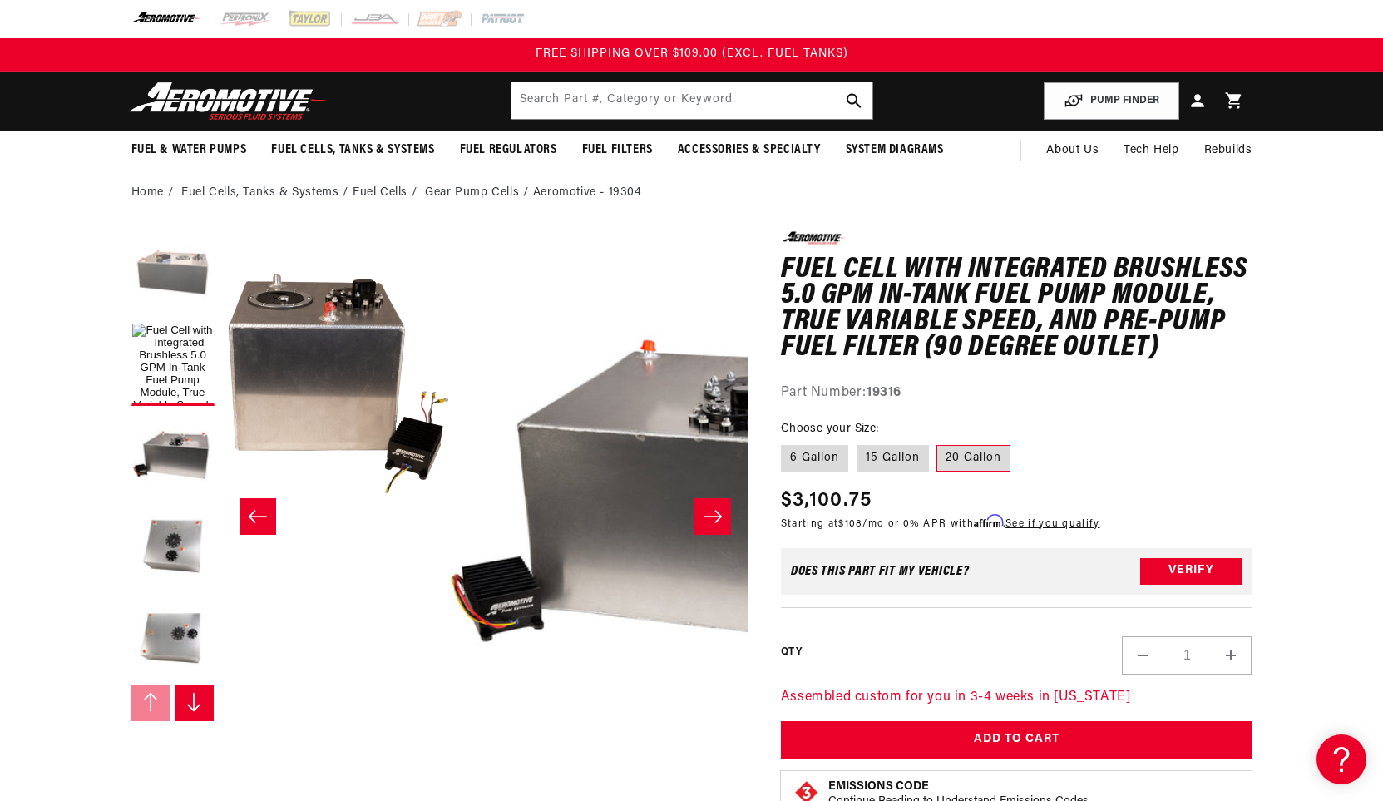
click at [184, 272] on button "Load image 4 in gallery view" at bounding box center [172, 272] width 83 height 83
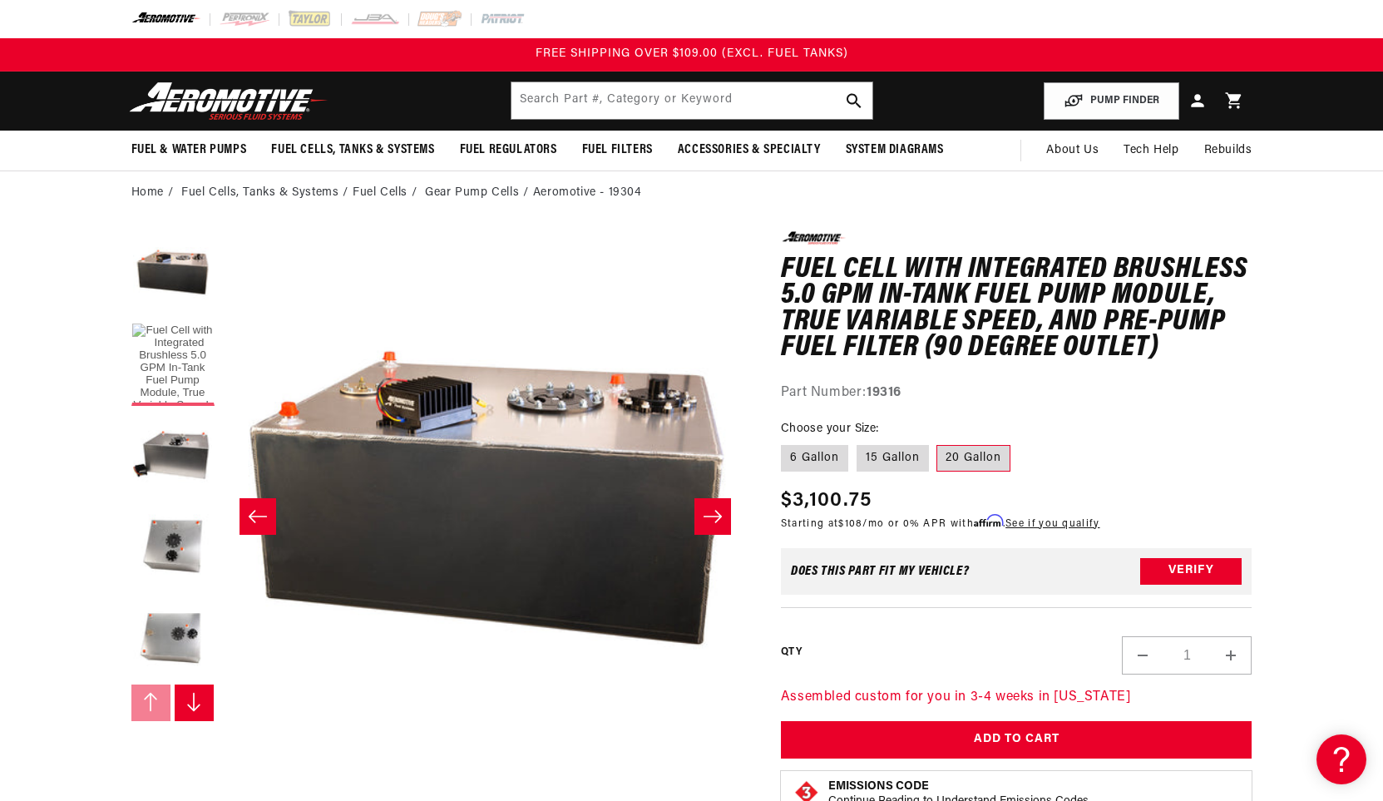
click at [191, 344] on button "Load image 1 in gallery view" at bounding box center [172, 364] width 83 height 83
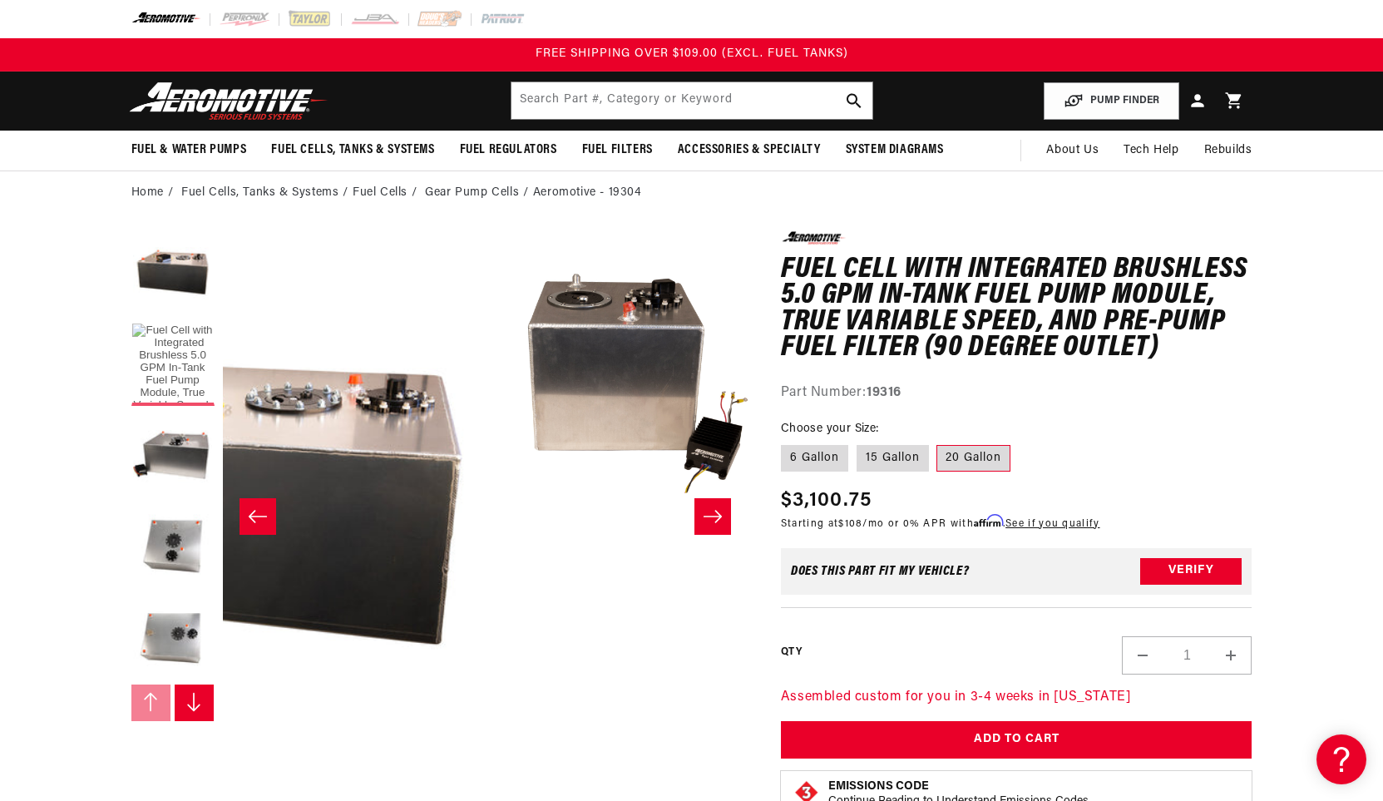
scroll to position [0, 393]
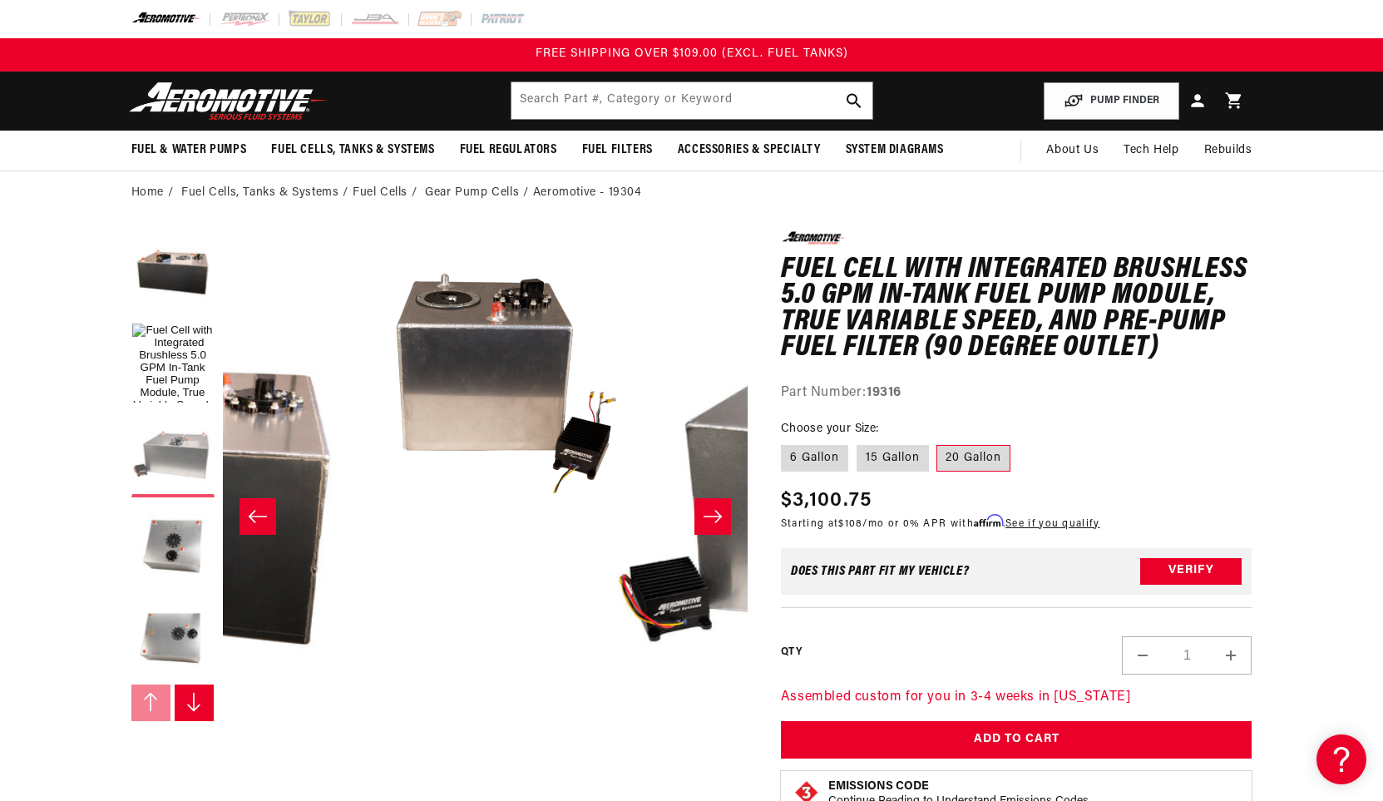
click at [181, 450] on button "Load image 2 in gallery view" at bounding box center [172, 455] width 83 height 83
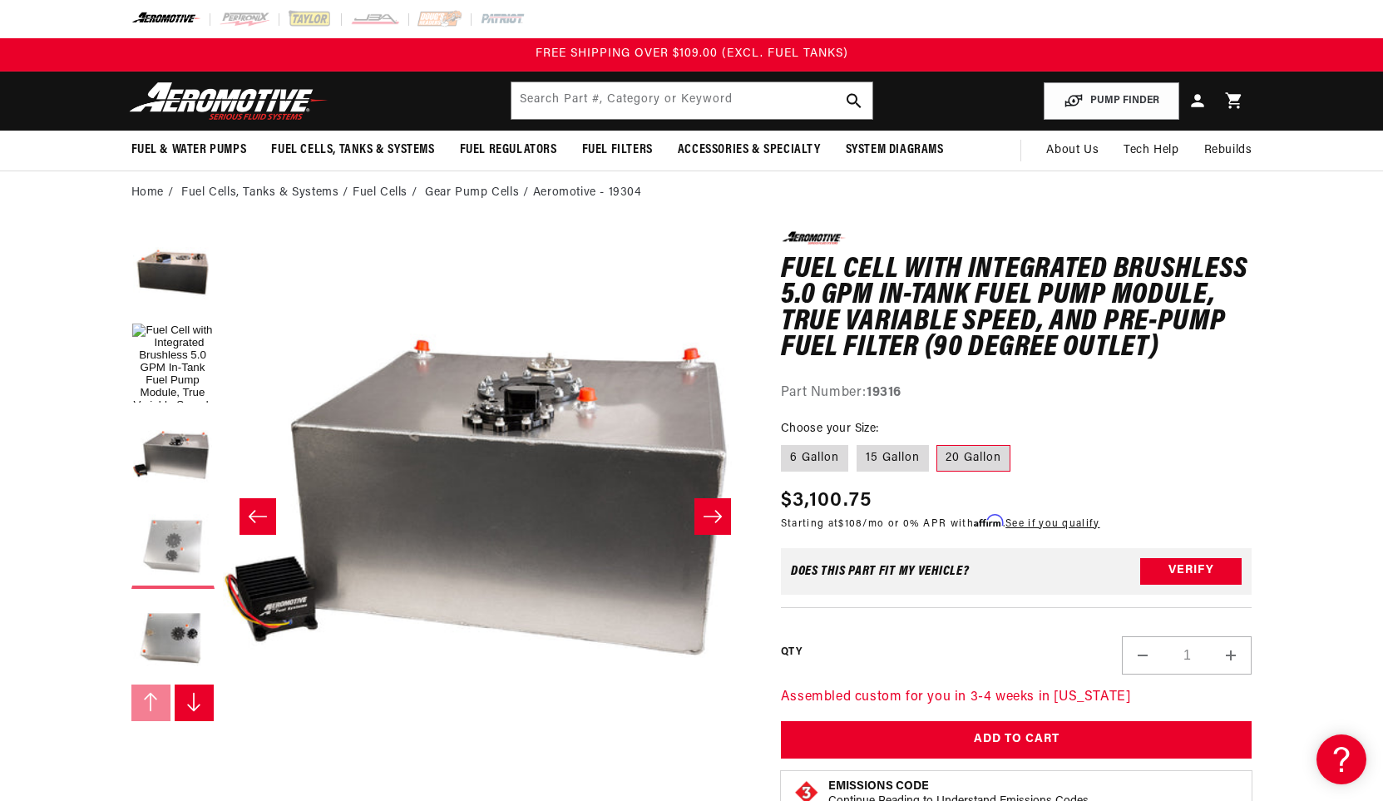
click at [176, 556] on button "Load image 3 in gallery view" at bounding box center [172, 547] width 83 height 83
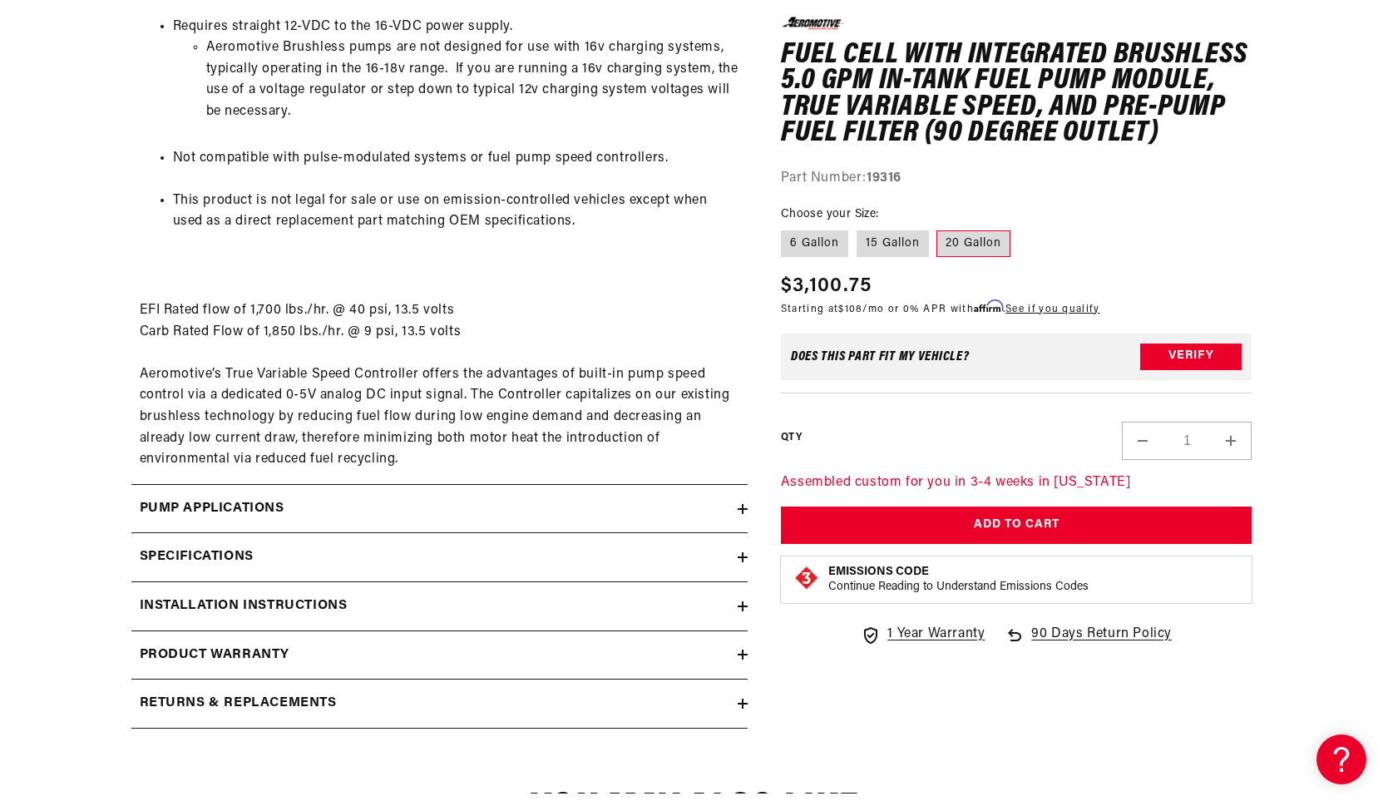
scroll to position [2412, 0]
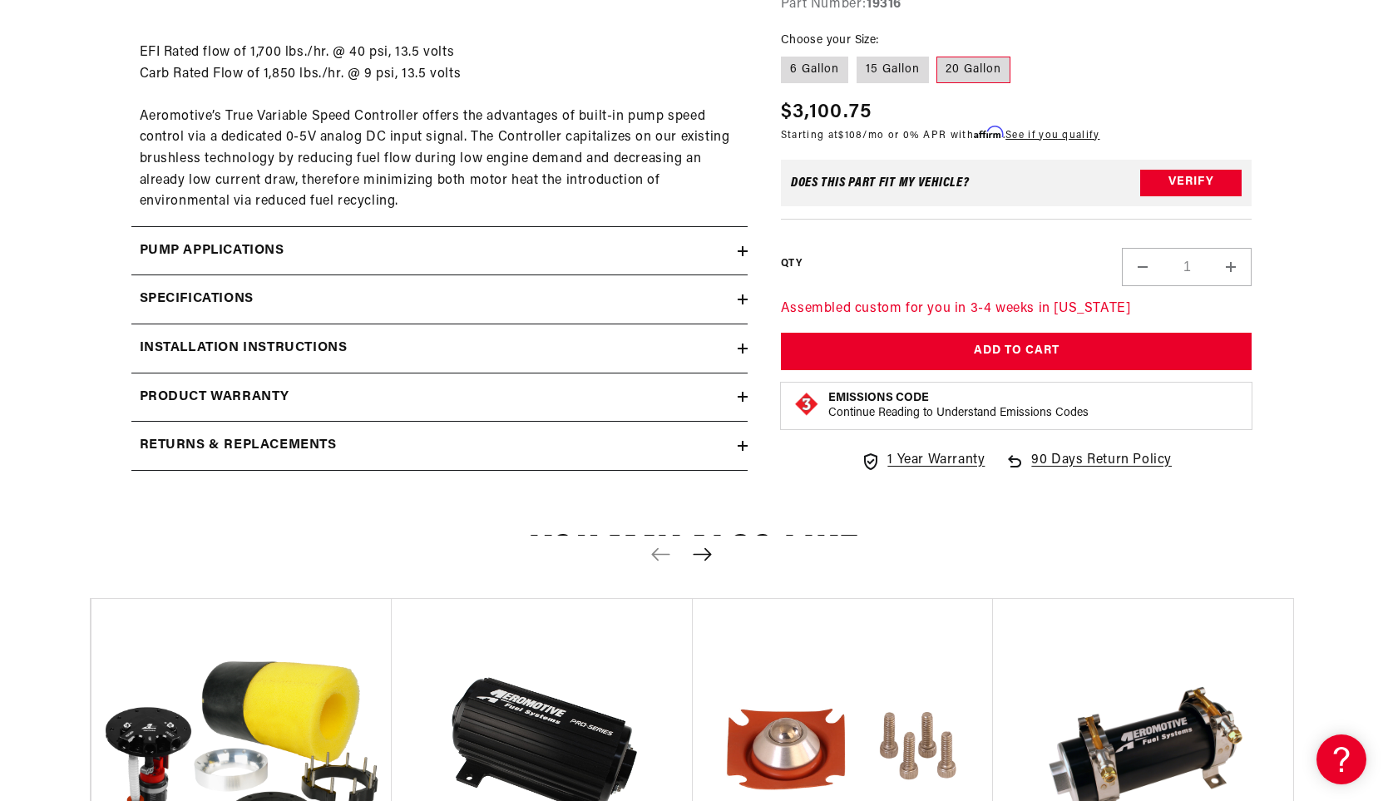
click at [319, 256] on div "Pump Applications" at bounding box center [434, 251] width 606 height 22
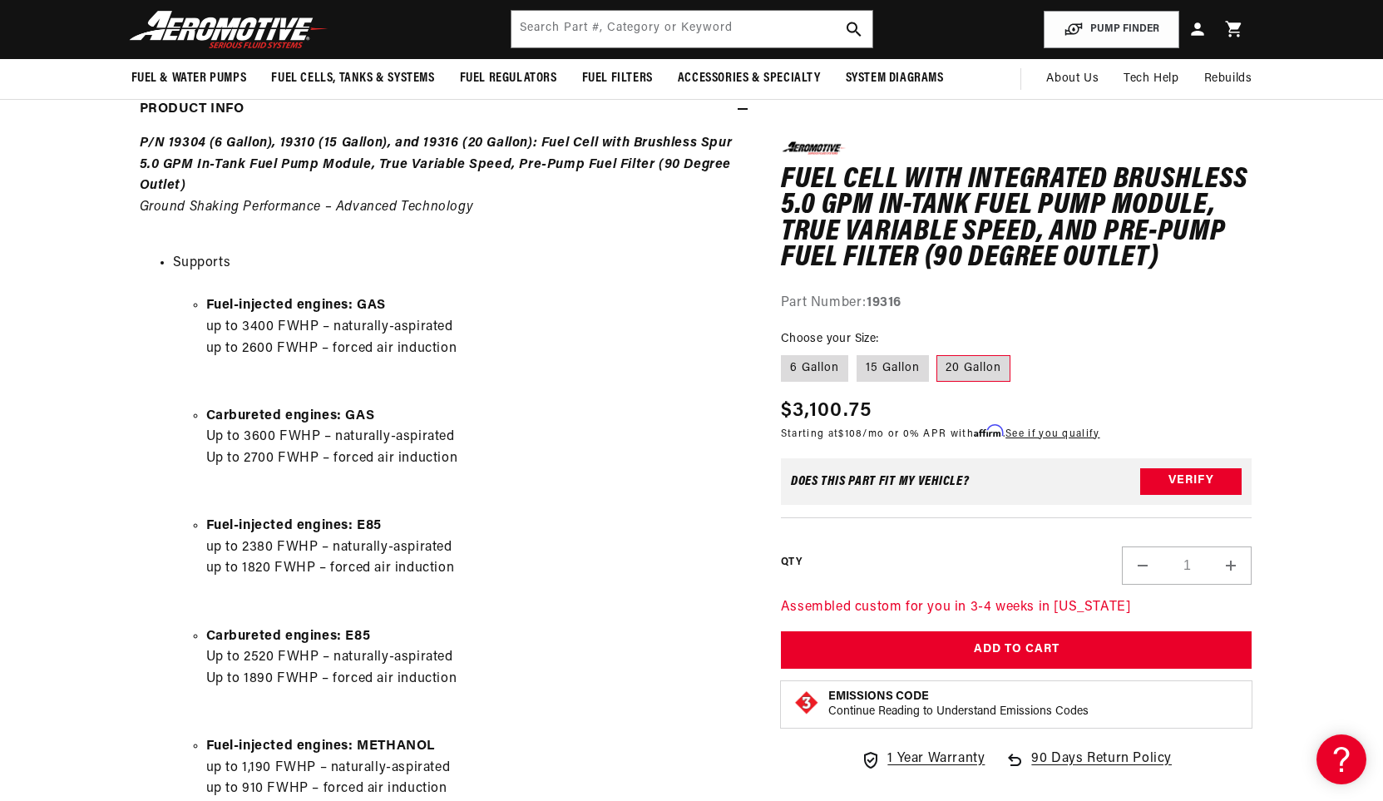
scroll to position [748, 0]
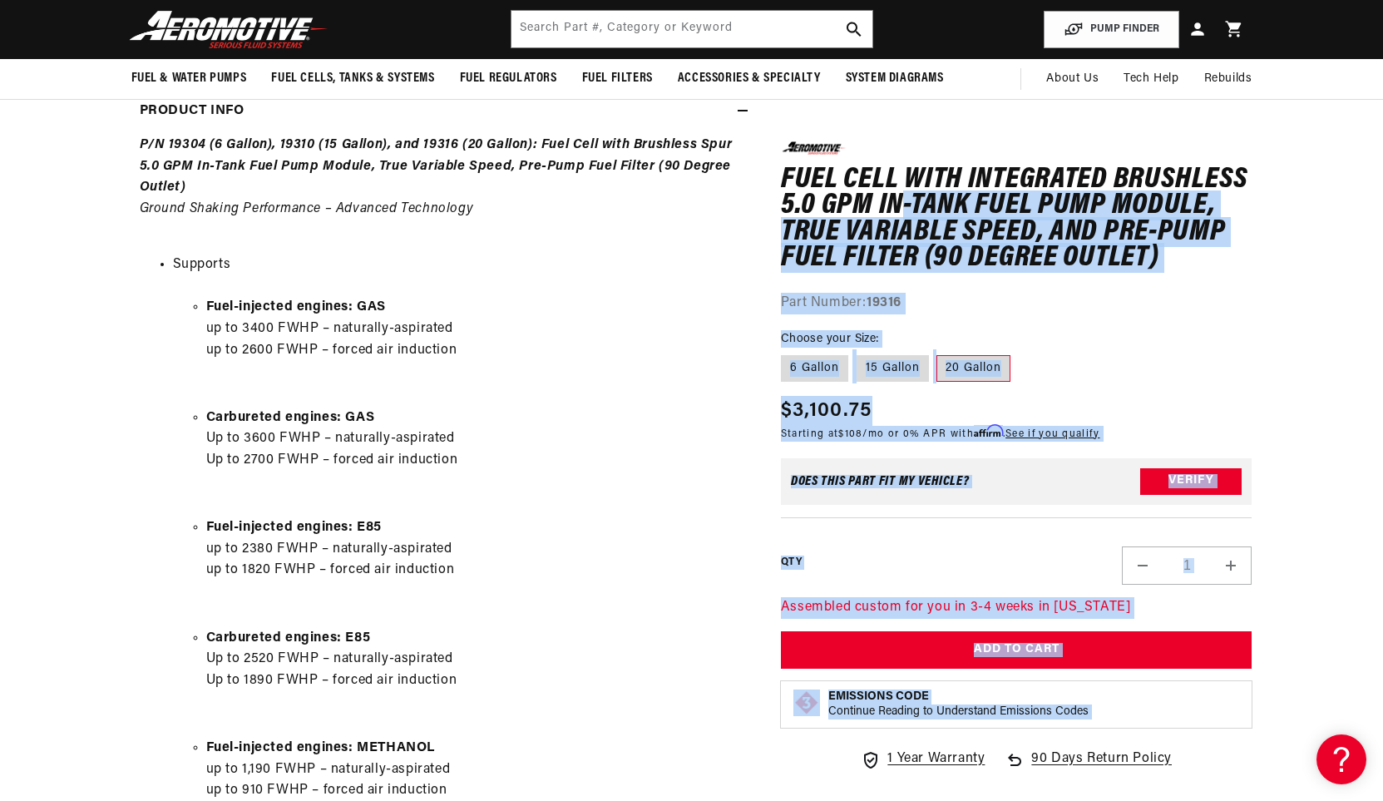
drag, startPoint x: 768, startPoint y: 204, endPoint x: 862, endPoint y: 193, distance: 94.6
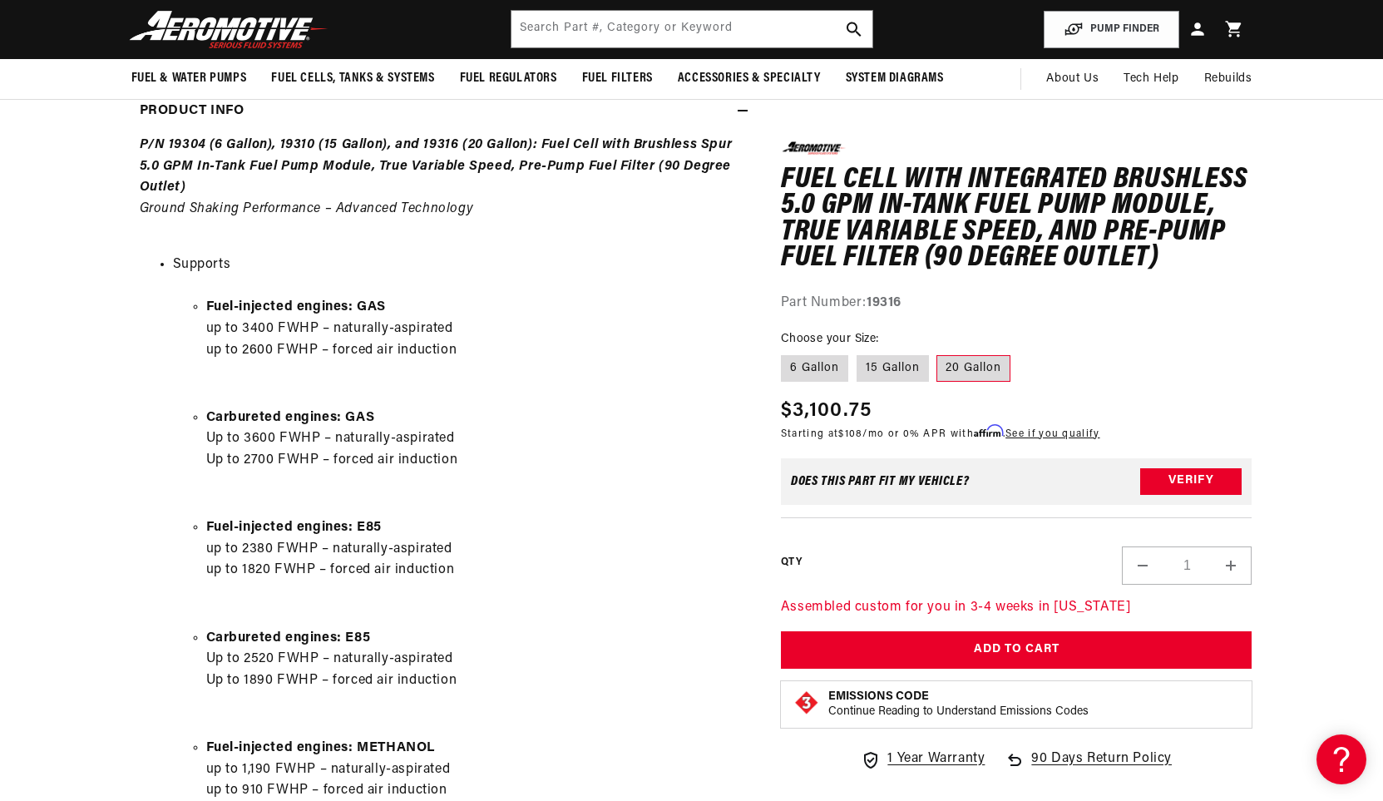
click at [823, 195] on h1 "Fuel Cell with Integrated Brushless 5.0 GPM In-Tank Fuel Pump Module, True Vari…" at bounding box center [1017, 218] width 472 height 105
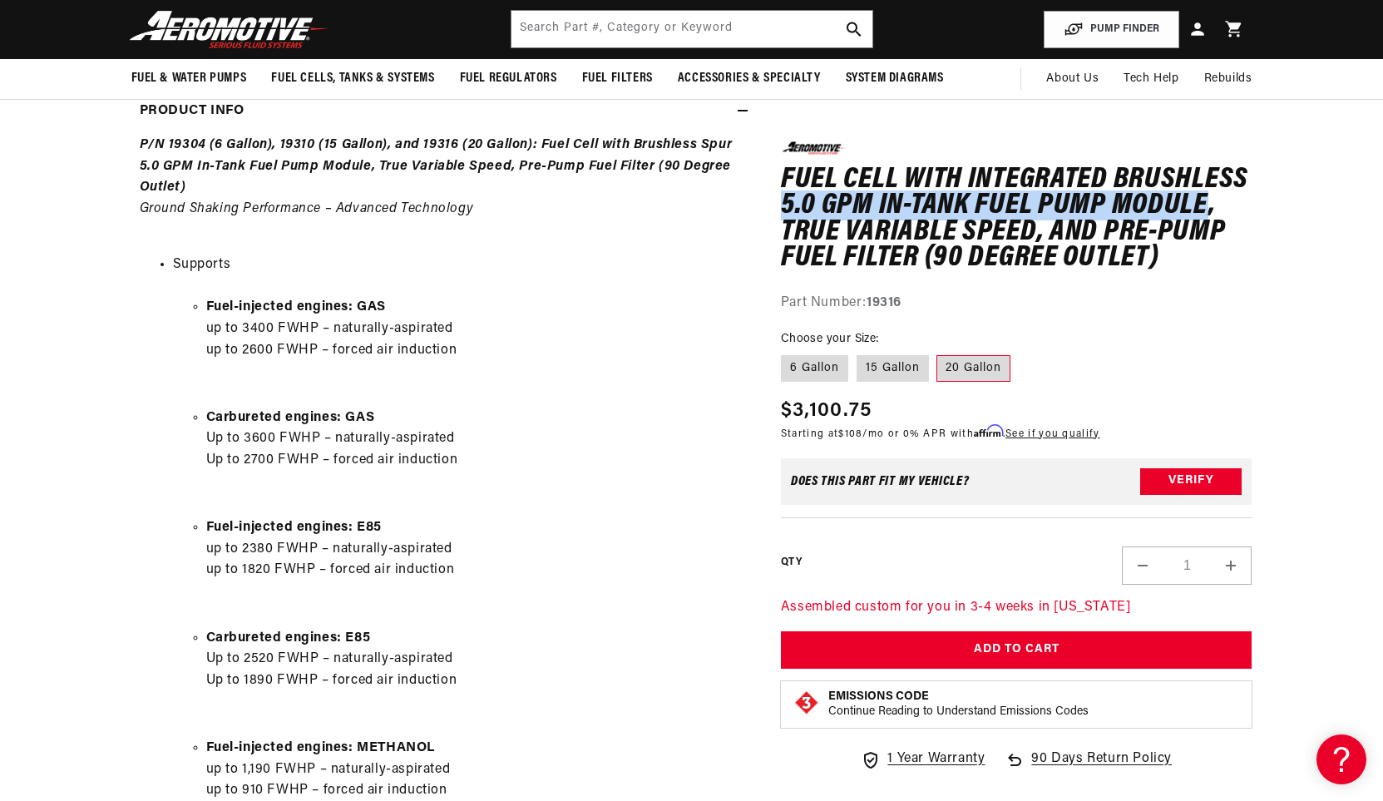
drag, startPoint x: 785, startPoint y: 201, endPoint x: 1208, endPoint y: 206, distance: 422.5
click at [1208, 206] on h1 "Fuel Cell with Integrated Brushless 5.0 GPM In-Tank Fuel Pump Module, True Vari…" at bounding box center [1017, 218] width 472 height 105
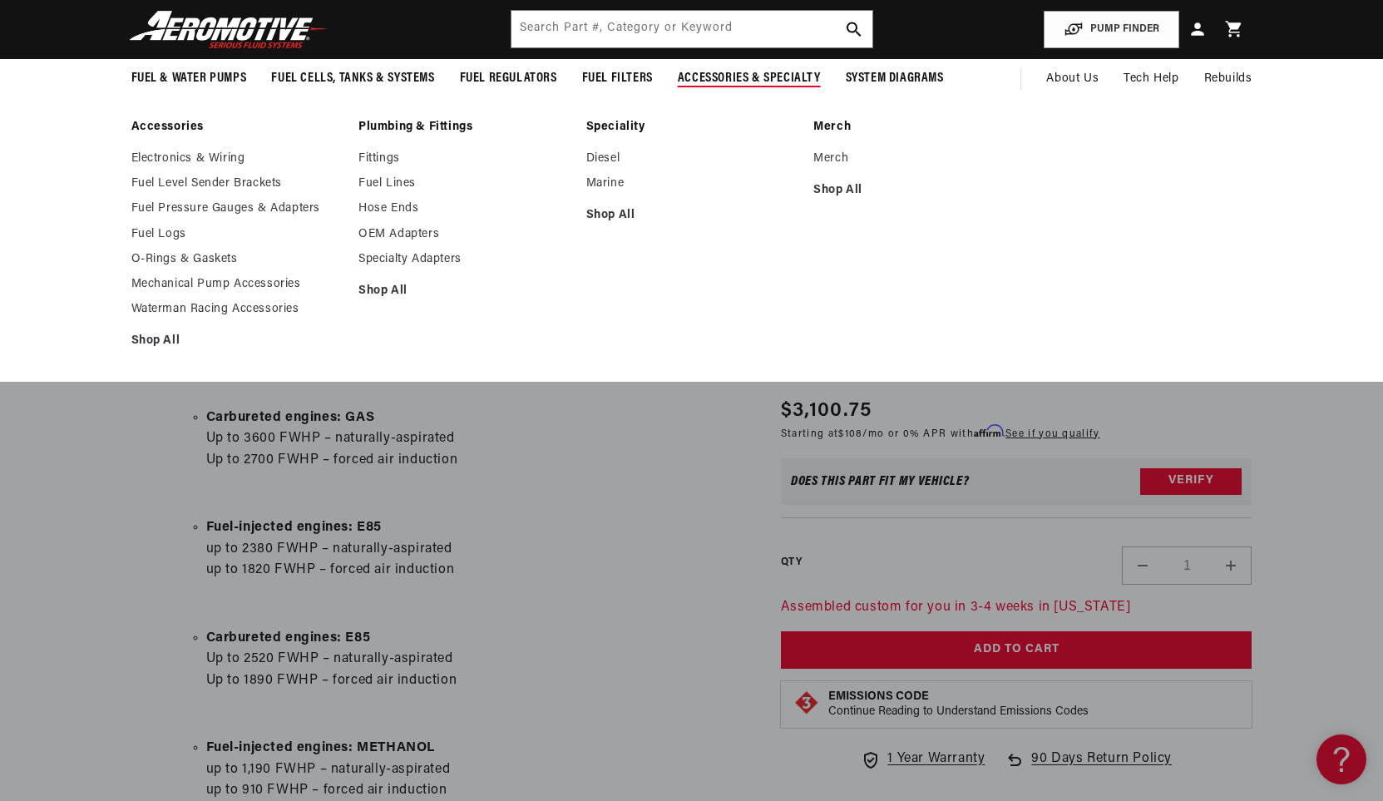
copy h1 "5.0 GPM In-Tank Fuel Pump Module"
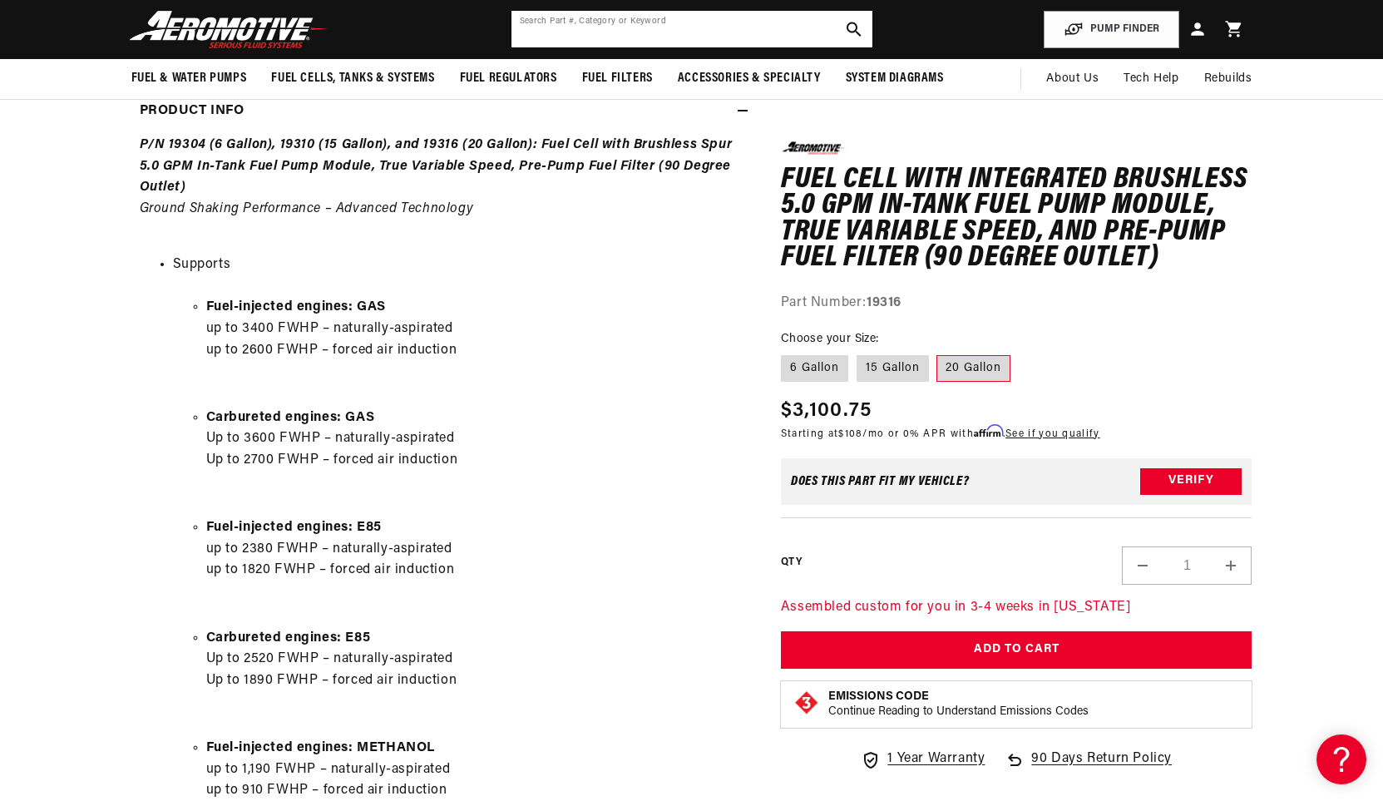
click at [580, 32] on input "text" at bounding box center [691, 29] width 361 height 37
paste input "5.0 GPM In-Tank Fuel Pump Module"
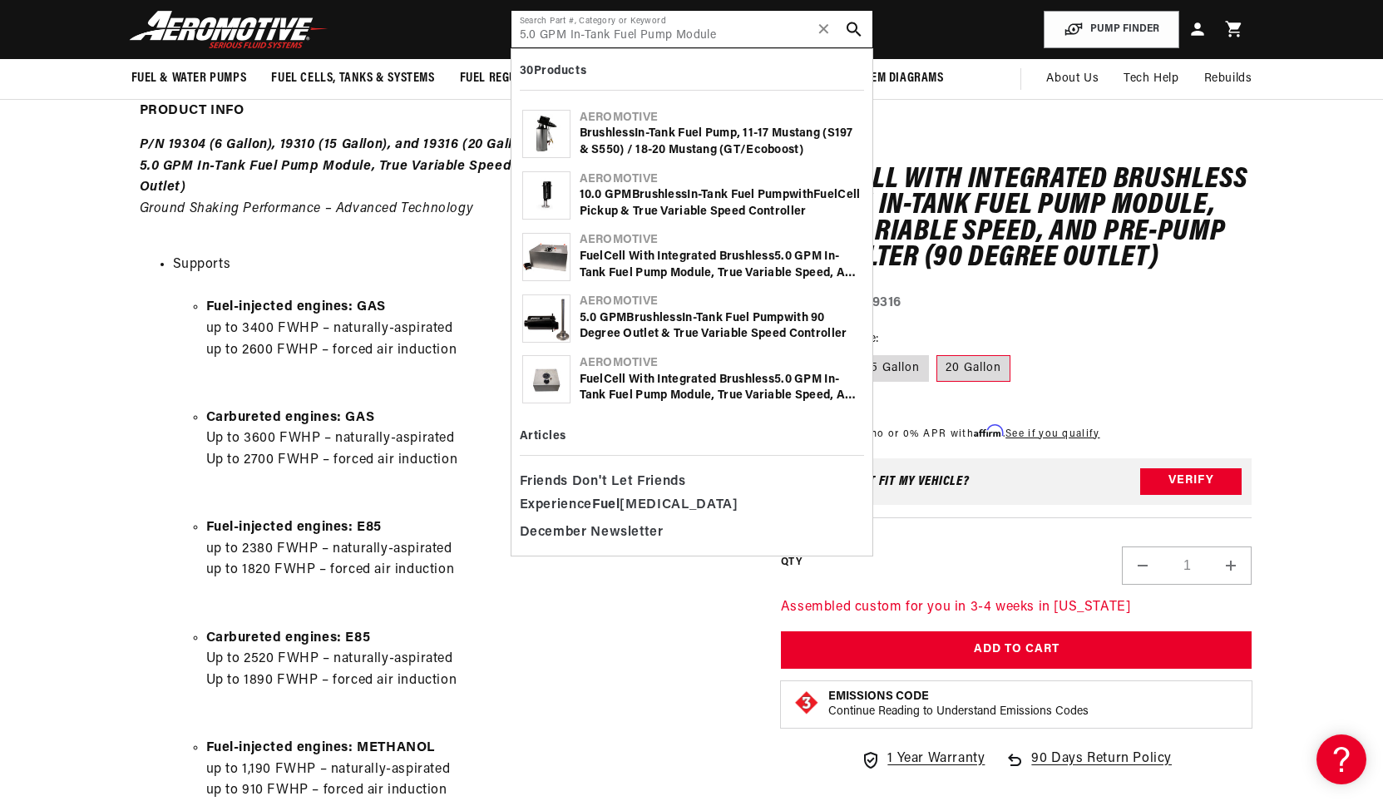
type input "5.0 GPM In-Tank Fuel Pump Module"
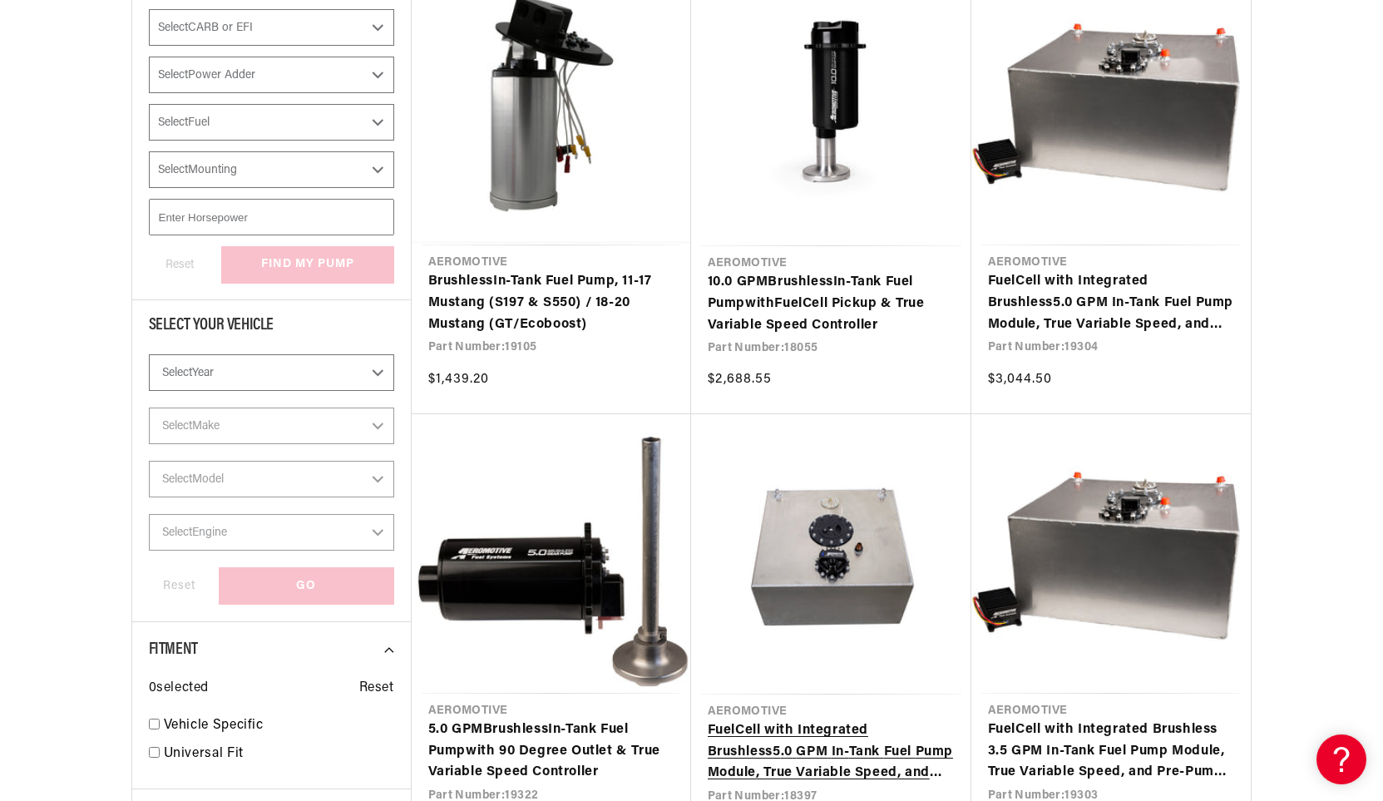
scroll to position [416, 0]
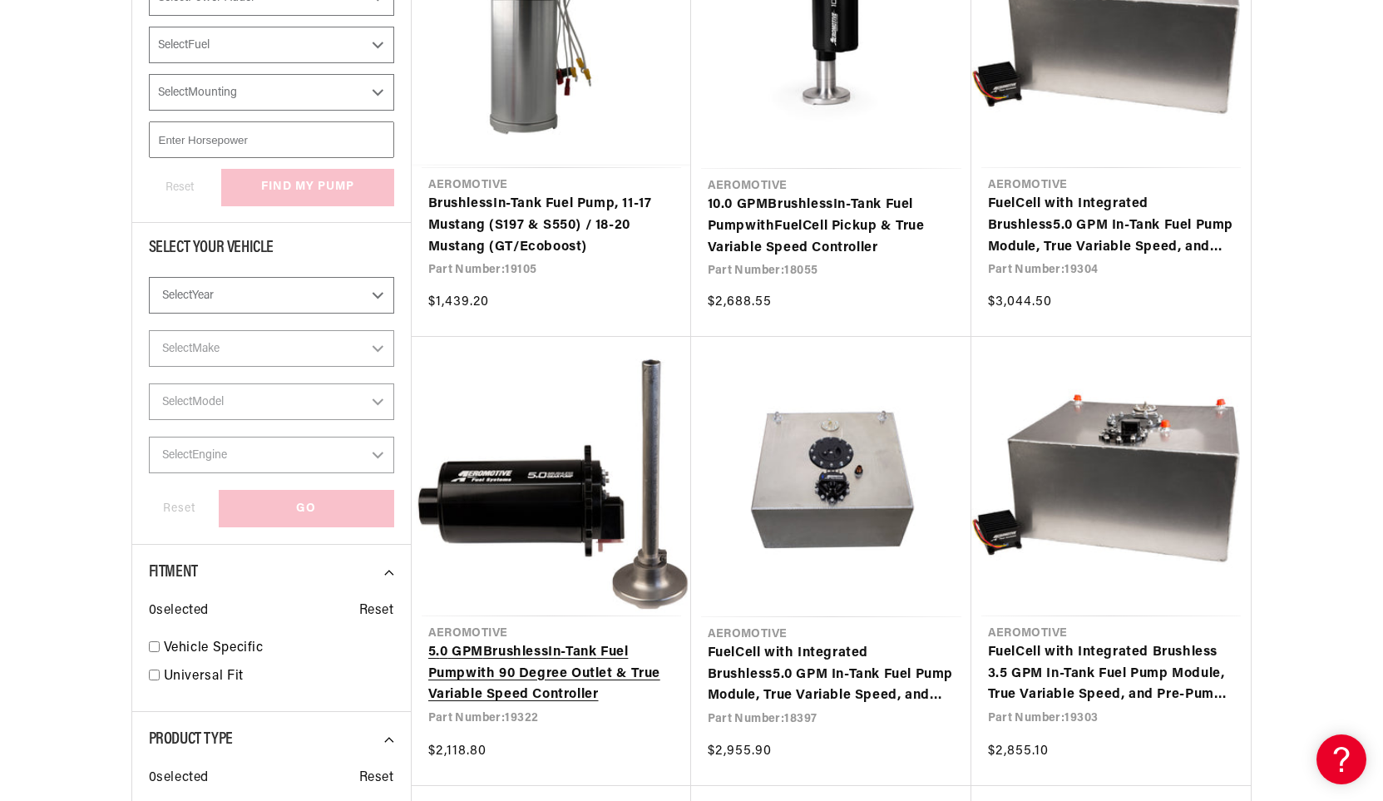
click at [568, 642] on link "5 . 0 GPM Brushless In - Tank Fuel Pump with 90 Degree Outlet & True Variable S…" at bounding box center [551, 674] width 246 height 64
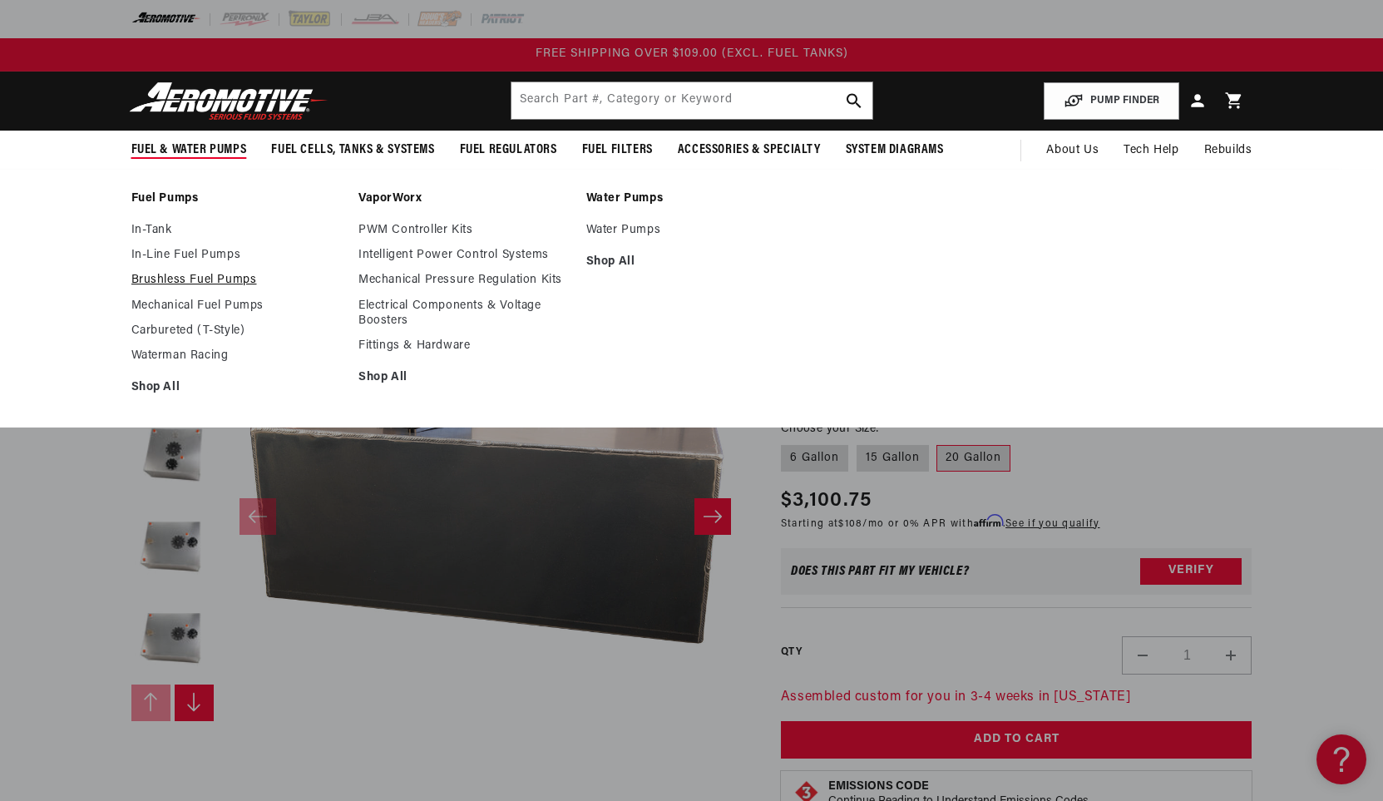
click at [212, 279] on link "Brushless Fuel Pumps" at bounding box center [236, 280] width 211 height 15
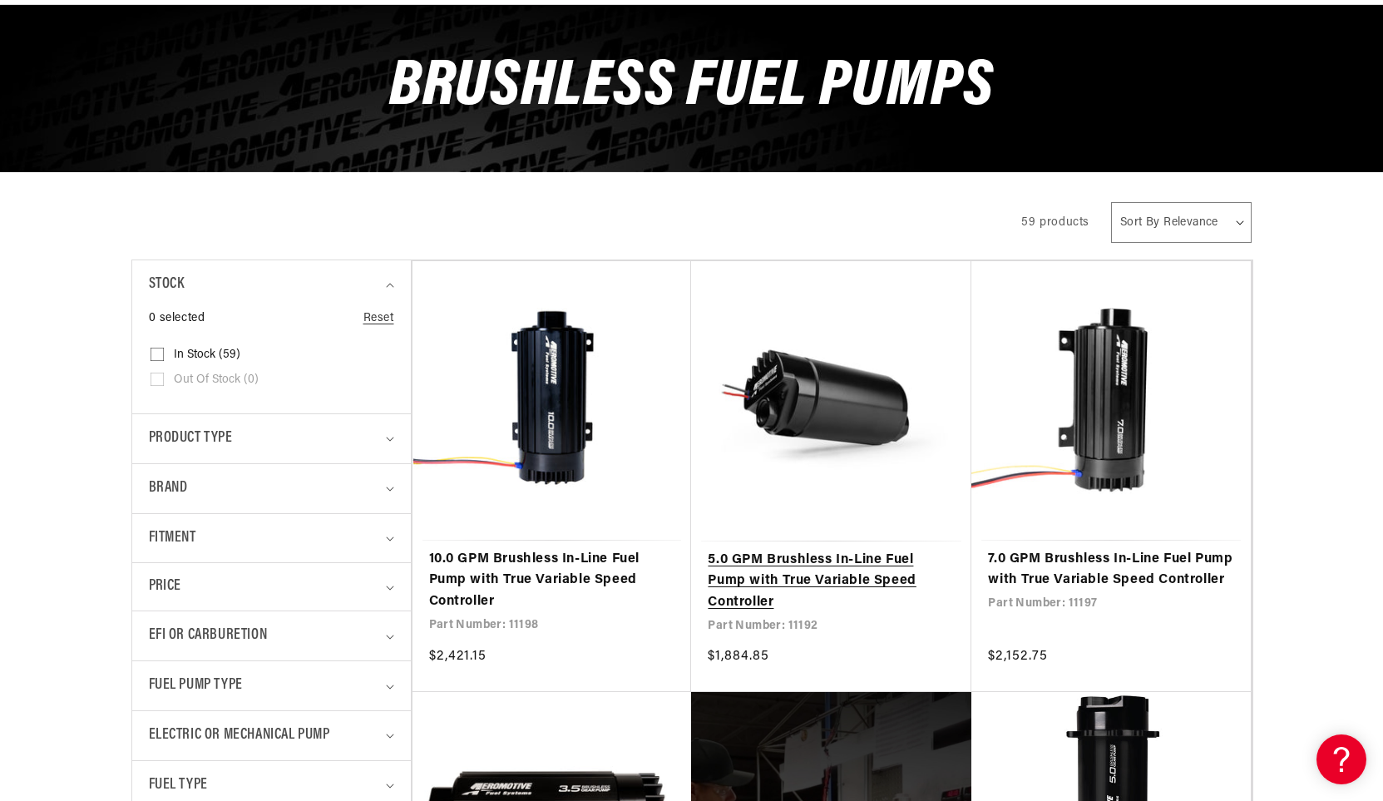
click at [887, 579] on link "5.0 GPM Brushless In-Line Fuel Pump with True Variable Speed Controller" at bounding box center [831, 582] width 247 height 64
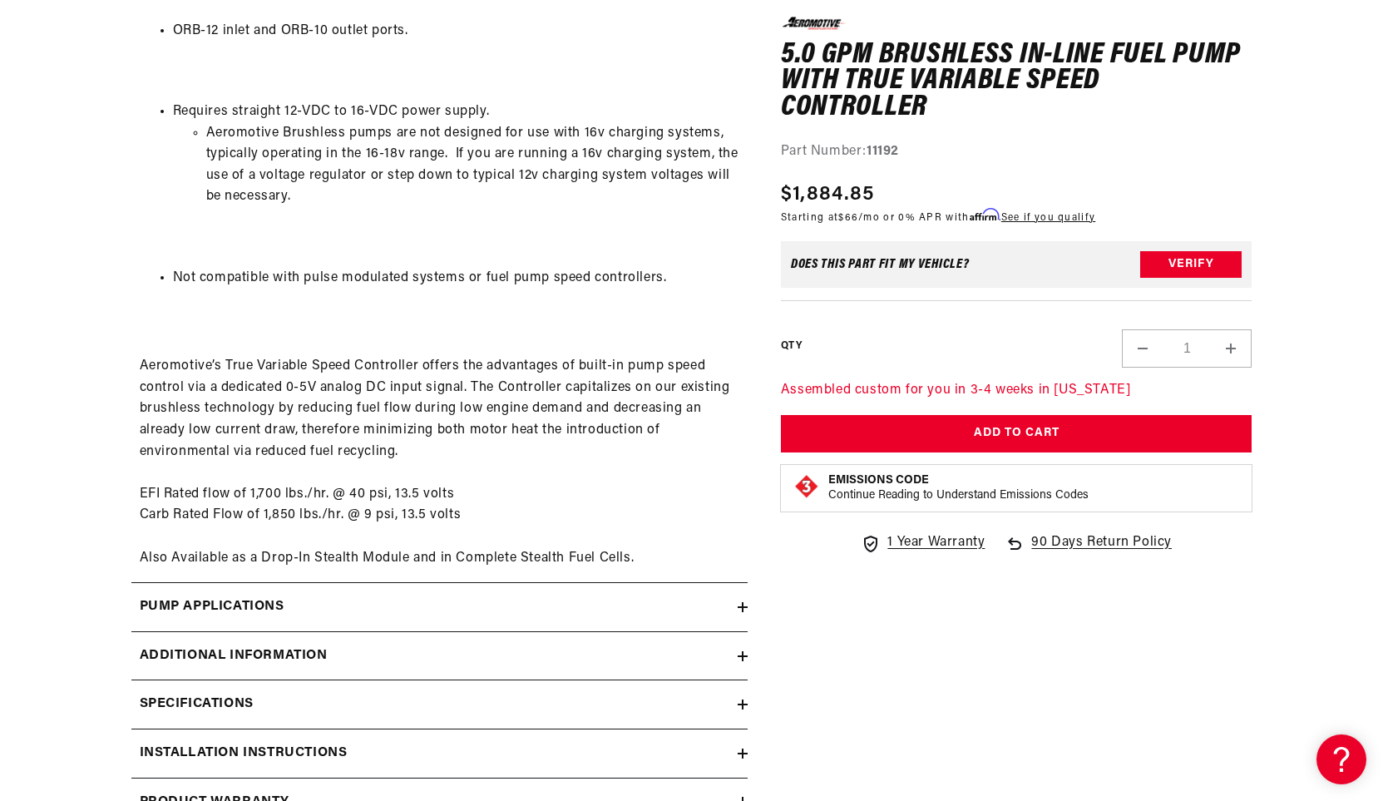
scroll to position [2578, 0]
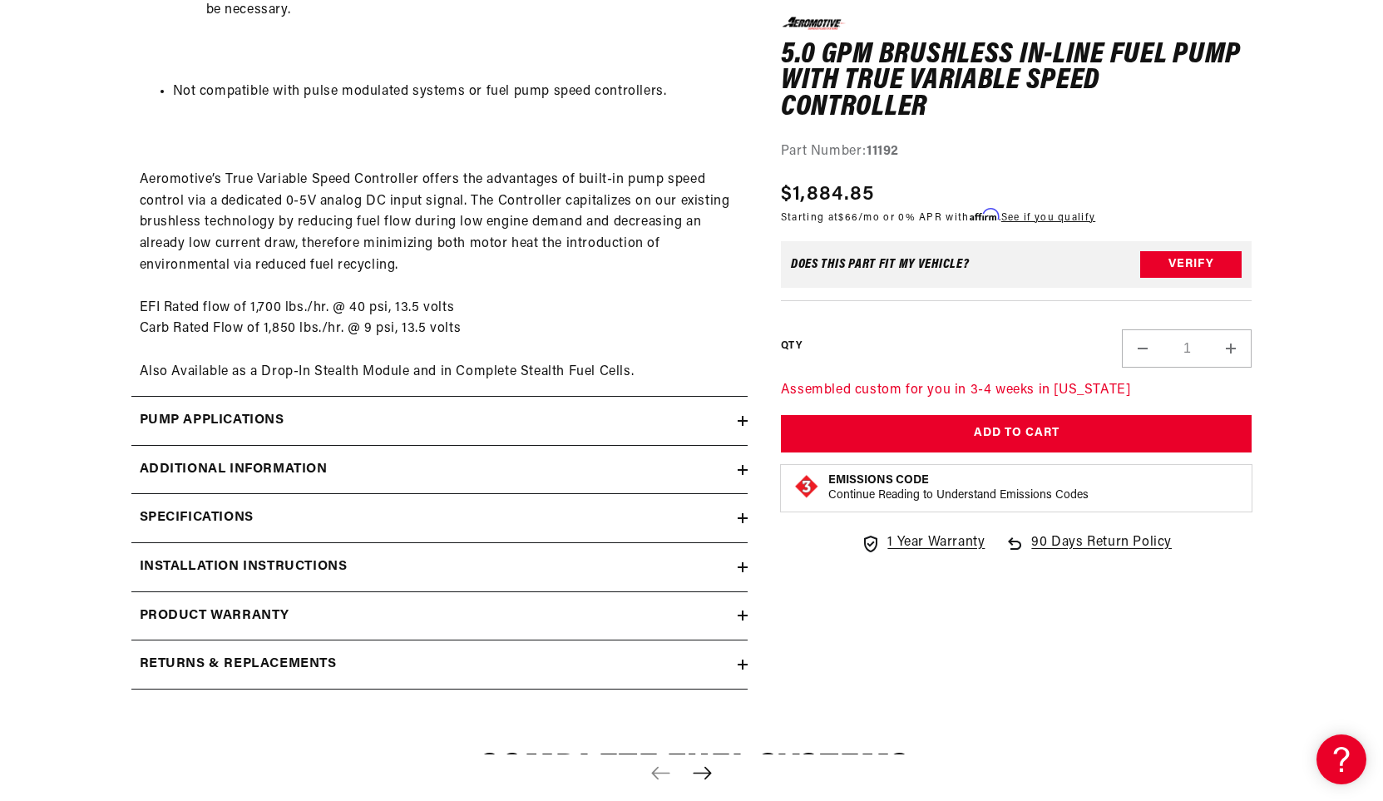
click at [363, 454] on summary "Additional information" at bounding box center [439, 470] width 616 height 48
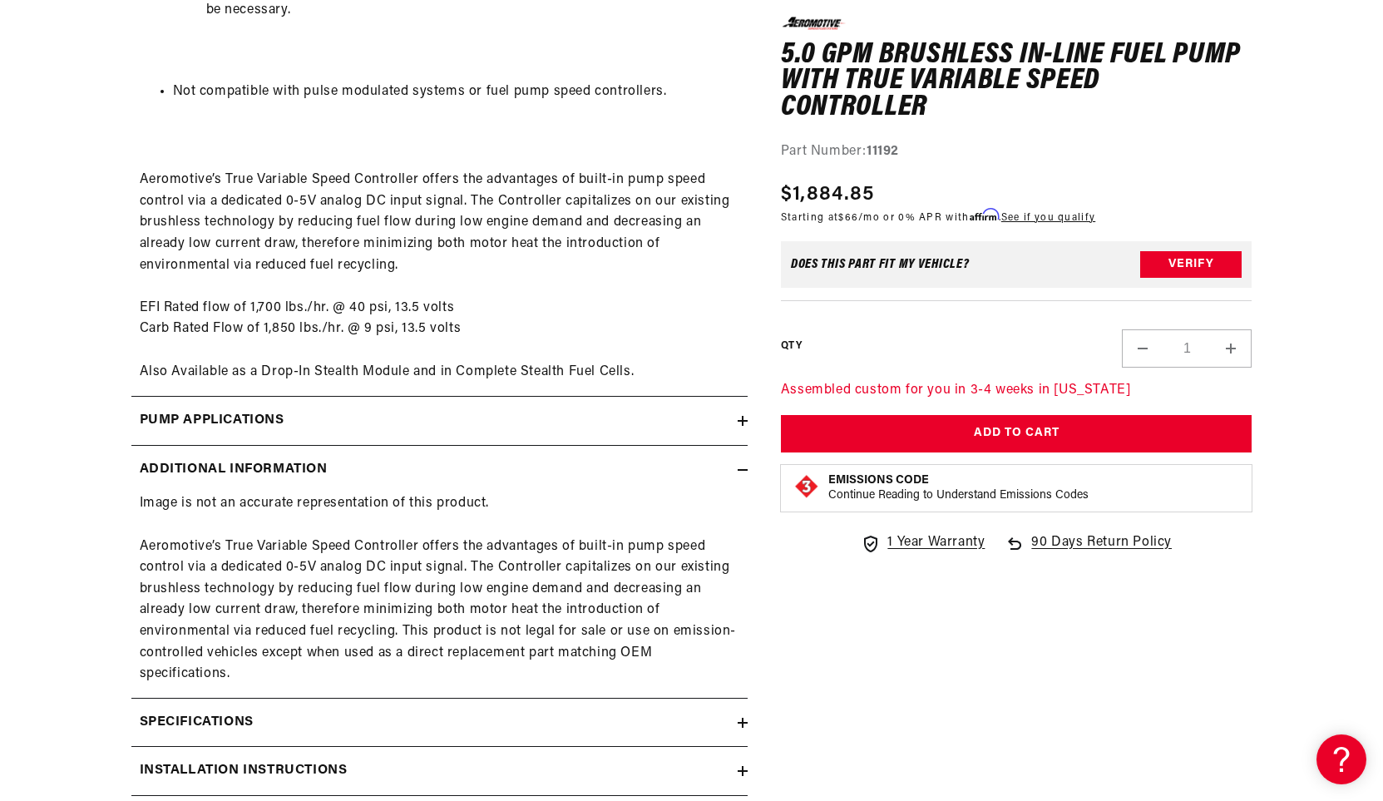
click at [363, 454] on summary "Additional information" at bounding box center [439, 470] width 616 height 48
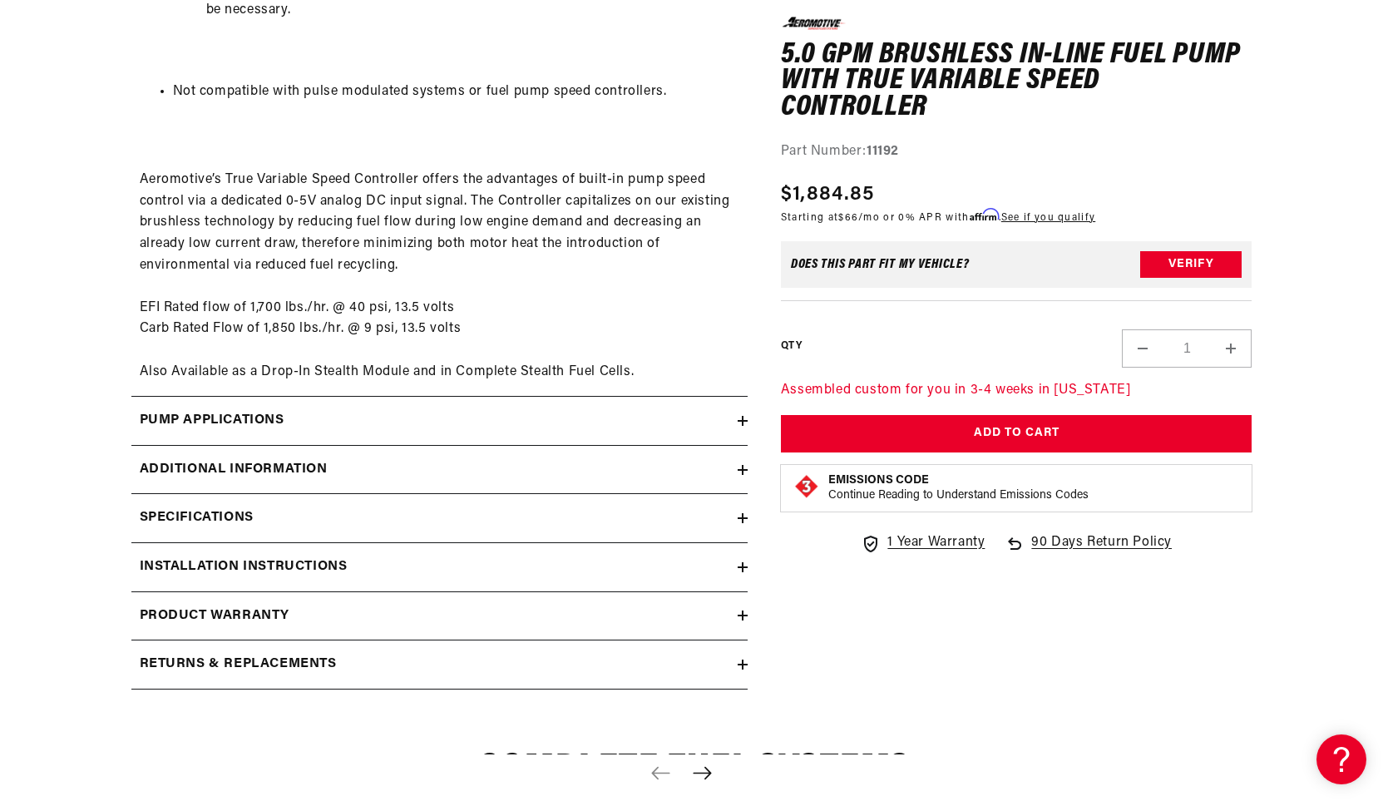
click at [376, 410] on div "Pump Applications" at bounding box center [434, 421] width 606 height 22
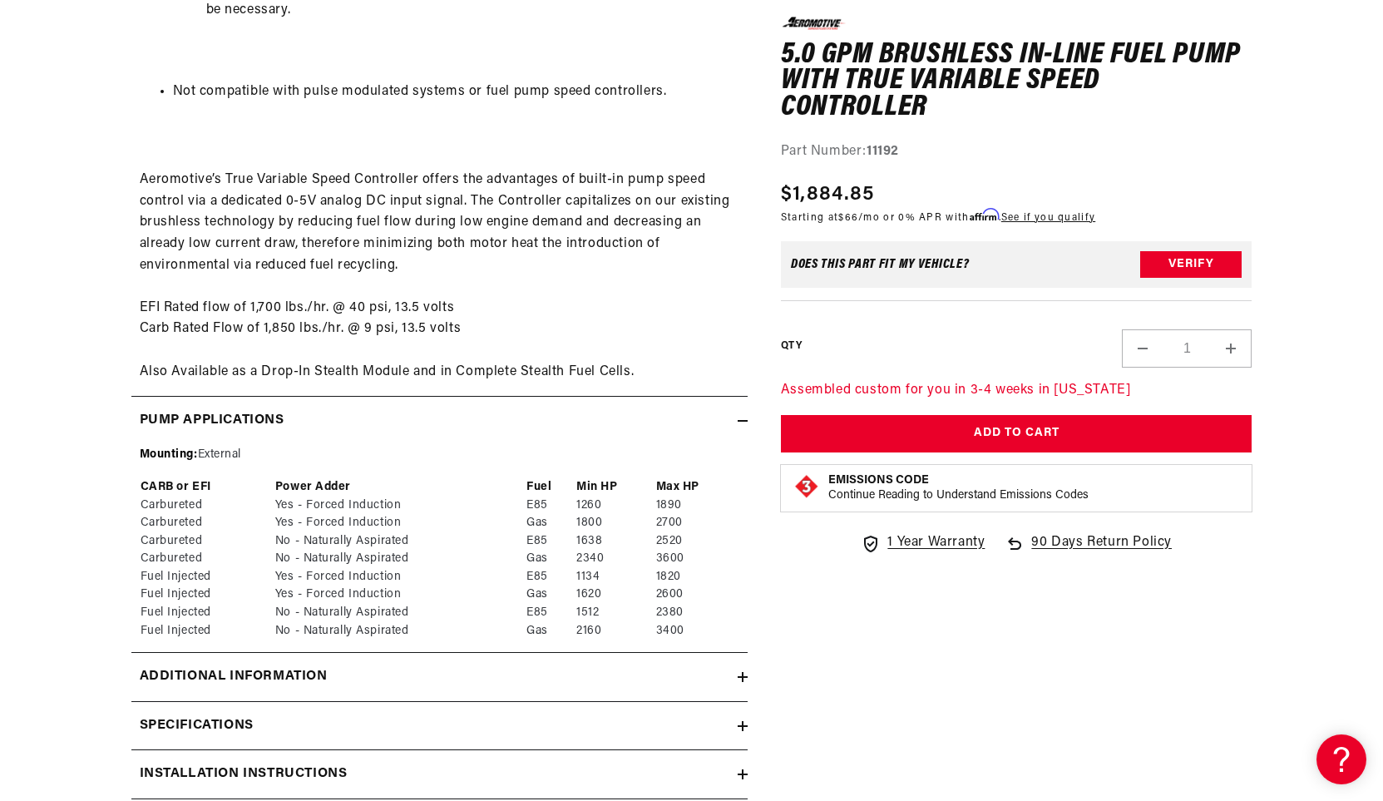
click at [376, 410] on div "Pump Applications" at bounding box center [434, 421] width 606 height 22
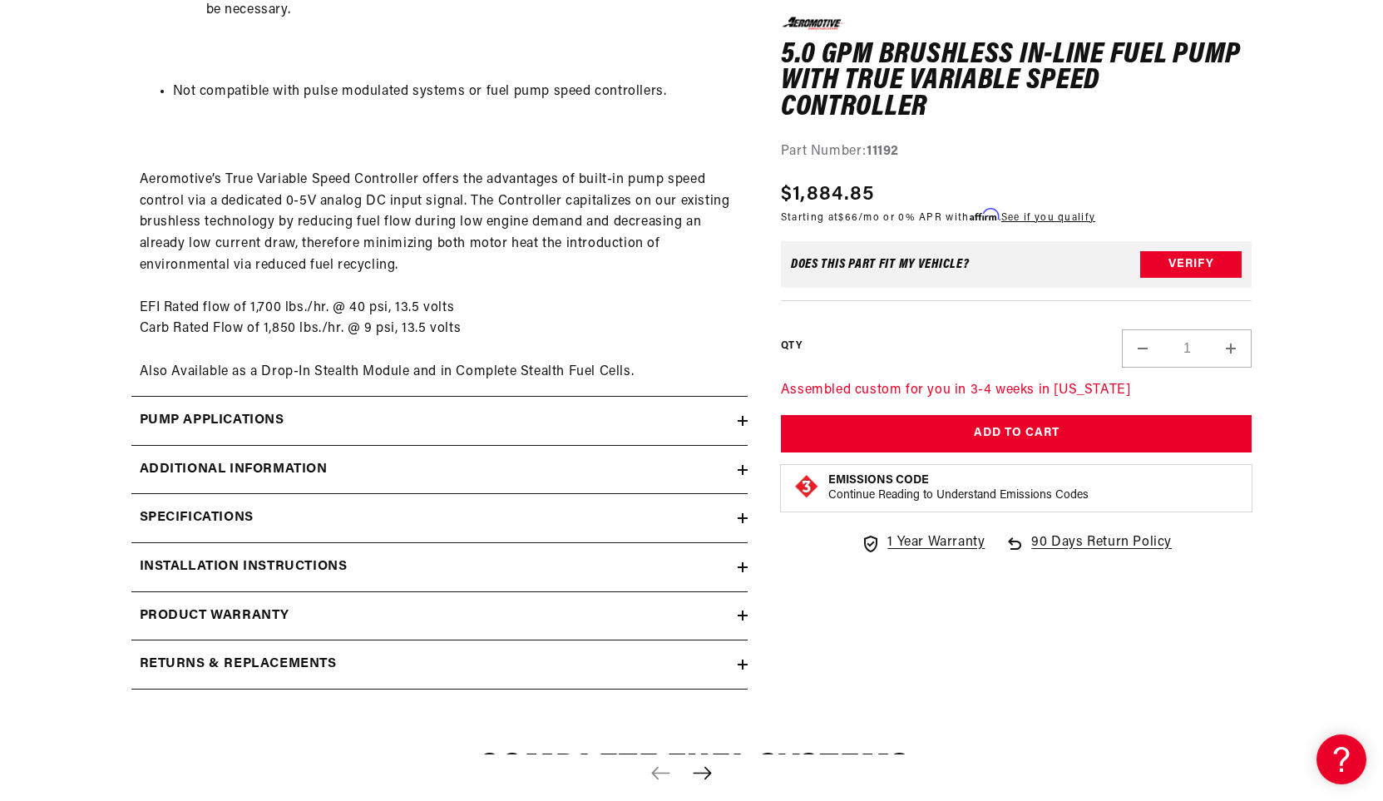
click at [324, 504] on summary "Specifications" at bounding box center [439, 518] width 616 height 48
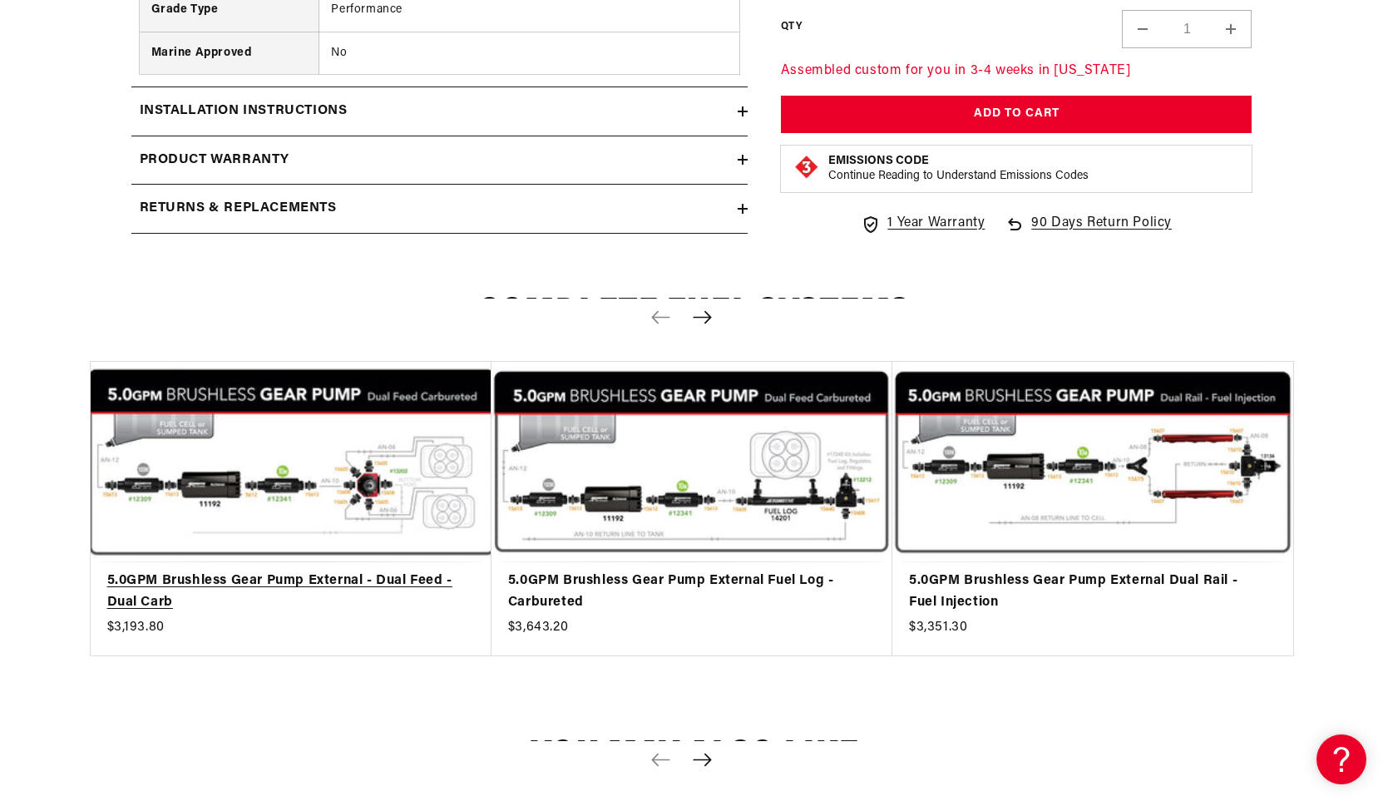
scroll to position [4491, 0]
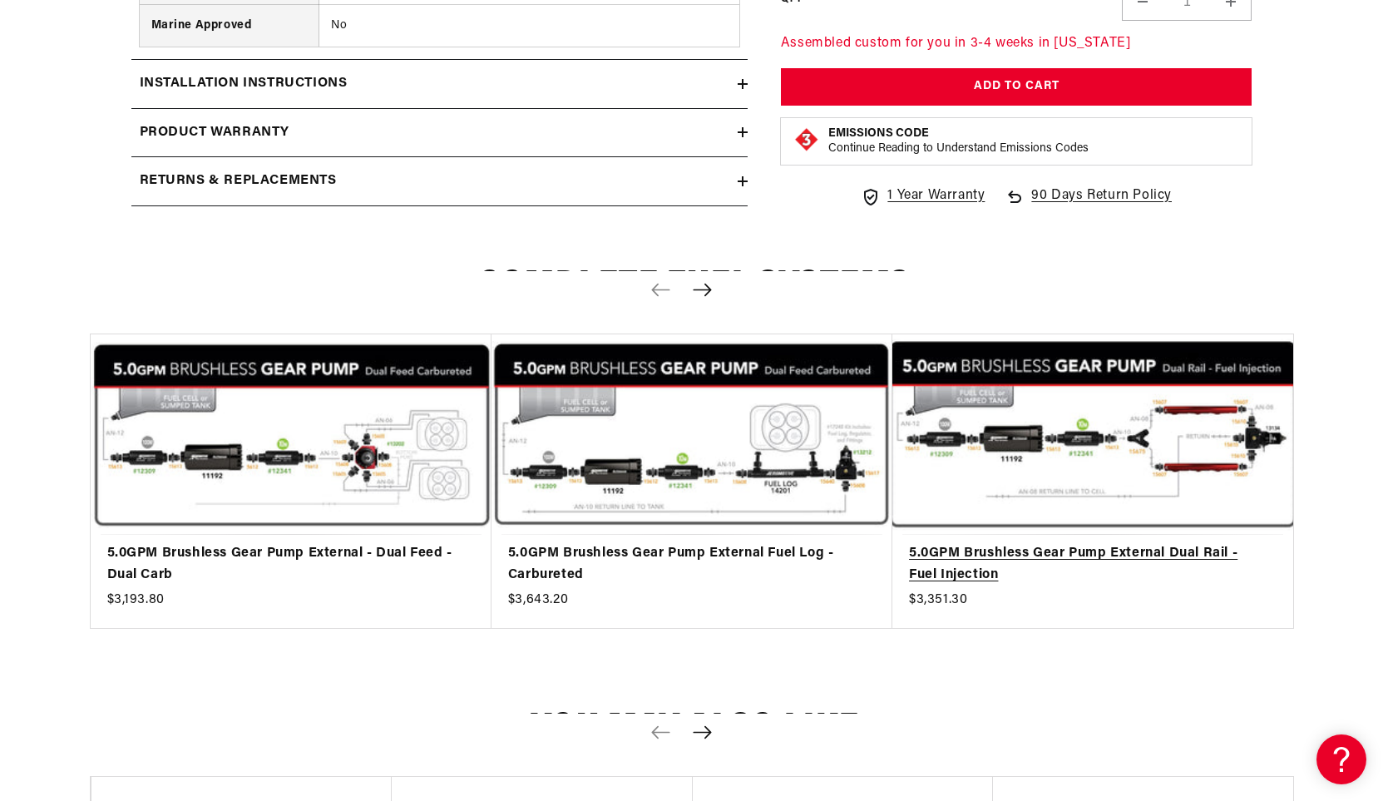
click at [1119, 571] on link "5.0GPM Brushless Gear Pump External Dual Rail - Fuel Injection" at bounding box center [1084, 564] width 351 height 42
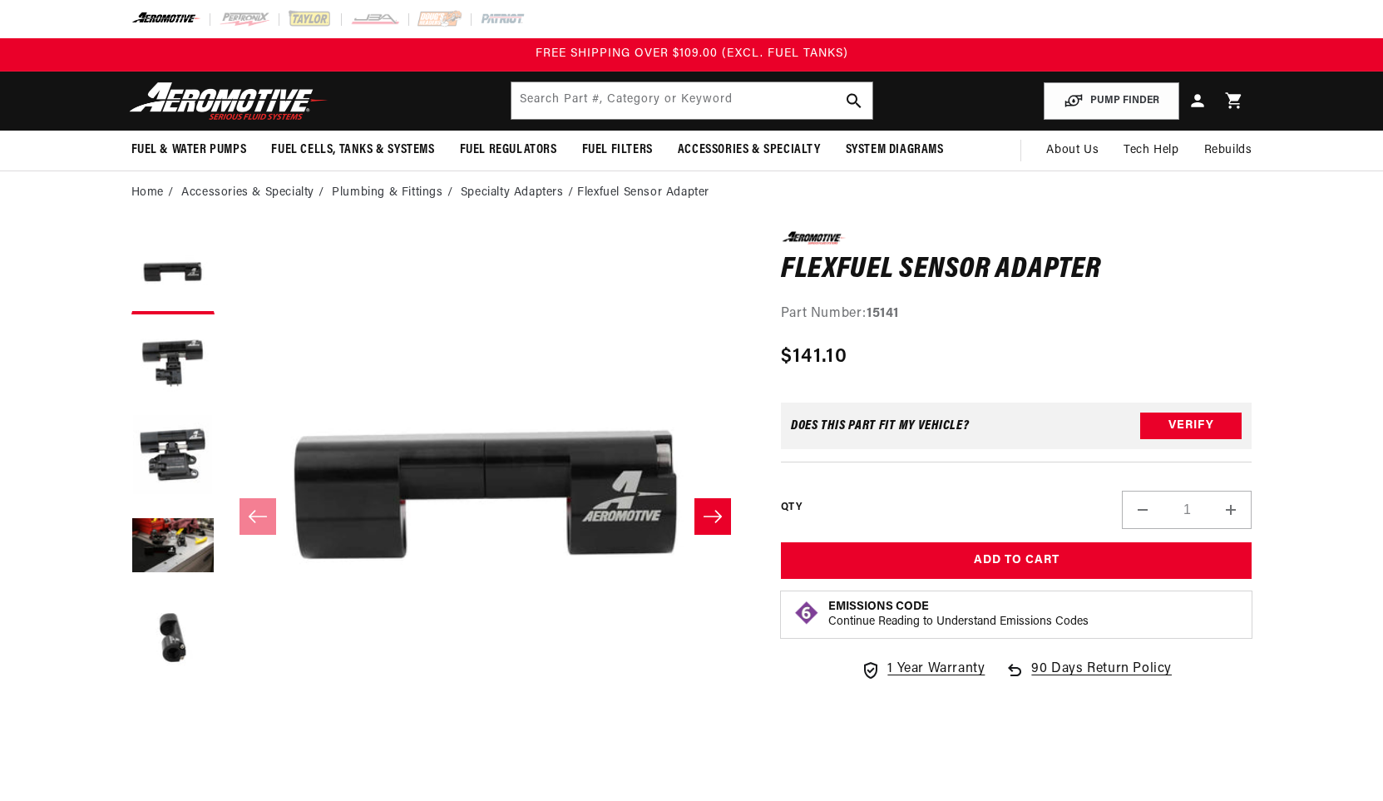
click at [897, 311] on strong "15141" at bounding box center [883, 313] width 32 height 13
